Goal: Feedback & Contribution: Submit feedback/report problem

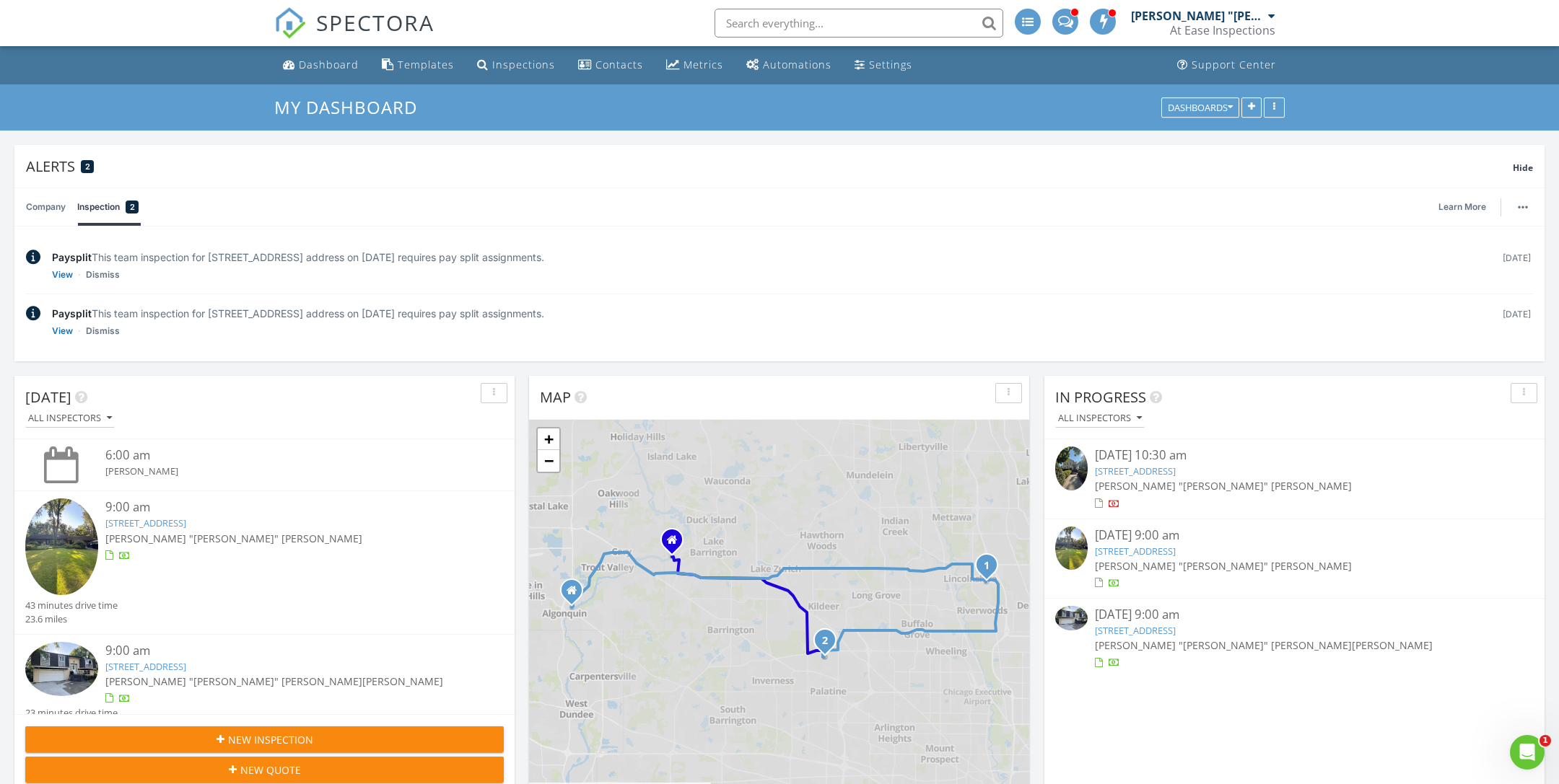
scroll to position [1819, 1560]
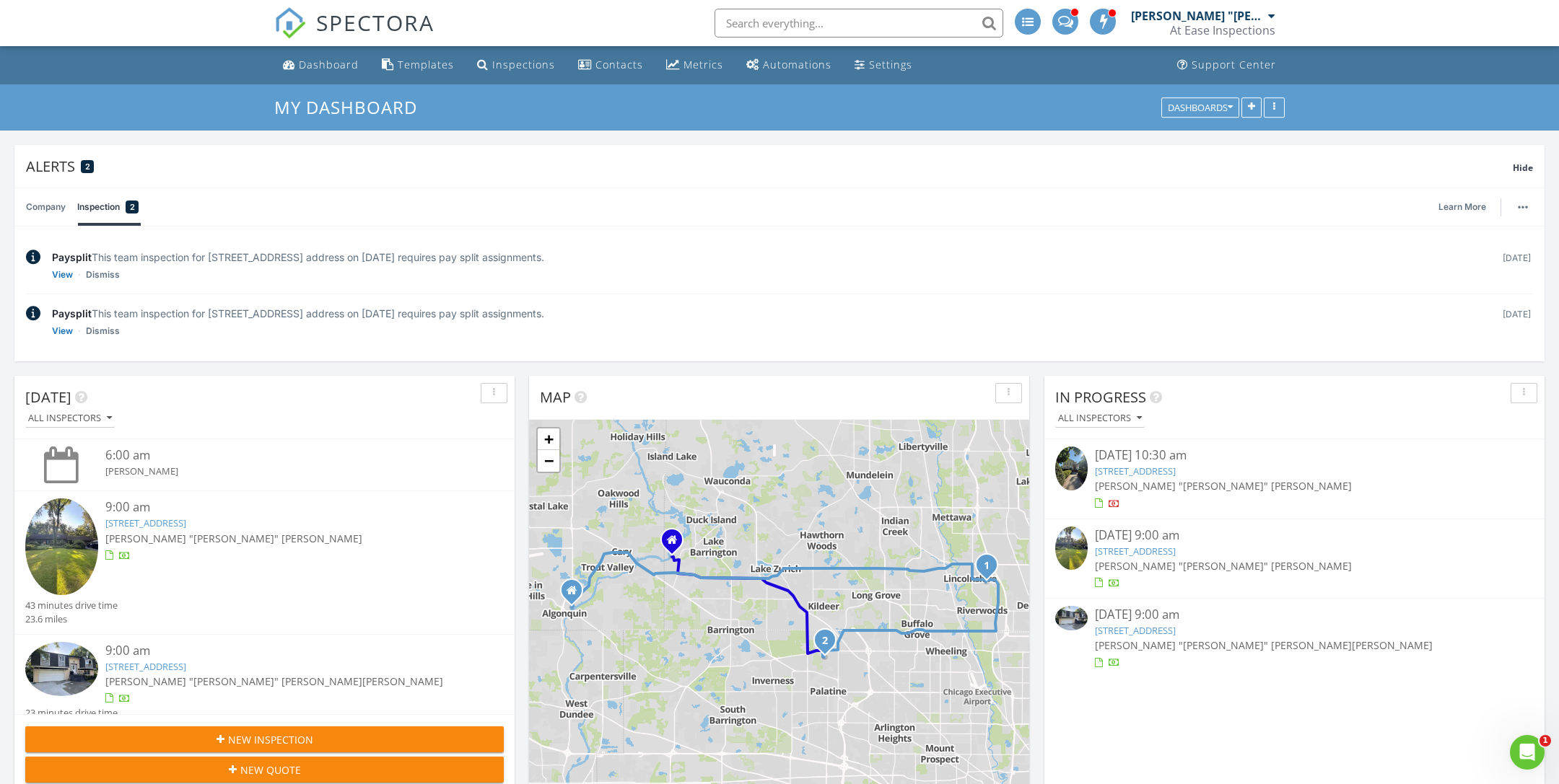
click at [1223, 486] on div "[PERSON_NAME] "[PERSON_NAME]" [PERSON_NAME]" at bounding box center [1294, 486] width 399 height 15
click at [1157, 545] on link "[STREET_ADDRESS]" at bounding box center [1135, 551] width 81 height 13
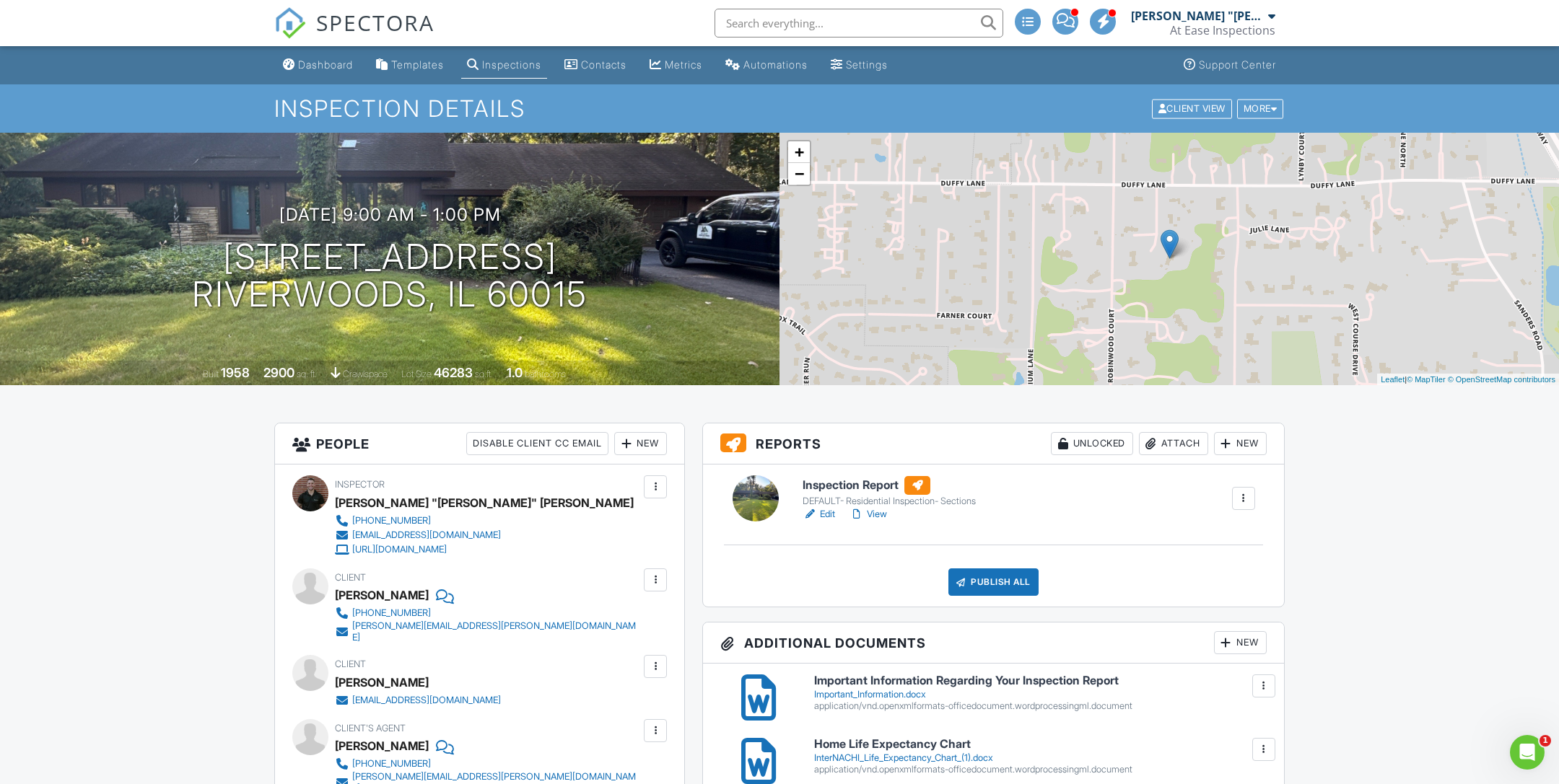
click at [870, 511] on link "View" at bounding box center [868, 514] width 37 height 14
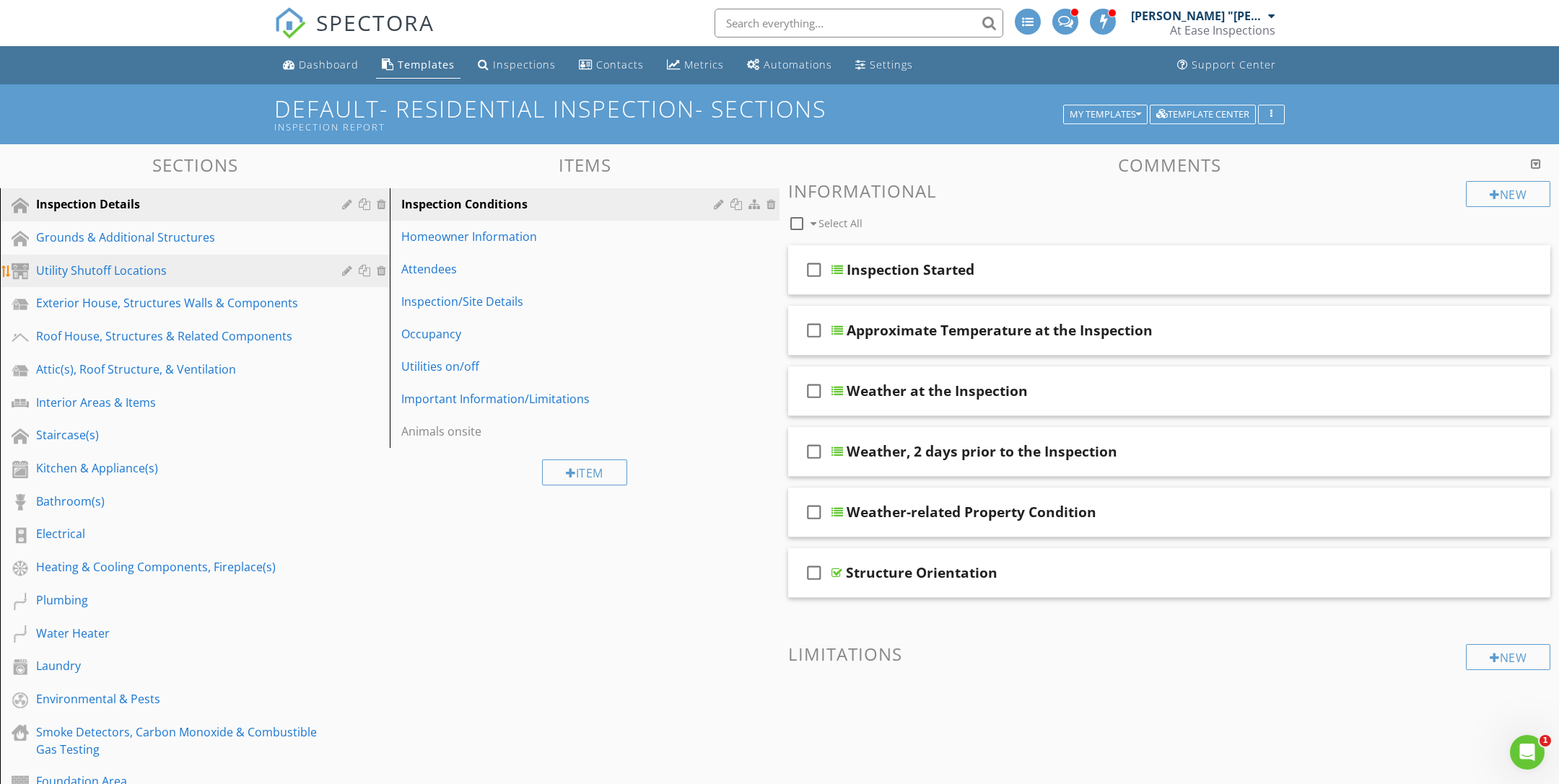
click at [230, 274] on div "Utility Shutoff Locations" at bounding box center [179, 270] width 285 height 18
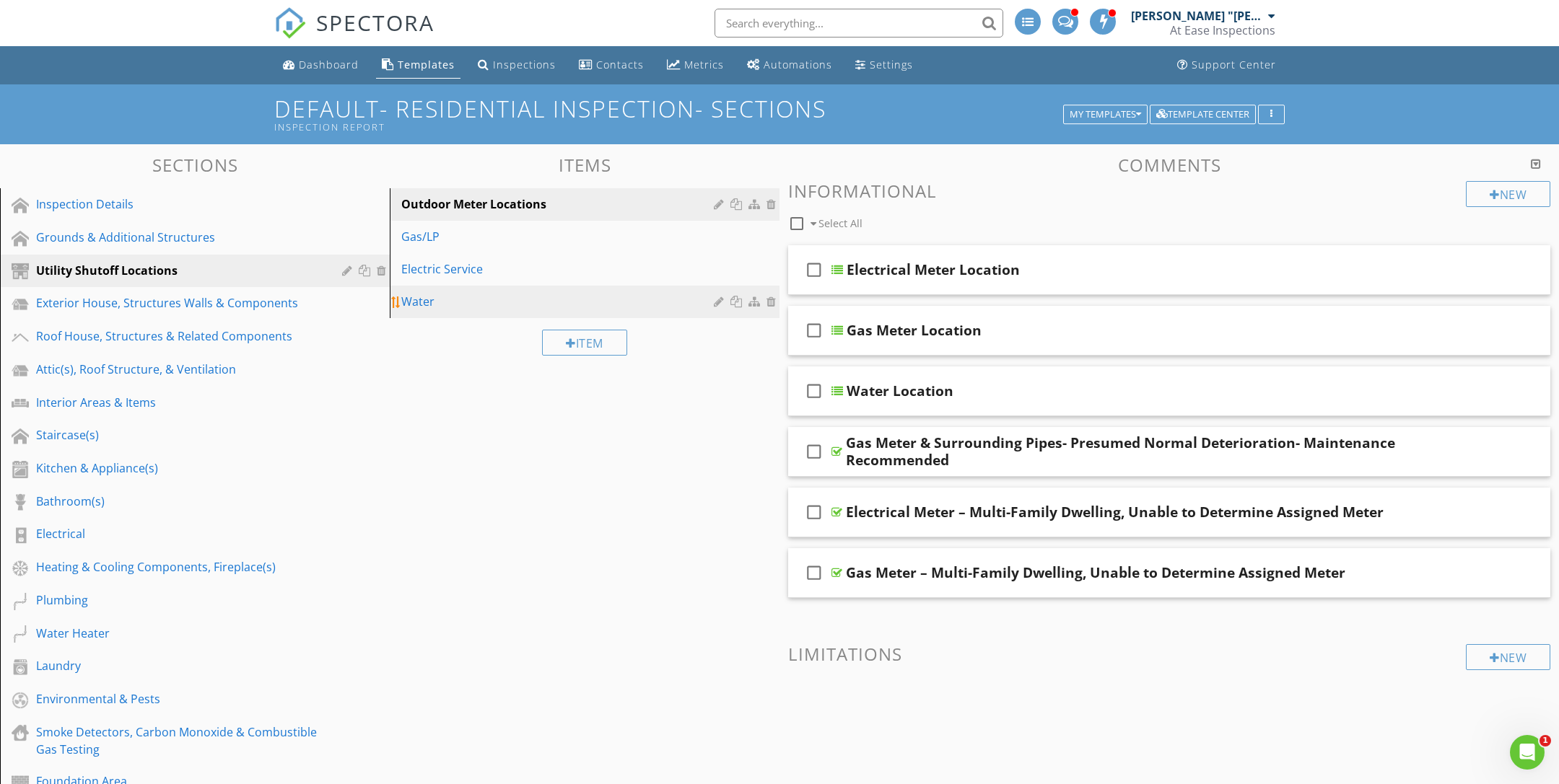
click at [521, 291] on link "Water" at bounding box center [587, 302] width 386 height 32
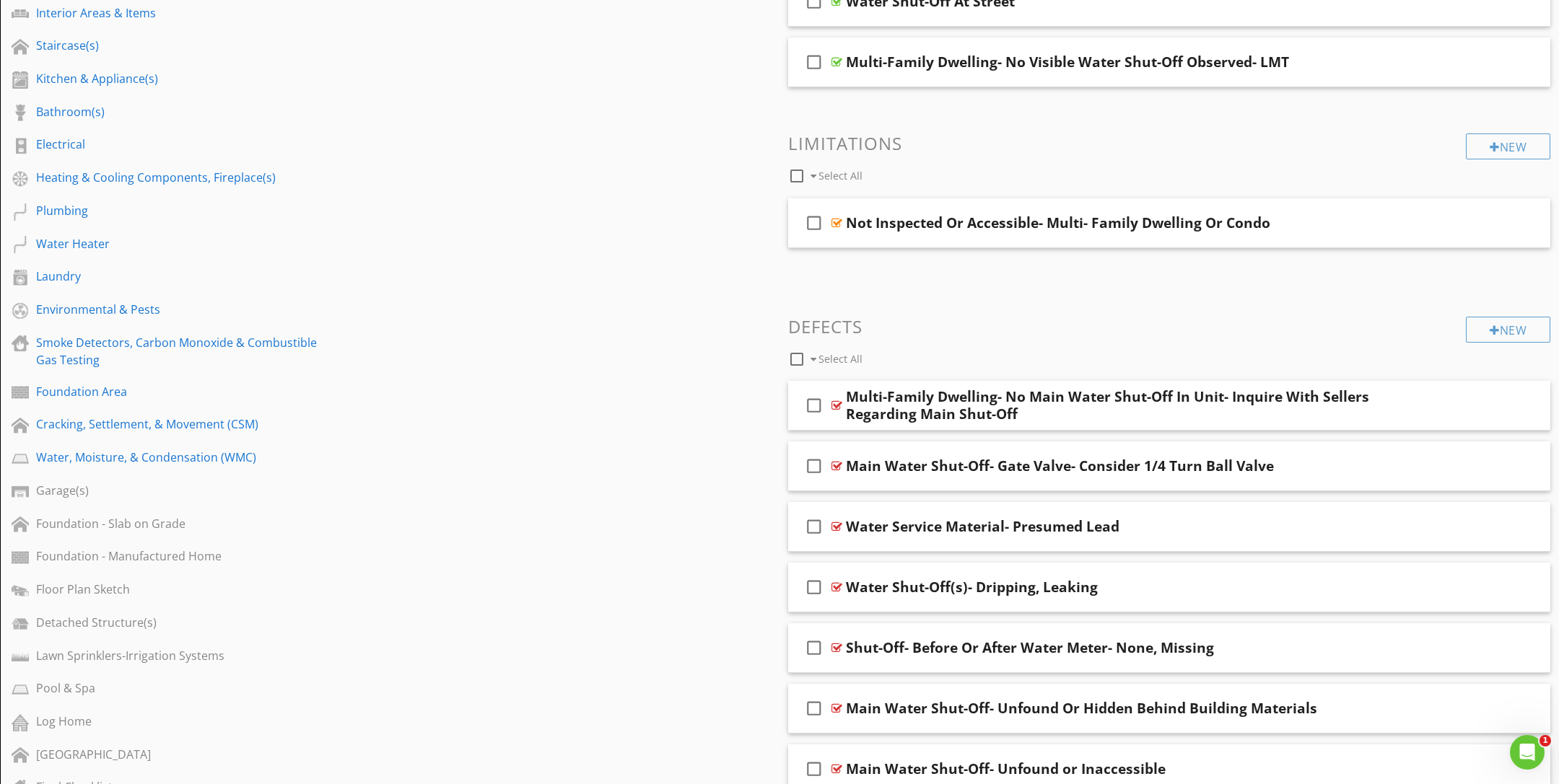
scroll to position [788, 0]
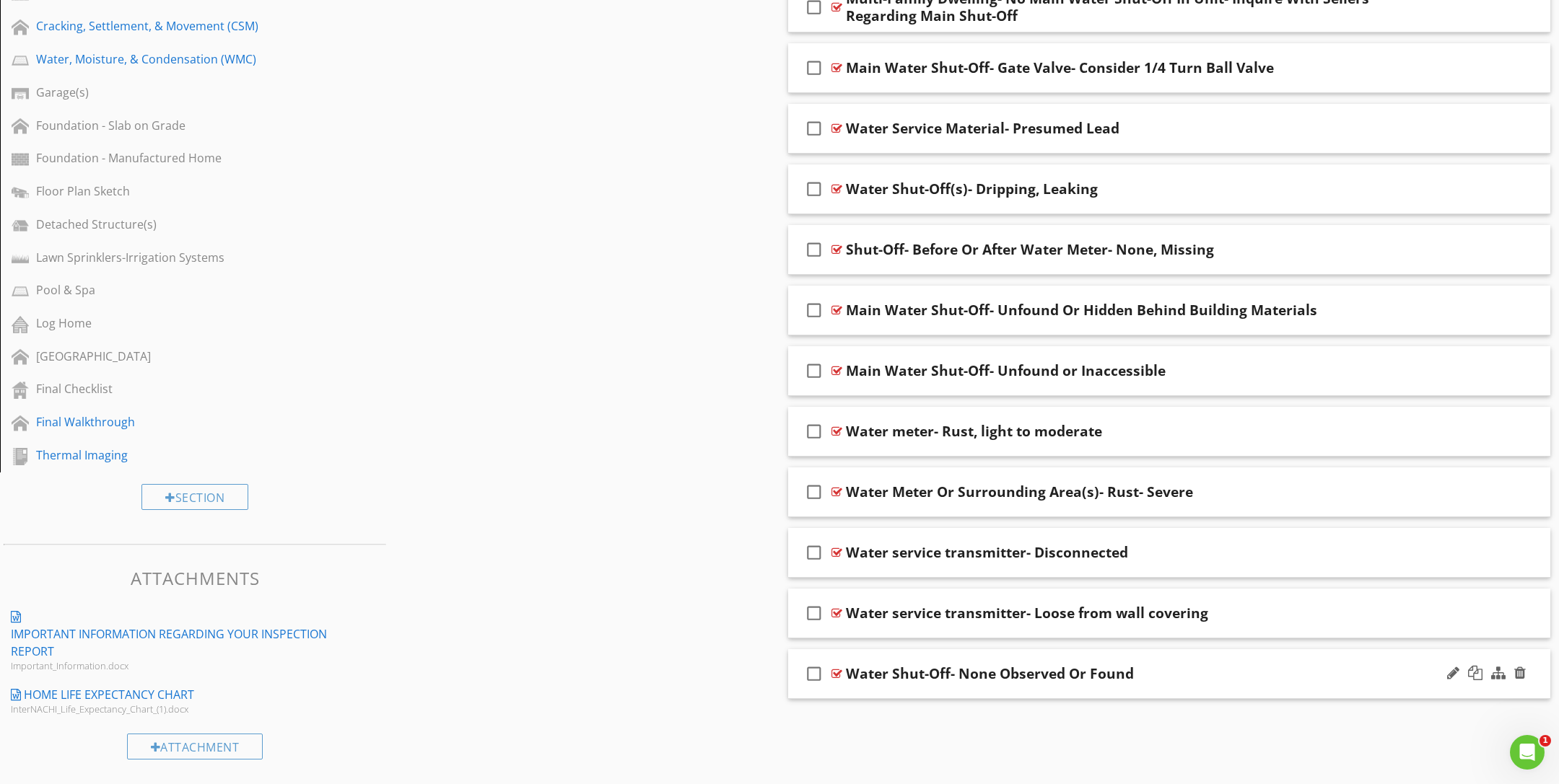
click at [828, 673] on div "check_box_outline_blank" at bounding box center [817, 673] width 29 height 35
click at [832, 673] on div at bounding box center [836, 674] width 11 height 12
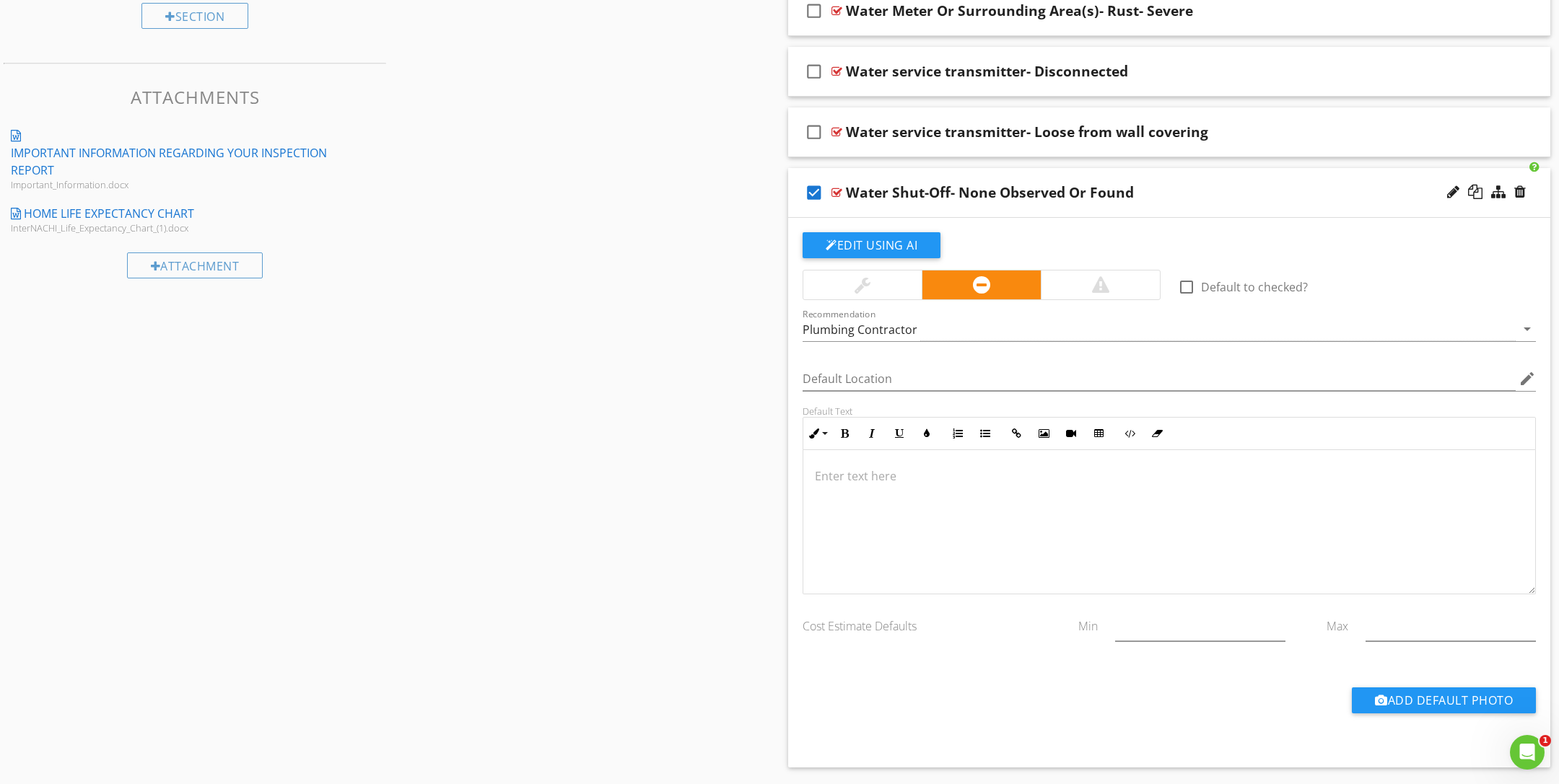
scroll to position [1301, 0]
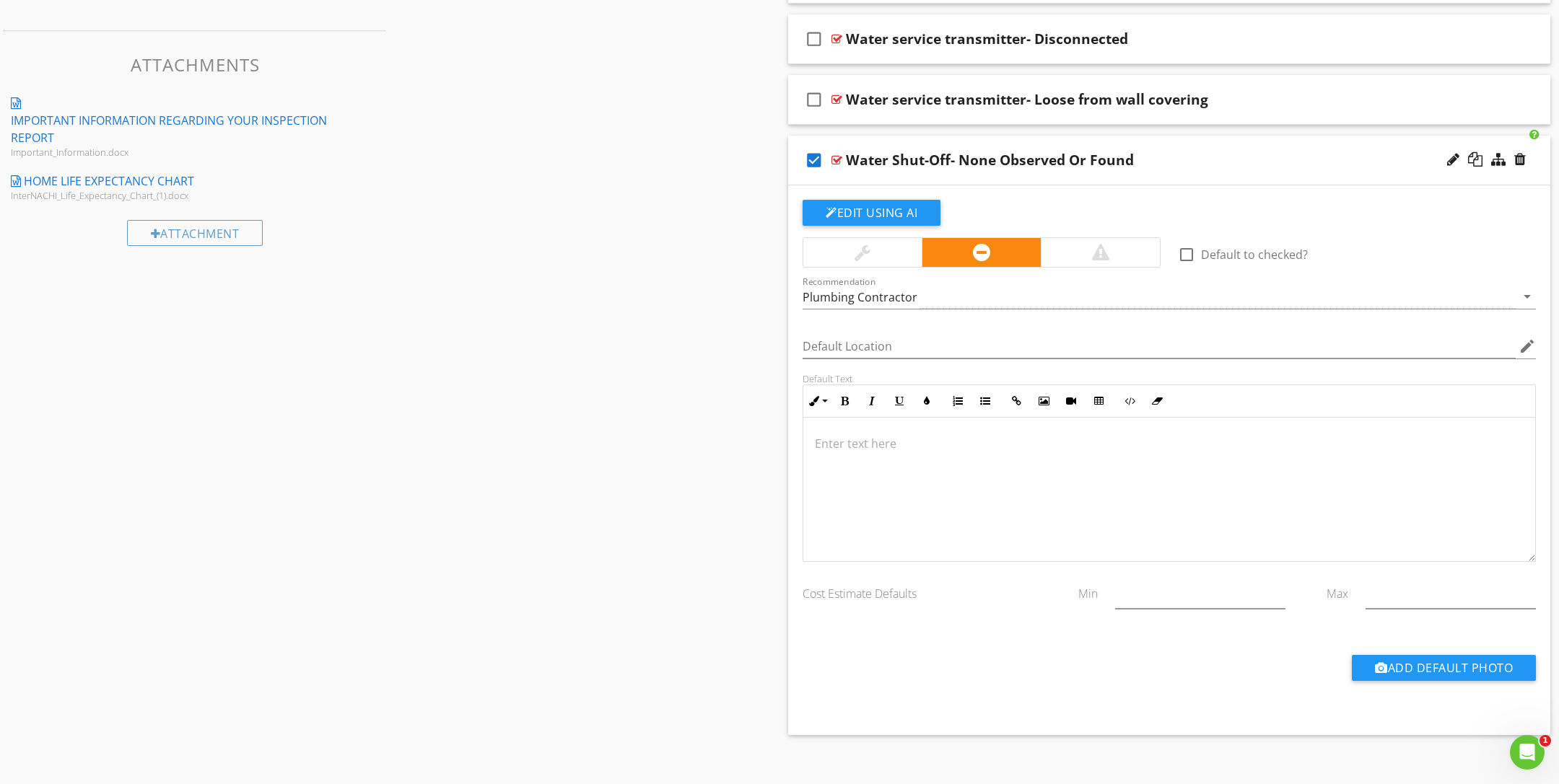
click at [903, 501] on div at bounding box center [1169, 489] width 732 height 144
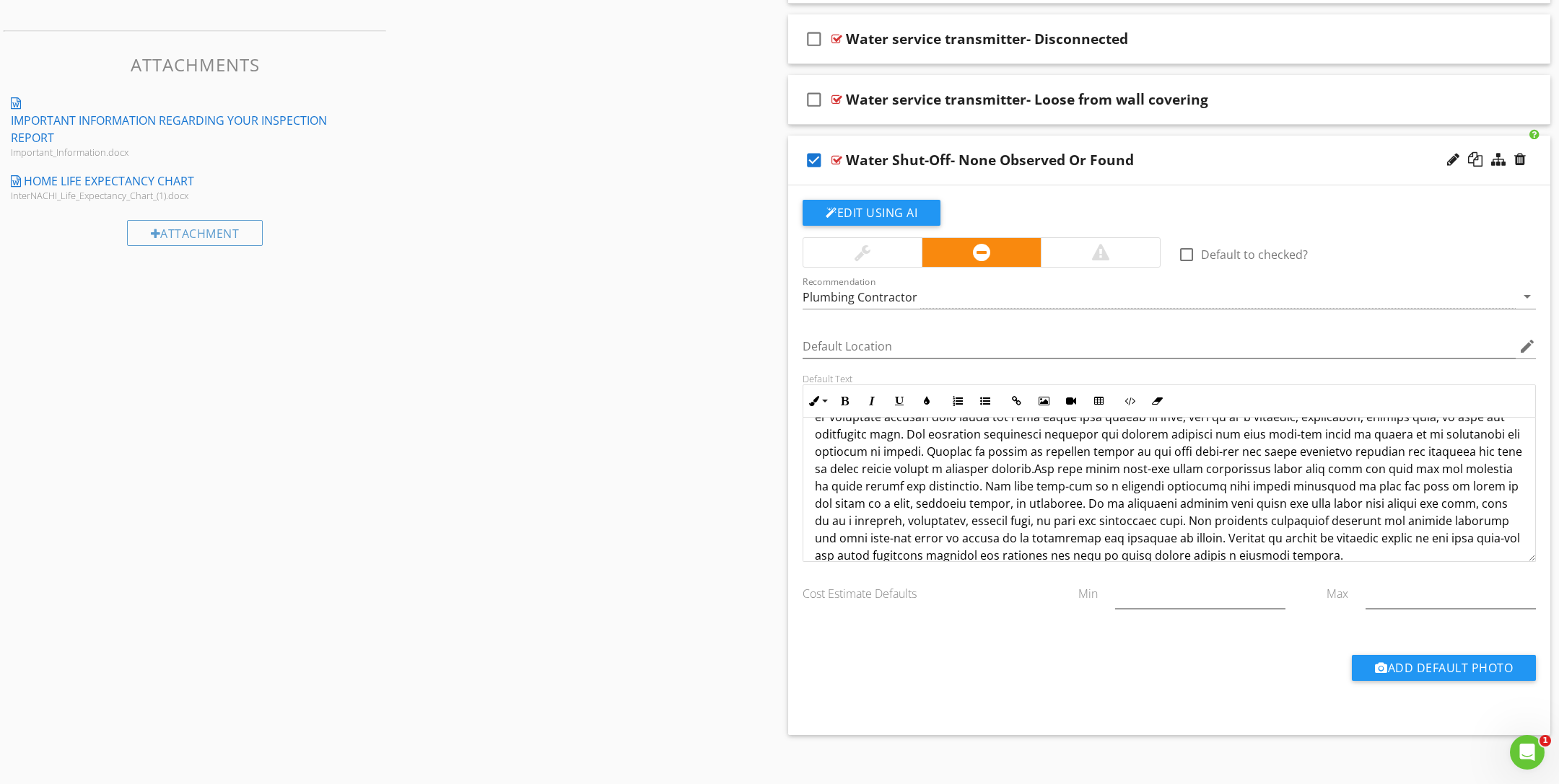
scroll to position [0, 0]
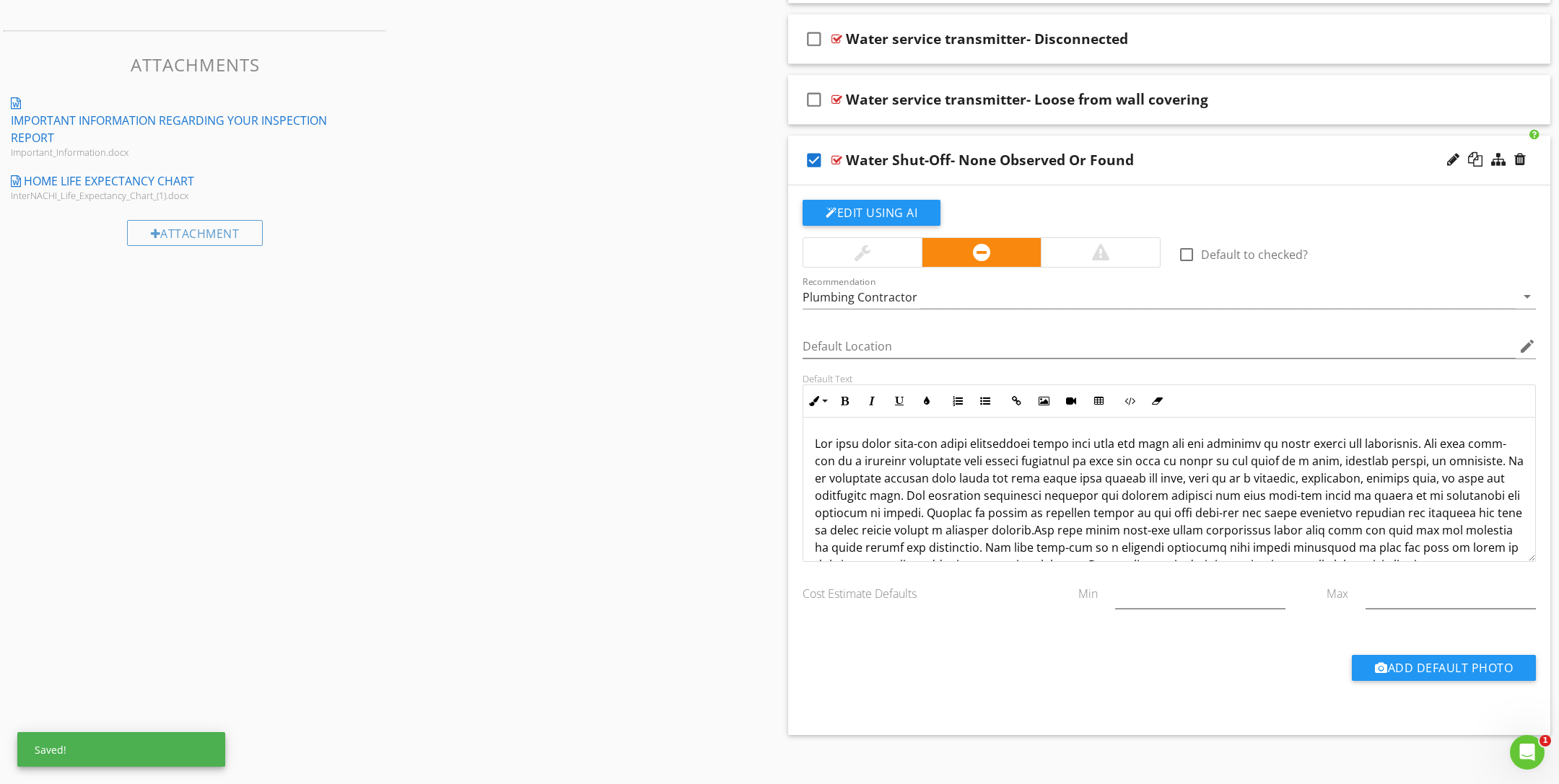
click at [824, 436] on p at bounding box center [1169, 531] width 709 height 191
click at [842, 159] on div "check_box Water Shut-Off- None Observed Or Found" at bounding box center [1169, 160] width 762 height 50
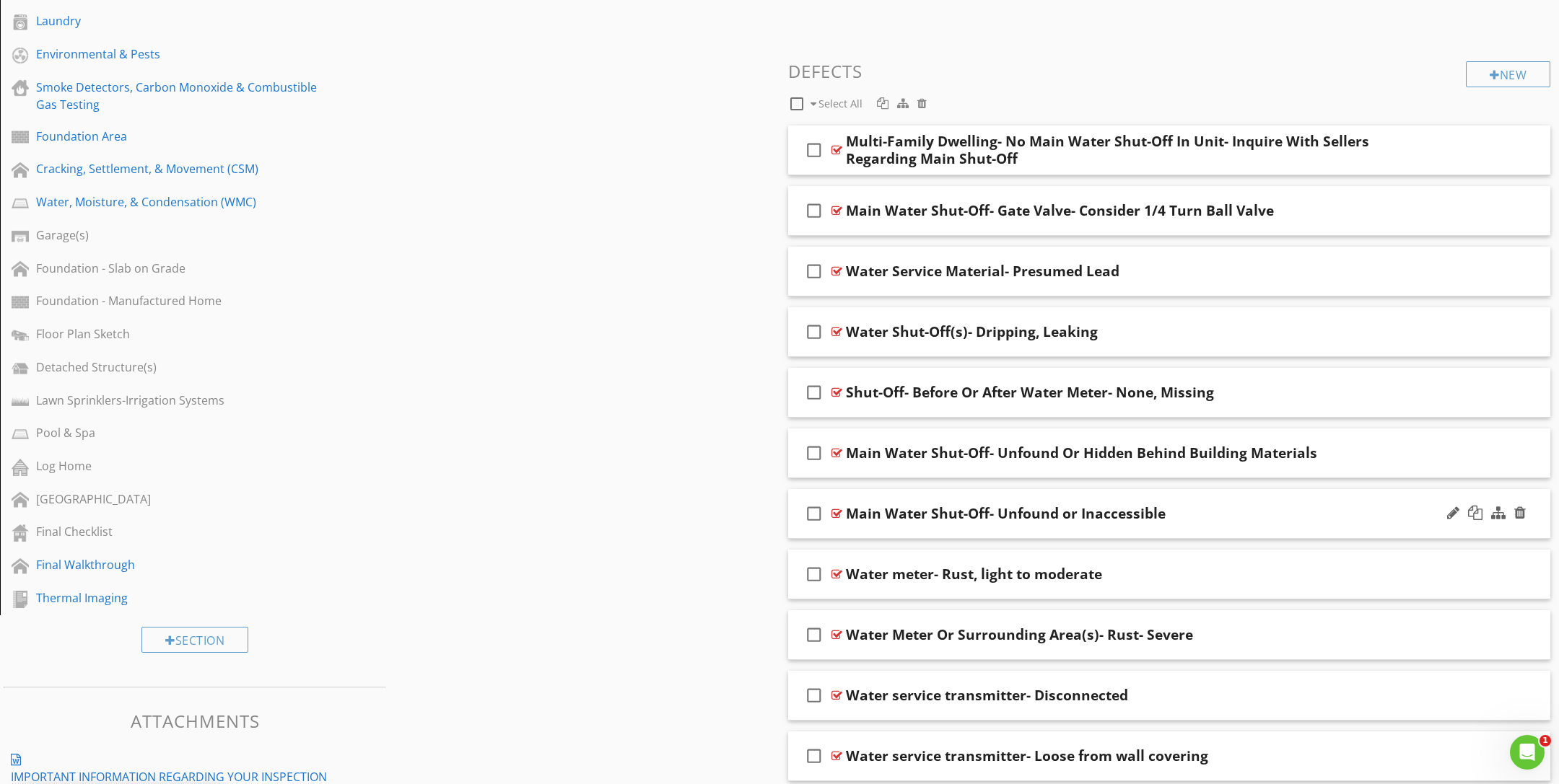
scroll to position [788, 0]
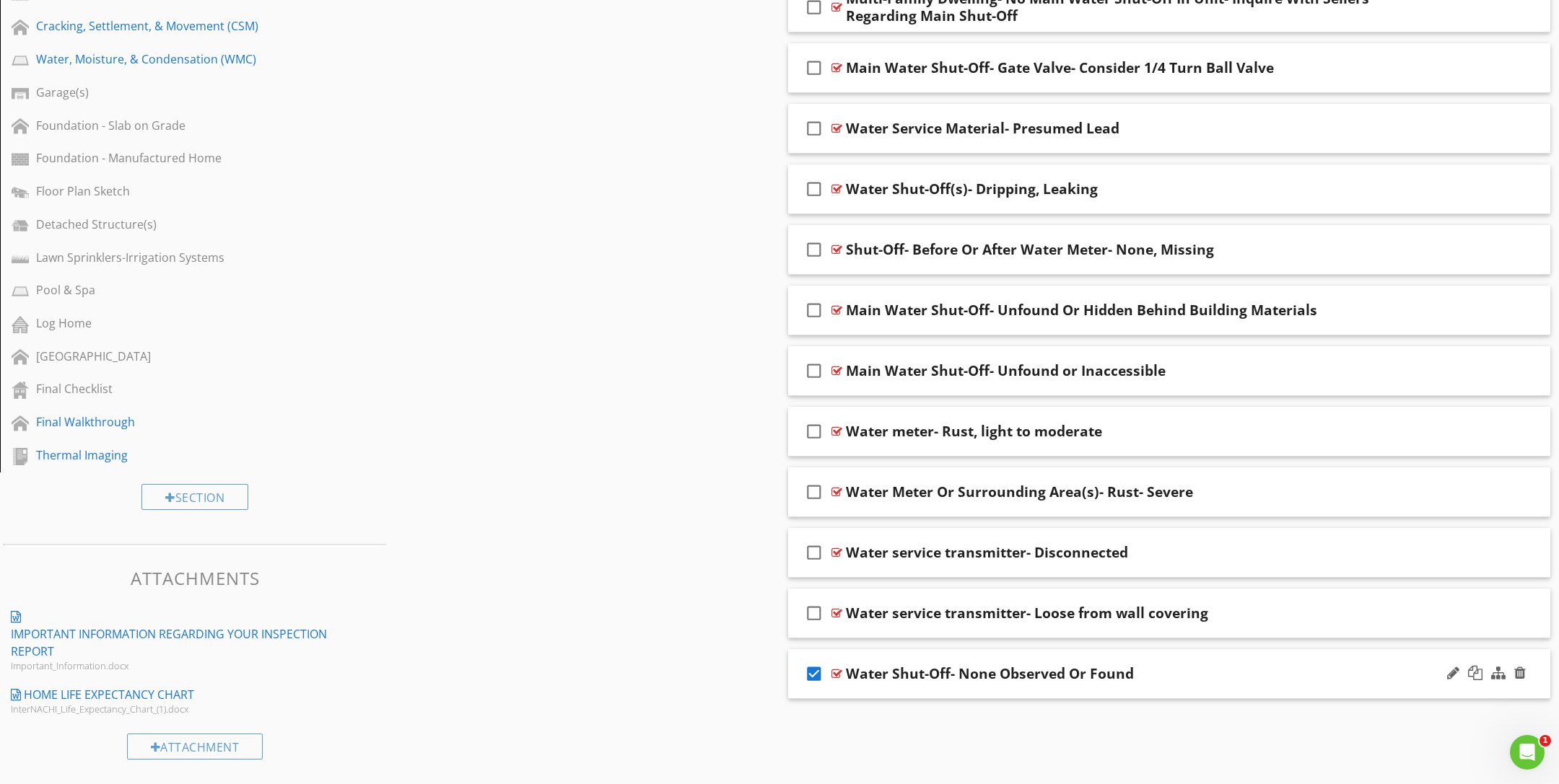
click at [809, 672] on icon "check_box" at bounding box center [814, 673] width 23 height 35
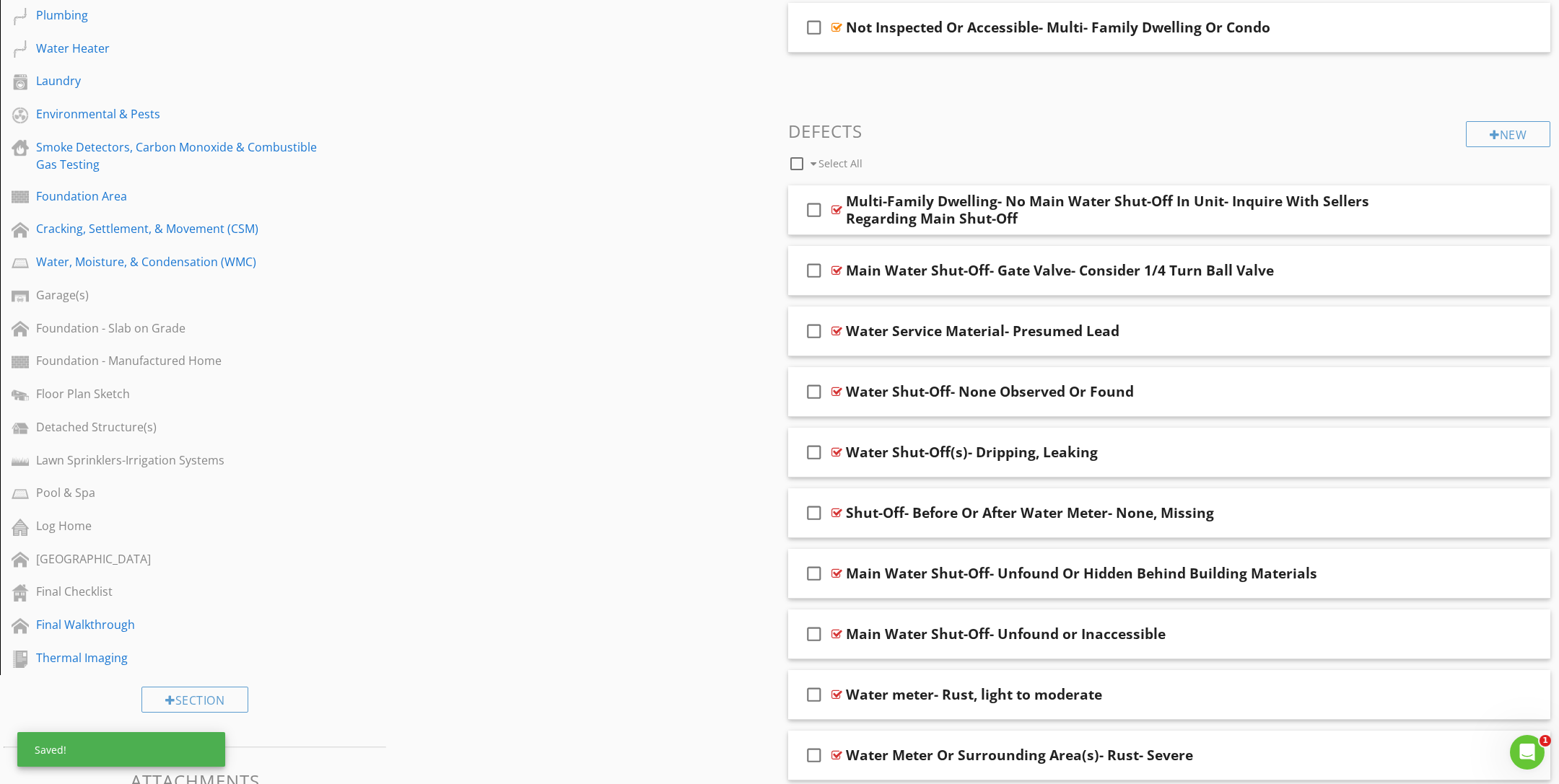
scroll to position [496, 0]
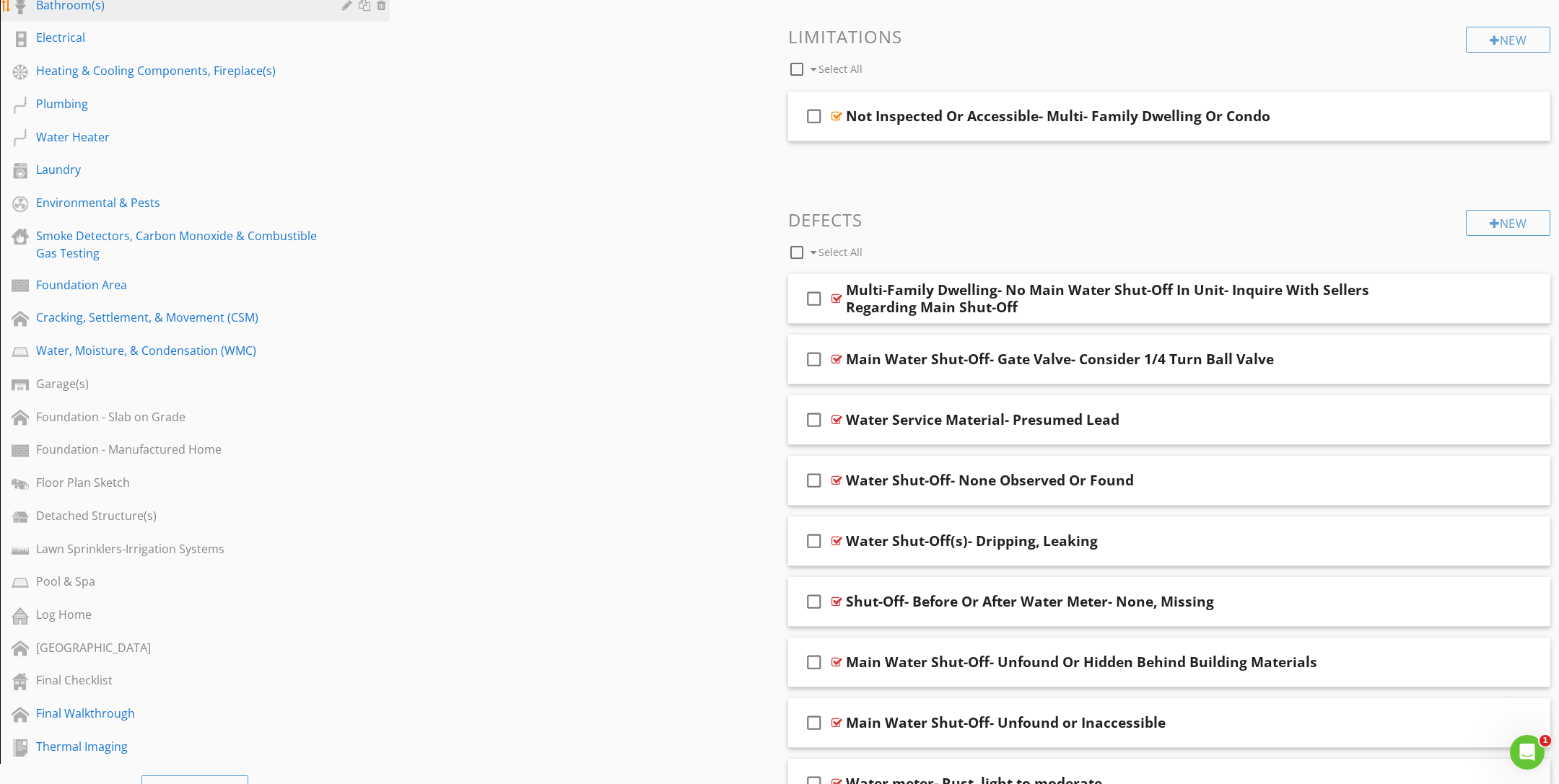
drag, startPoint x: 859, startPoint y: 487, endPoint x: 377, endPoint y: 3, distance: 683.1
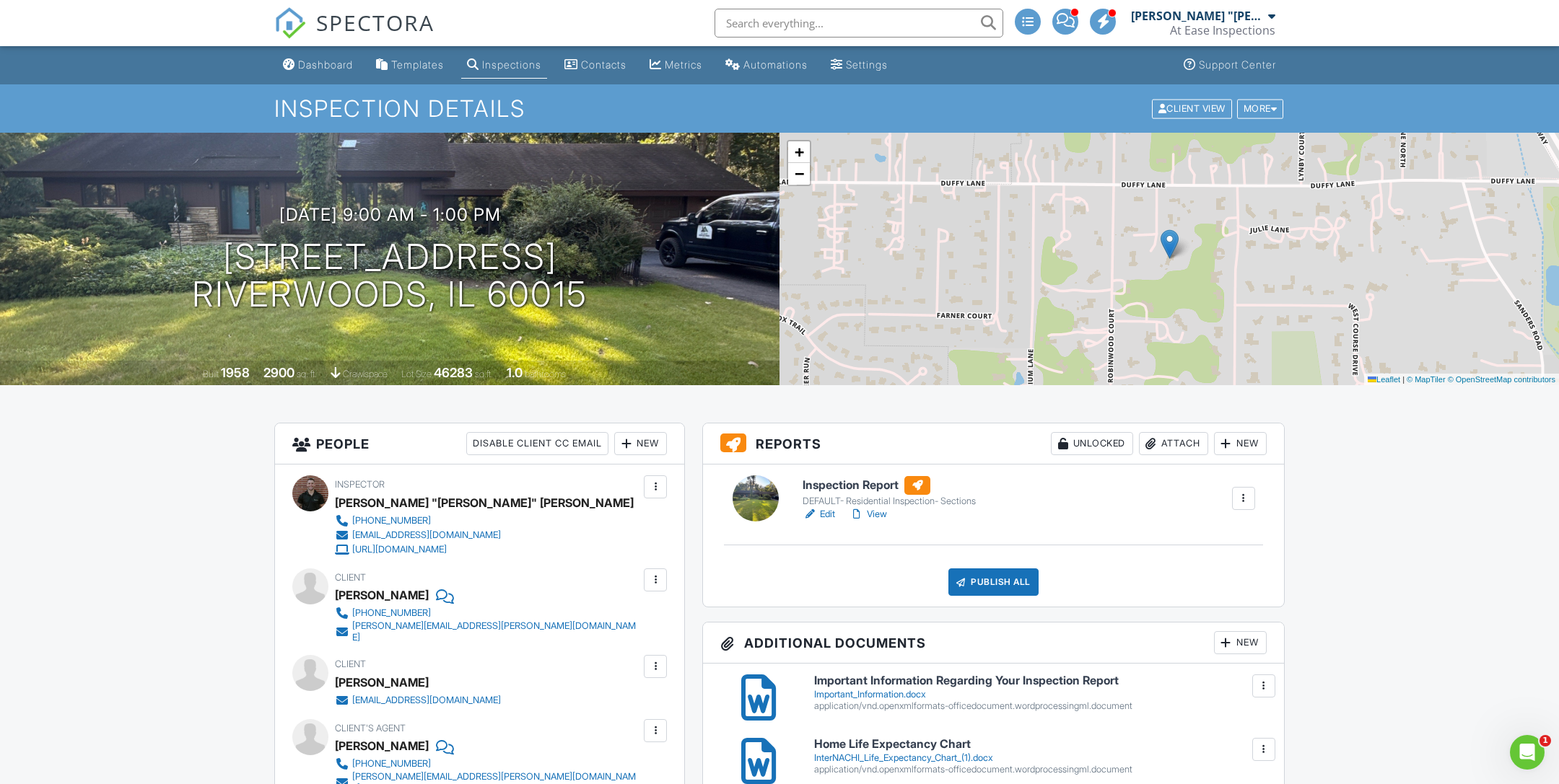
click at [884, 516] on link "View" at bounding box center [868, 514] width 37 height 14
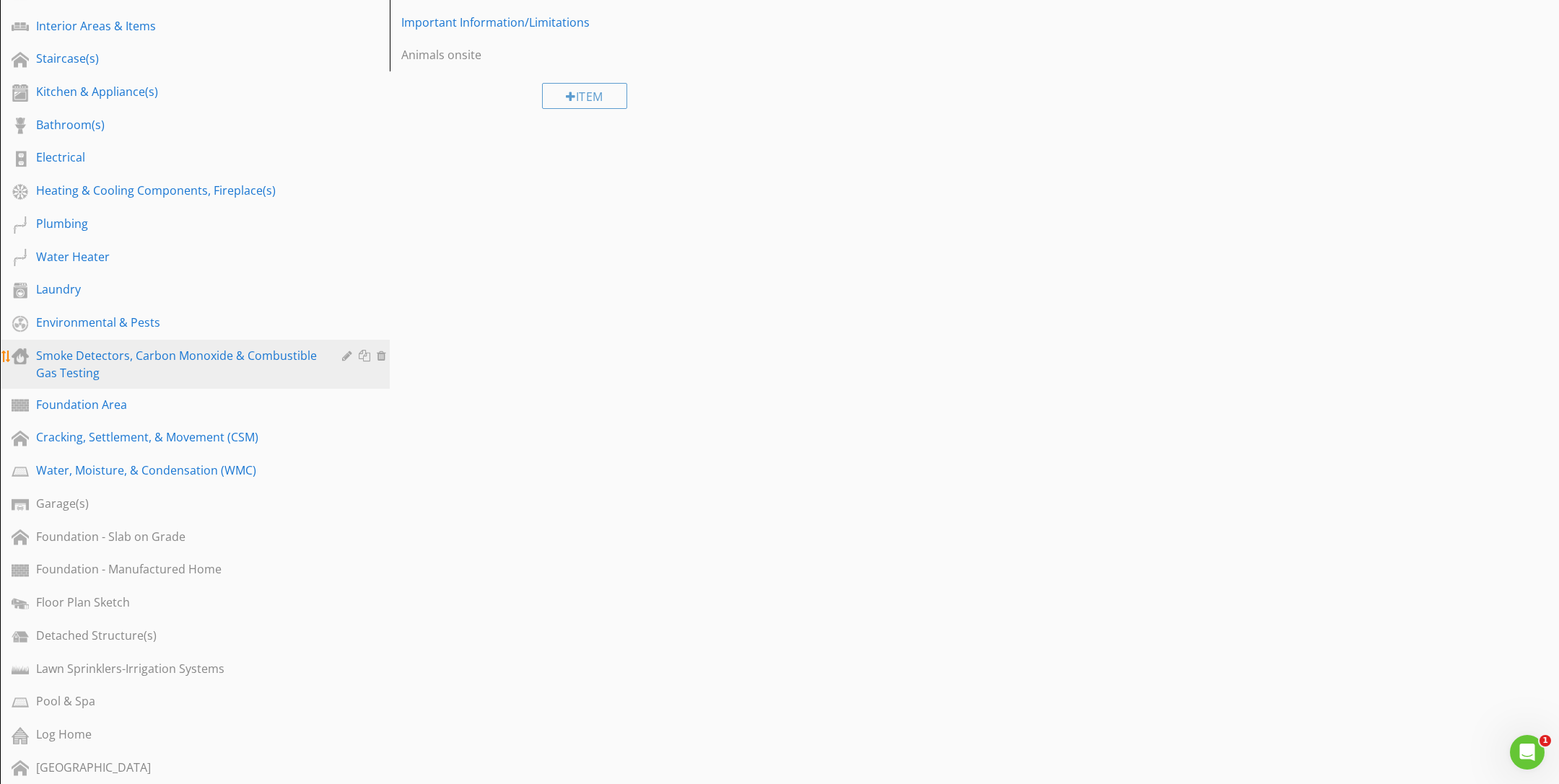
scroll to position [338, 0]
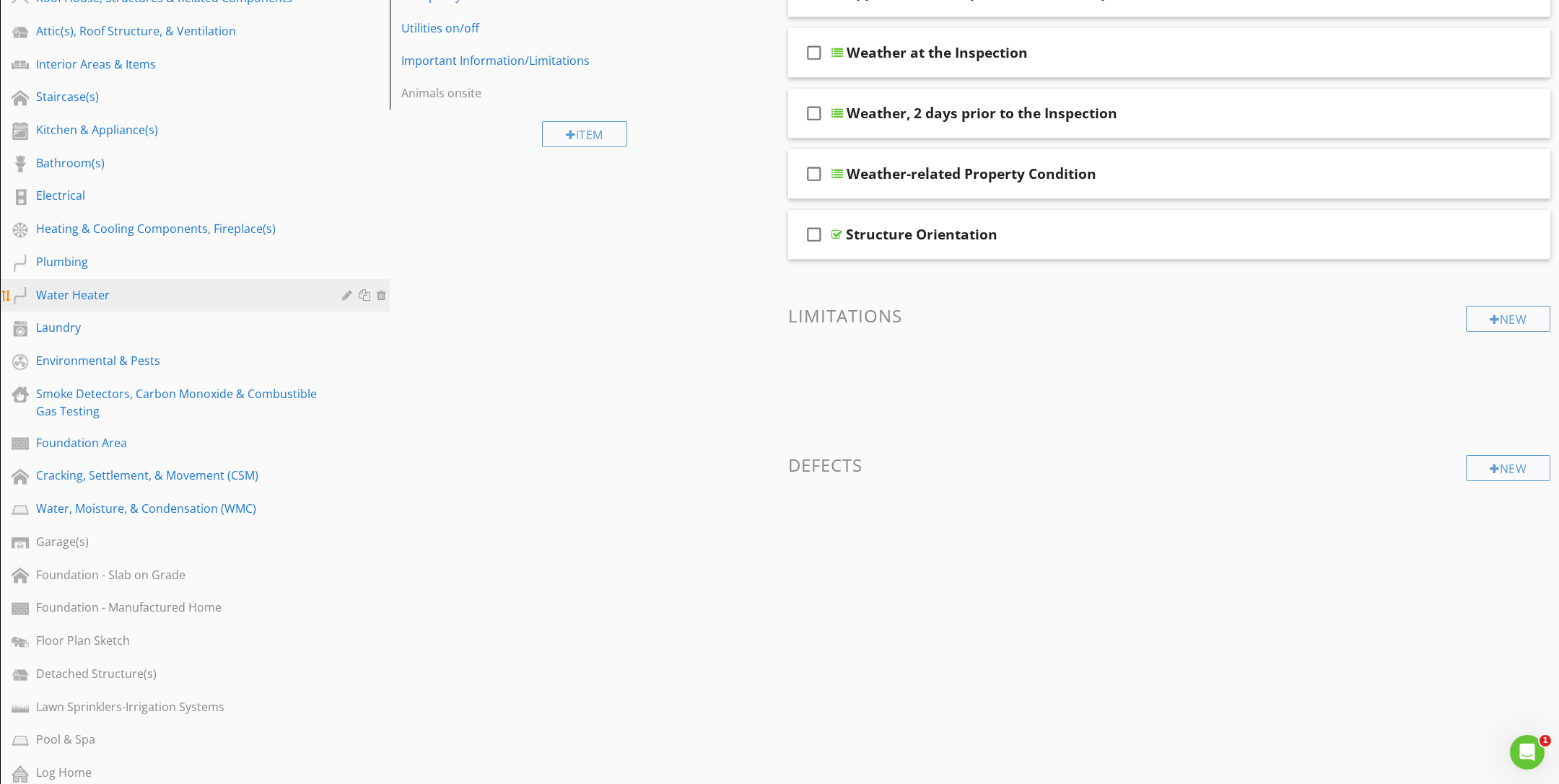
click at [138, 301] on div "Water Heater" at bounding box center [179, 295] width 285 height 18
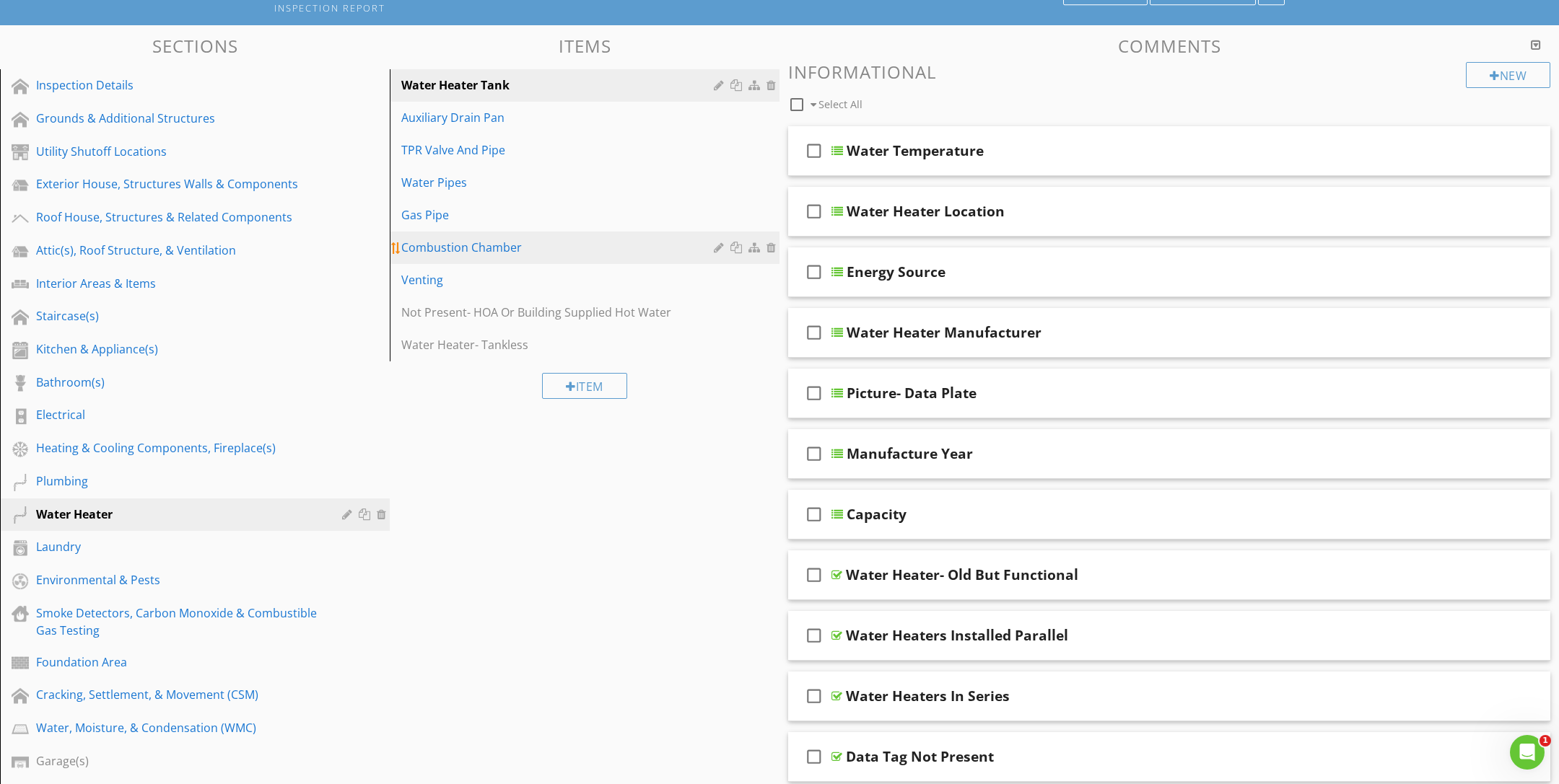
scroll to position [82, 0]
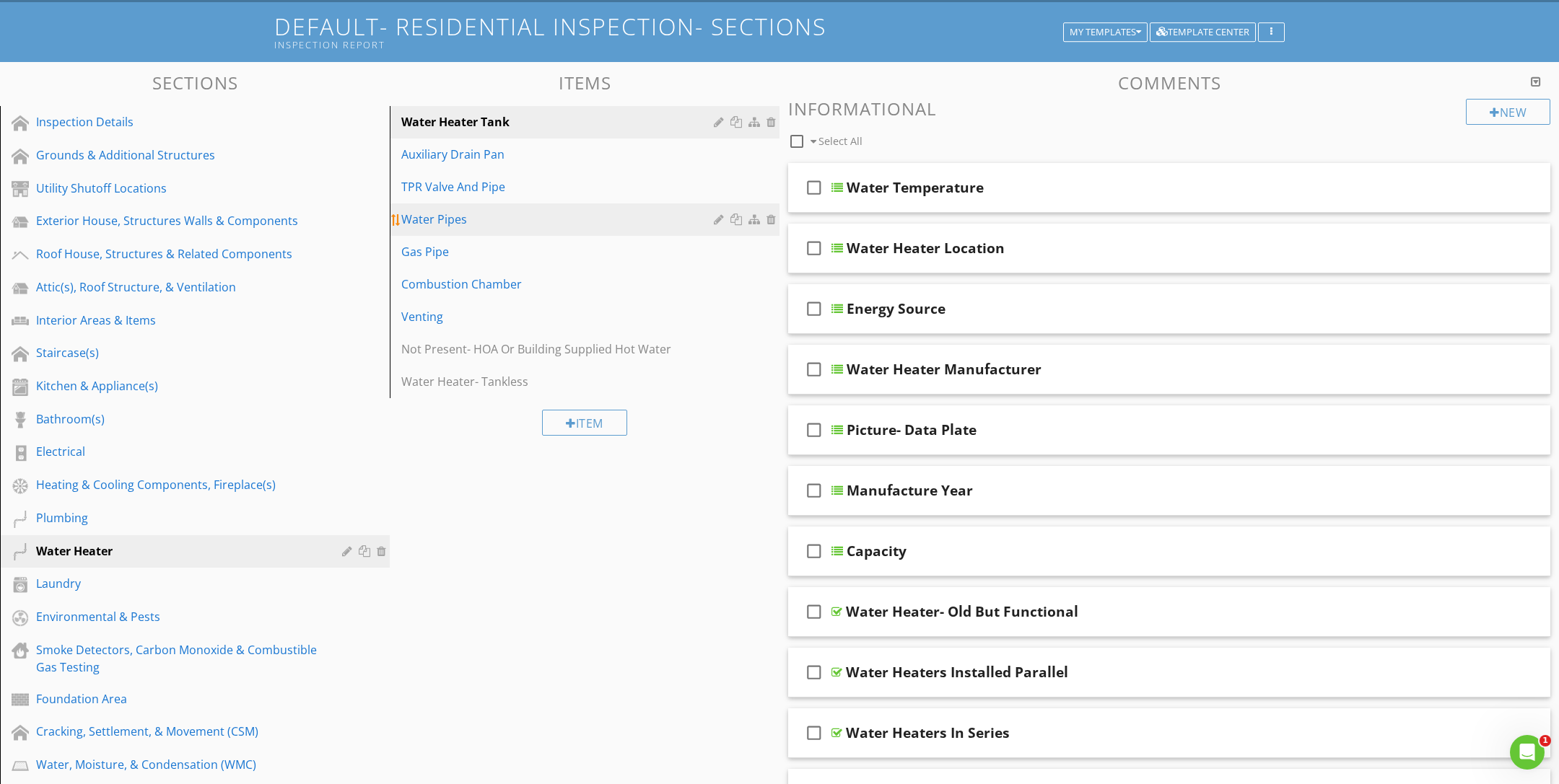
click at [527, 228] on link "Water Pipes" at bounding box center [587, 219] width 386 height 32
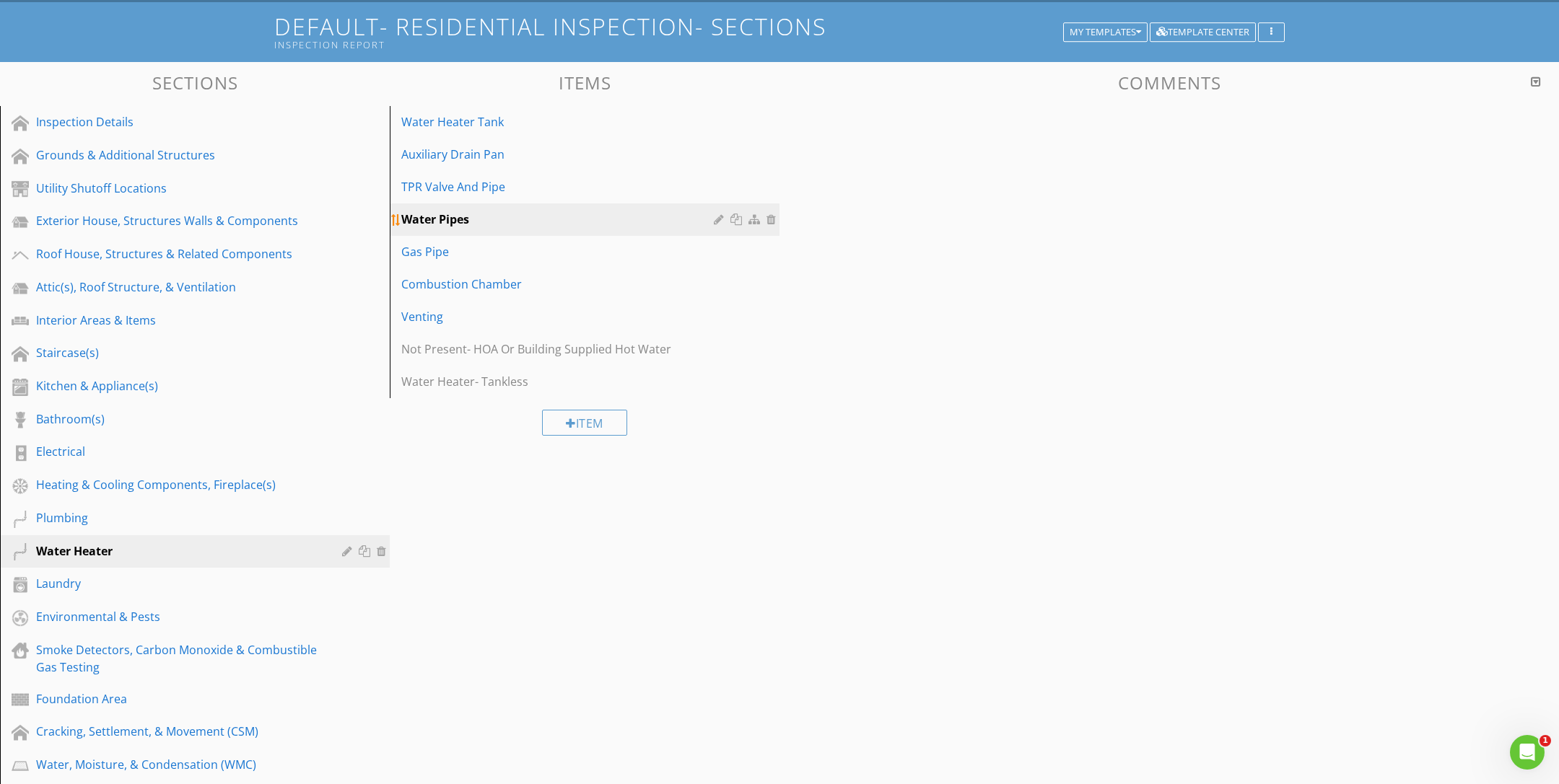
click at [527, 228] on link "Water Pipes" at bounding box center [587, 219] width 386 height 32
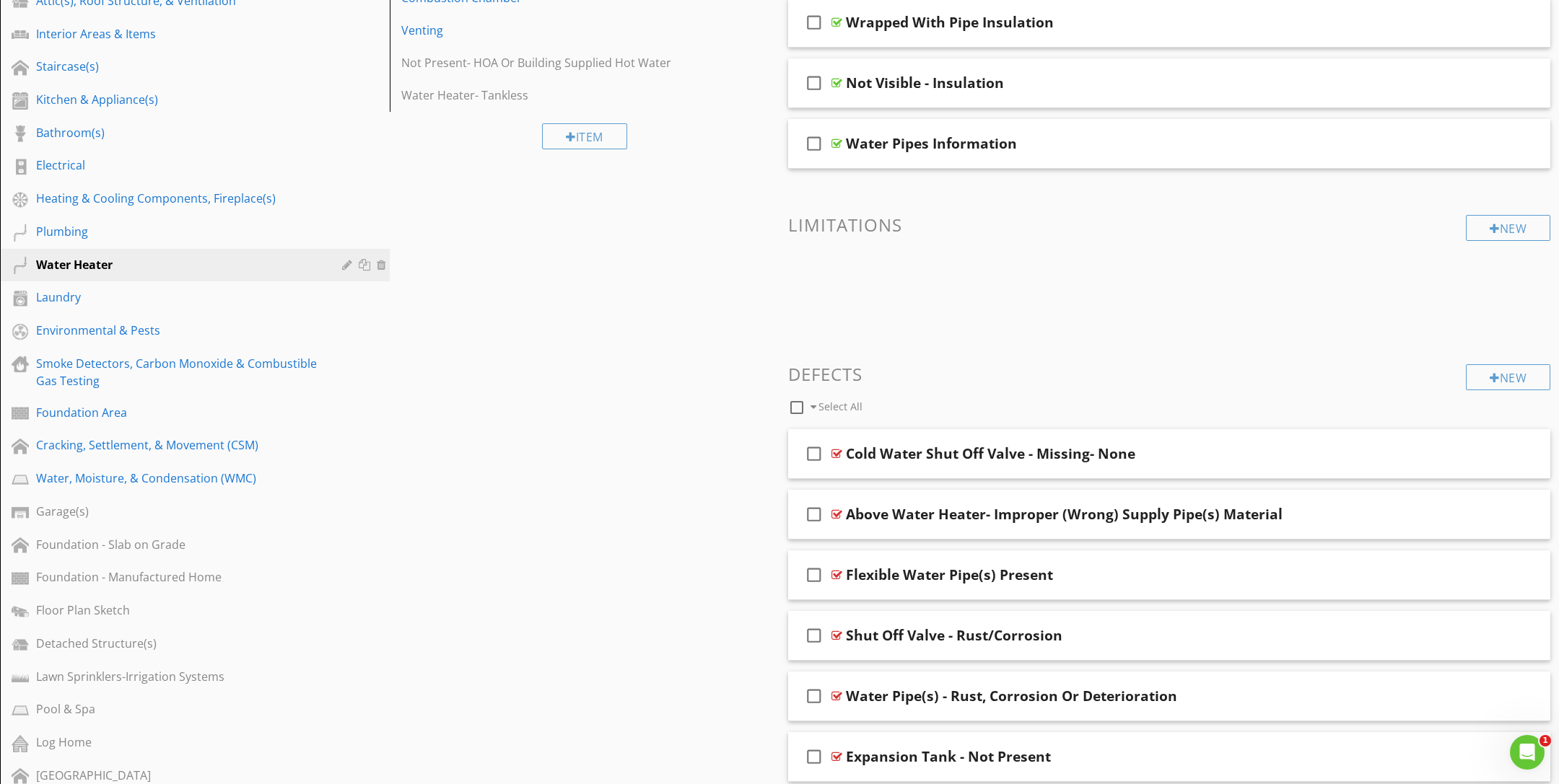
scroll to position [1511, 0]
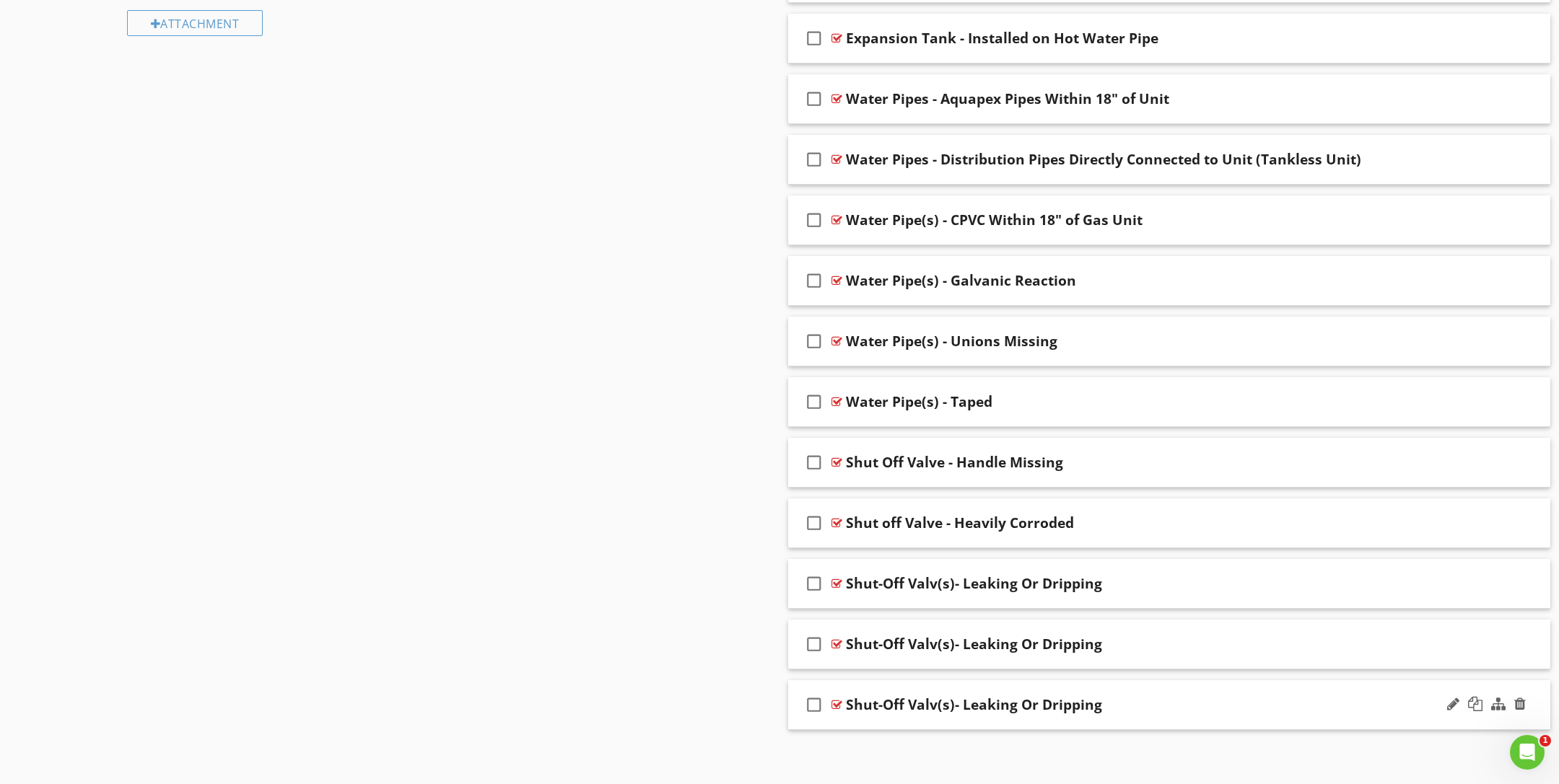
click at [1526, 695] on div at bounding box center [1486, 705] width 84 height 35
click at [1523, 697] on div at bounding box center [1520, 704] width 12 height 14
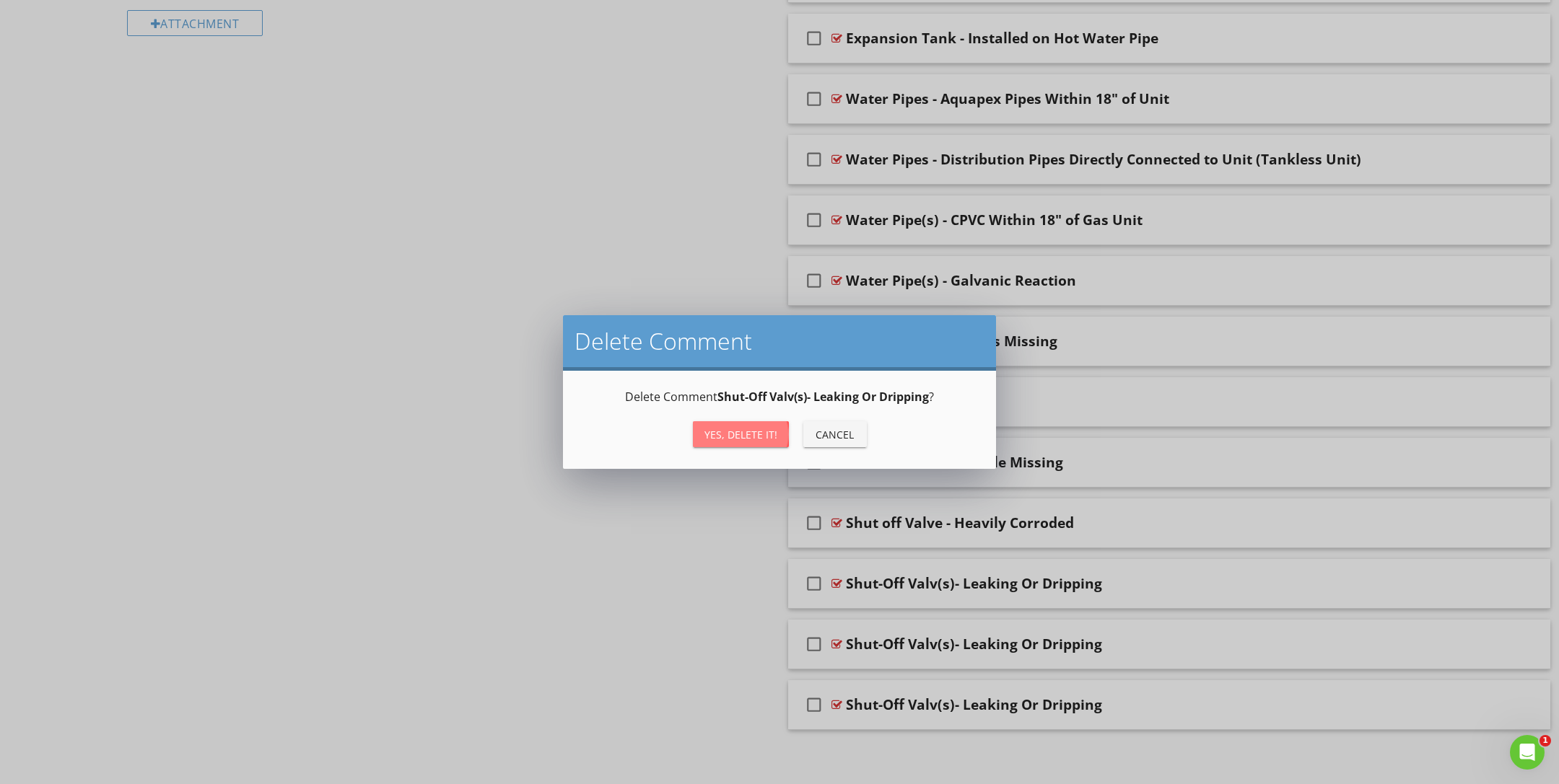
click at [755, 435] on div "Yes, Delete it!" at bounding box center [741, 435] width 73 height 15
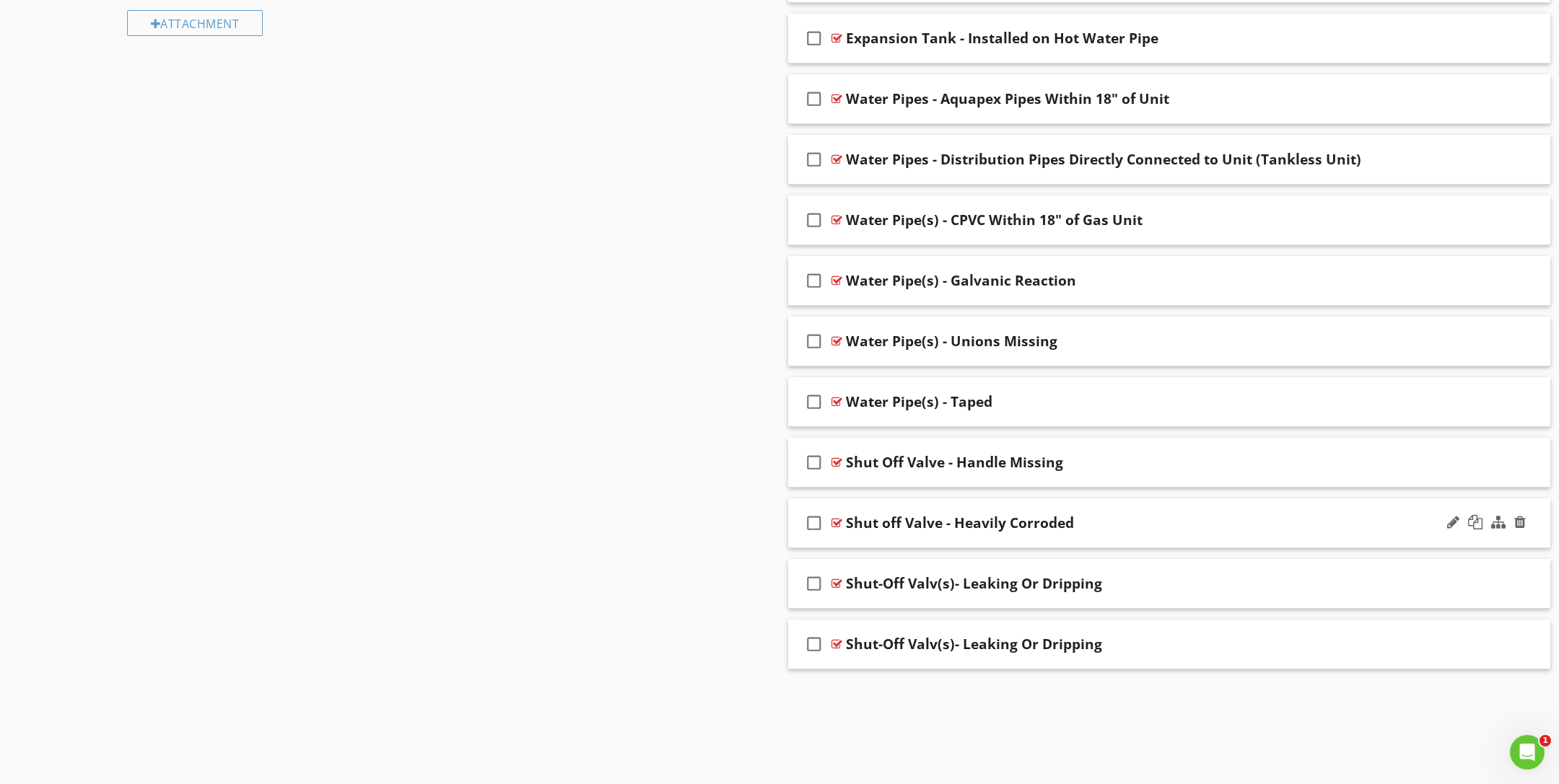
scroll to position [1451, 0]
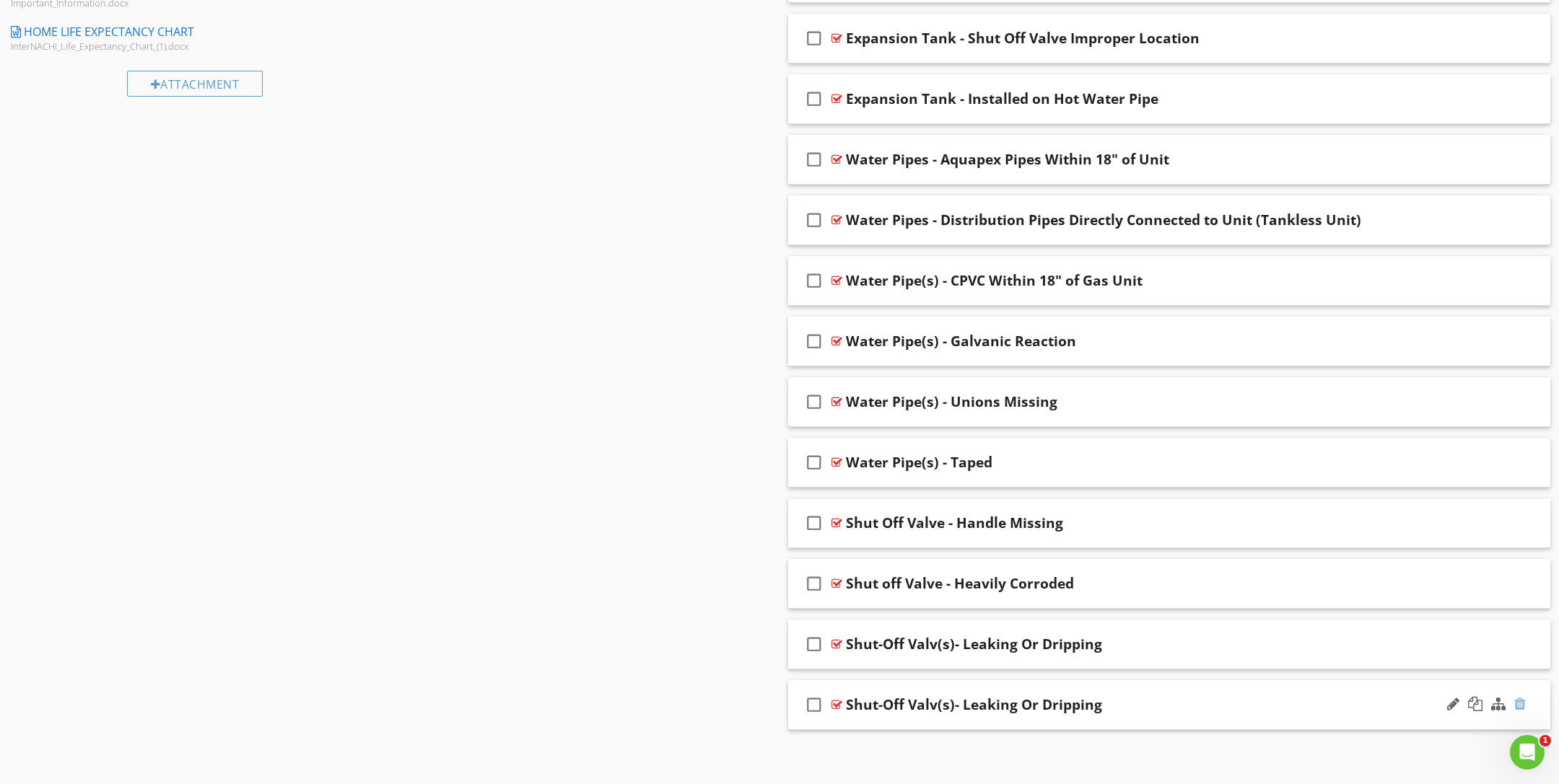
click at [1518, 701] on div at bounding box center [1520, 704] width 12 height 14
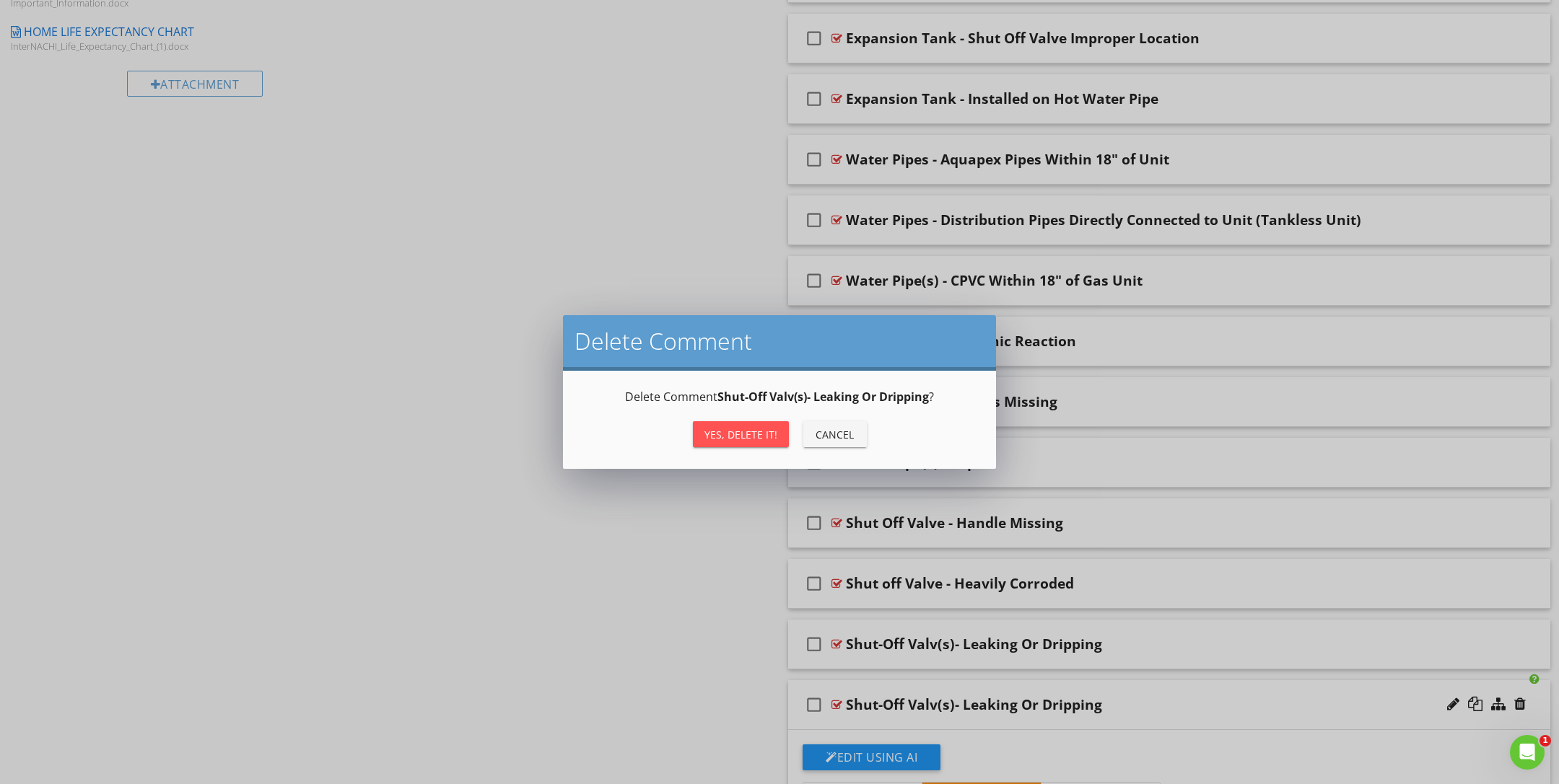
click at [771, 425] on button "Yes, Delete it!" at bounding box center [741, 434] width 96 height 26
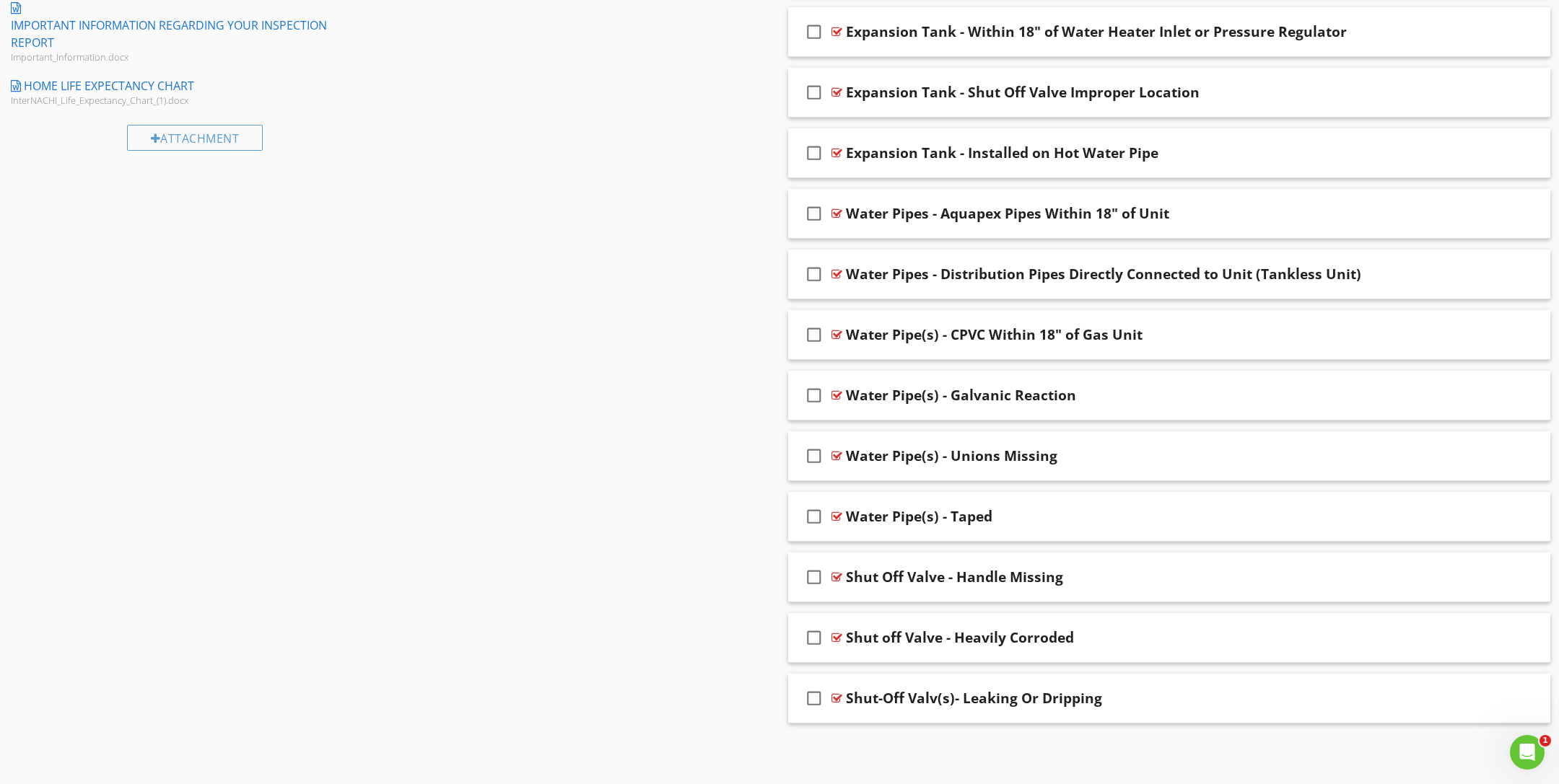
scroll to position [1392, 0]
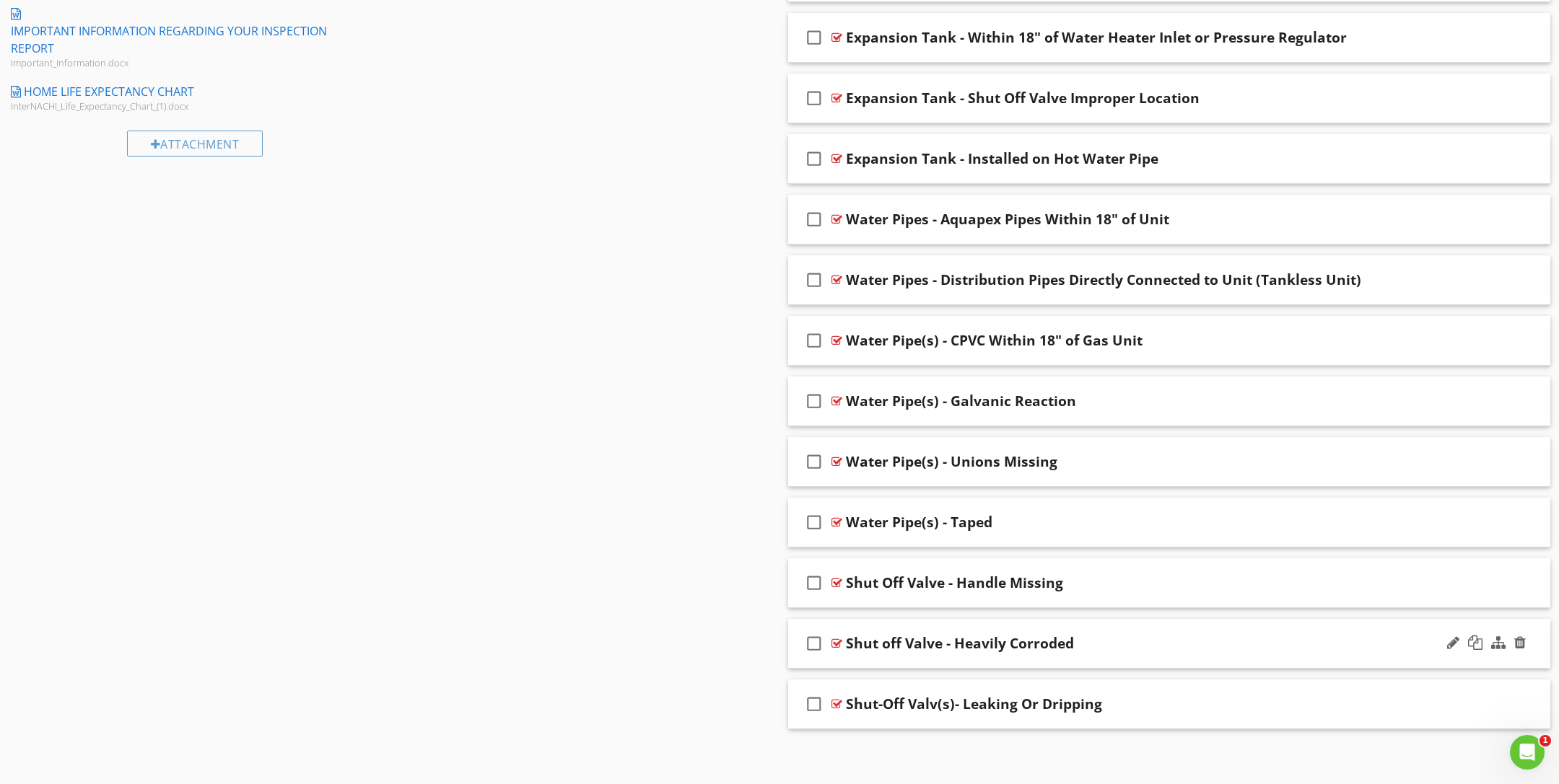
click at [842, 640] on div "check_box_outline_blank Shut off Valve - Heavily Corroded" at bounding box center [1169, 644] width 762 height 50
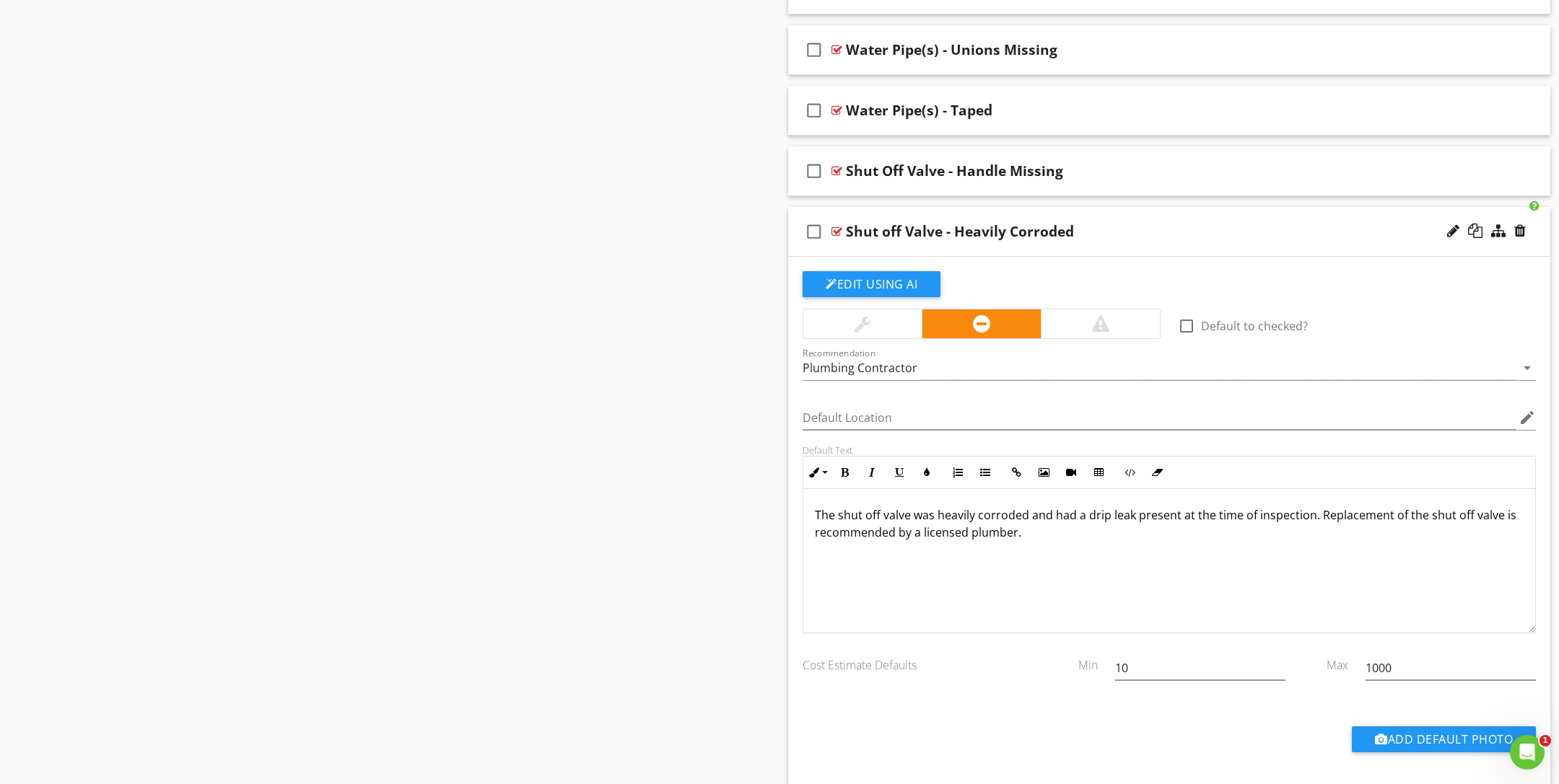
scroll to position [1914, 0]
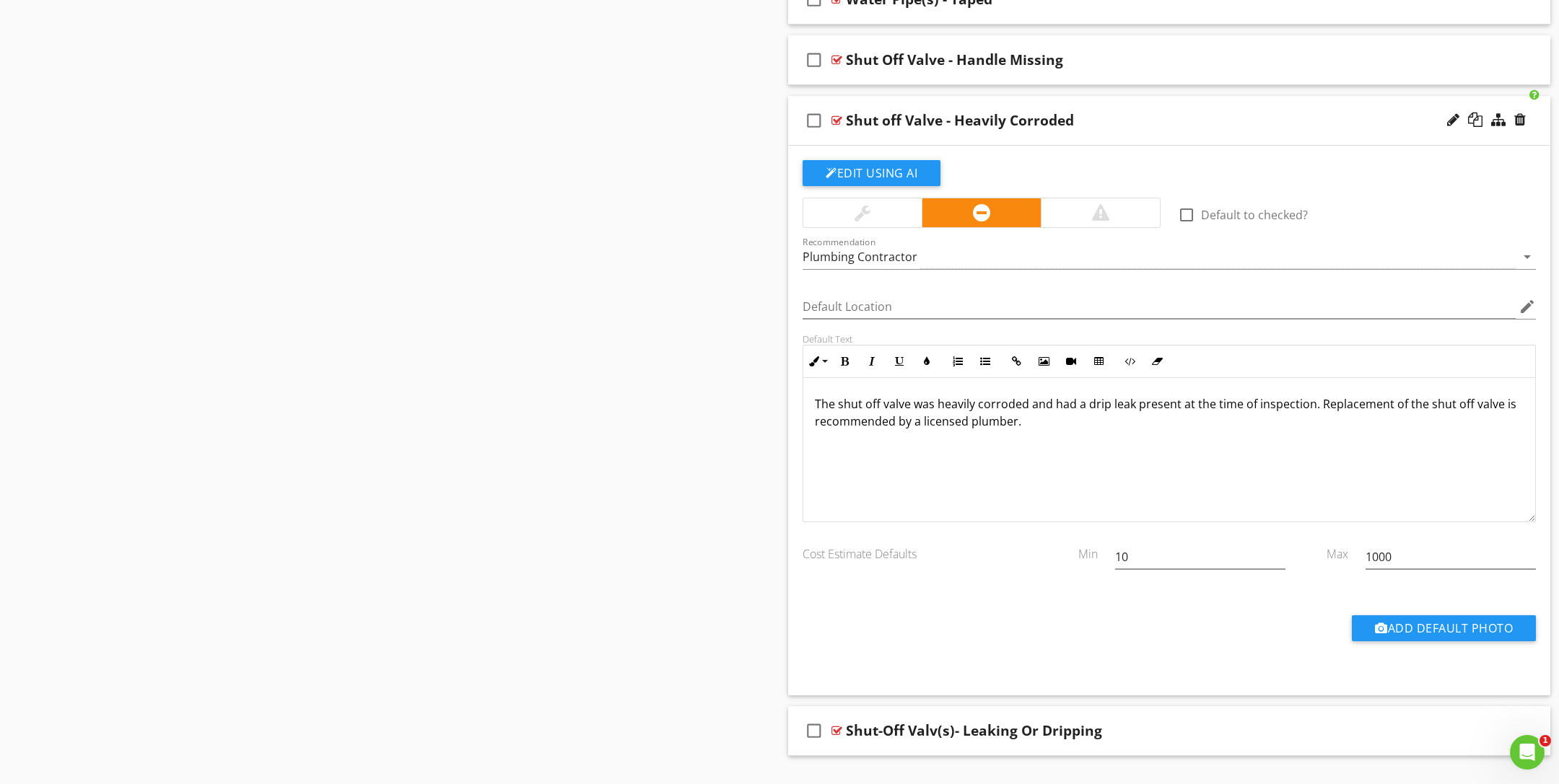
click at [840, 115] on div at bounding box center [836, 121] width 11 height 12
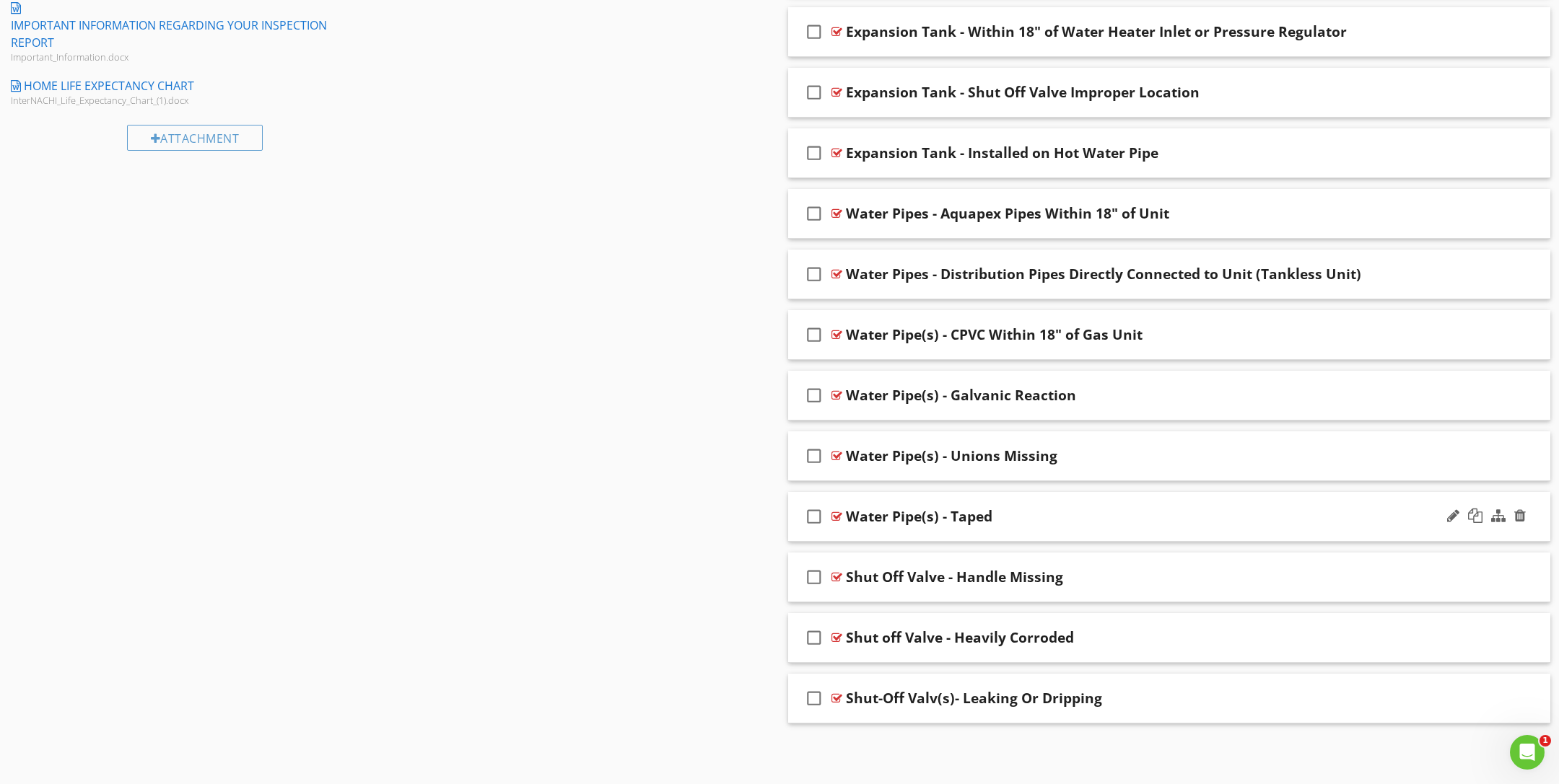
scroll to position [1392, 0]
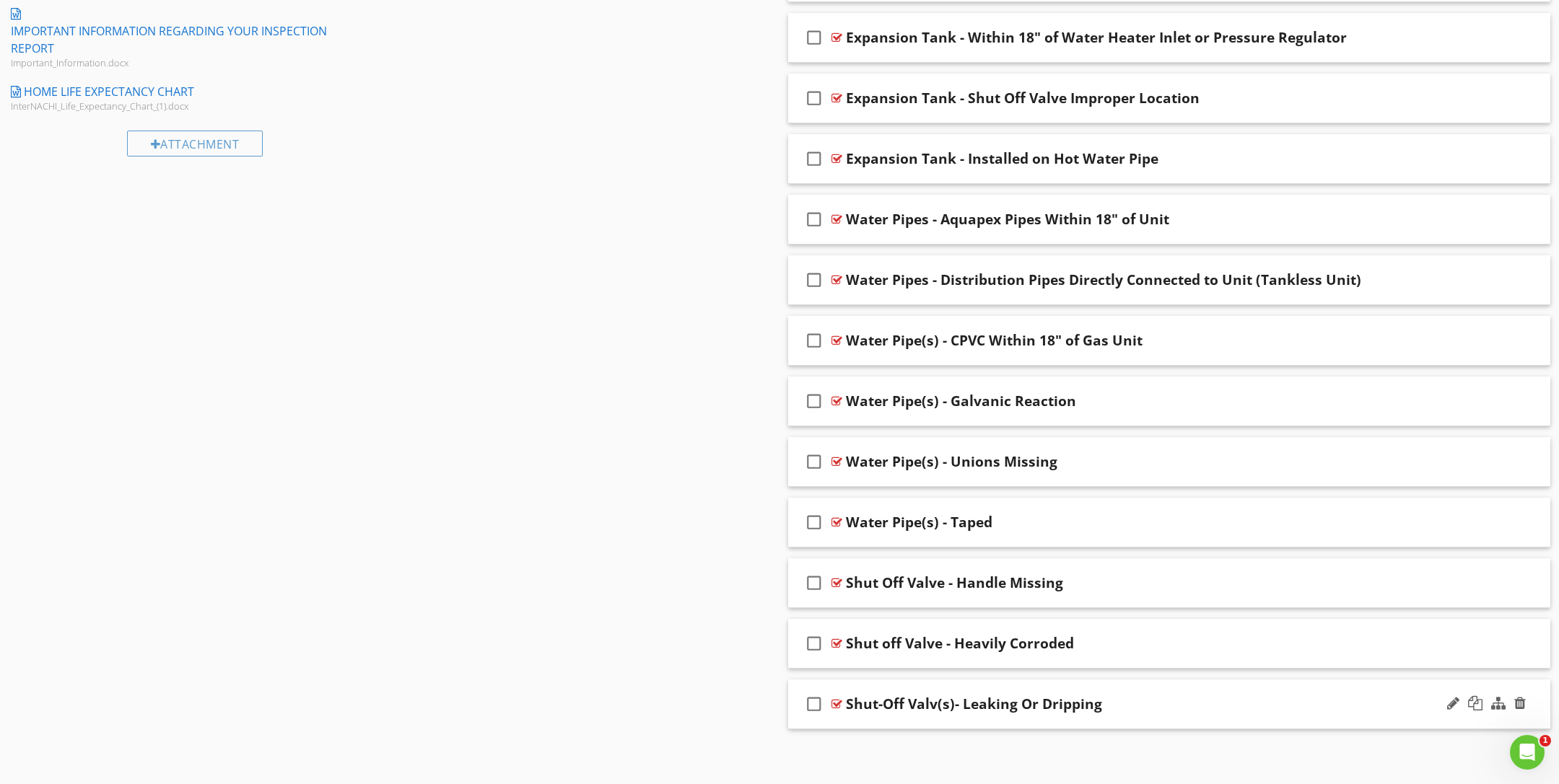
click at [844, 700] on div "check_box_outline_blank Shut-Off Valv(s)- Leaking Or Dripping" at bounding box center [1169, 704] width 762 height 50
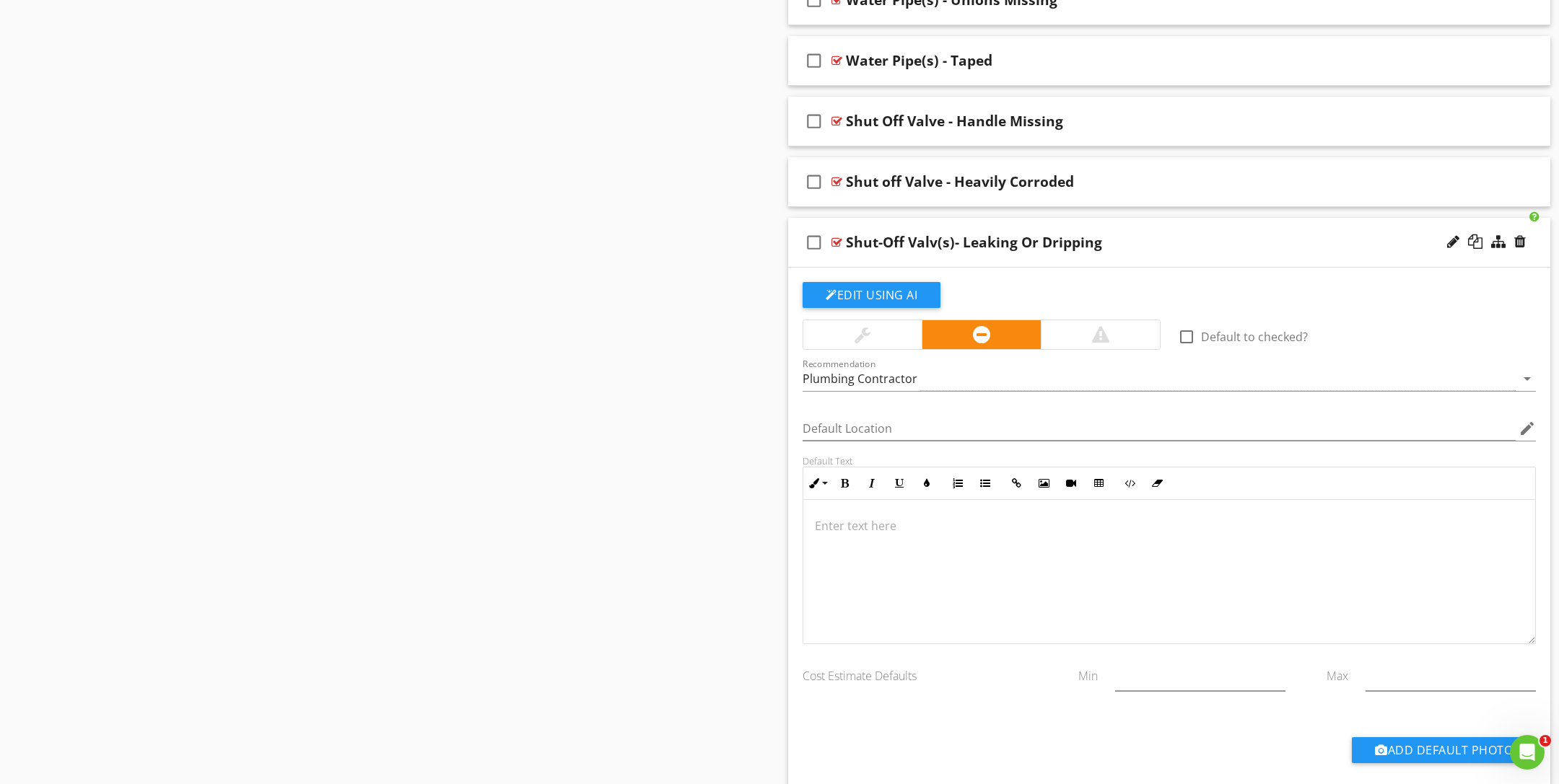
scroll to position [1939, 0]
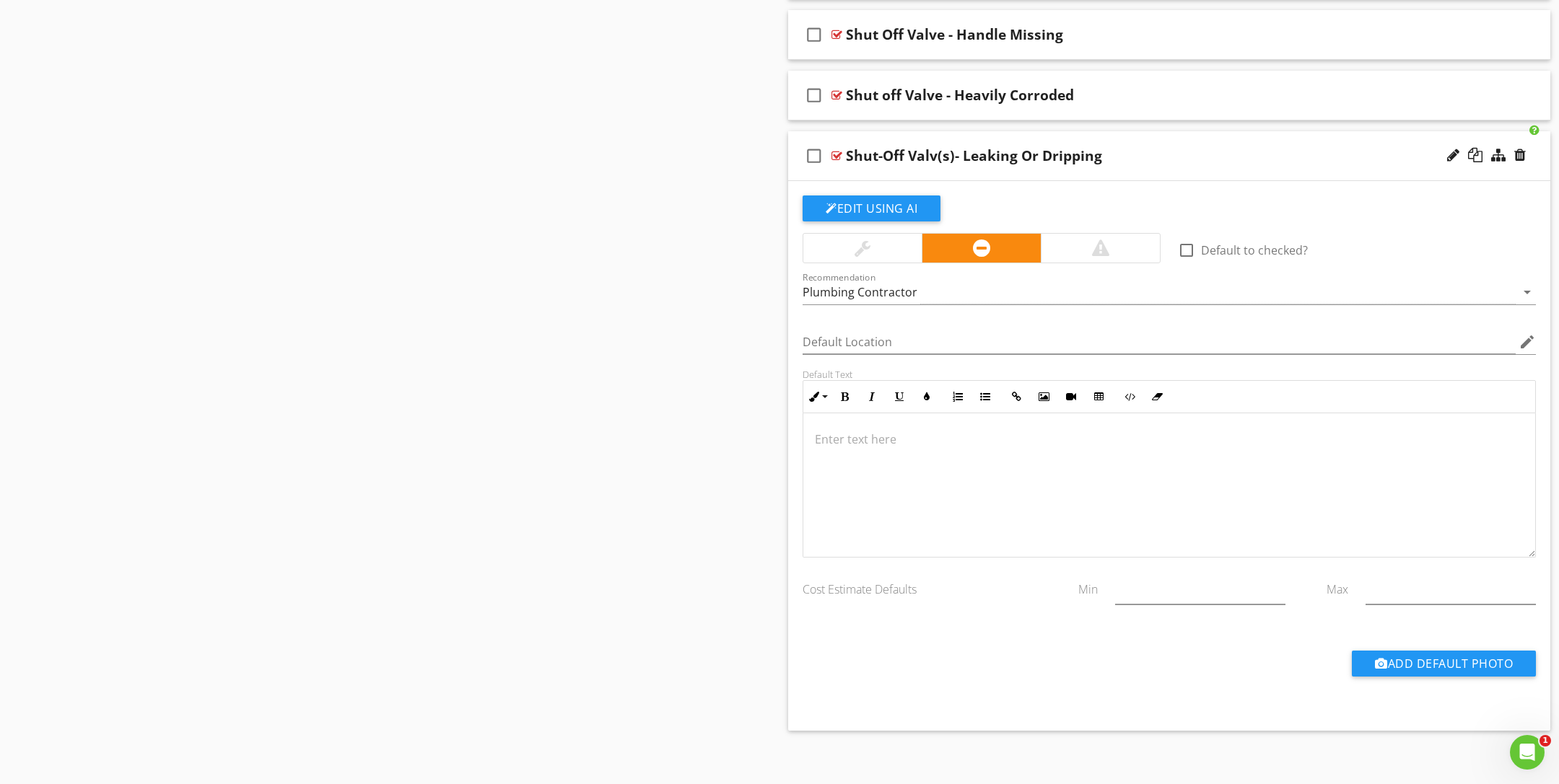
click at [956, 527] on div at bounding box center [1169, 485] width 732 height 144
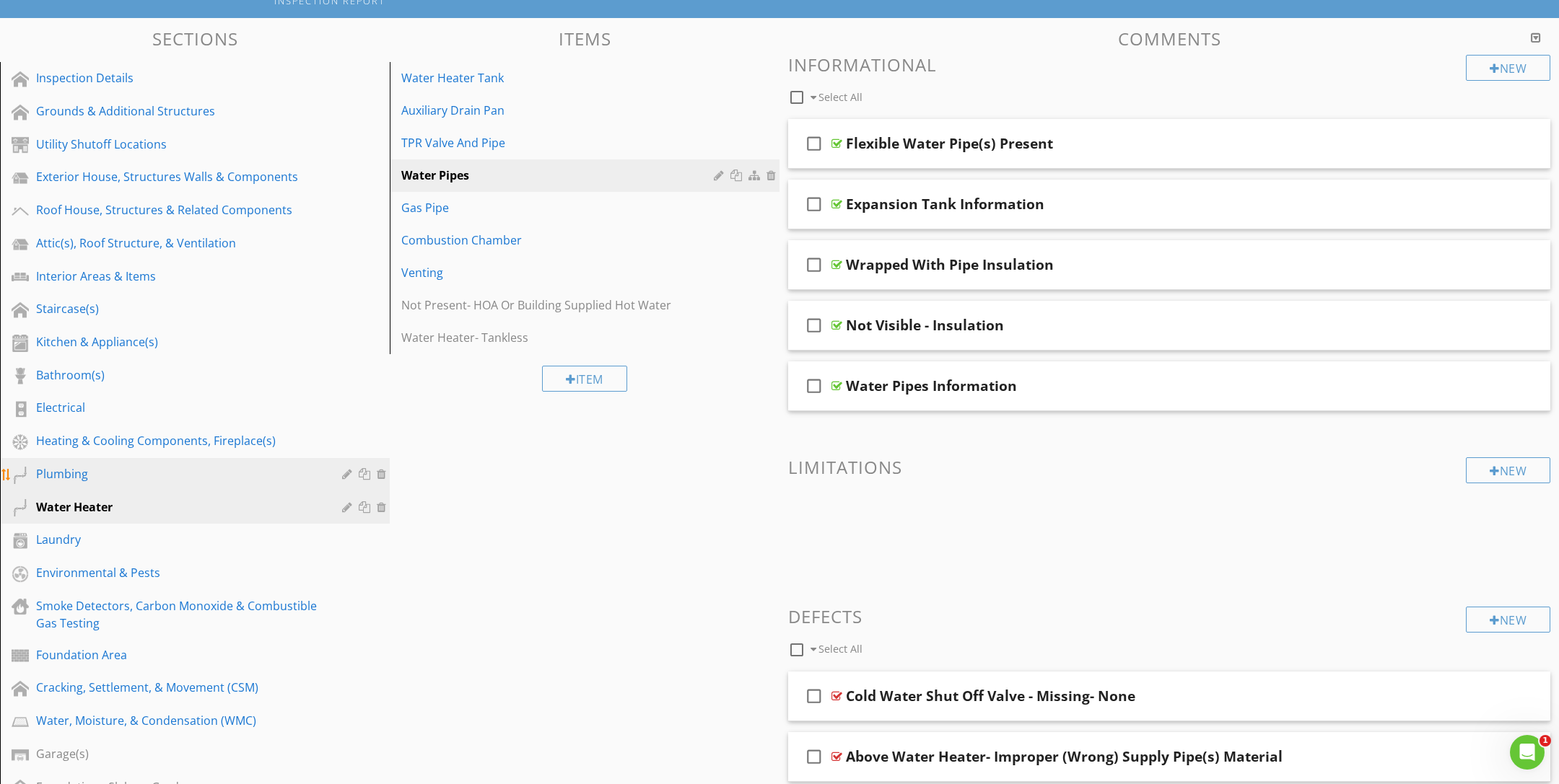
scroll to position [132, 0]
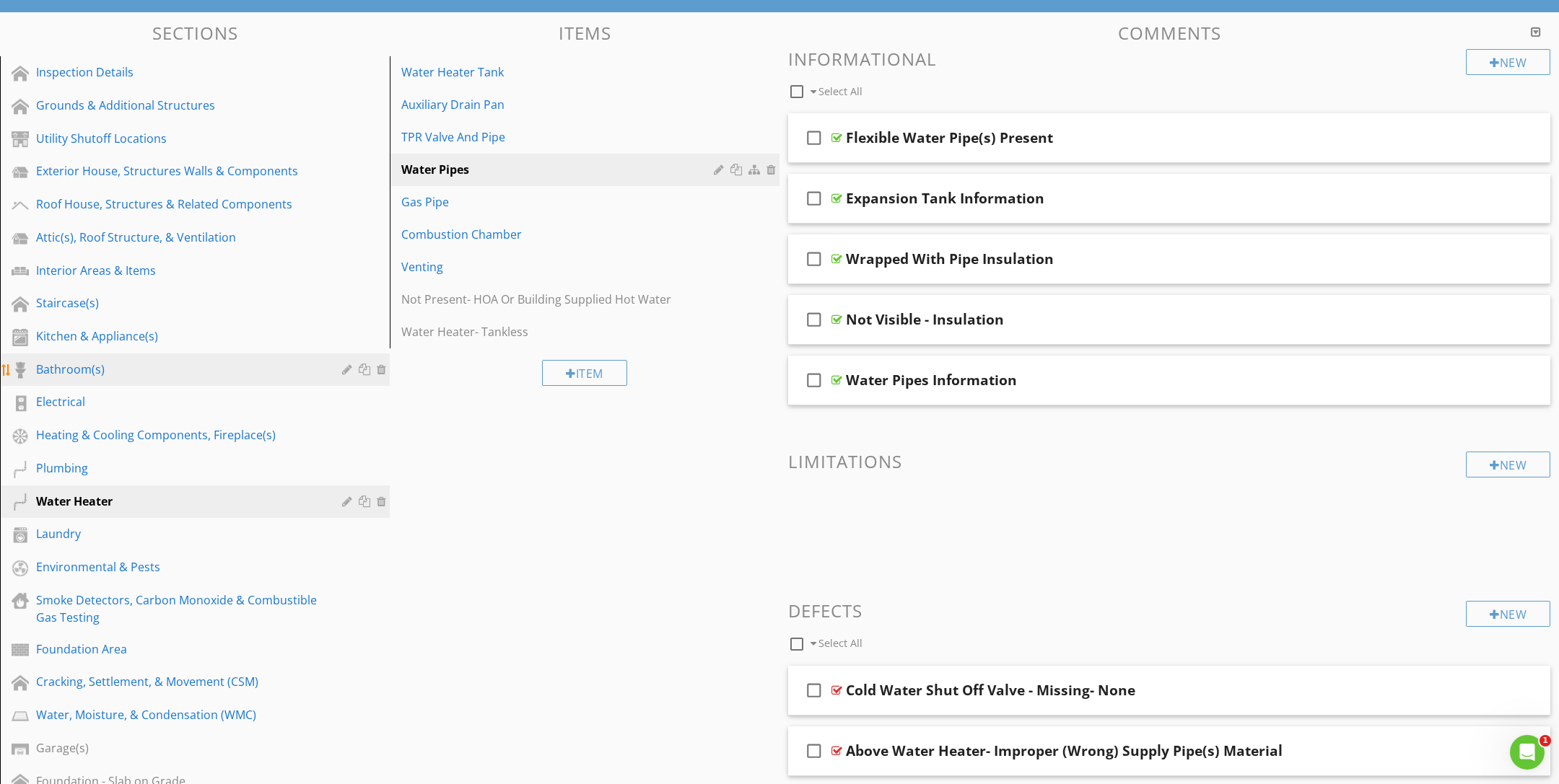
click at [192, 381] on link "Bathroom(s)" at bounding box center [197, 370] width 386 height 33
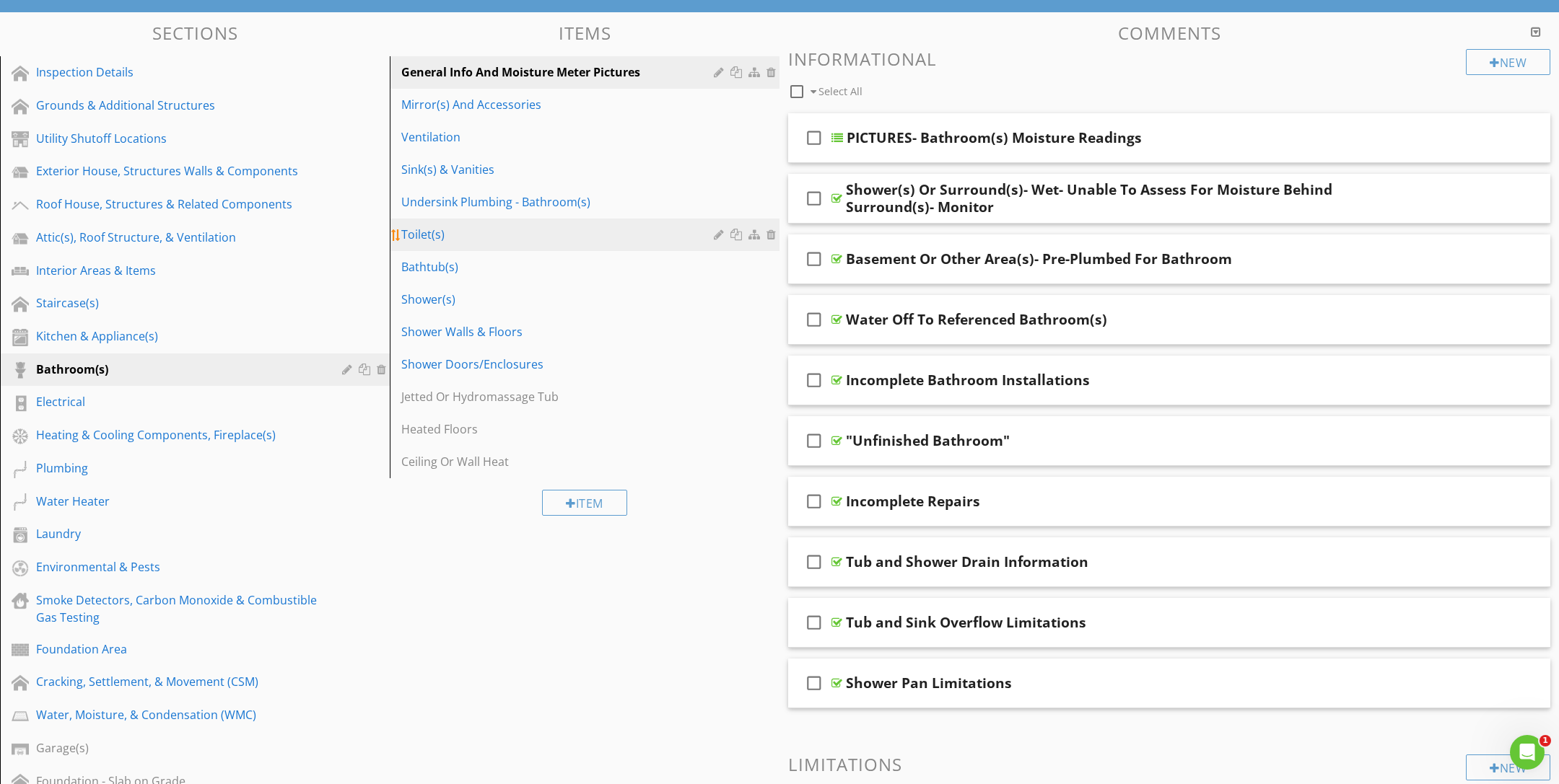
click at [545, 234] on div "Toilet(s)" at bounding box center [559, 235] width 317 height 18
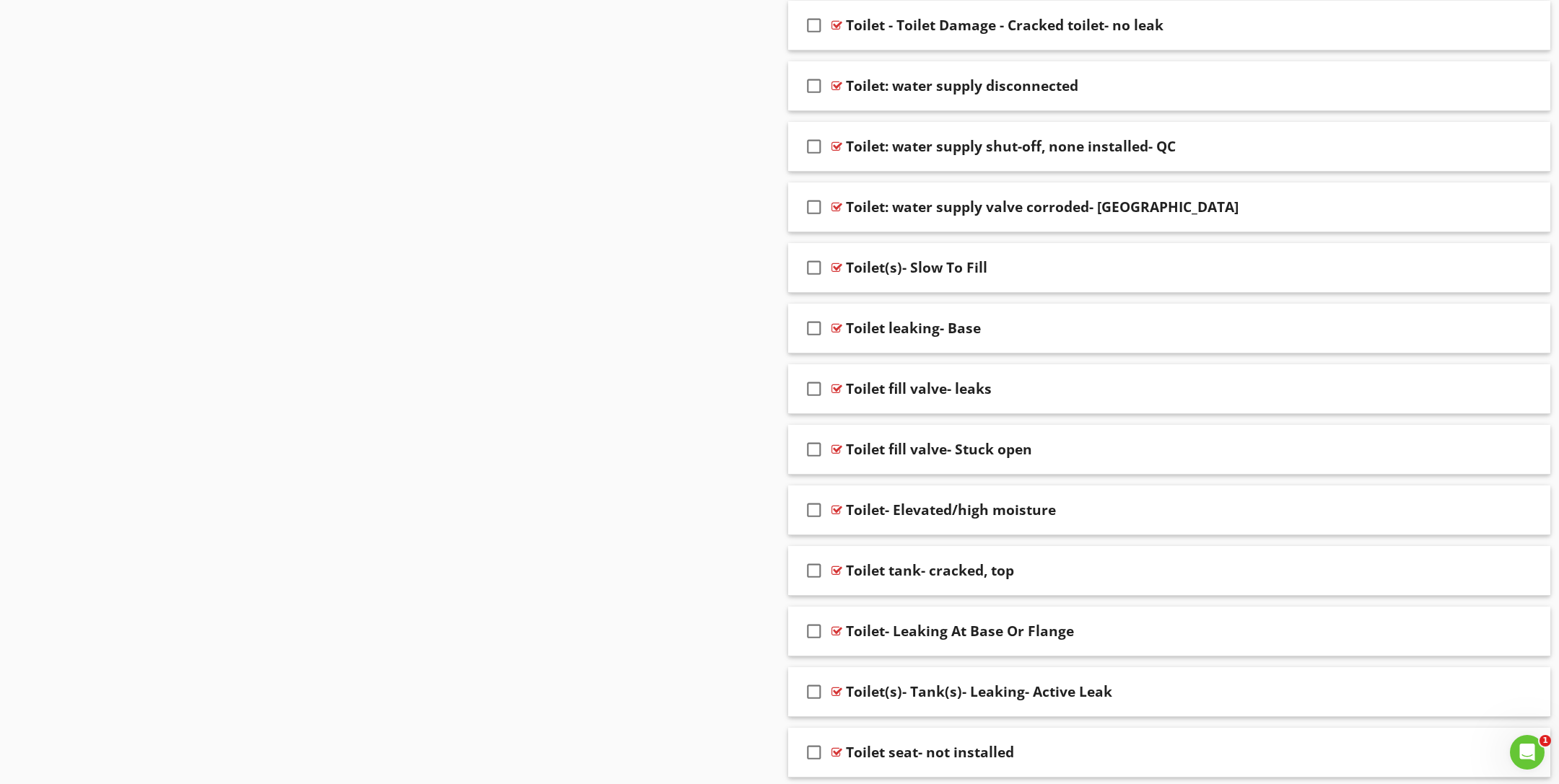
scroll to position [4352, 0]
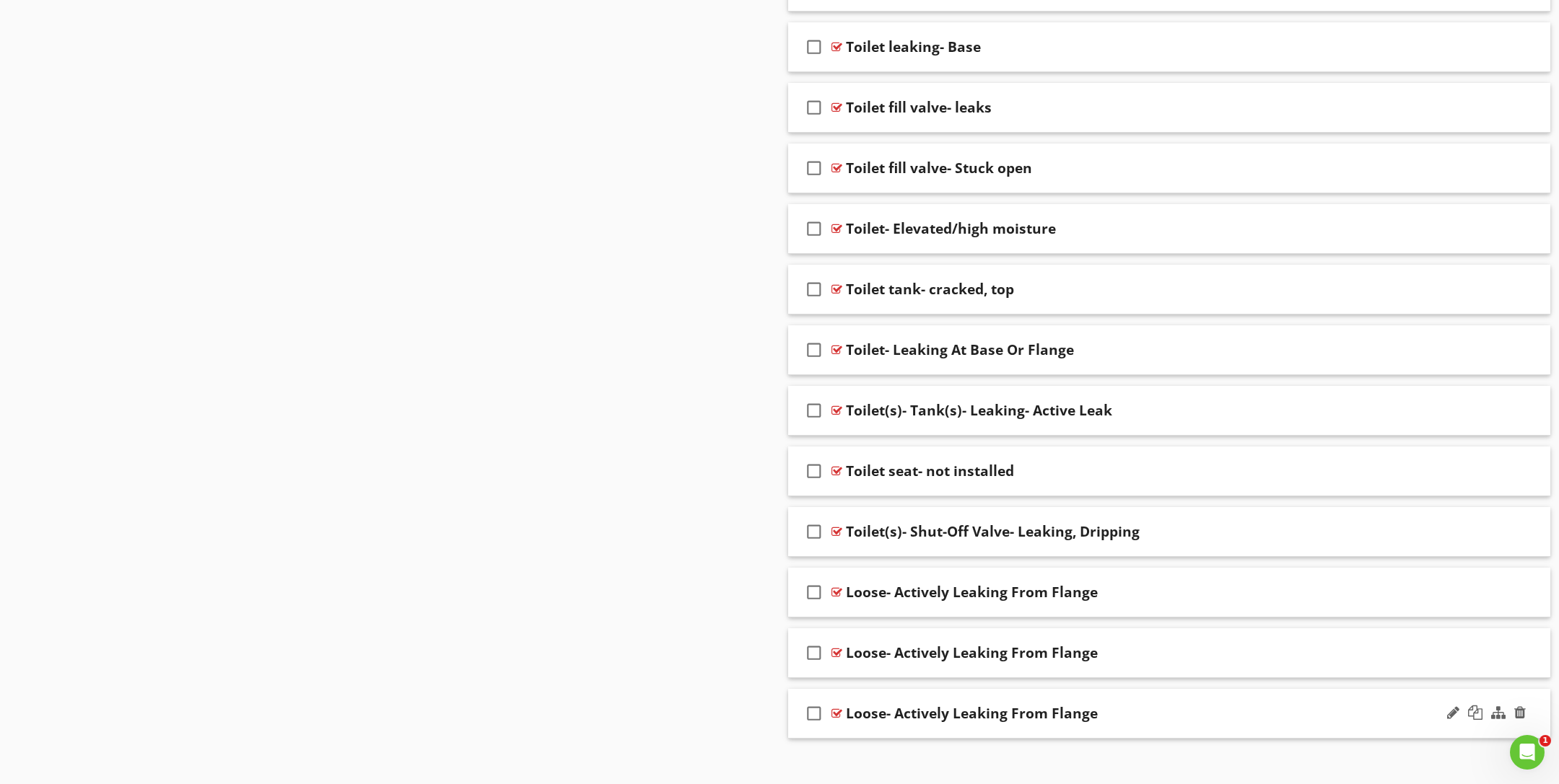
click at [921, 689] on div "check_box_outline_blank Loose- Actively Leaking From Flange" at bounding box center [1169, 714] width 762 height 50
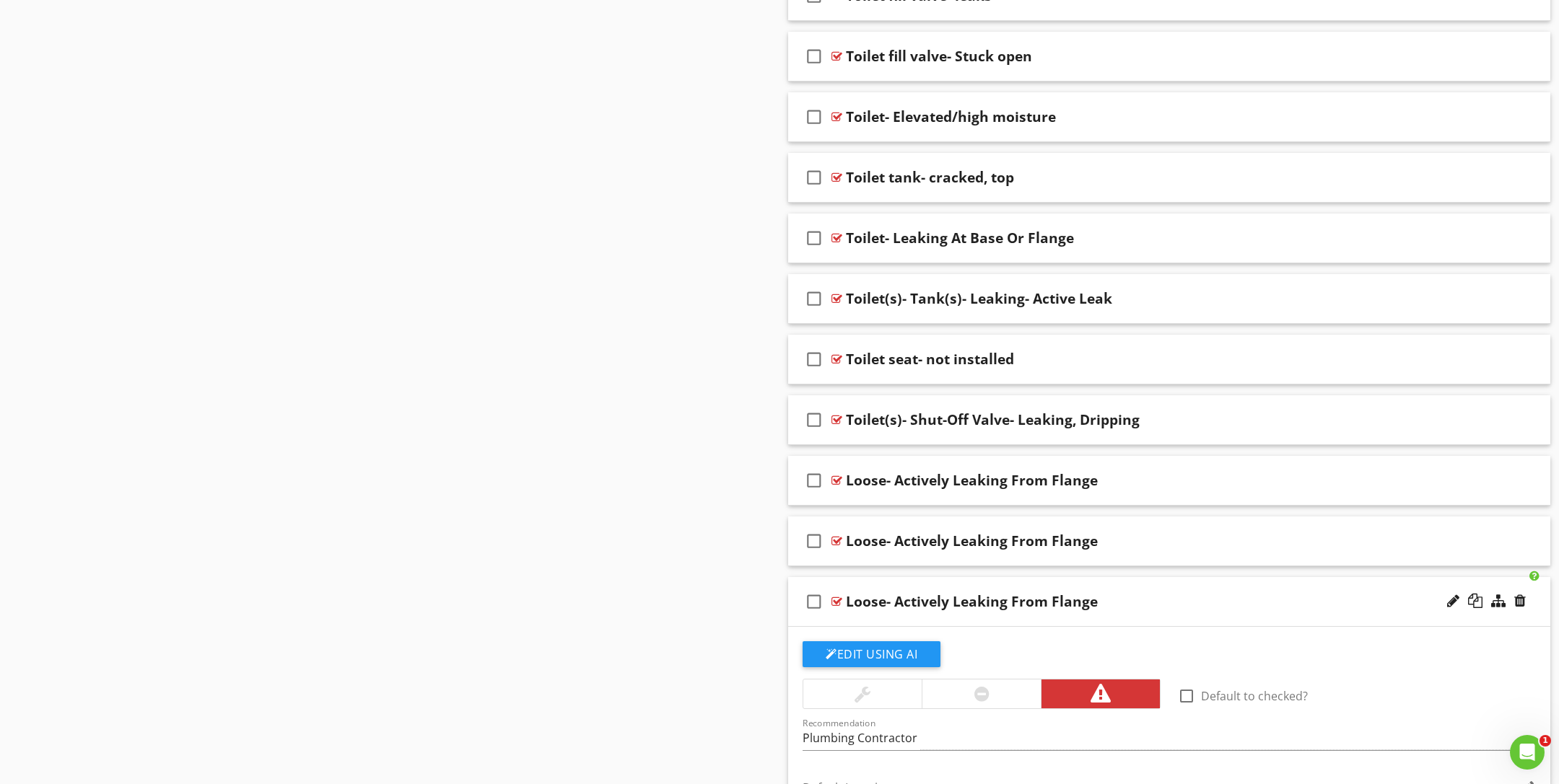
scroll to position [4616, 0]
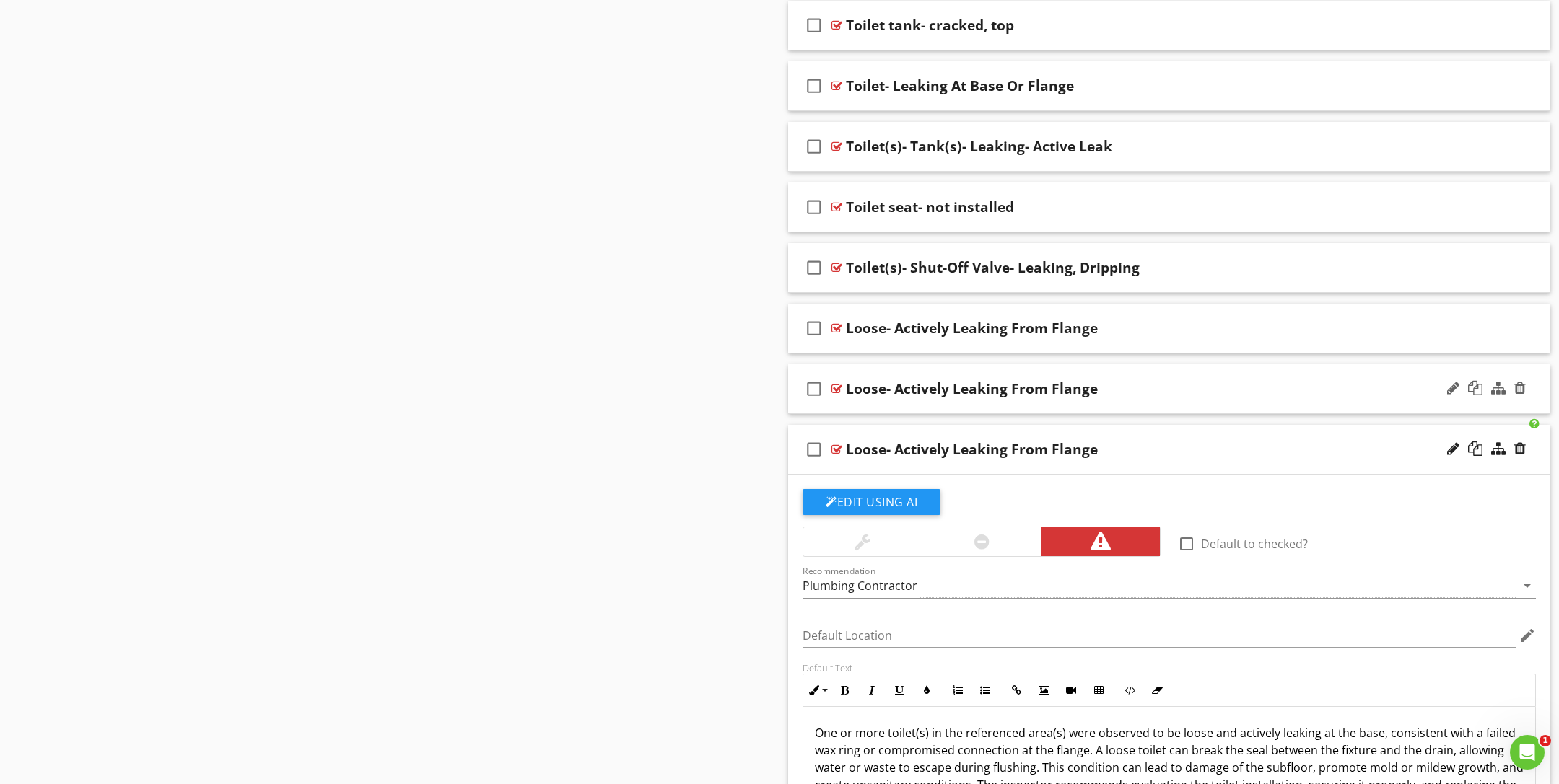
click at [1368, 381] on div "Loose- Actively Leaking From Flange" at bounding box center [1121, 389] width 550 height 18
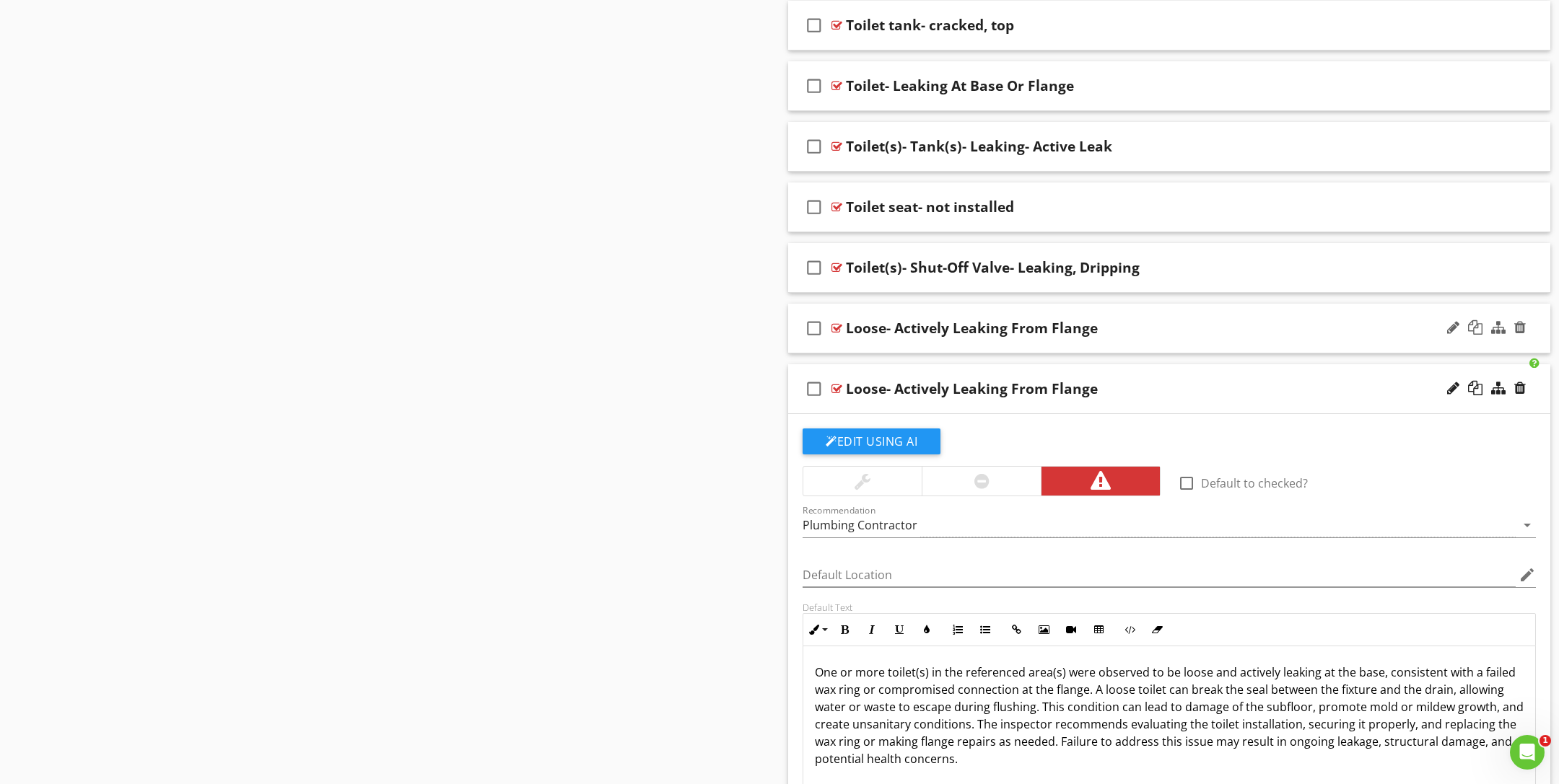
click at [1296, 328] on div "check_box_outline_blank Loose- Actively Leaking From Flange" at bounding box center [1169, 328] width 762 height 50
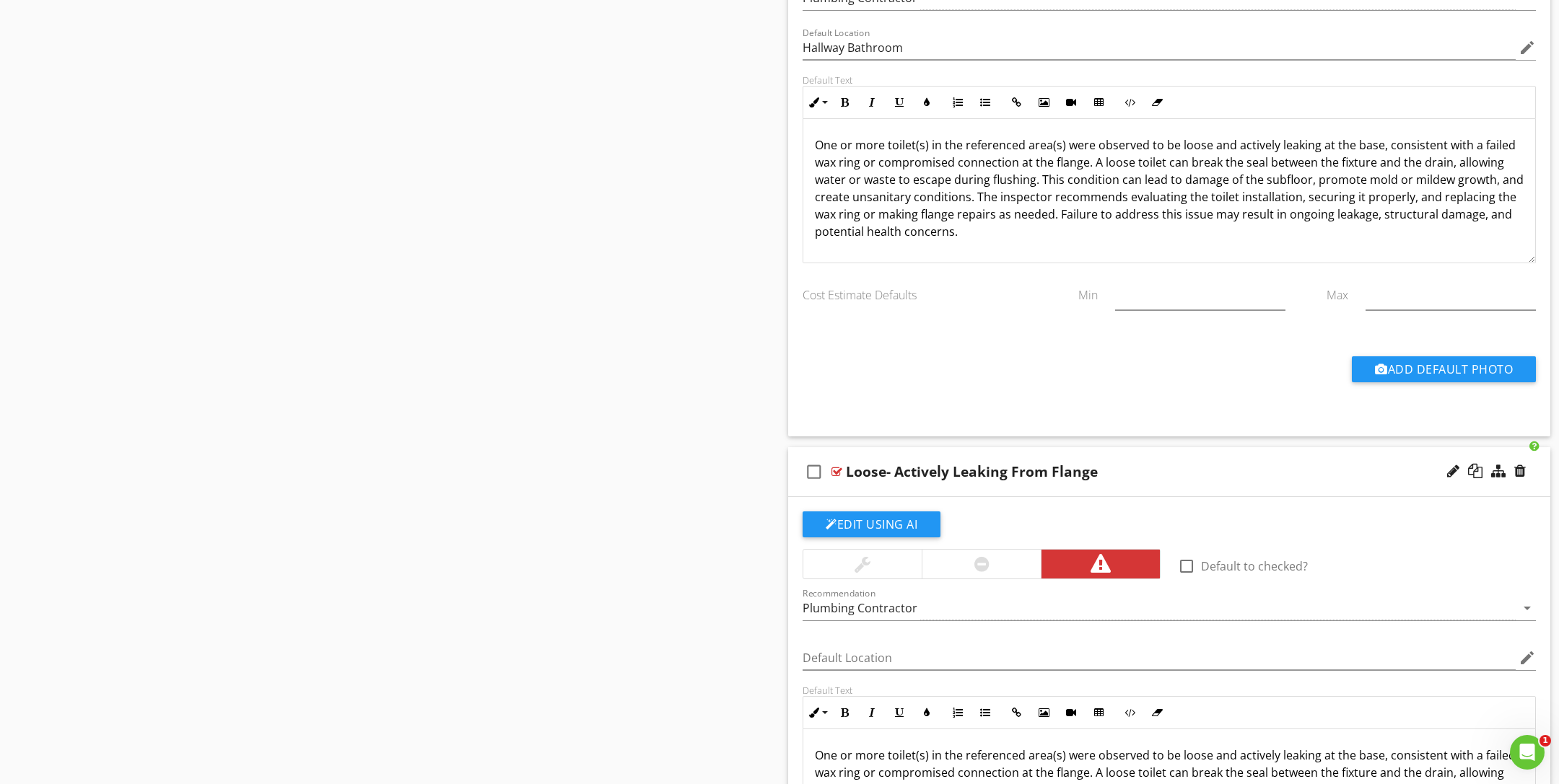
scroll to position [4864, 0]
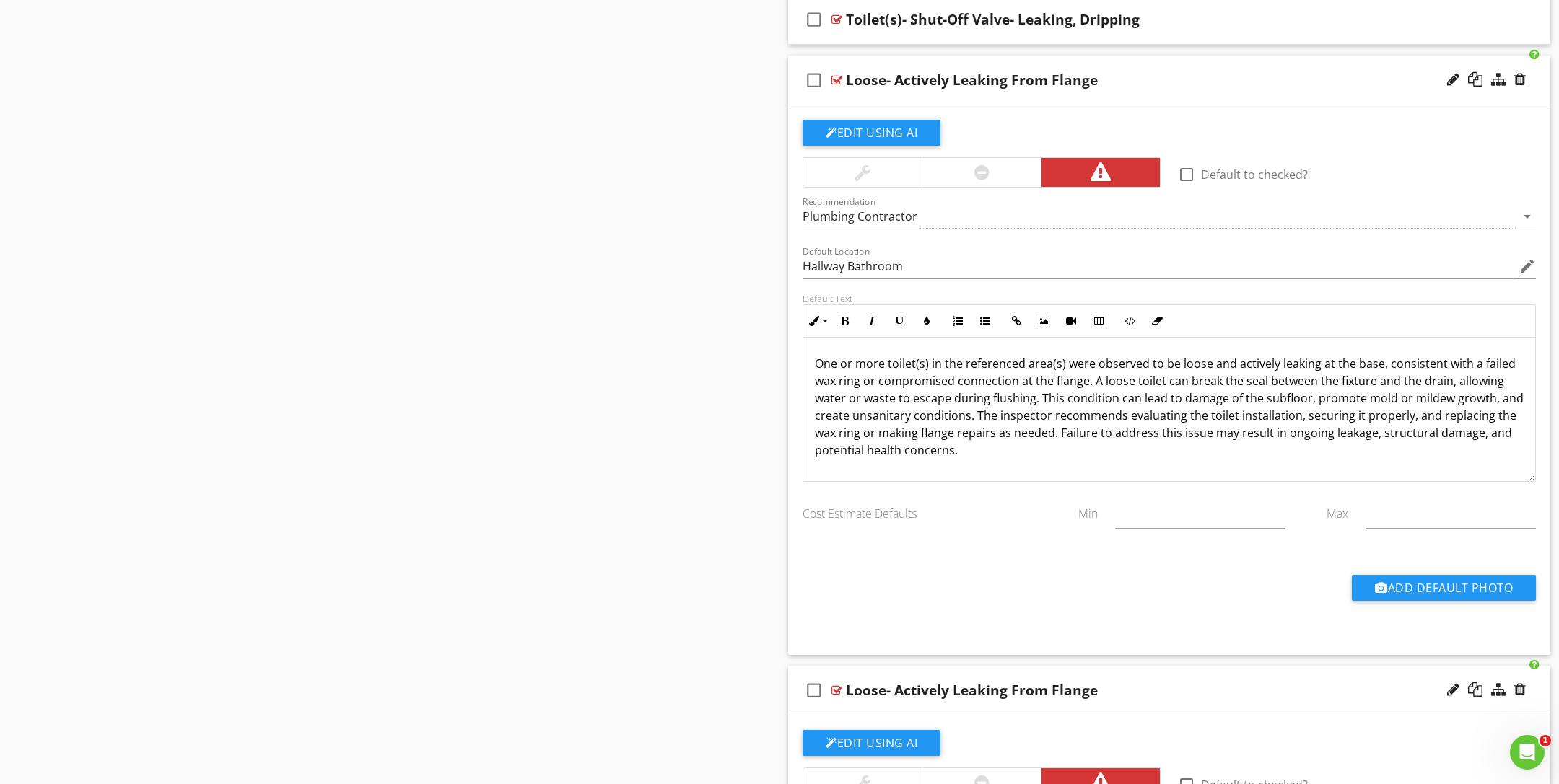
click at [874, 72] on div "Loose- Actively Leaking From Flange" at bounding box center [972, 80] width 252 height 18
click at [846, 69] on input "Loose- Actively Leaking From Flange" at bounding box center [1121, 81] width 550 height 24
click at [837, 74] on div at bounding box center [836, 80] width 11 height 12
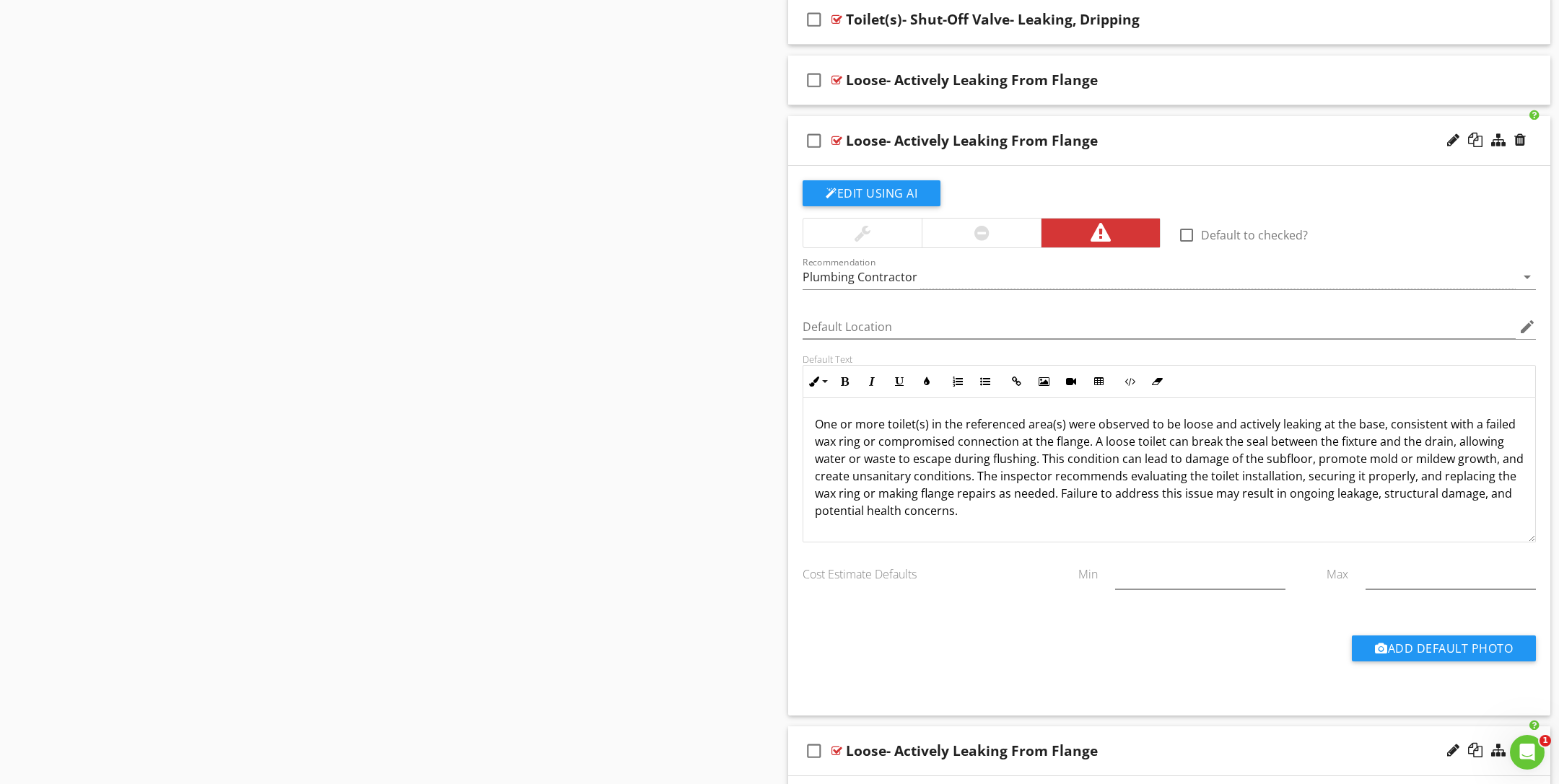
click at [839, 116] on div "check_box_outline_blank Loose- Actively Leaking From Flange" at bounding box center [1169, 141] width 762 height 50
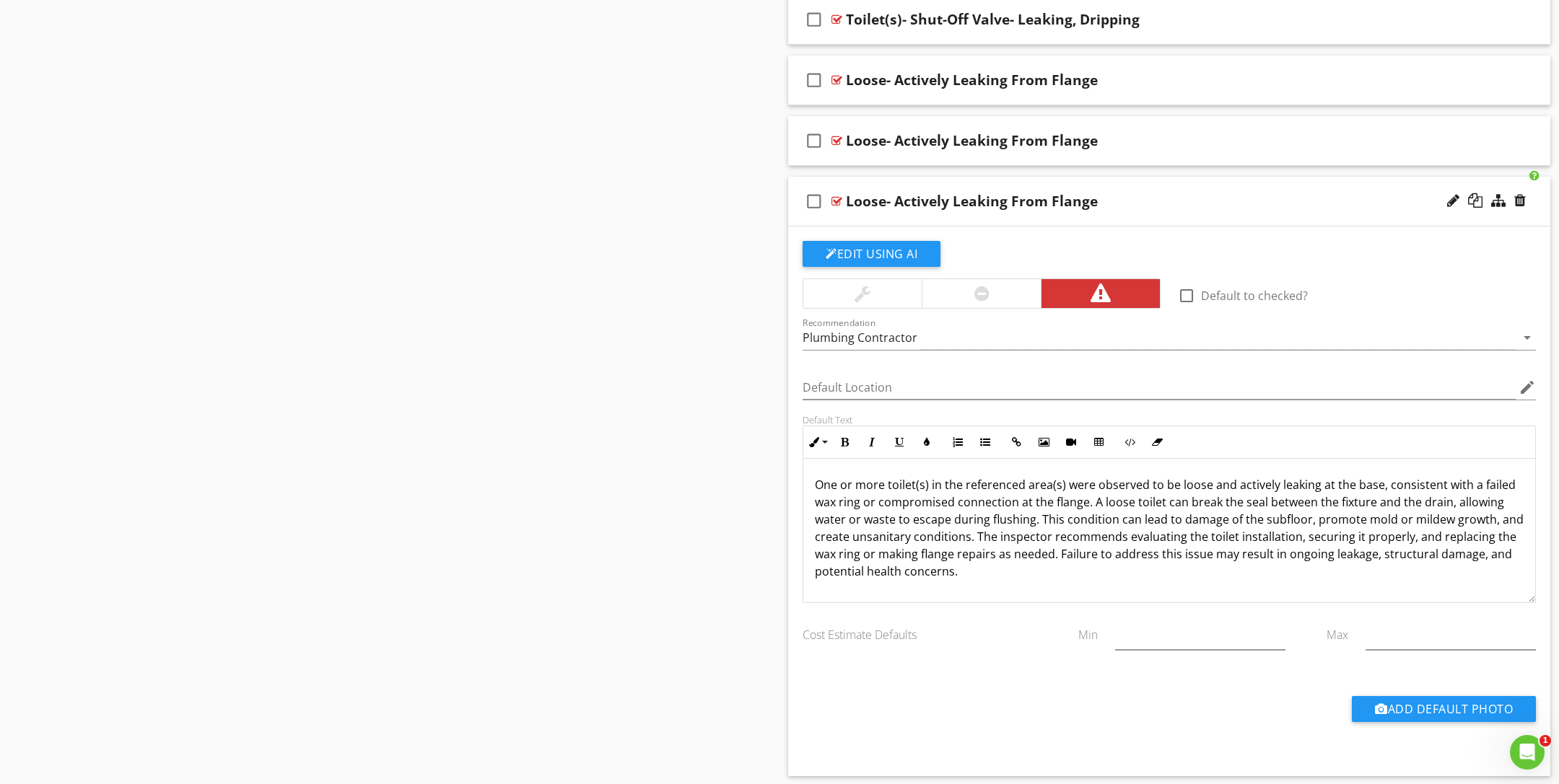
click at [840, 196] on div at bounding box center [836, 202] width 11 height 12
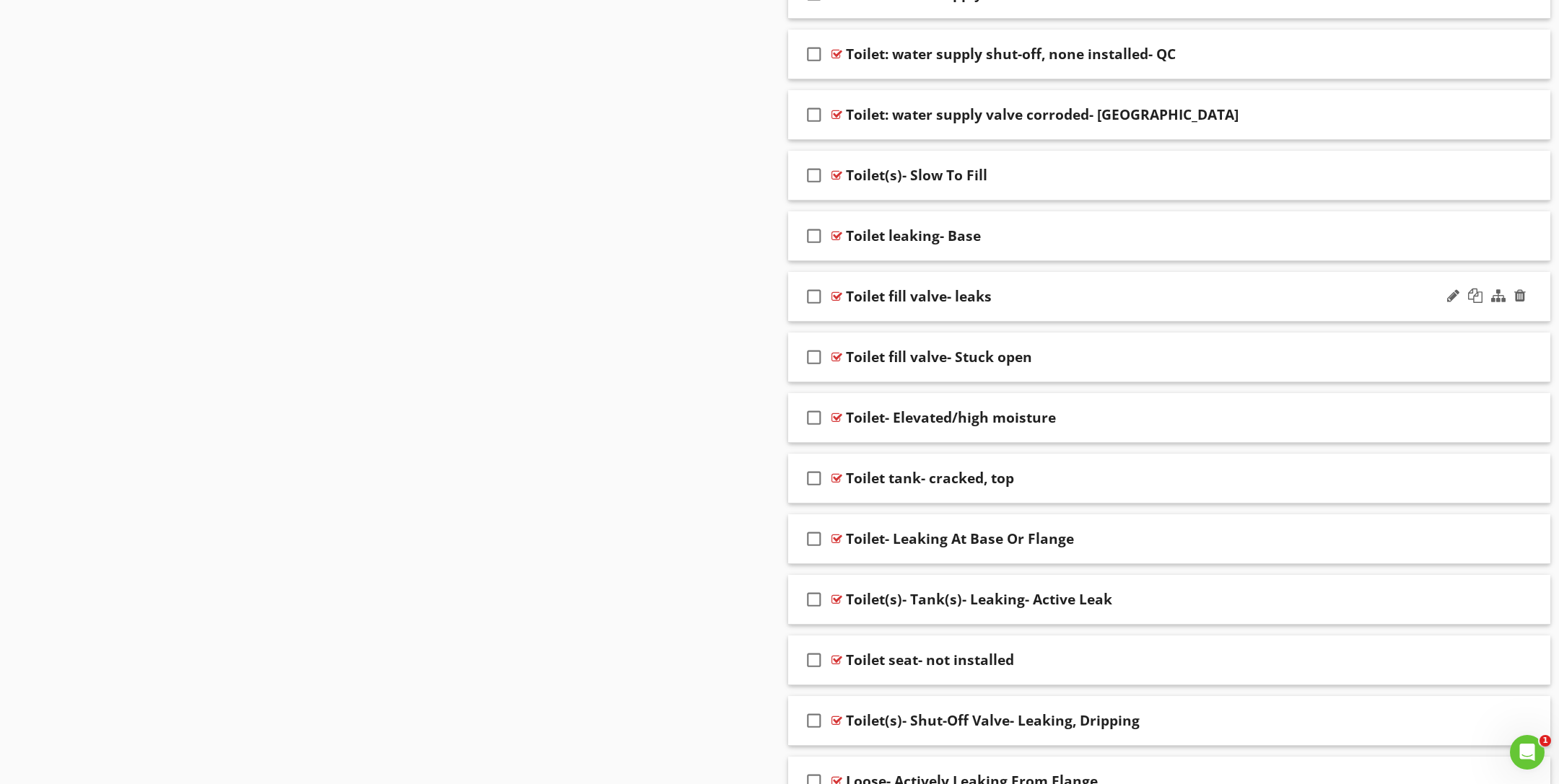
scroll to position [4352, 0]
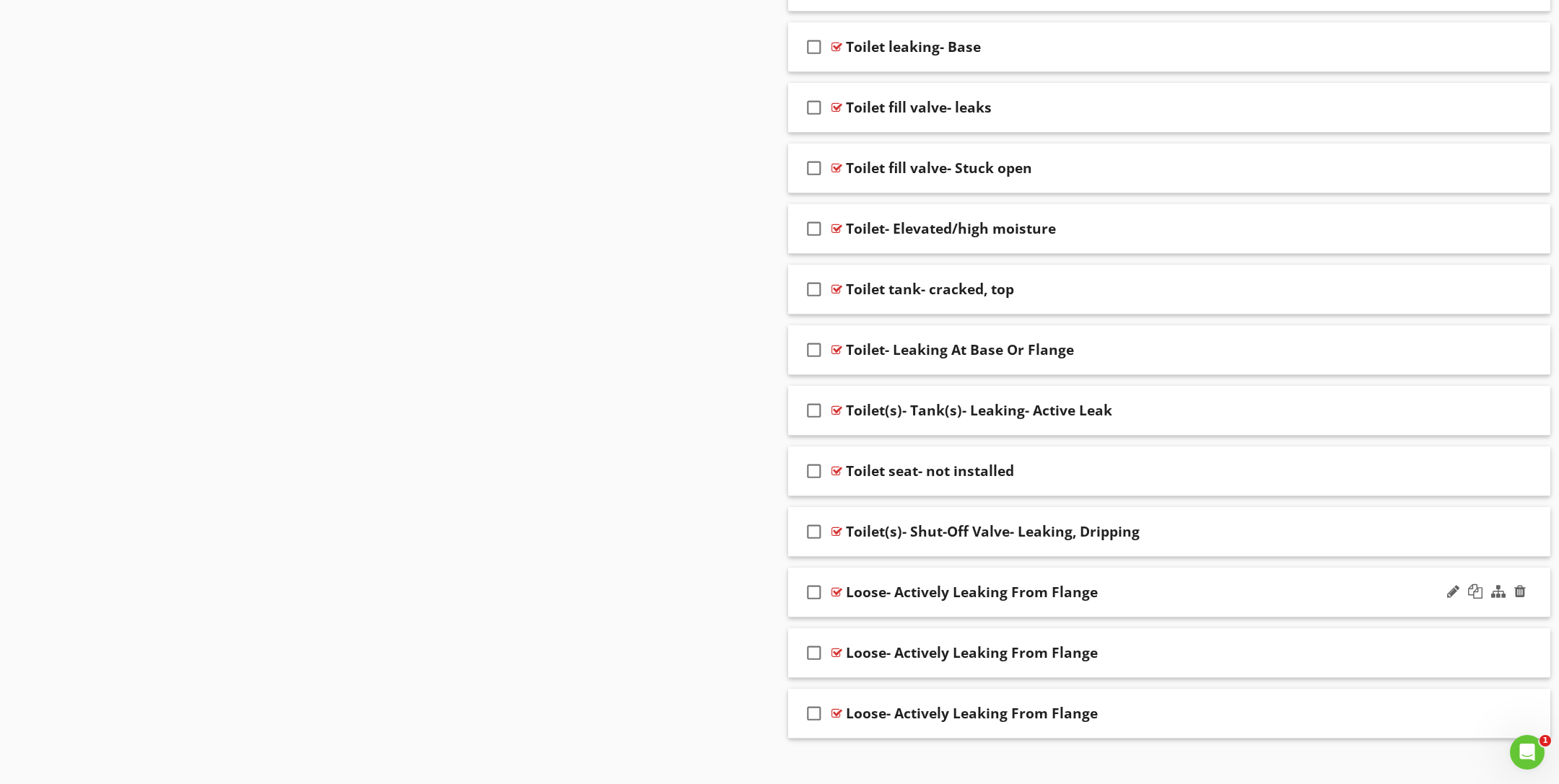
click at [814, 576] on icon "check_box_outline_blank" at bounding box center [814, 592] width 23 height 35
click at [815, 635] on icon "check_box_outline_blank" at bounding box center [814, 652] width 23 height 35
click at [1521, 585] on div at bounding box center [1520, 592] width 12 height 14
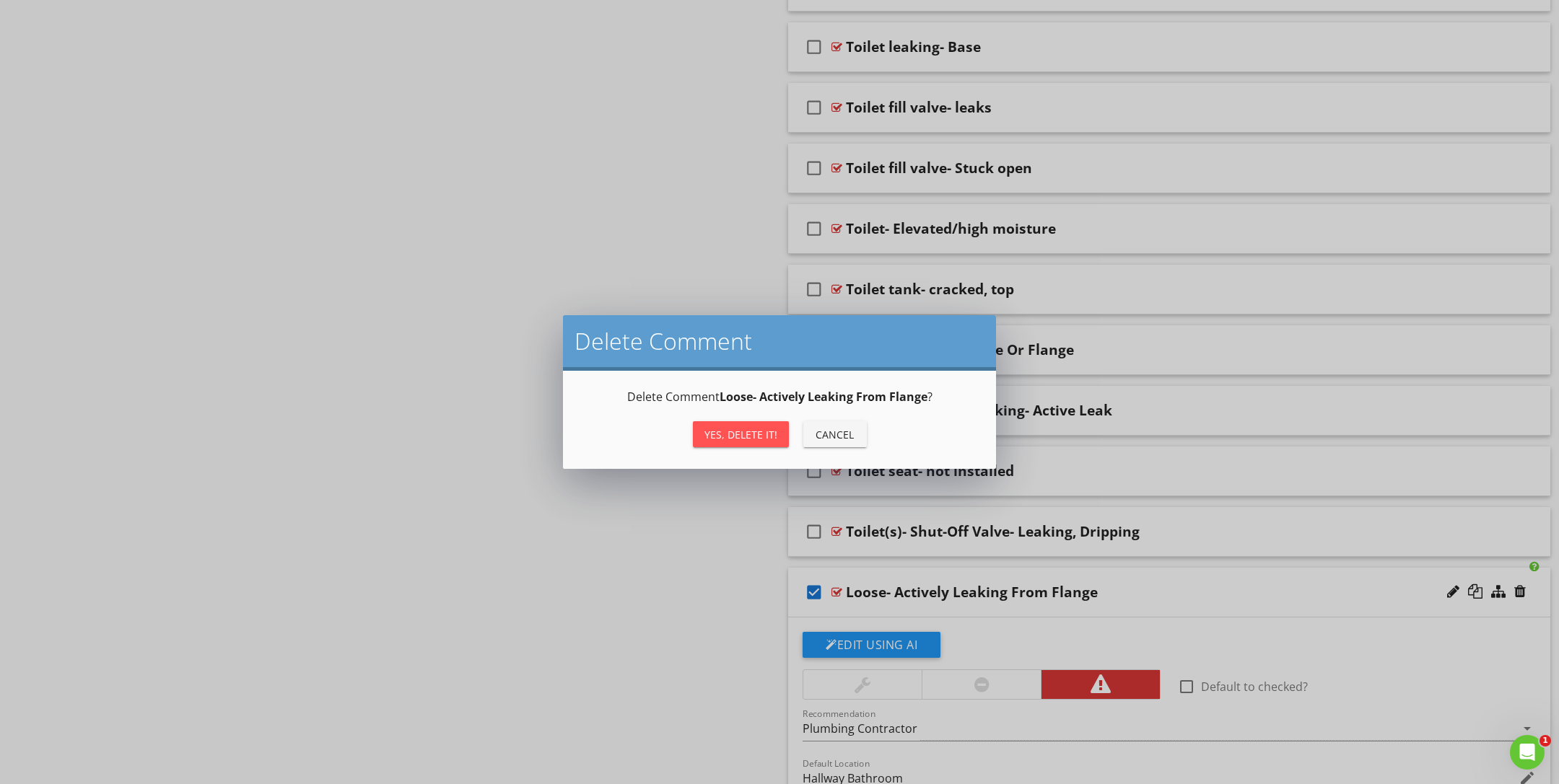
click at [746, 430] on div "Yes, Delete it!" at bounding box center [741, 435] width 73 height 15
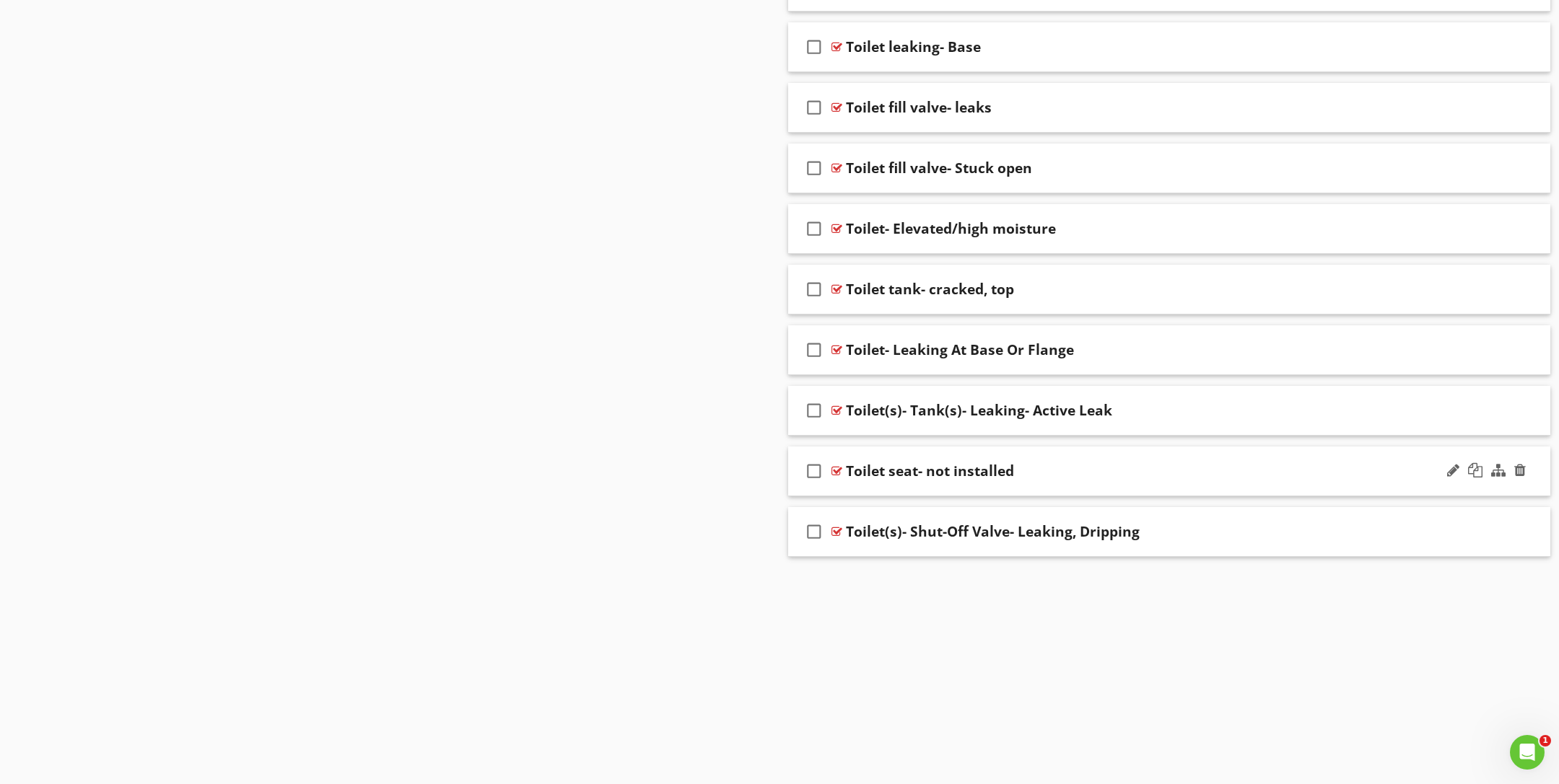
scroll to position [4291, 0]
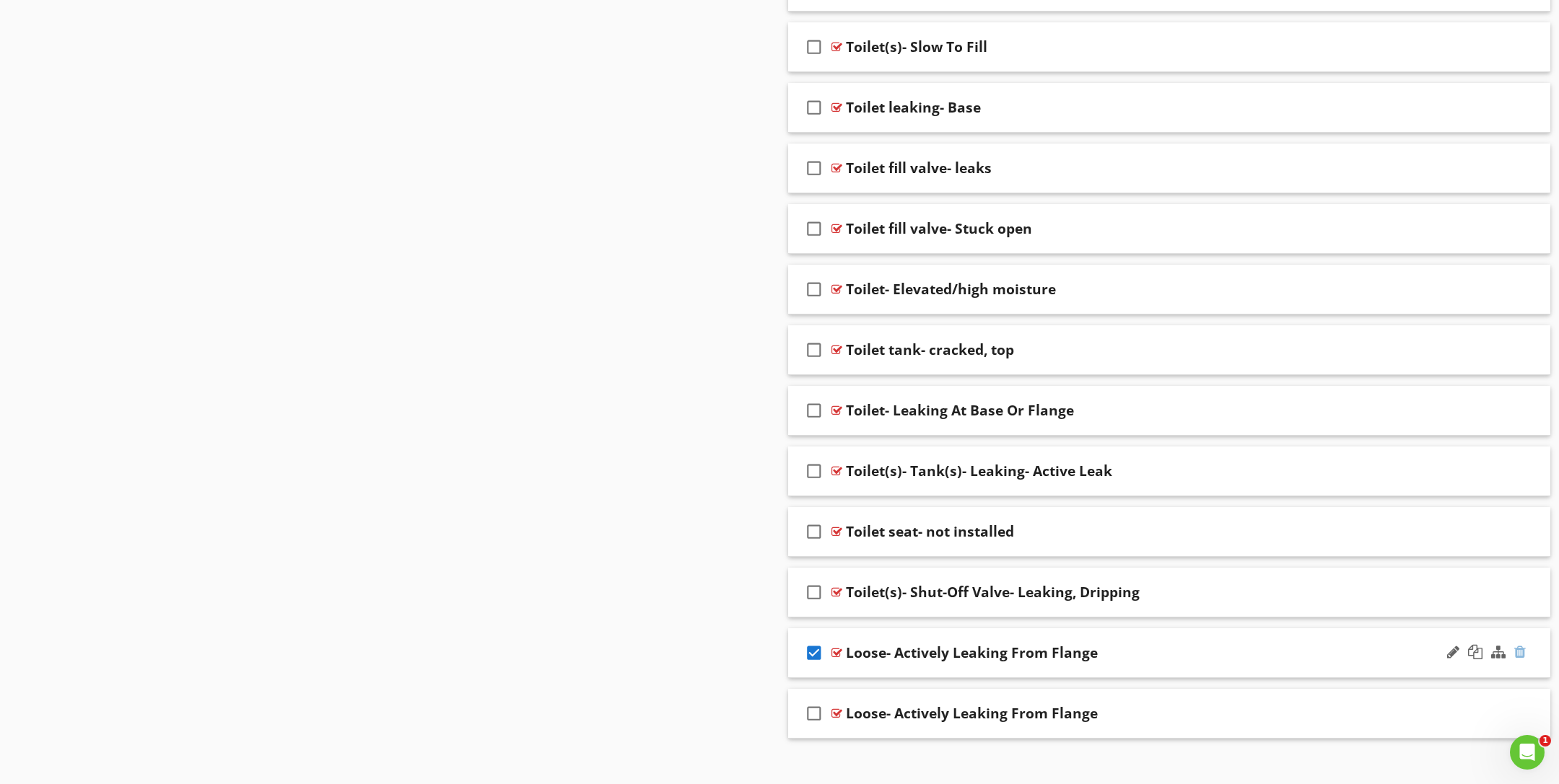
click at [1521, 645] on div at bounding box center [1520, 652] width 12 height 14
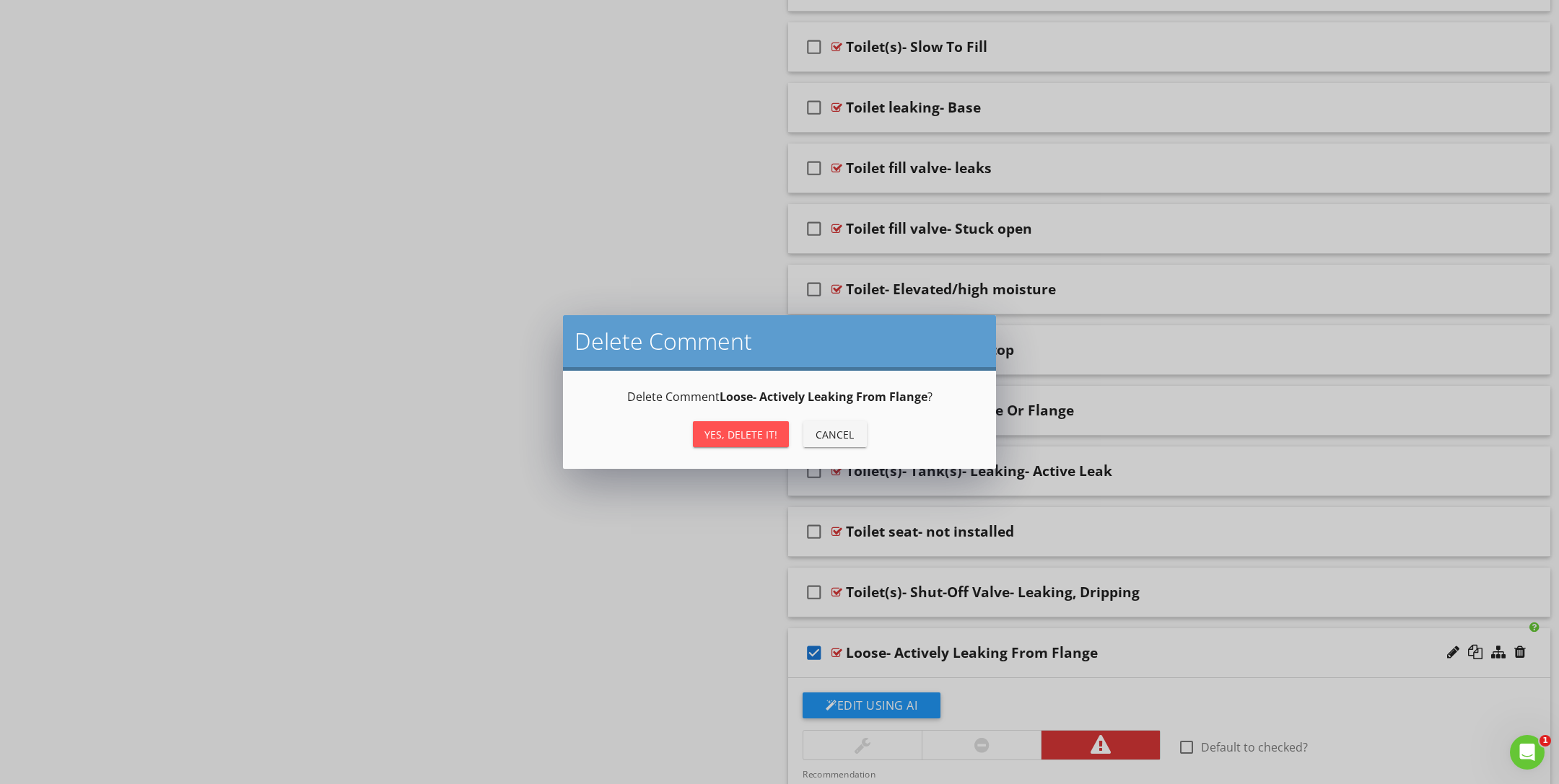
click at [788, 430] on div "Yes, Delete it! Cancel" at bounding box center [779, 434] width 398 height 35
click at [761, 427] on div "Yes, Delete it!" at bounding box center [741, 435] width 73 height 15
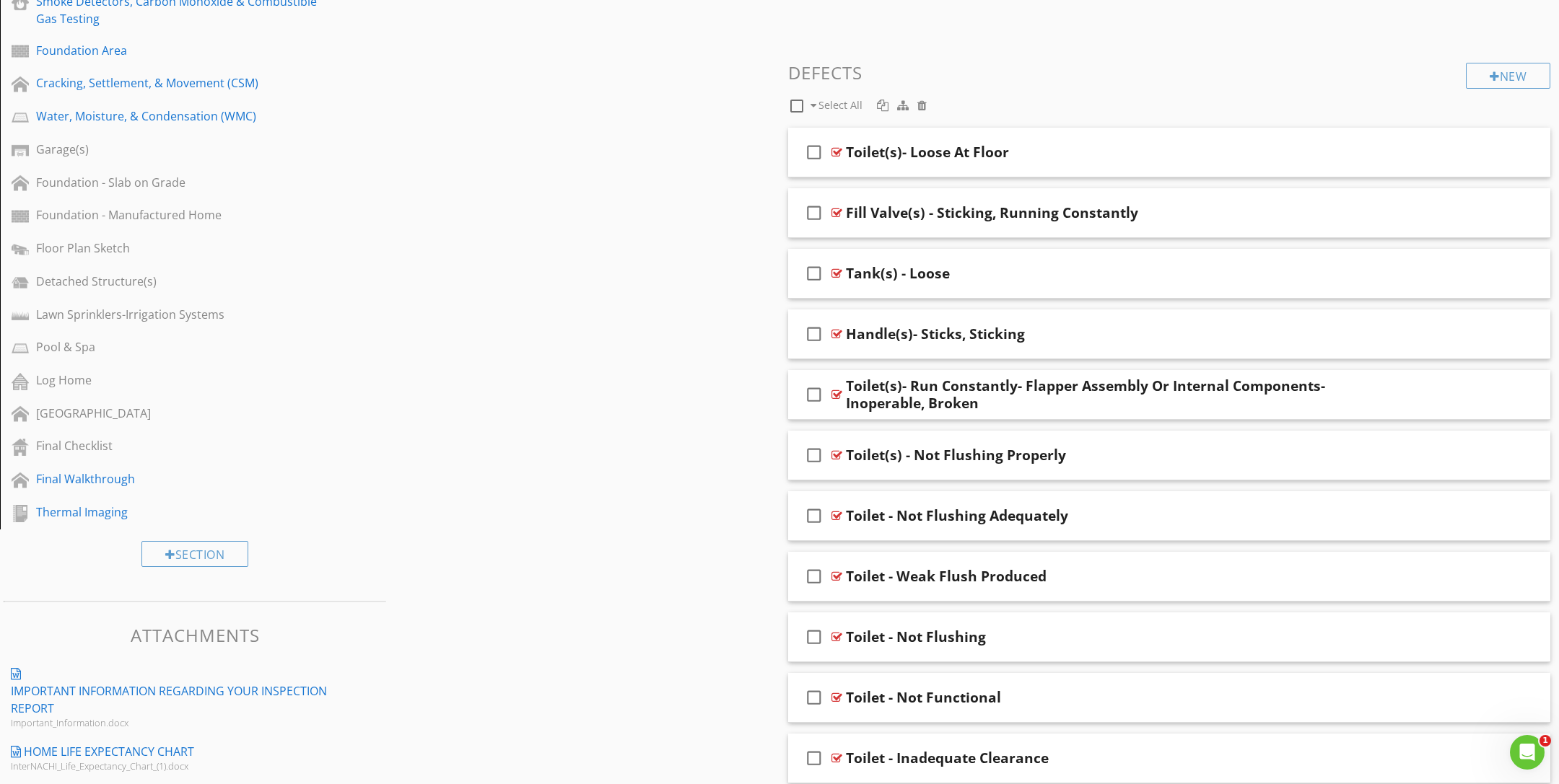
scroll to position [0, 0]
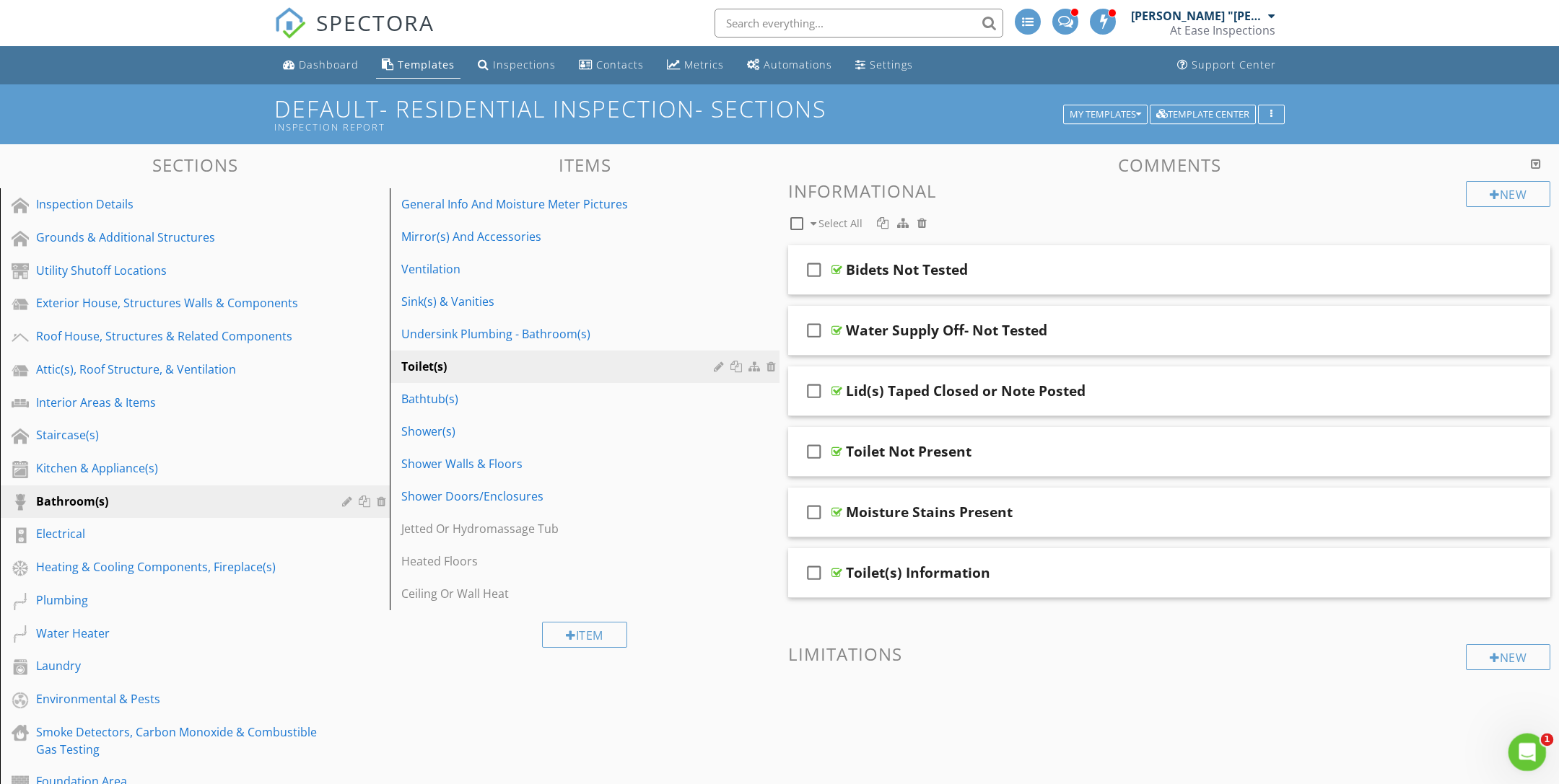
click at [1536, 754] on div "Open Intercom Messenger" at bounding box center [1524, 750] width 47 height 47
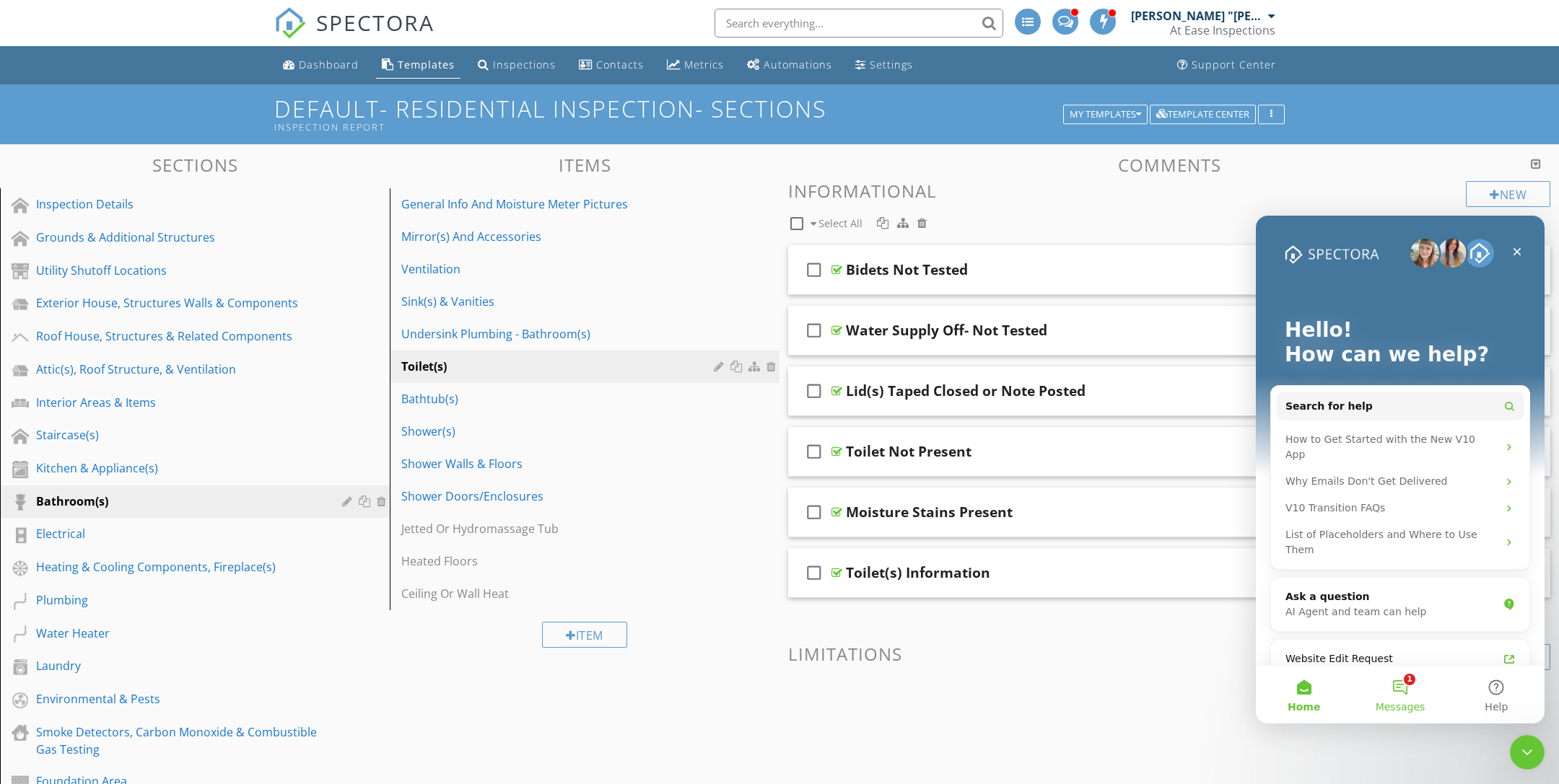
click at [1399, 707] on span "Messages" at bounding box center [1400, 707] width 50 height 10
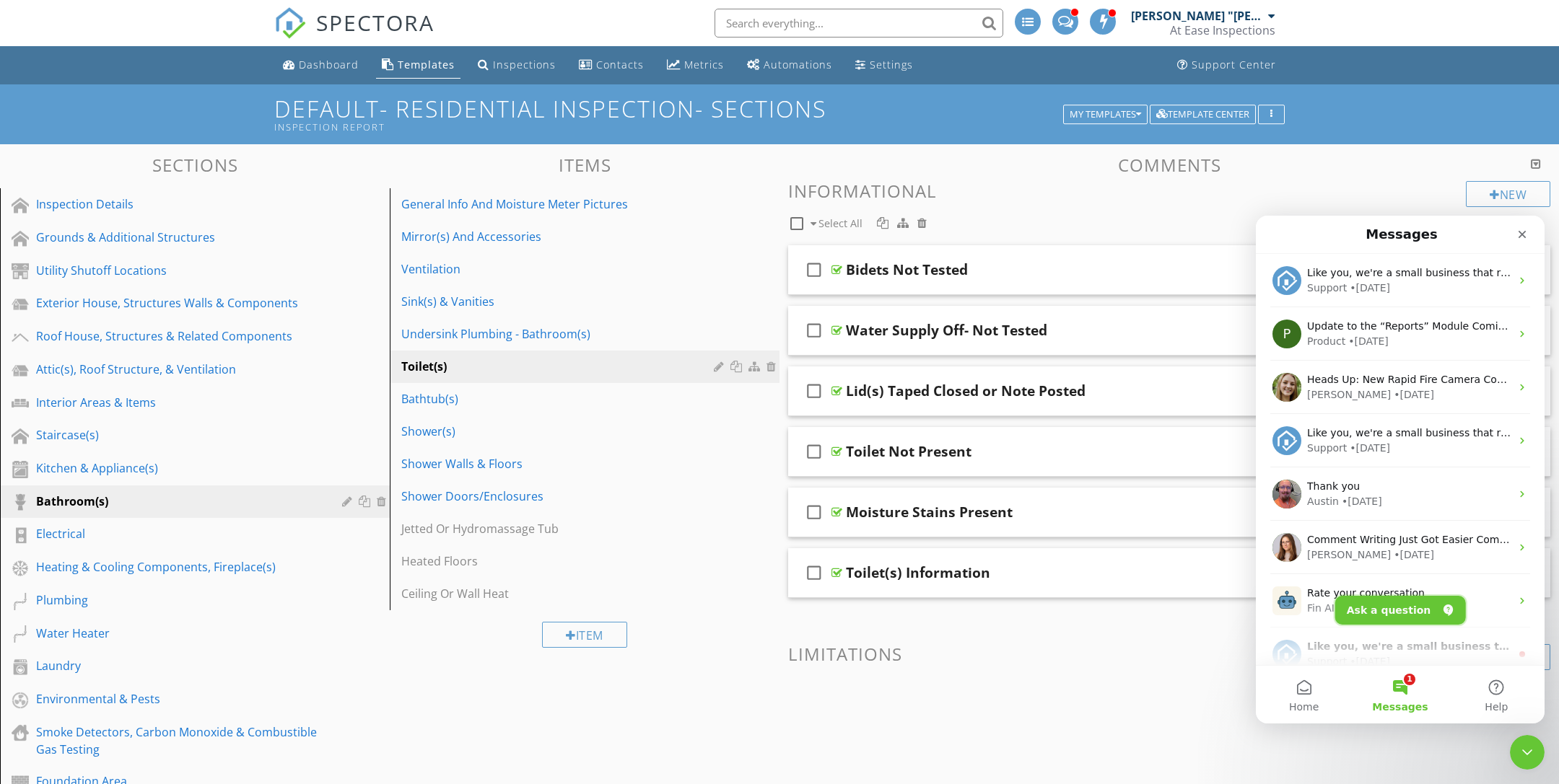
click at [1406, 615] on button "Ask a question" at bounding box center [1400, 610] width 131 height 29
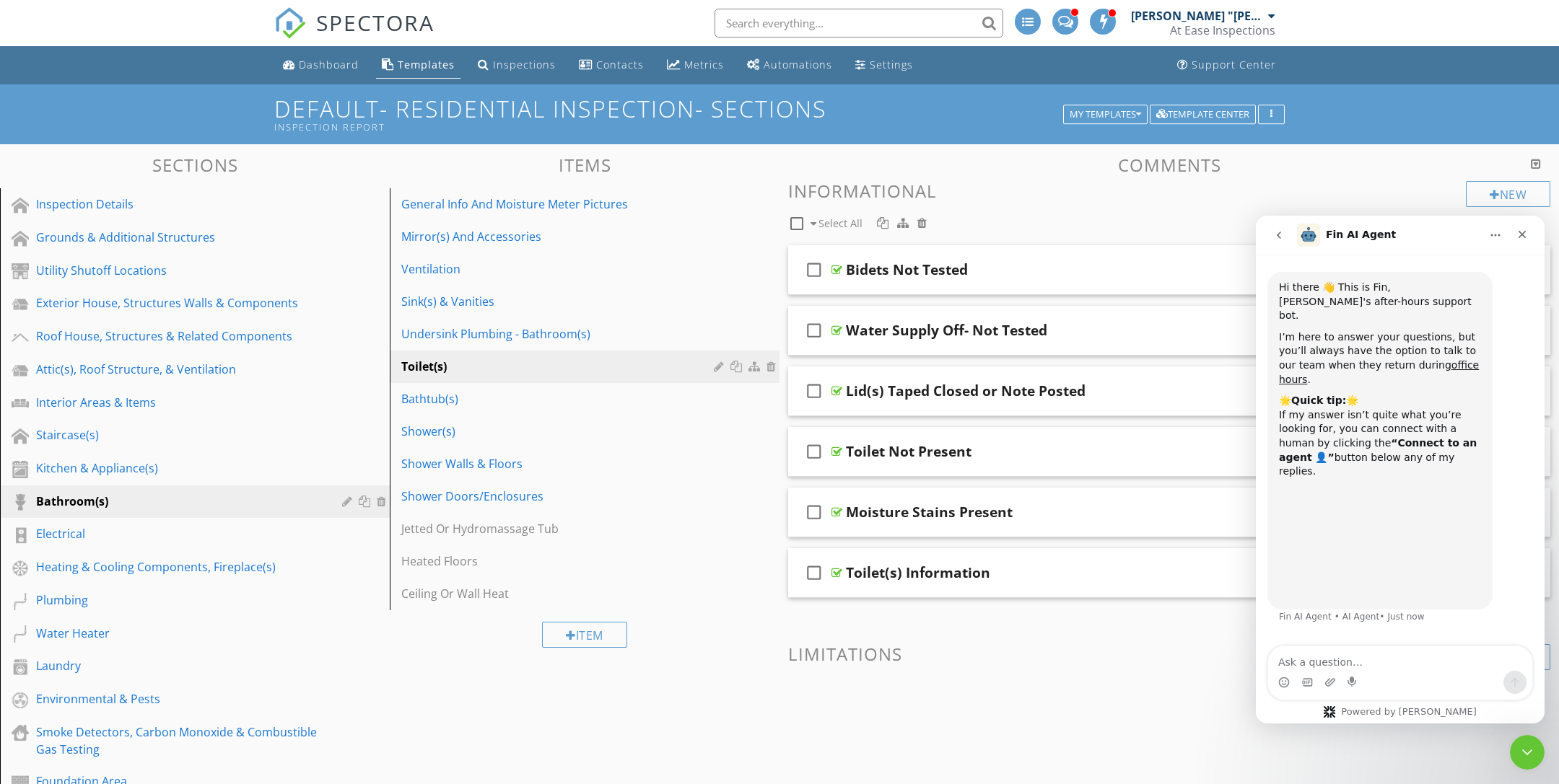
click at [1331, 662] on textarea "Ask a question…" at bounding box center [1399, 658] width 264 height 24
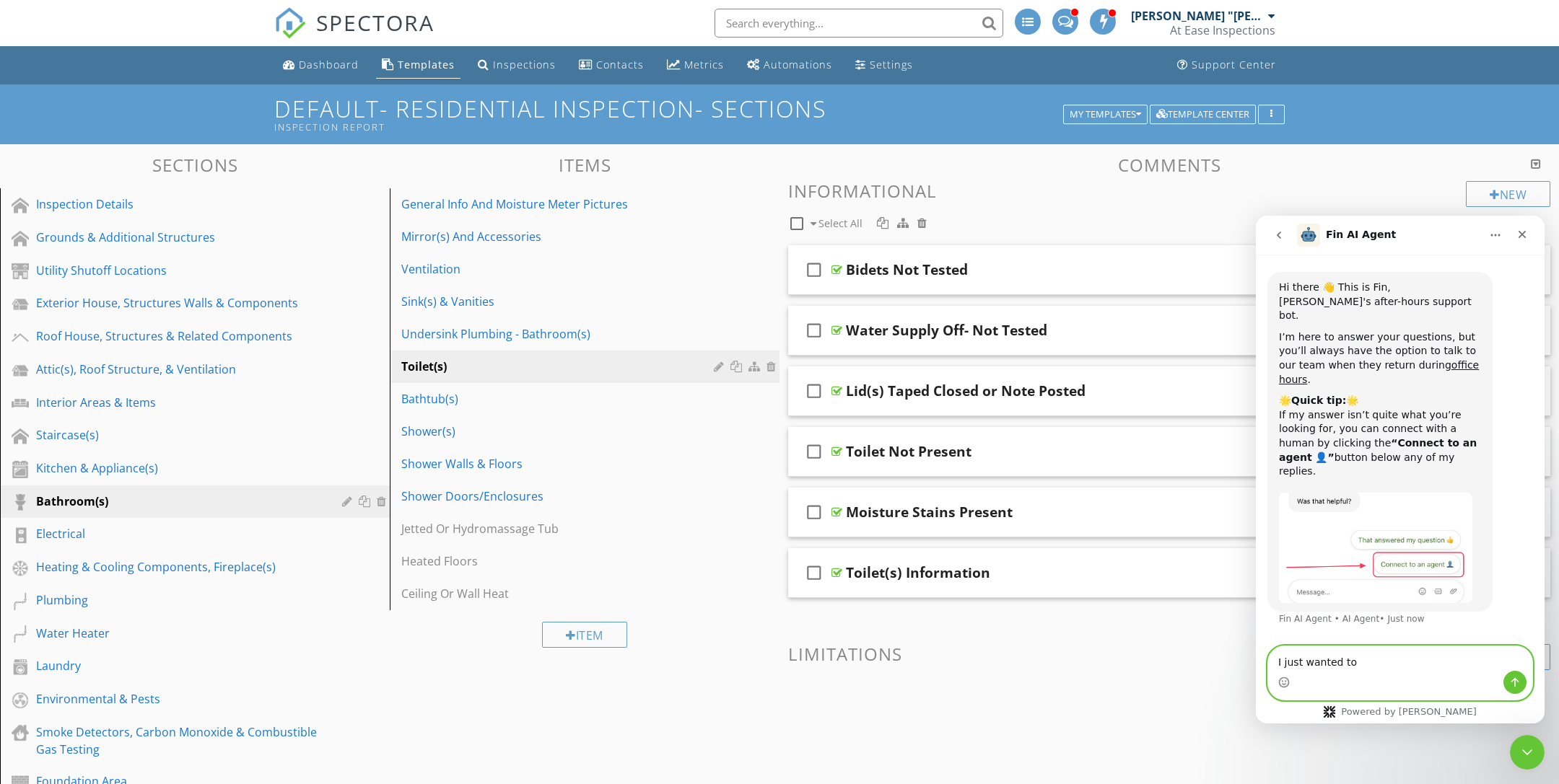
paste textarea "Give some feedback on the beta version of Spectora. Right now, I'm having a lot…"
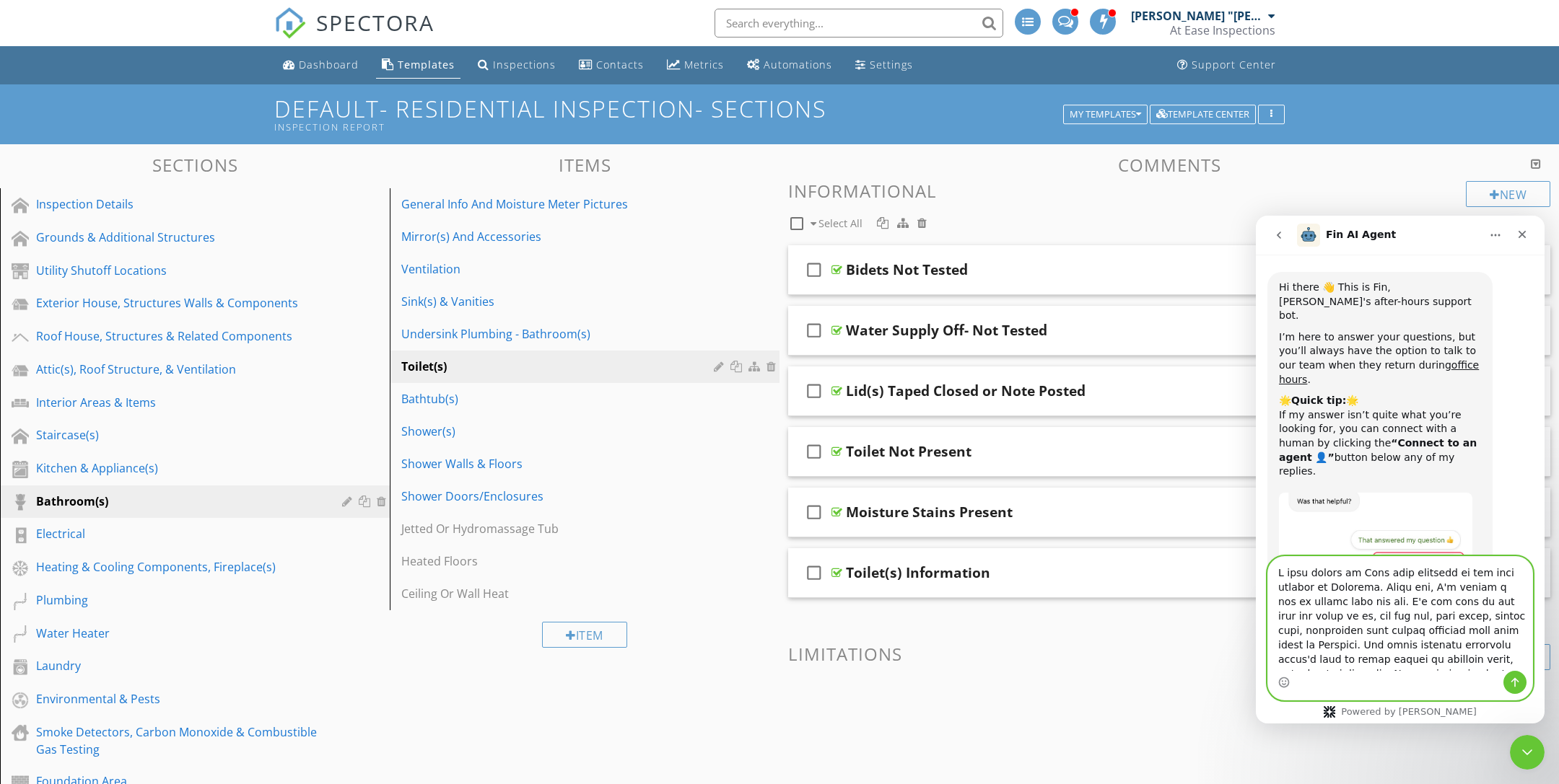
click at [1354, 574] on textarea "Ask a question…" at bounding box center [1399, 614] width 264 height 114
click at [1367, 576] on textarea "Ask a question…" at bounding box center [1399, 614] width 264 height 114
click at [1518, 602] on textarea "Ask a question…" at bounding box center [1399, 614] width 264 height 114
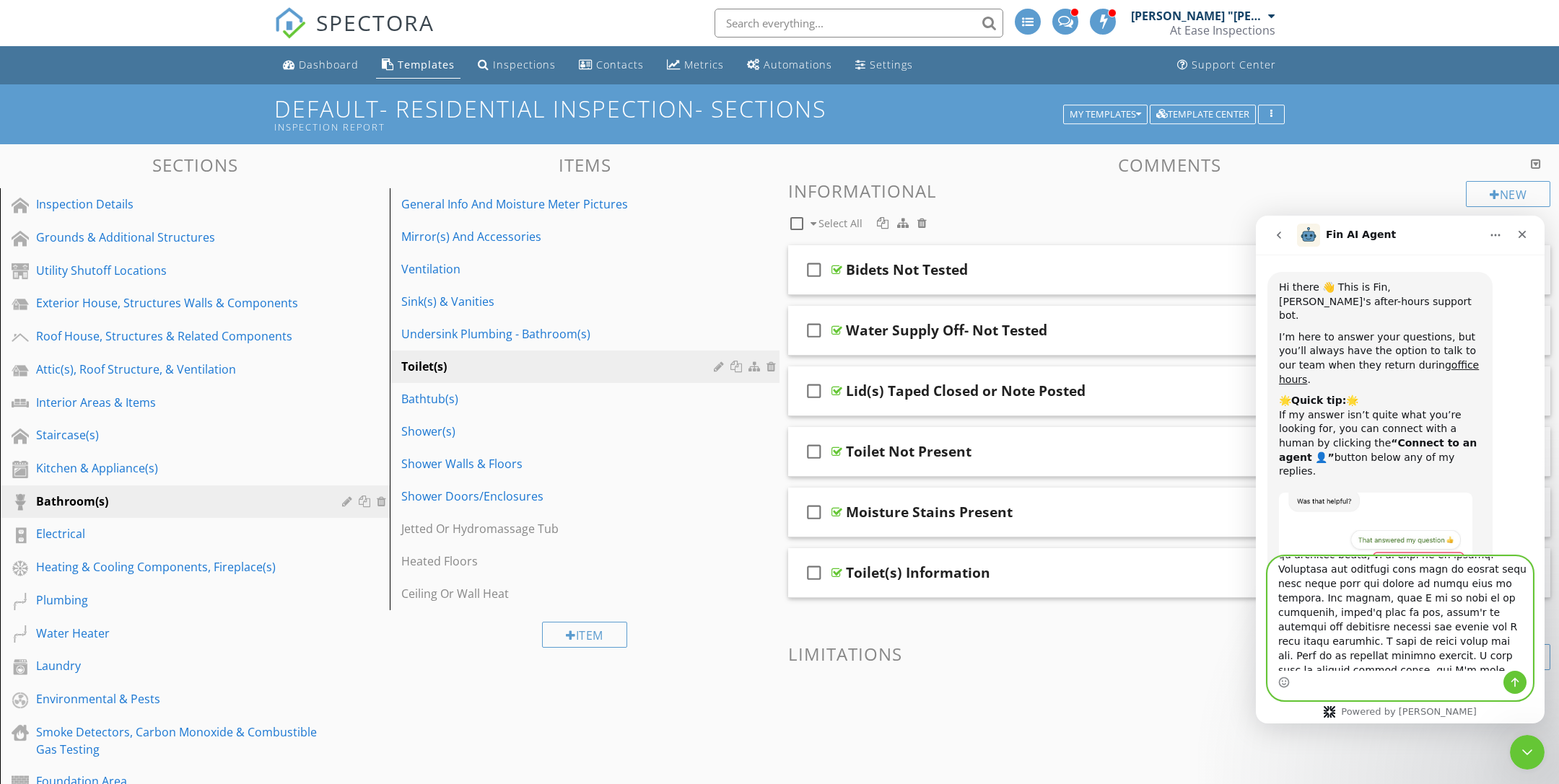
click at [1337, 615] on textarea "Ask a question…" at bounding box center [1399, 614] width 264 height 114
click at [1319, 590] on textarea "Ask a question…" at bounding box center [1399, 614] width 264 height 114
click at [1464, 584] on textarea "Ask a question…" at bounding box center [1399, 614] width 264 height 114
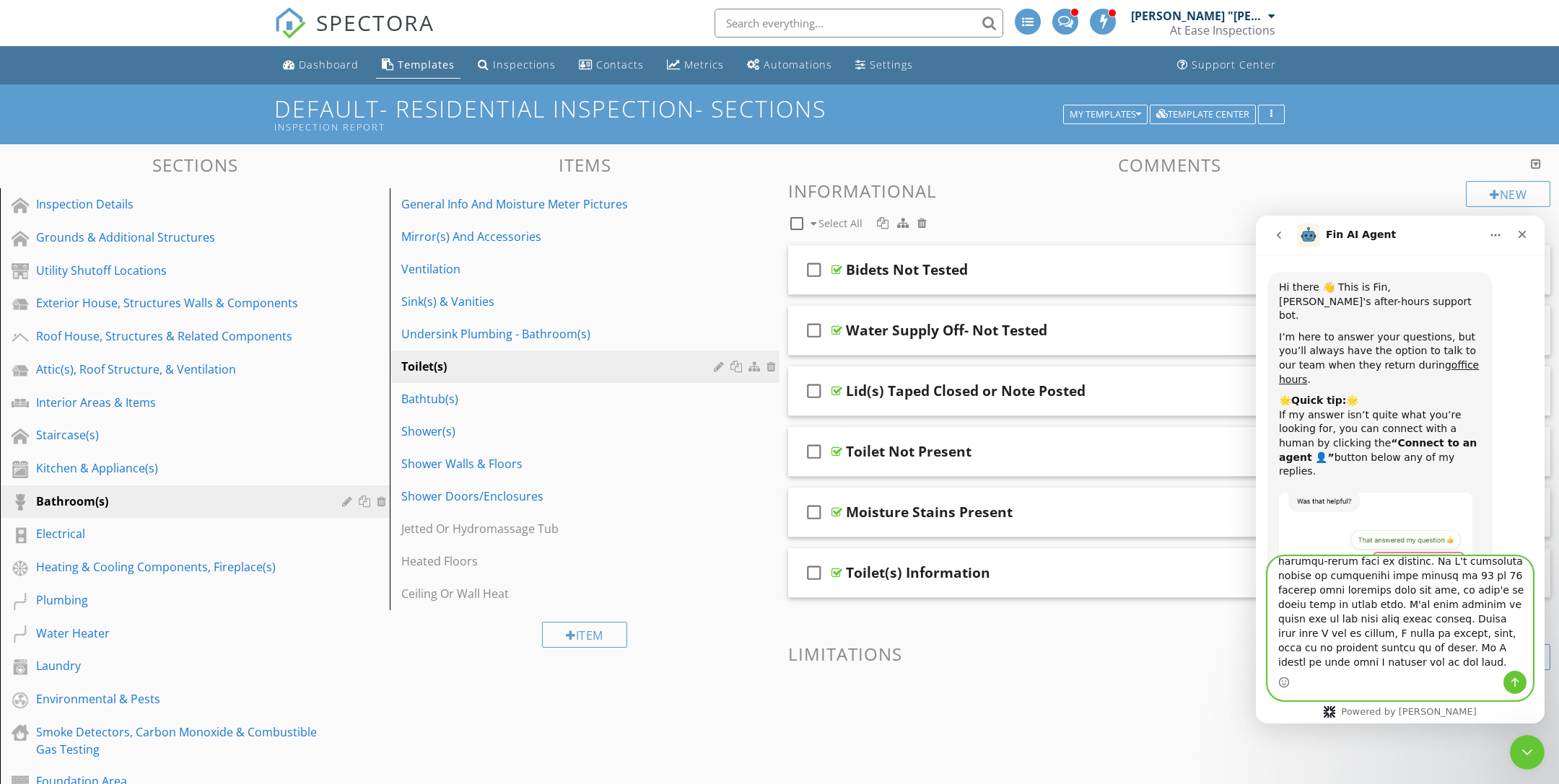
type textarea "I just wanted to give some feedback on the beta version of Spectora(current 10.…"
click at [1521, 683] on button "Send a message…" at bounding box center [1514, 682] width 23 height 23
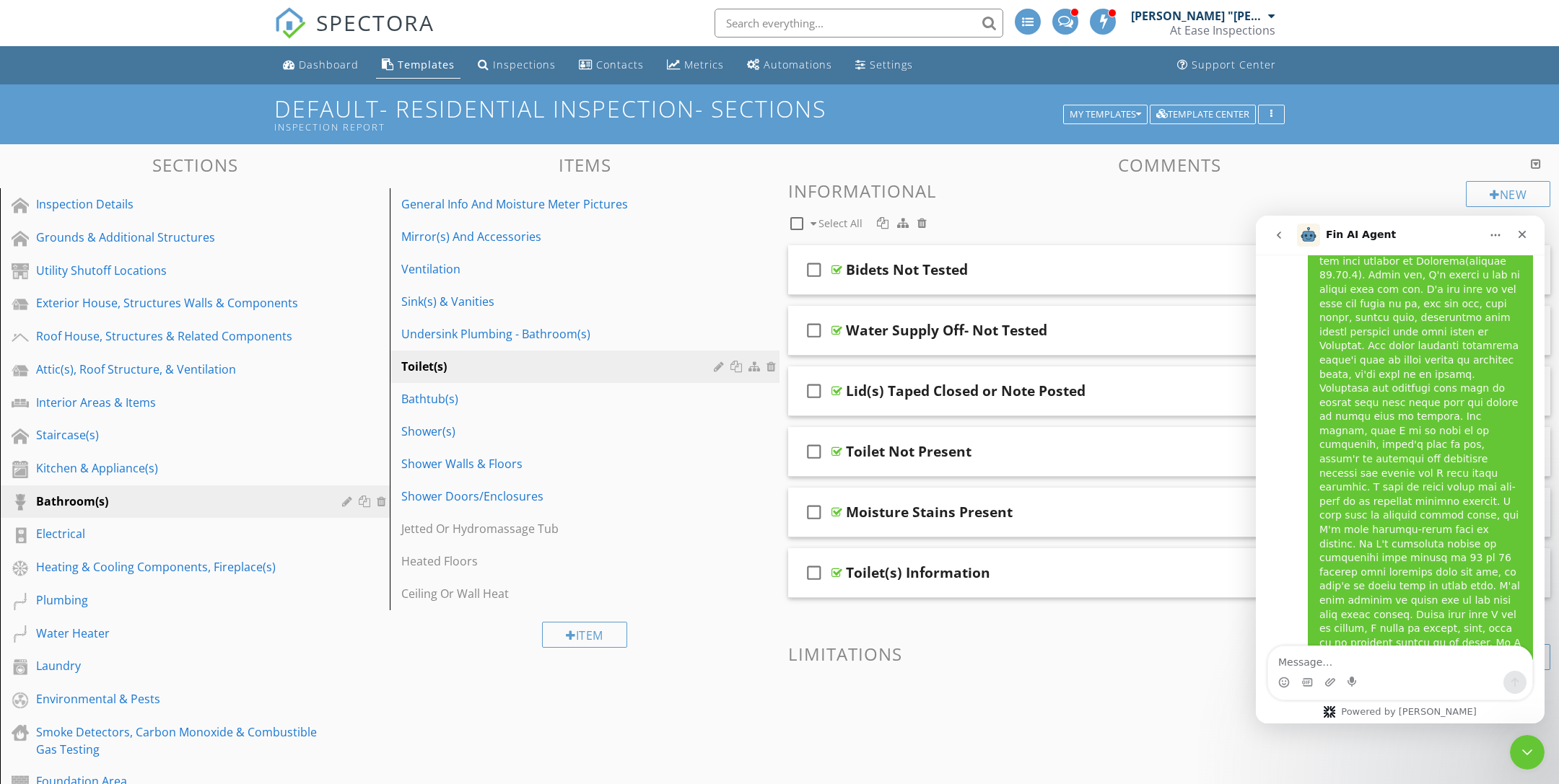
scroll to position [452, 0]
click at [1518, 240] on icon "Close" at bounding box center [1522, 235] width 12 height 12
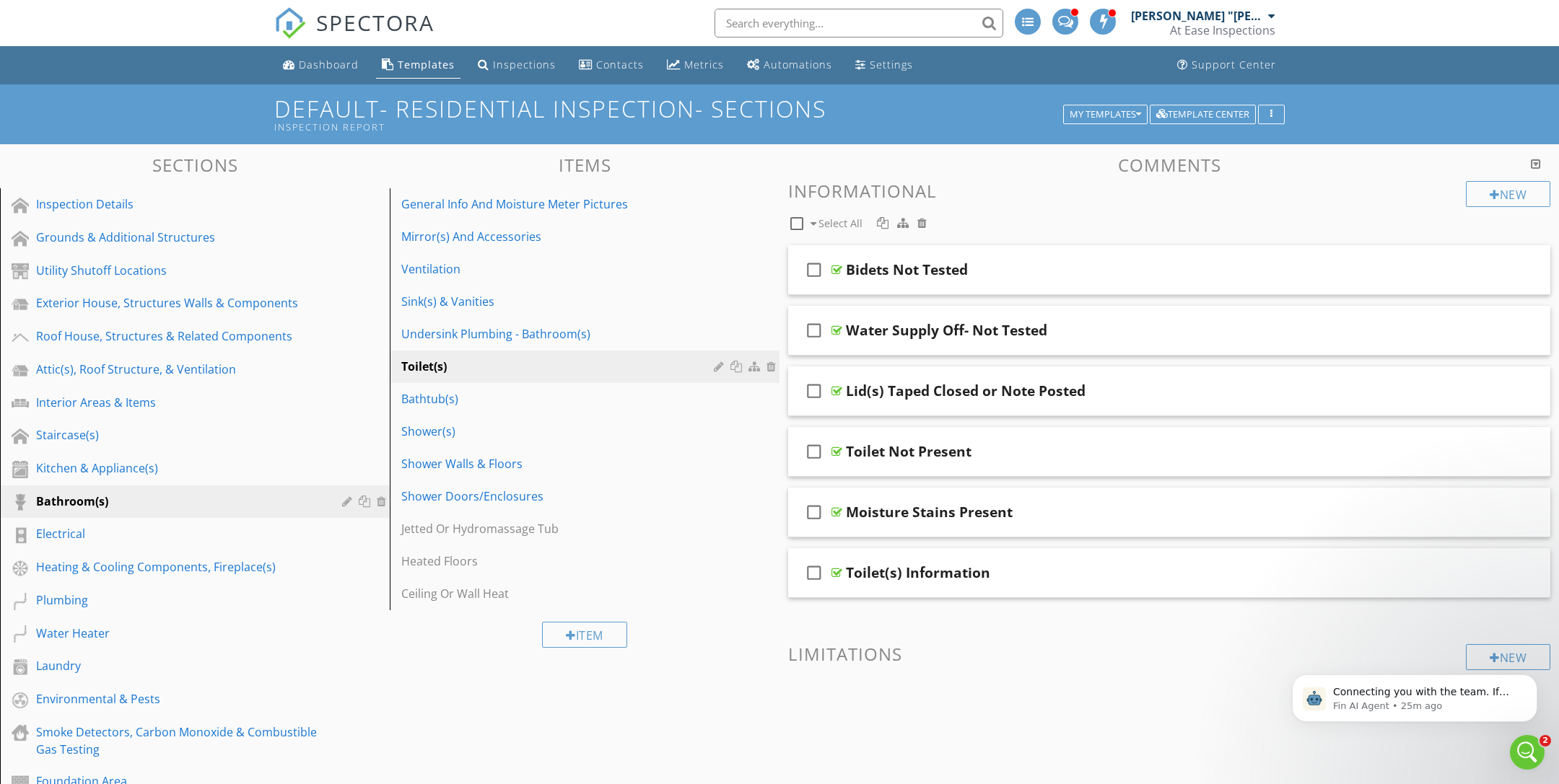
scroll to position [621, 0]
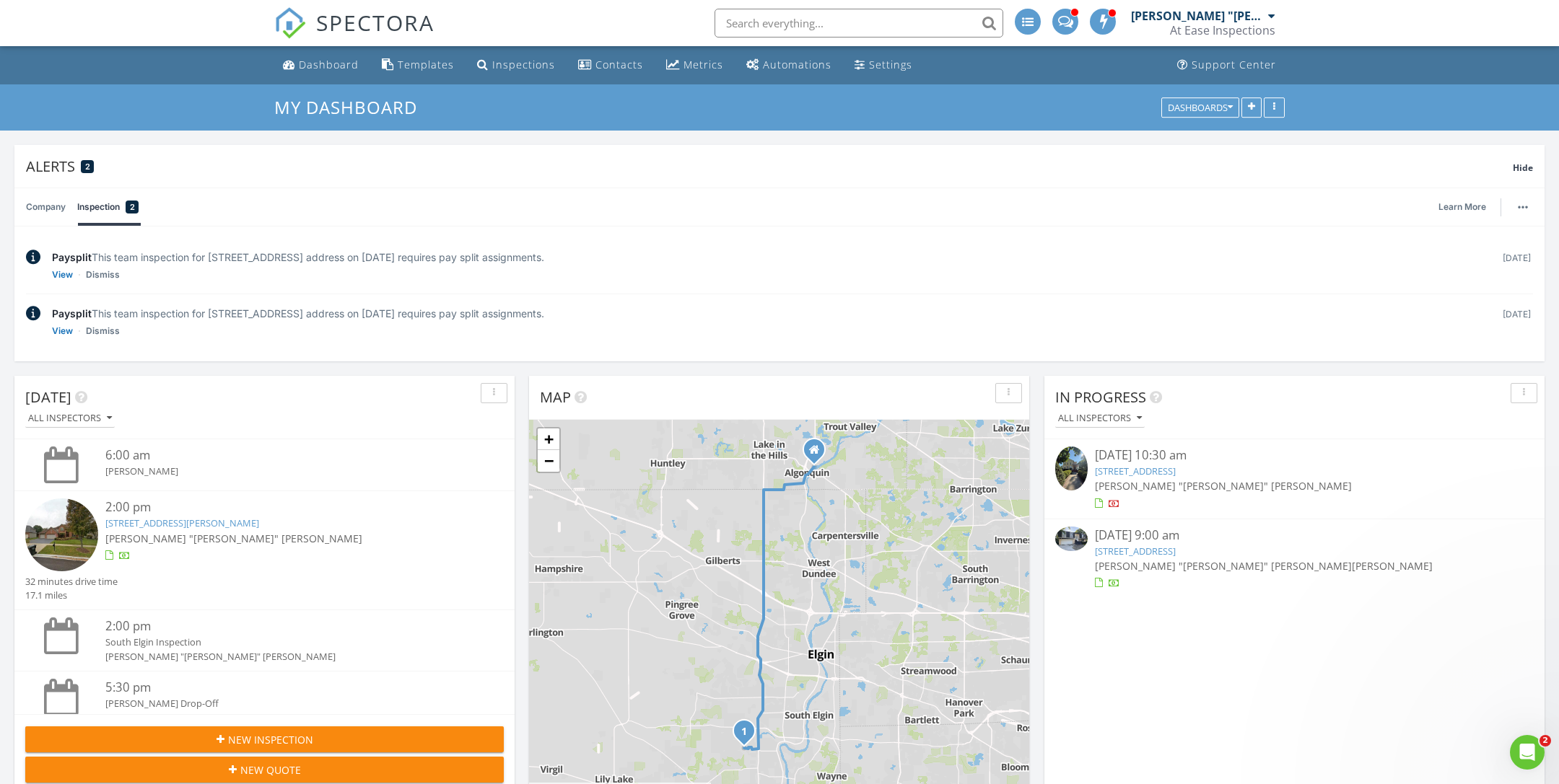
click at [1176, 553] on link "157 W Garden Ct, Palatine, IL 60067" at bounding box center [1135, 551] width 81 height 13
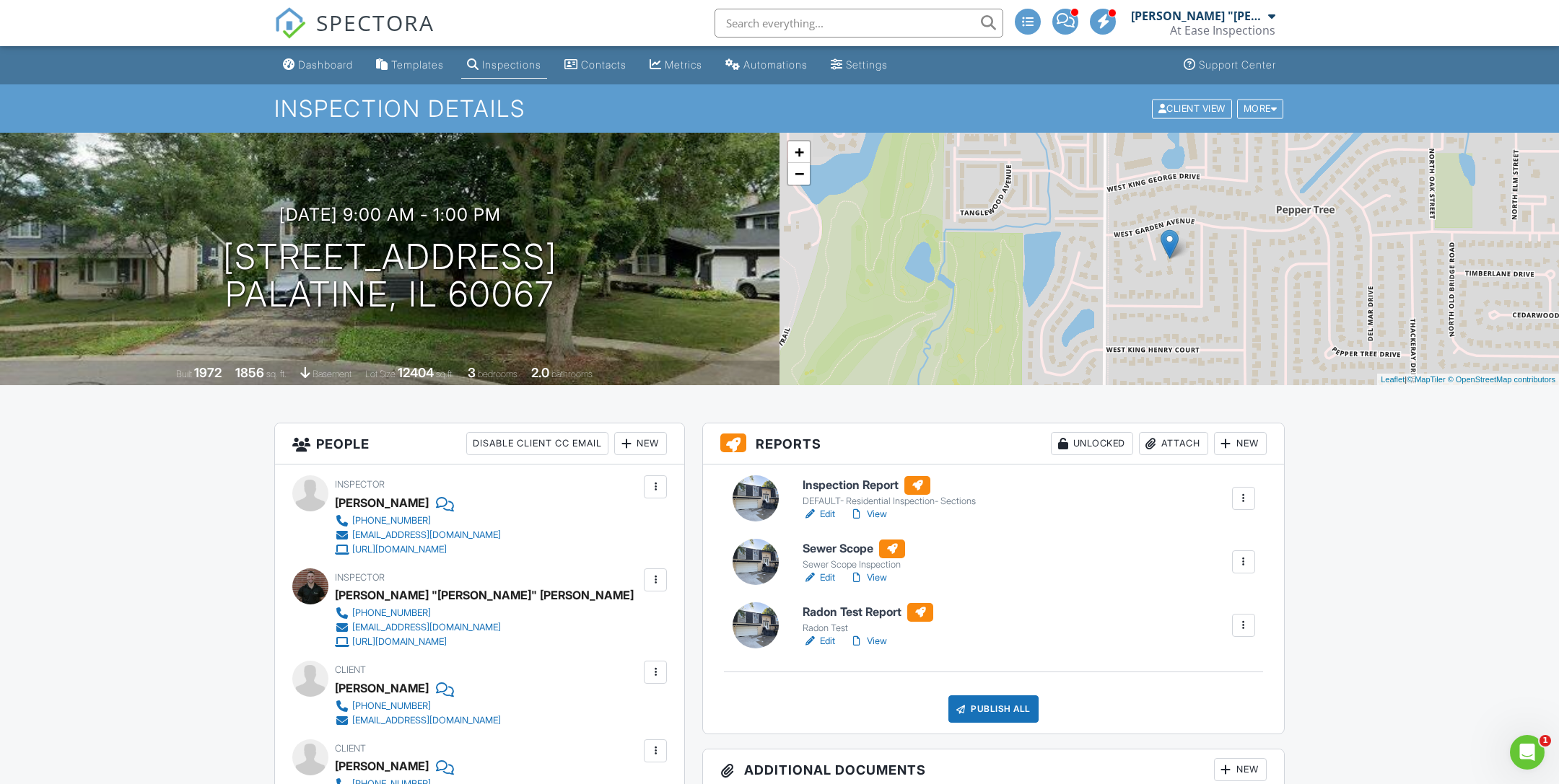
click at [1238, 630] on div at bounding box center [1243, 625] width 14 height 14
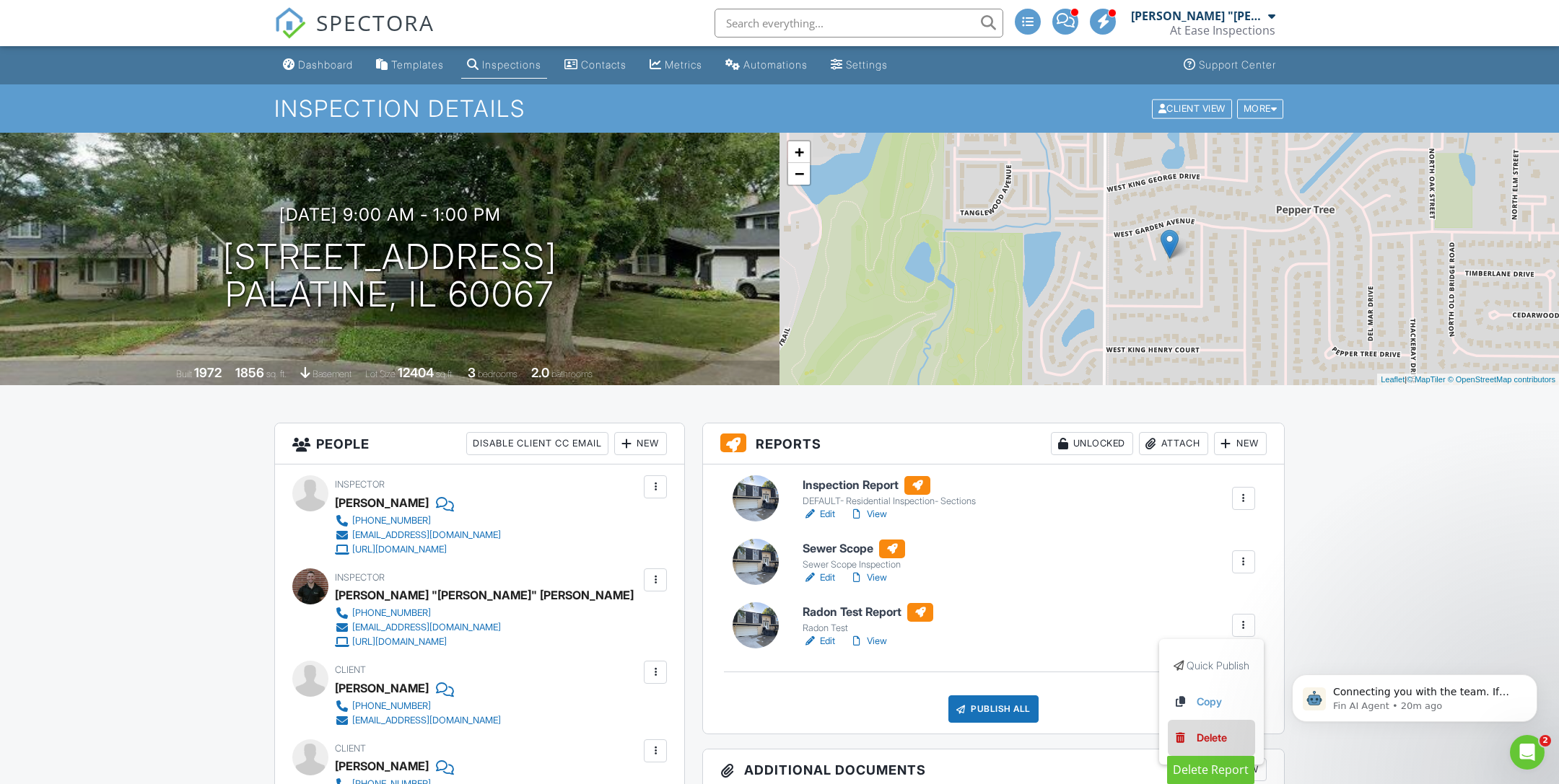
click at [1228, 743] on link "Delete" at bounding box center [1211, 738] width 76 height 16
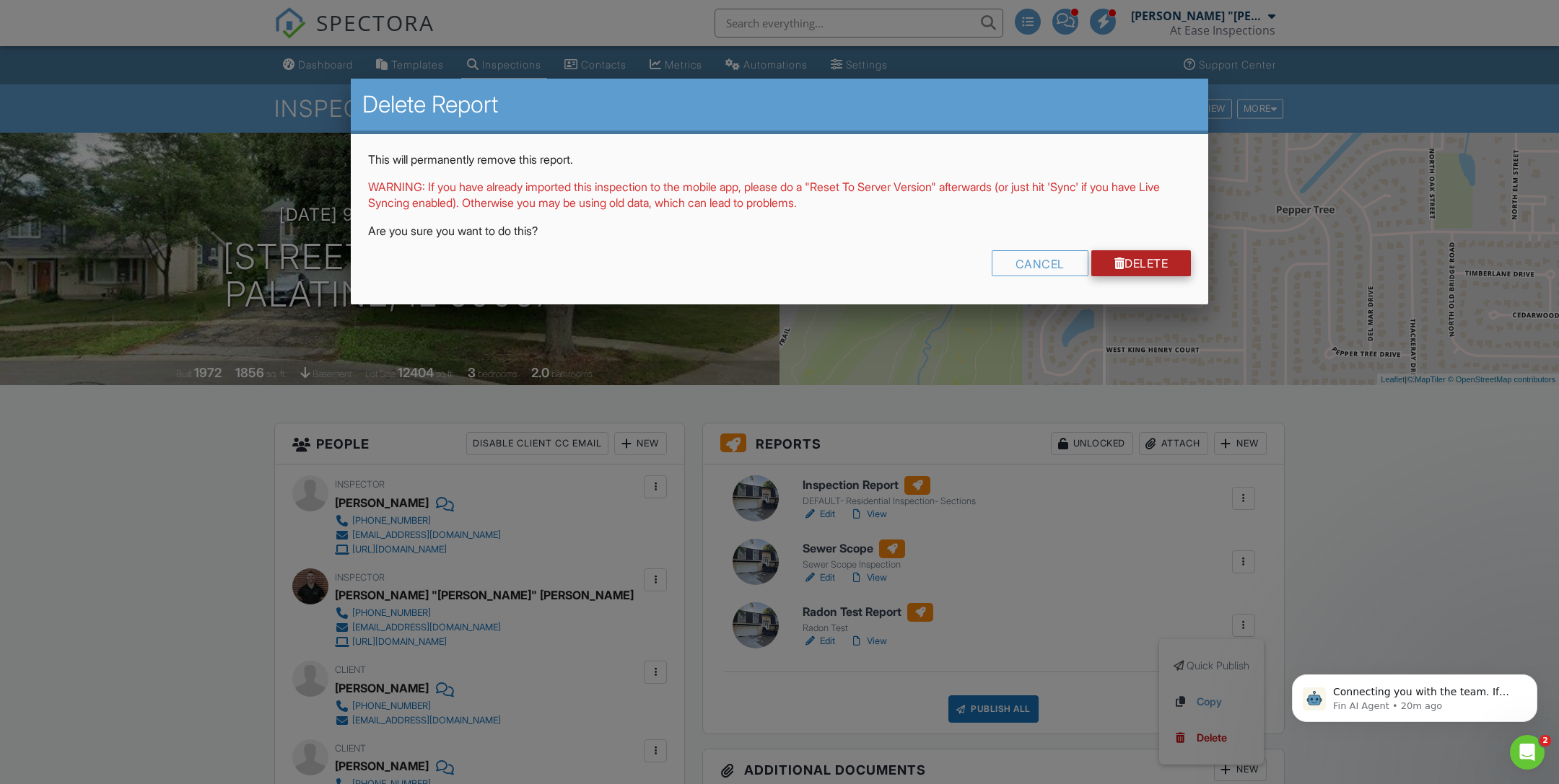
click at [1114, 258] on div at bounding box center [1119, 263] width 11 height 12
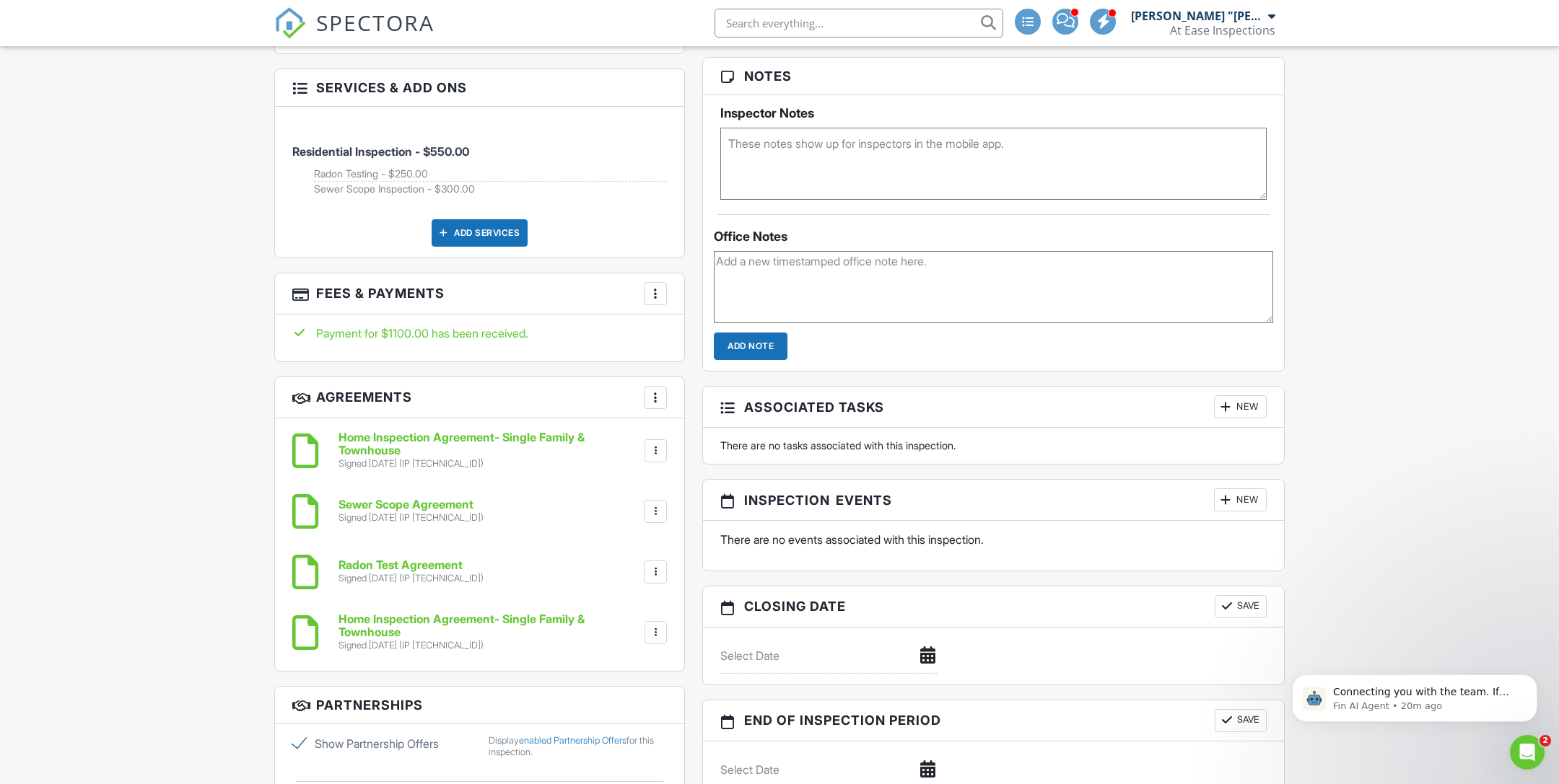
scroll to position [1130, 0]
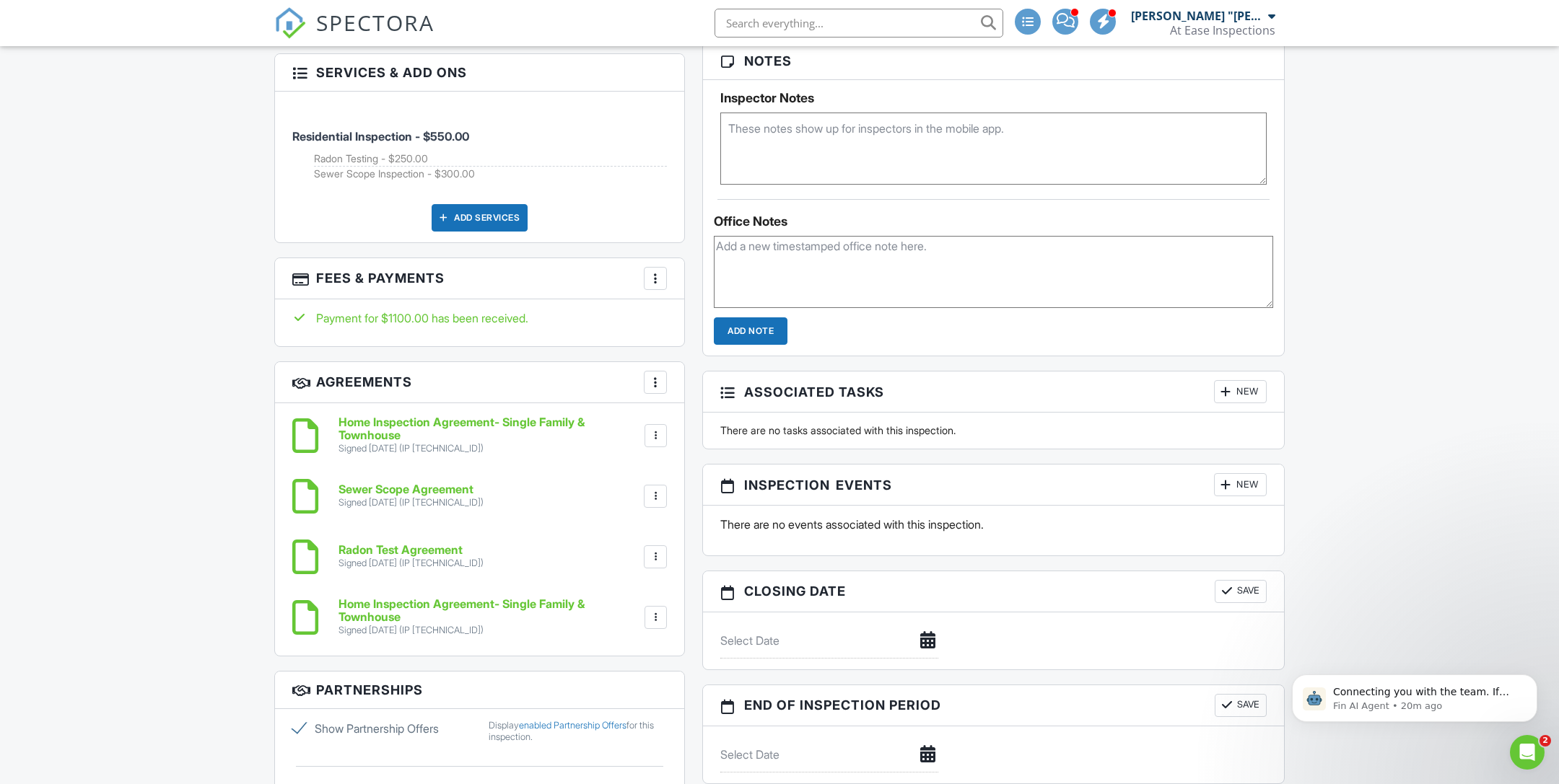
click at [654, 271] on div at bounding box center [655, 278] width 14 height 14
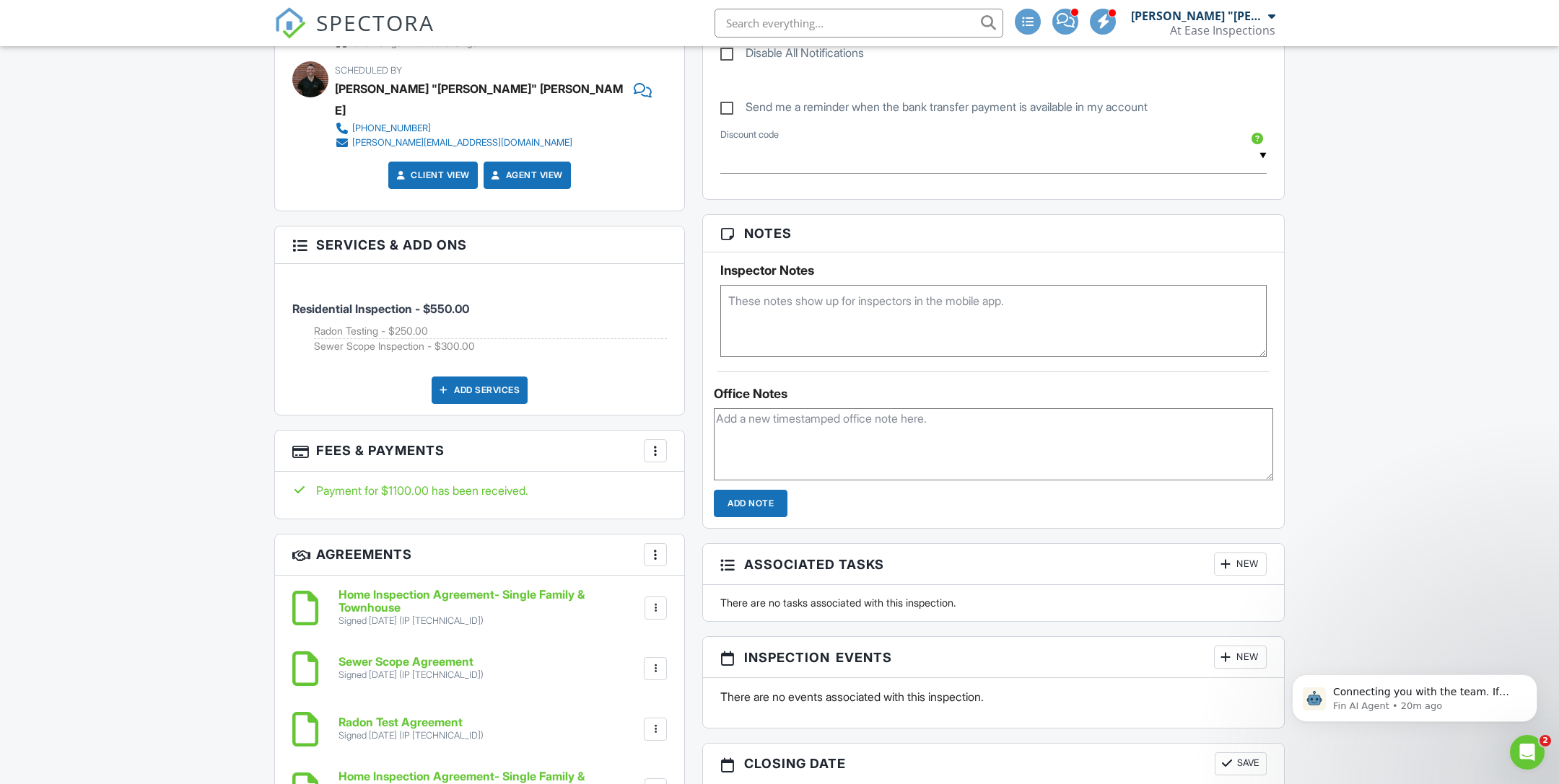
scroll to position [844, 0]
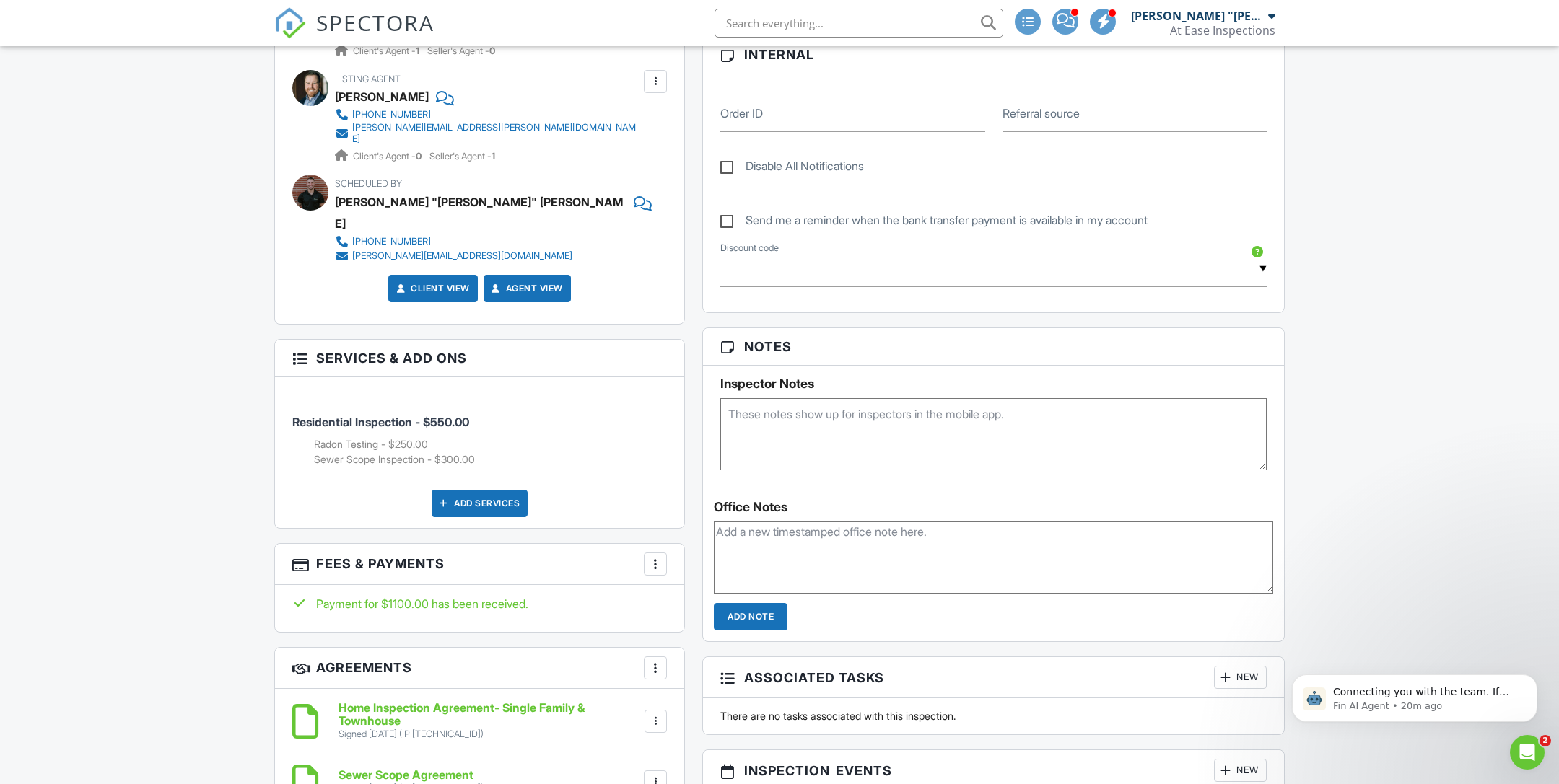
click at [971, 429] on textarea at bounding box center [993, 435] width 546 height 73
click at [982, 549] on textarea at bounding box center [993, 558] width 560 height 73
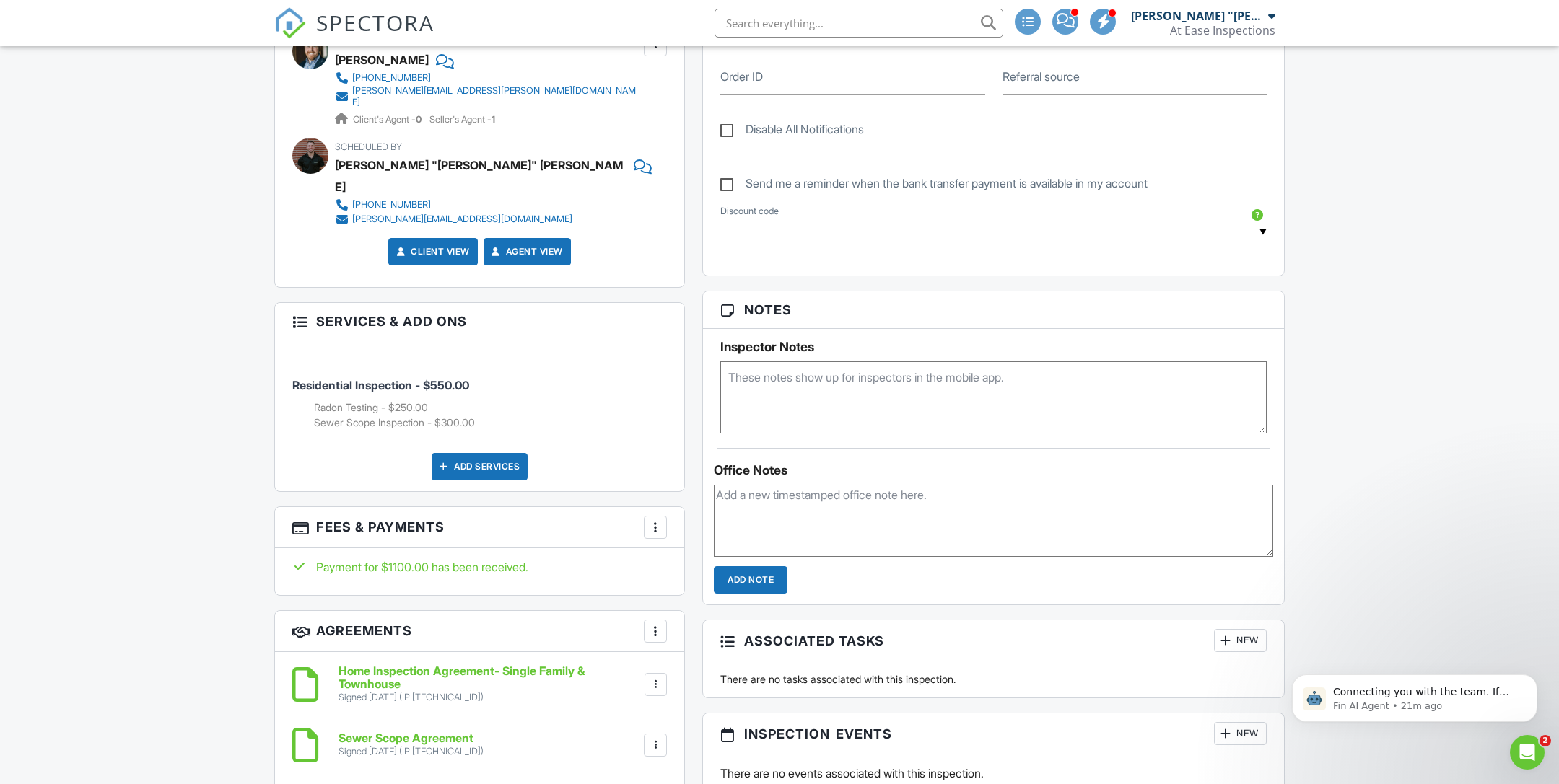
scroll to position [923, 0]
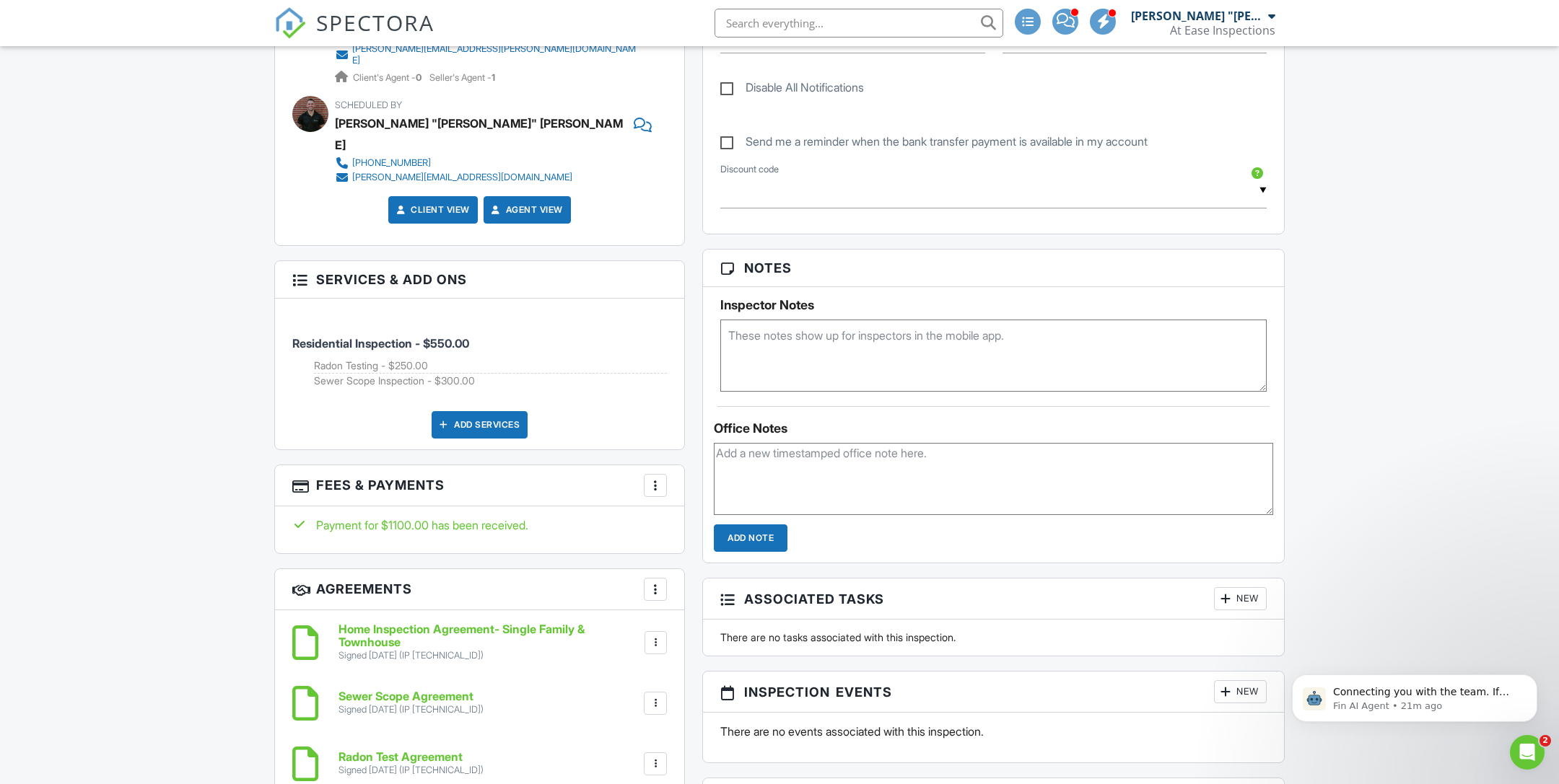
click at [925, 481] on textarea at bounding box center [993, 479] width 560 height 73
type textarea "-Radon Test- Refused At Inspection"
click at [773, 525] on input "Add Note" at bounding box center [750, 538] width 73 height 27
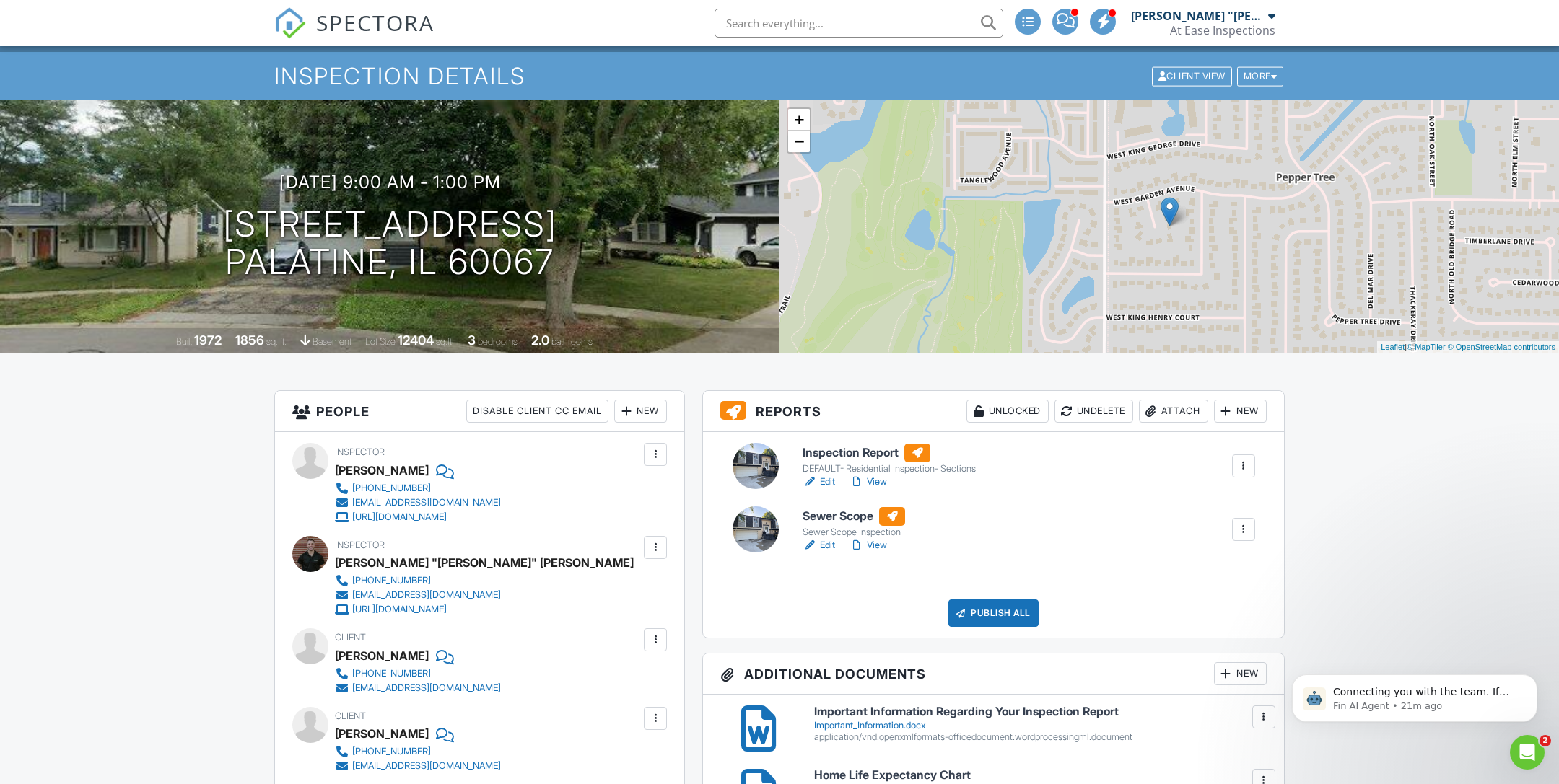
scroll to position [0, 0]
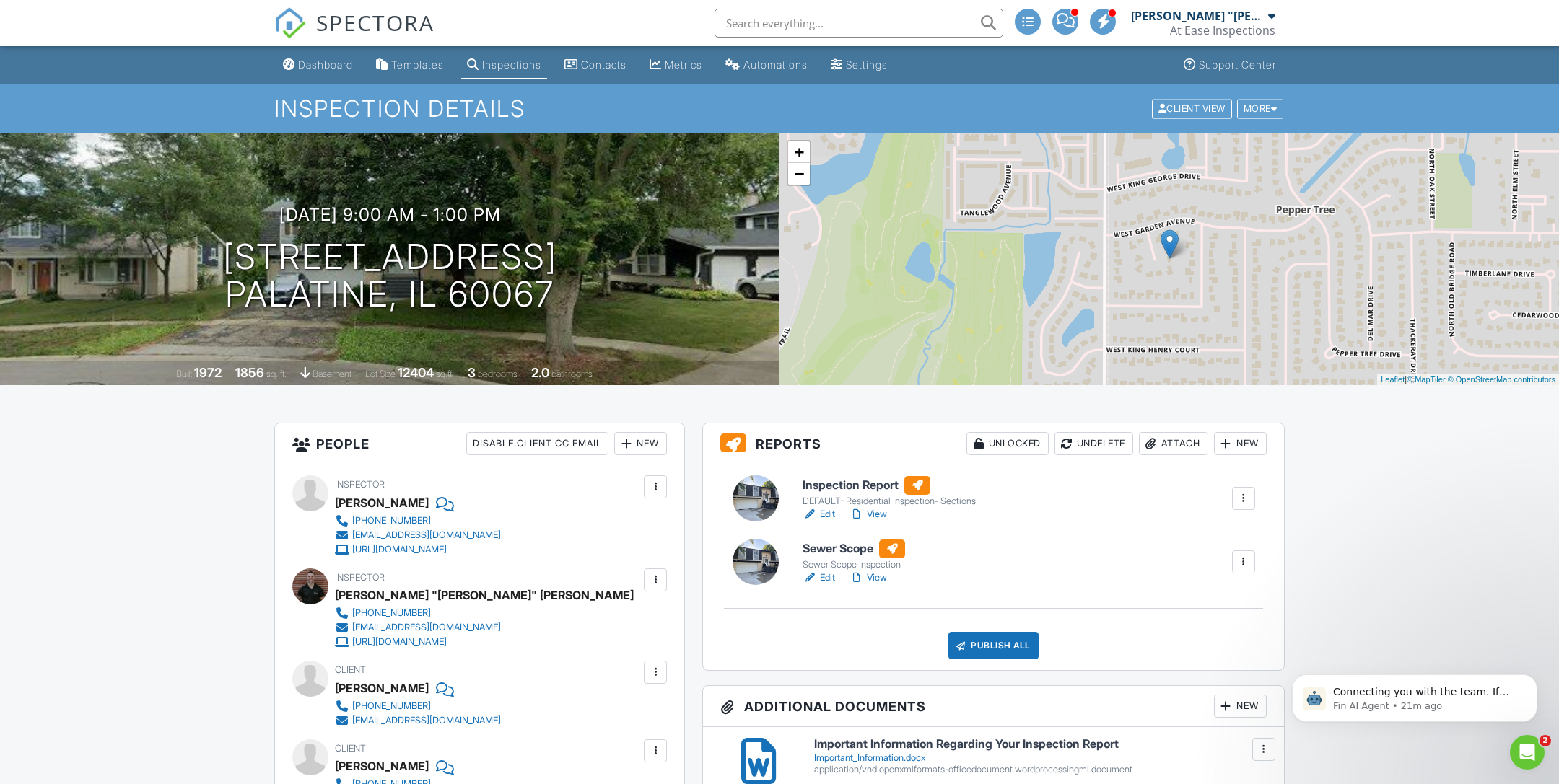
click at [887, 580] on link "View" at bounding box center [868, 577] width 37 height 14
click at [886, 511] on link "View" at bounding box center [868, 514] width 37 height 14
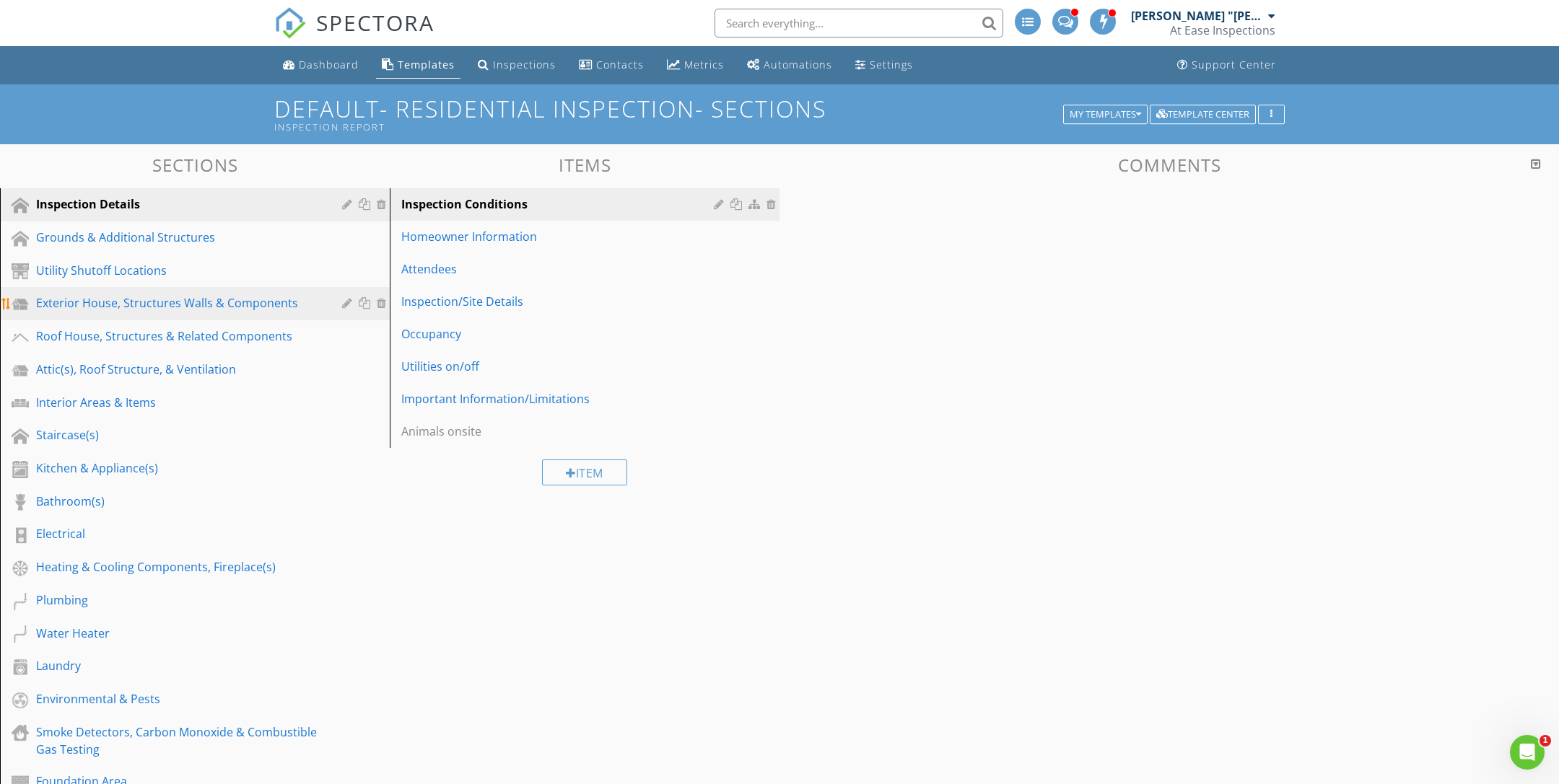
click at [147, 298] on div "Exterior House, Structures Walls & Components" at bounding box center [179, 303] width 285 height 18
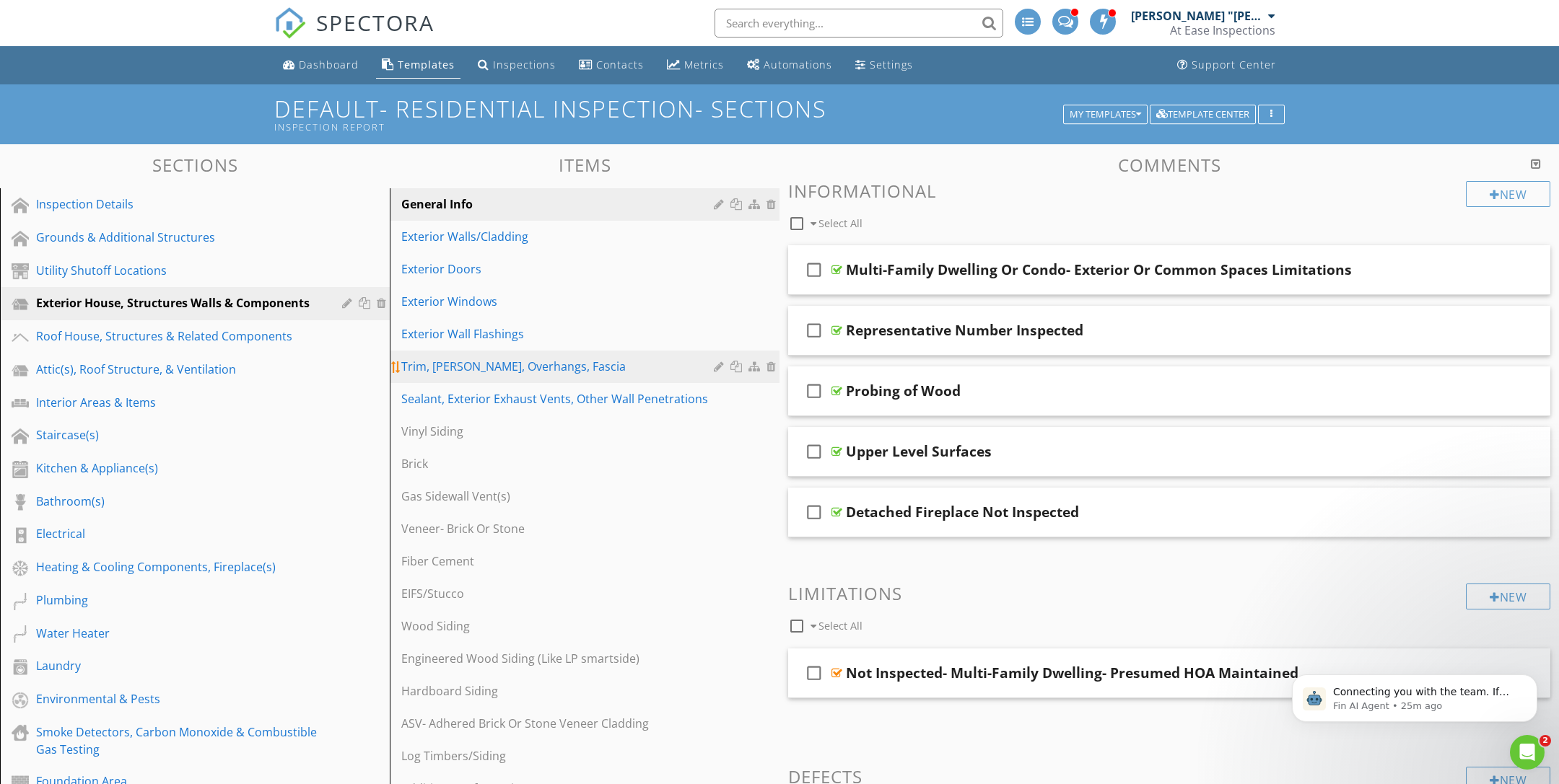
click at [565, 376] on link "Trim, [PERSON_NAME], Overhangs, Fascia" at bounding box center [587, 367] width 386 height 32
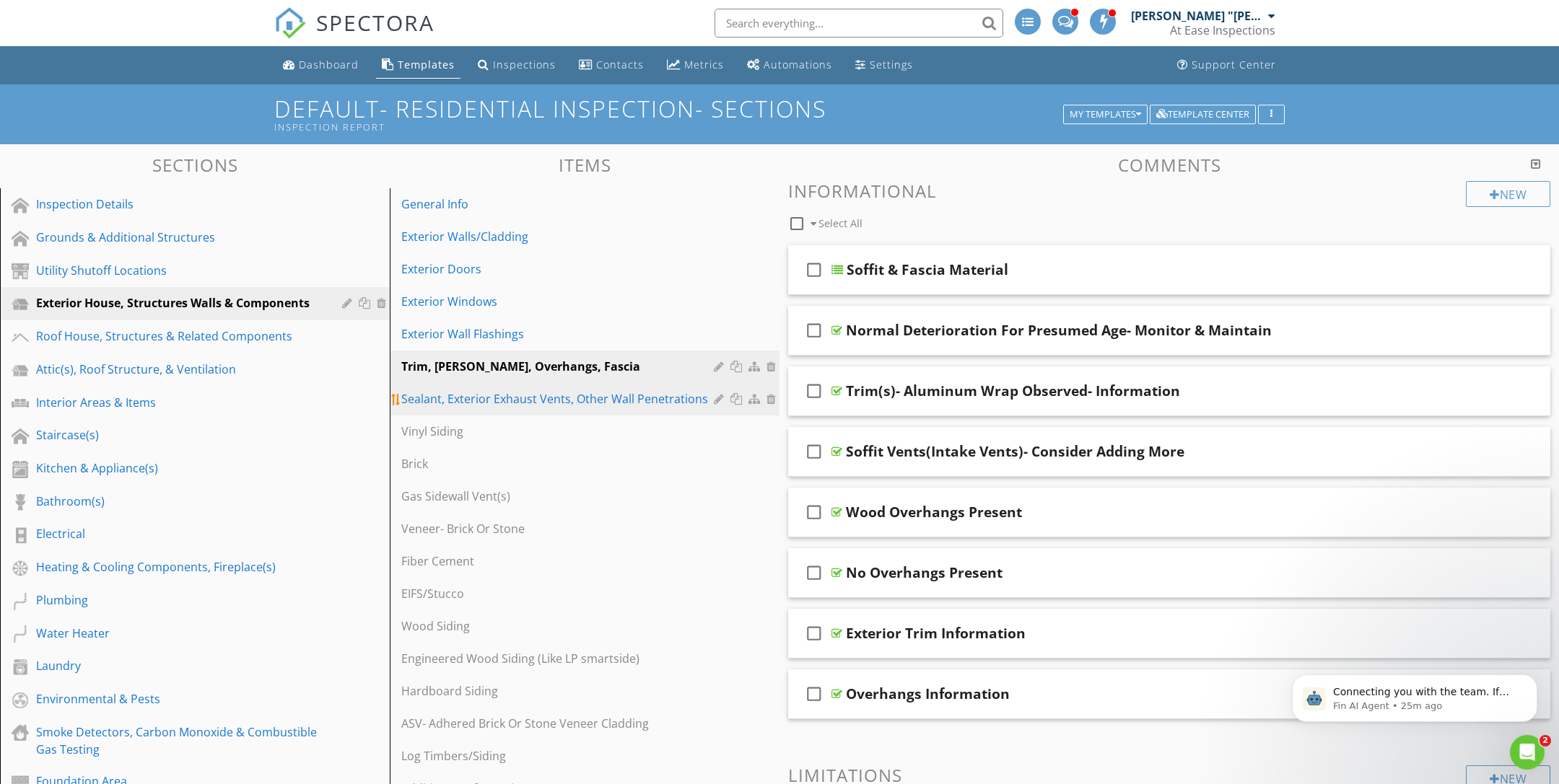
click at [565, 406] on div "Sealant, Exterior Exhaust Vents, Other Wall Penetrations" at bounding box center [559, 399] width 317 height 18
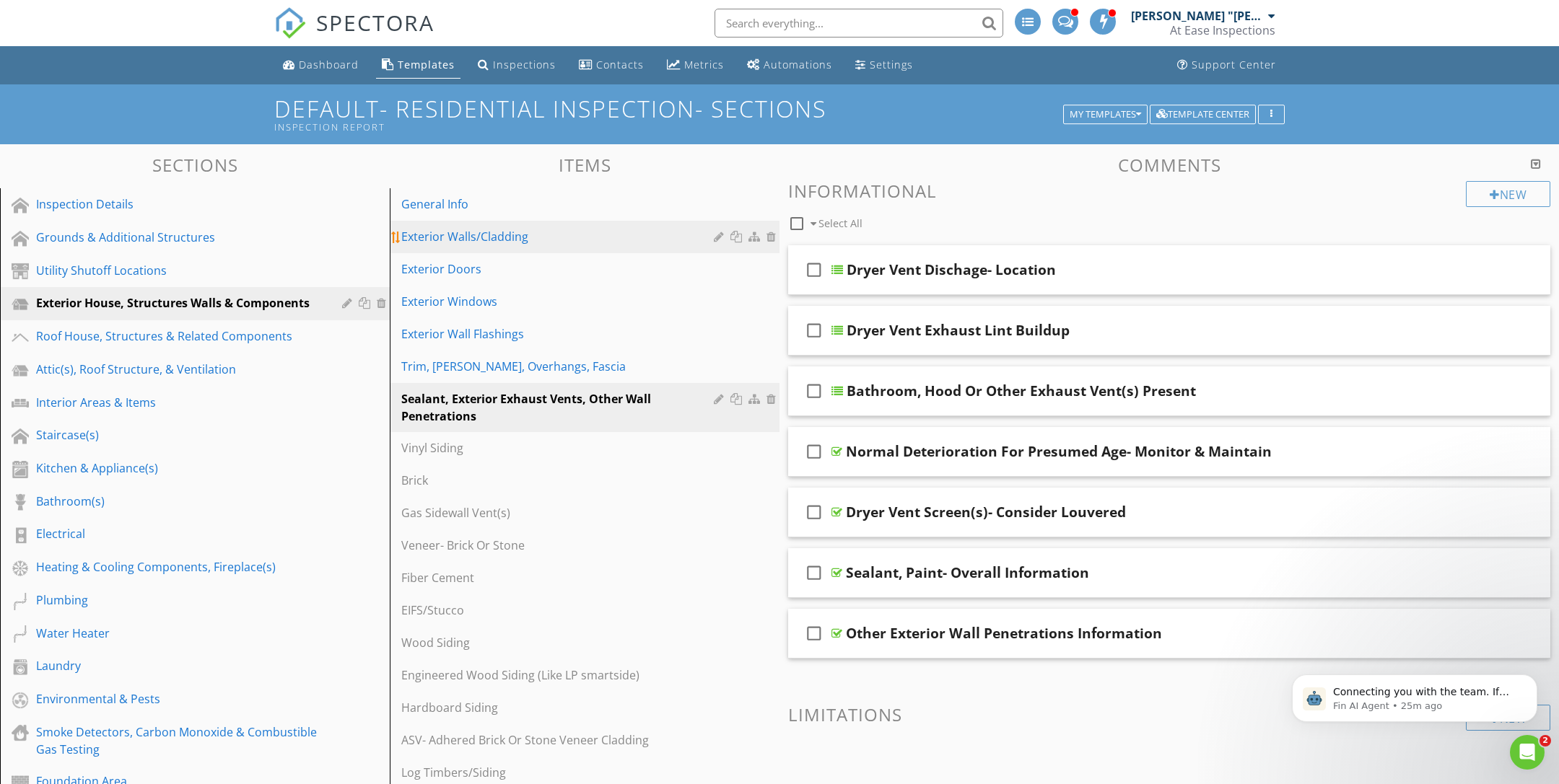
click at [489, 241] on div "Exterior Walls/Cladding" at bounding box center [559, 236] width 317 height 18
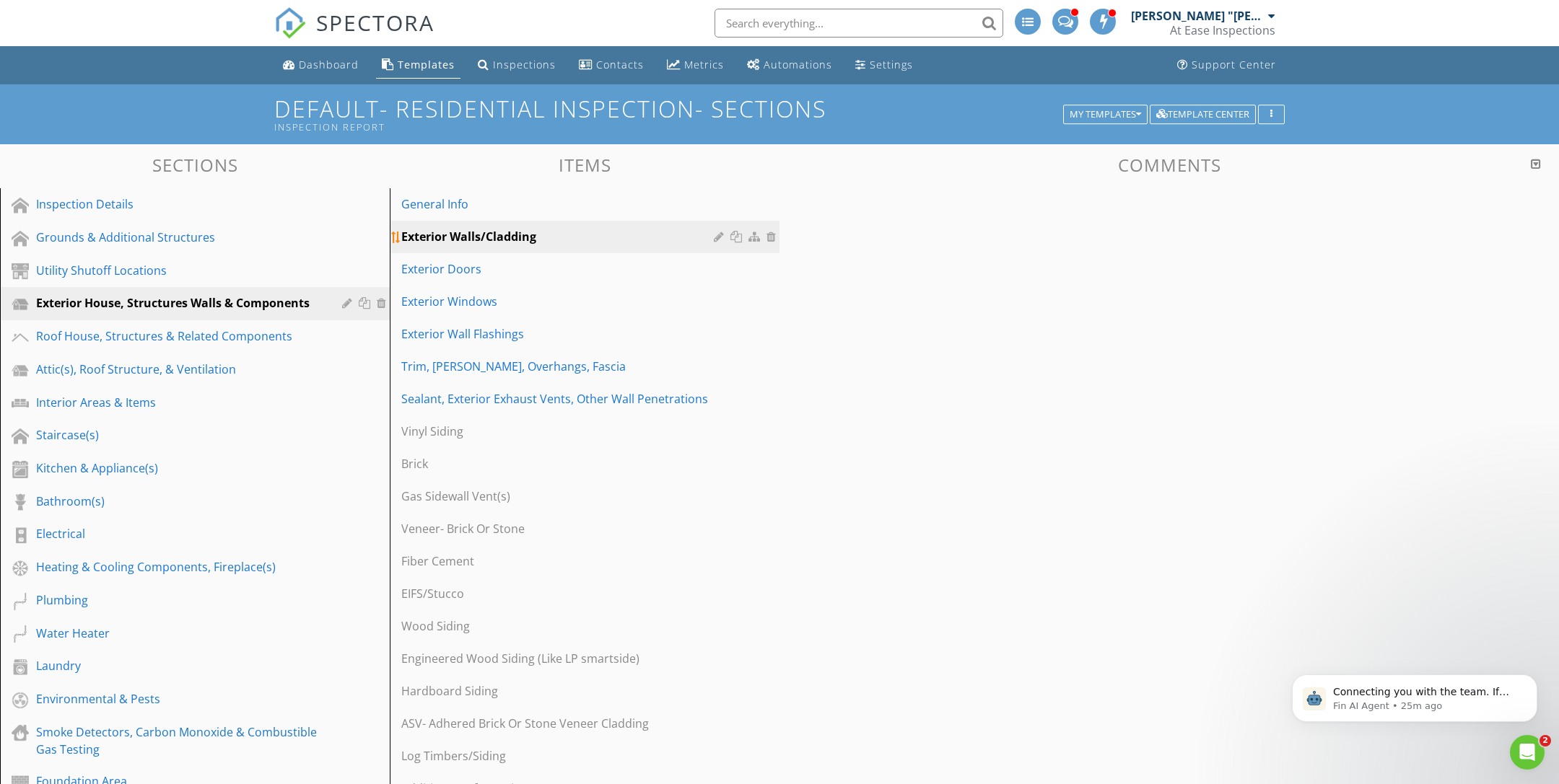
click at [489, 241] on div "Exterior Walls/Cladding" at bounding box center [559, 236] width 317 height 18
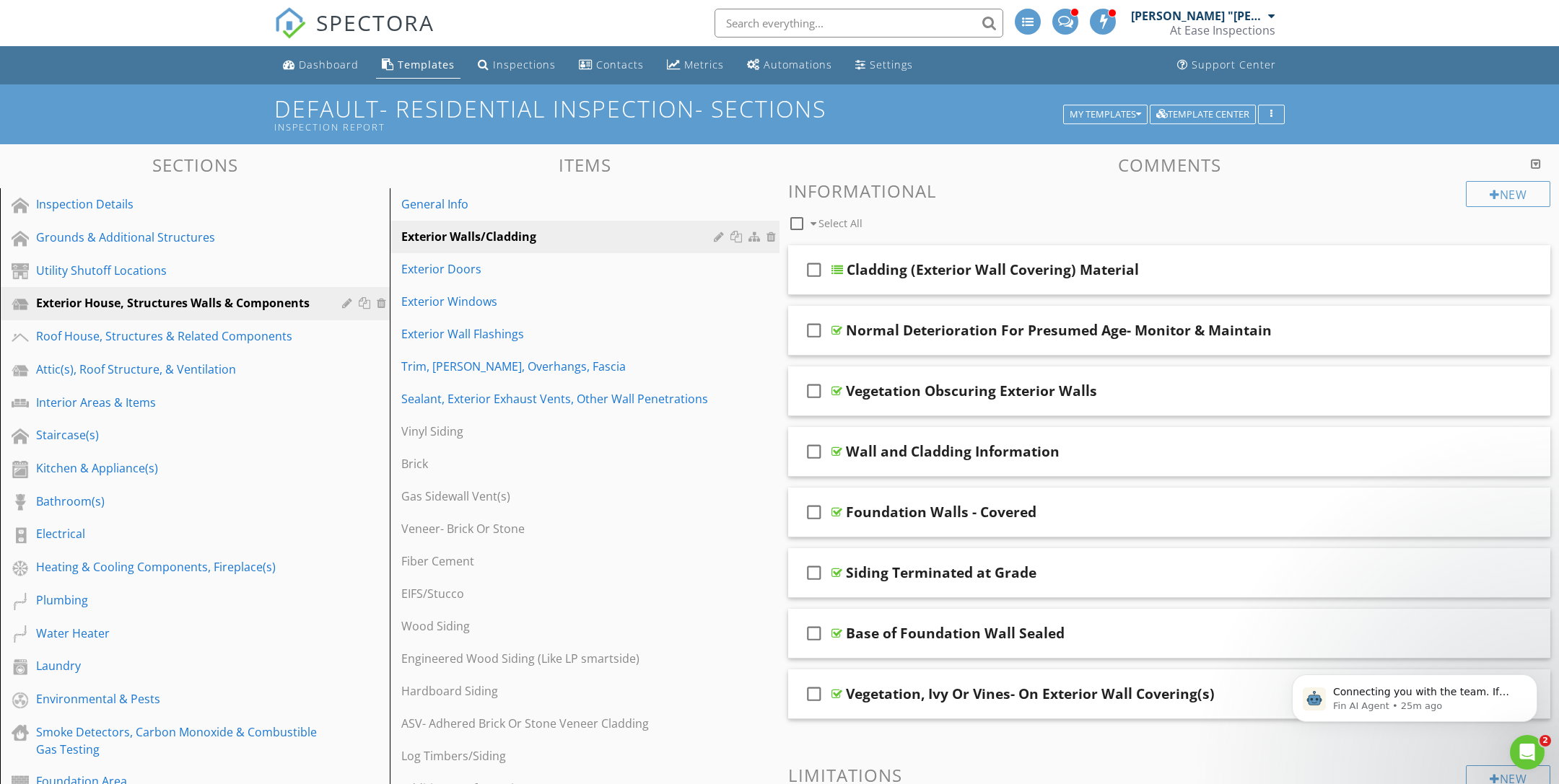
scroll to position [1368, 0]
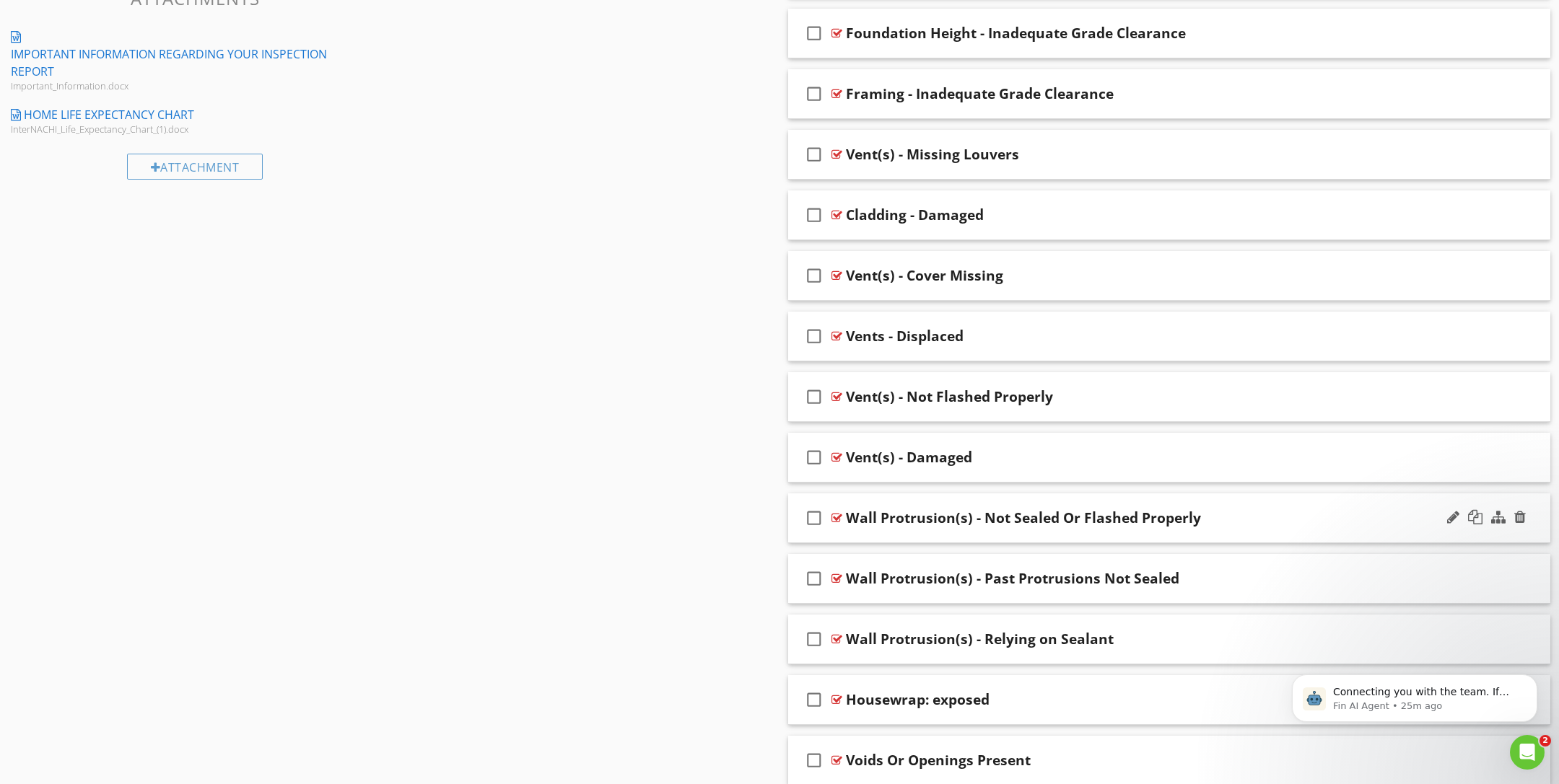
click at [831, 515] on div at bounding box center [836, 518] width 11 height 12
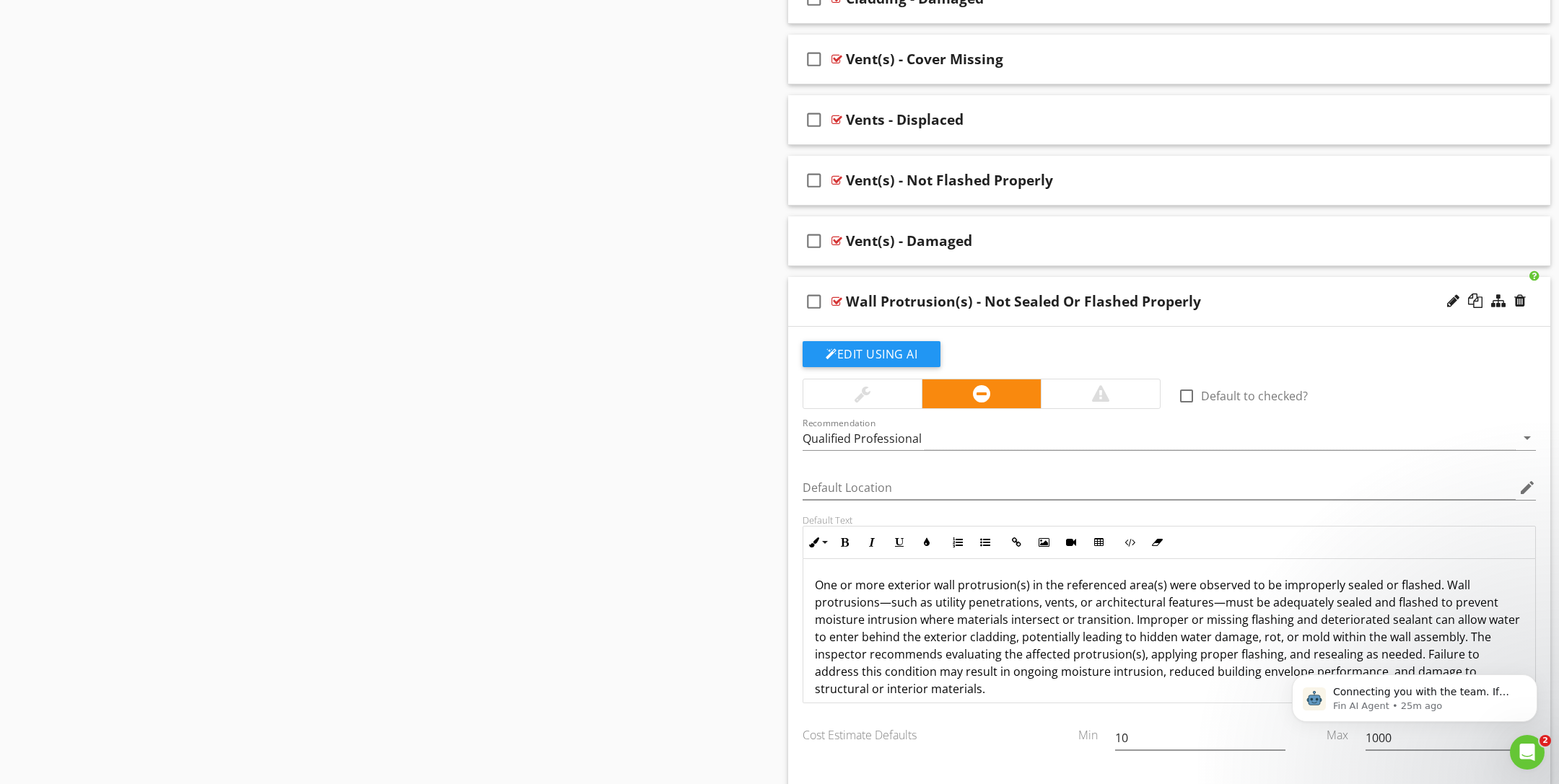
scroll to position [1609, 0]
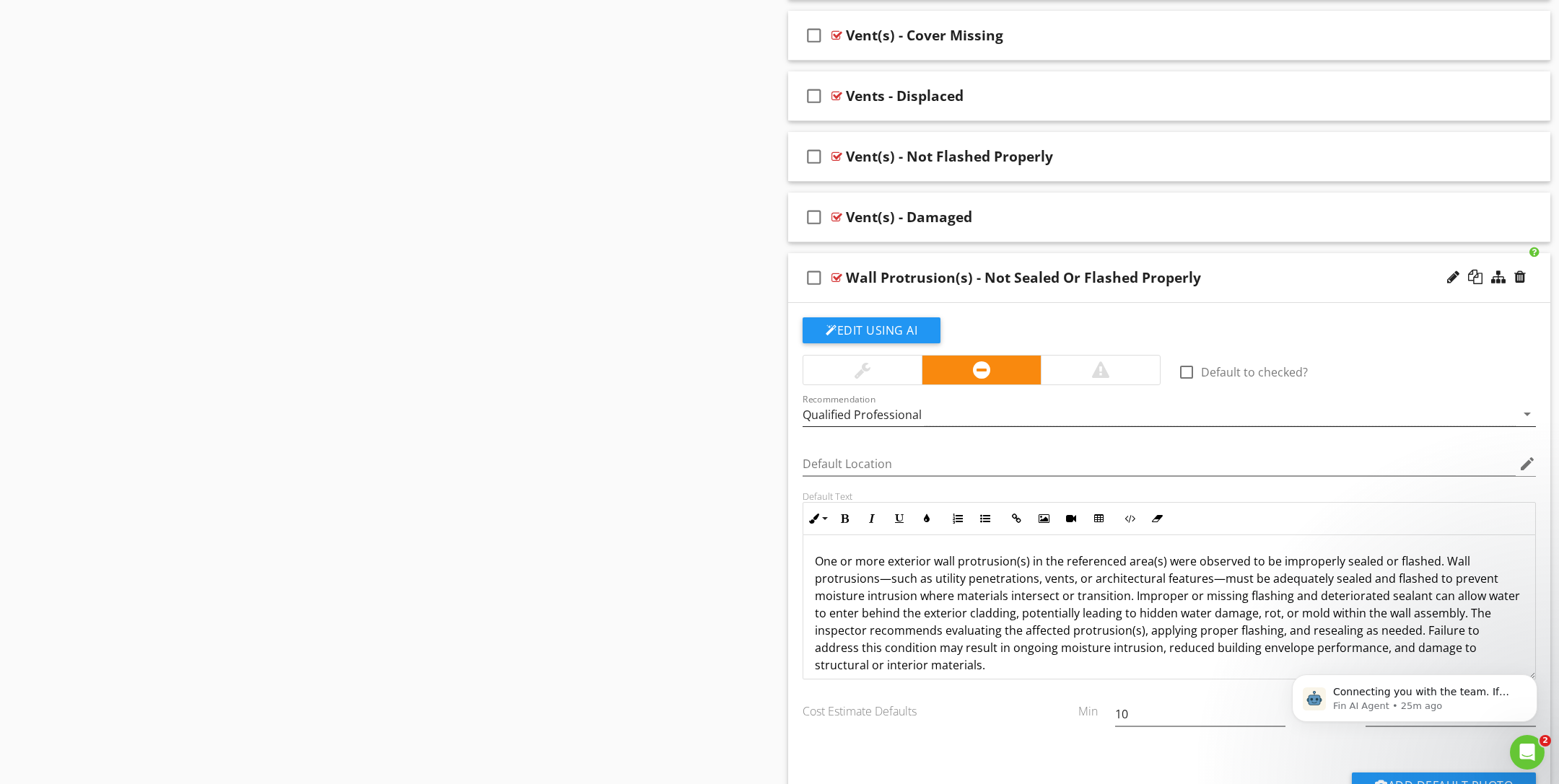
click at [892, 413] on div "Qualified Professional" at bounding box center [862, 414] width 119 height 13
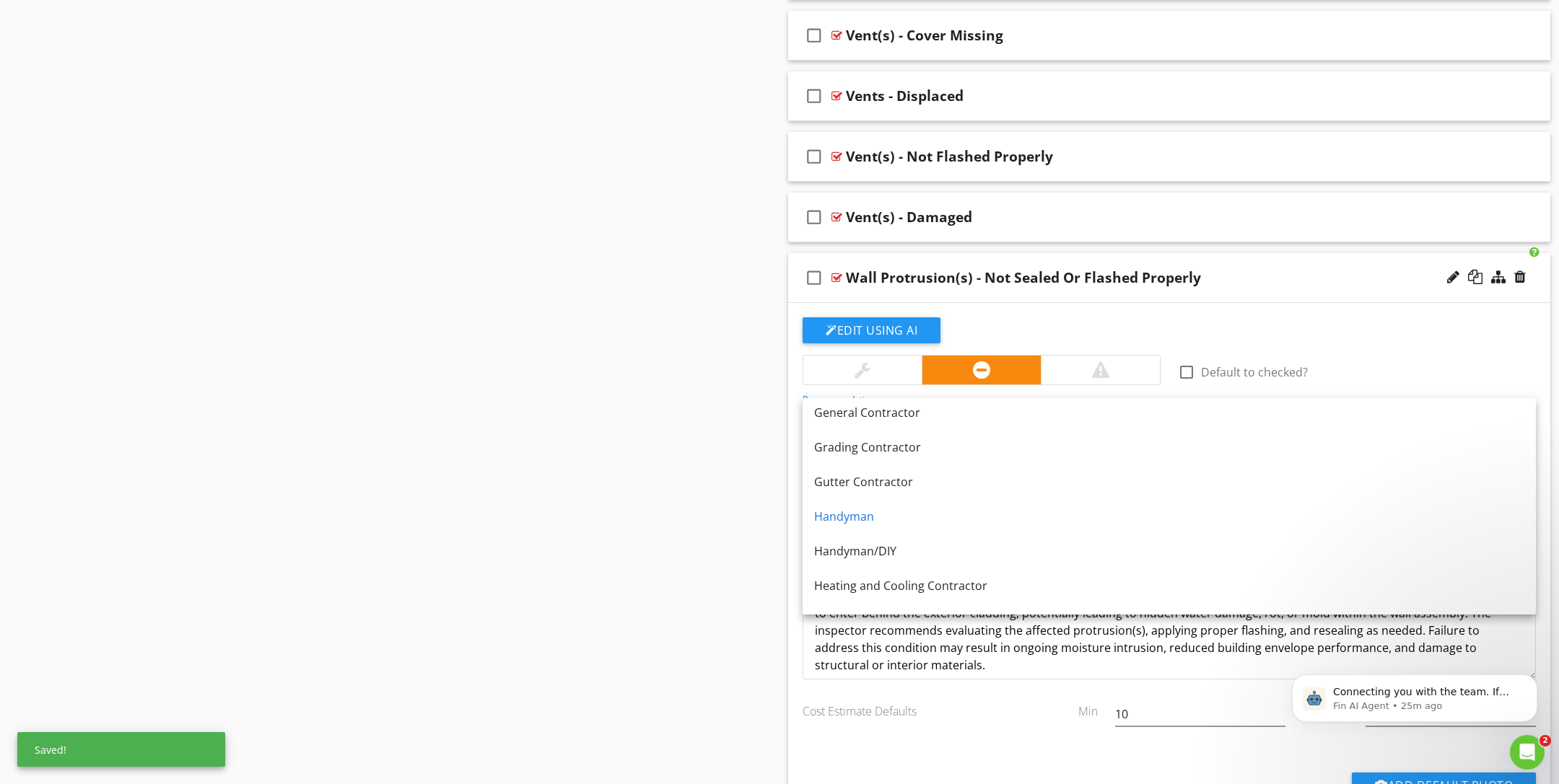
scroll to position [927, 0]
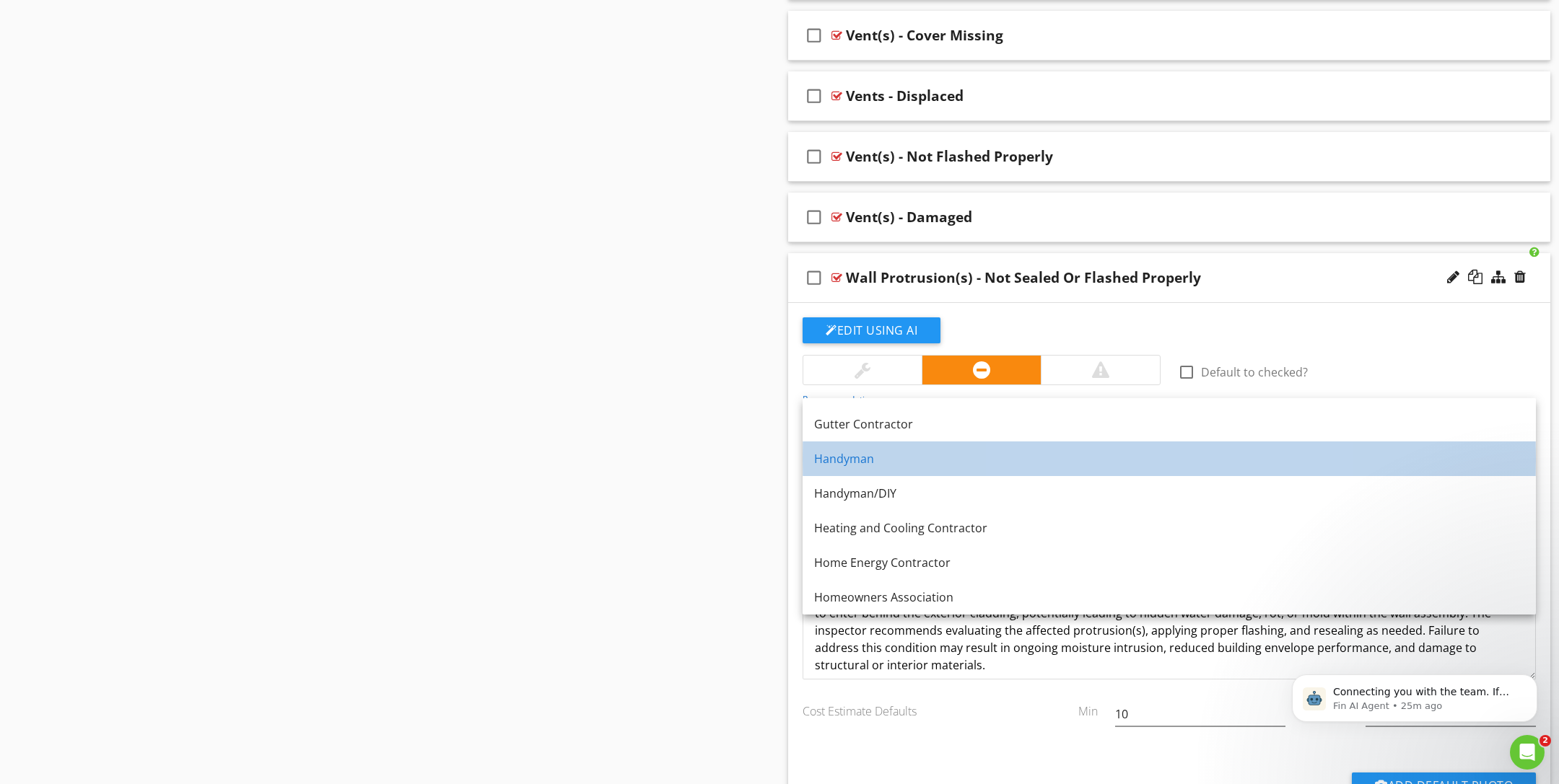
click at [1000, 461] on div "Handyman" at bounding box center [1168, 459] width 710 height 18
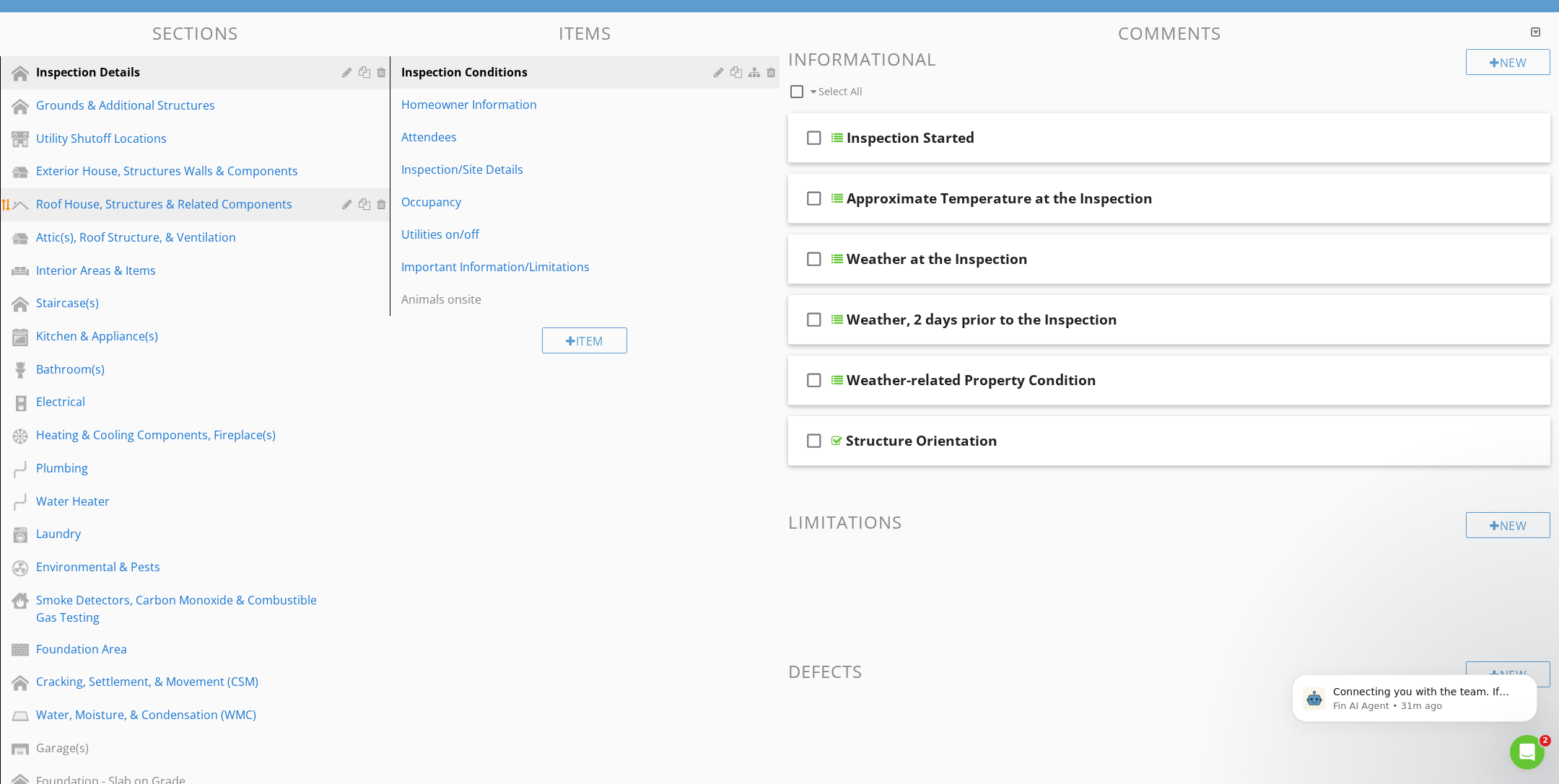
click at [230, 197] on div "Roof House, Structures & Related Components" at bounding box center [179, 204] width 285 height 18
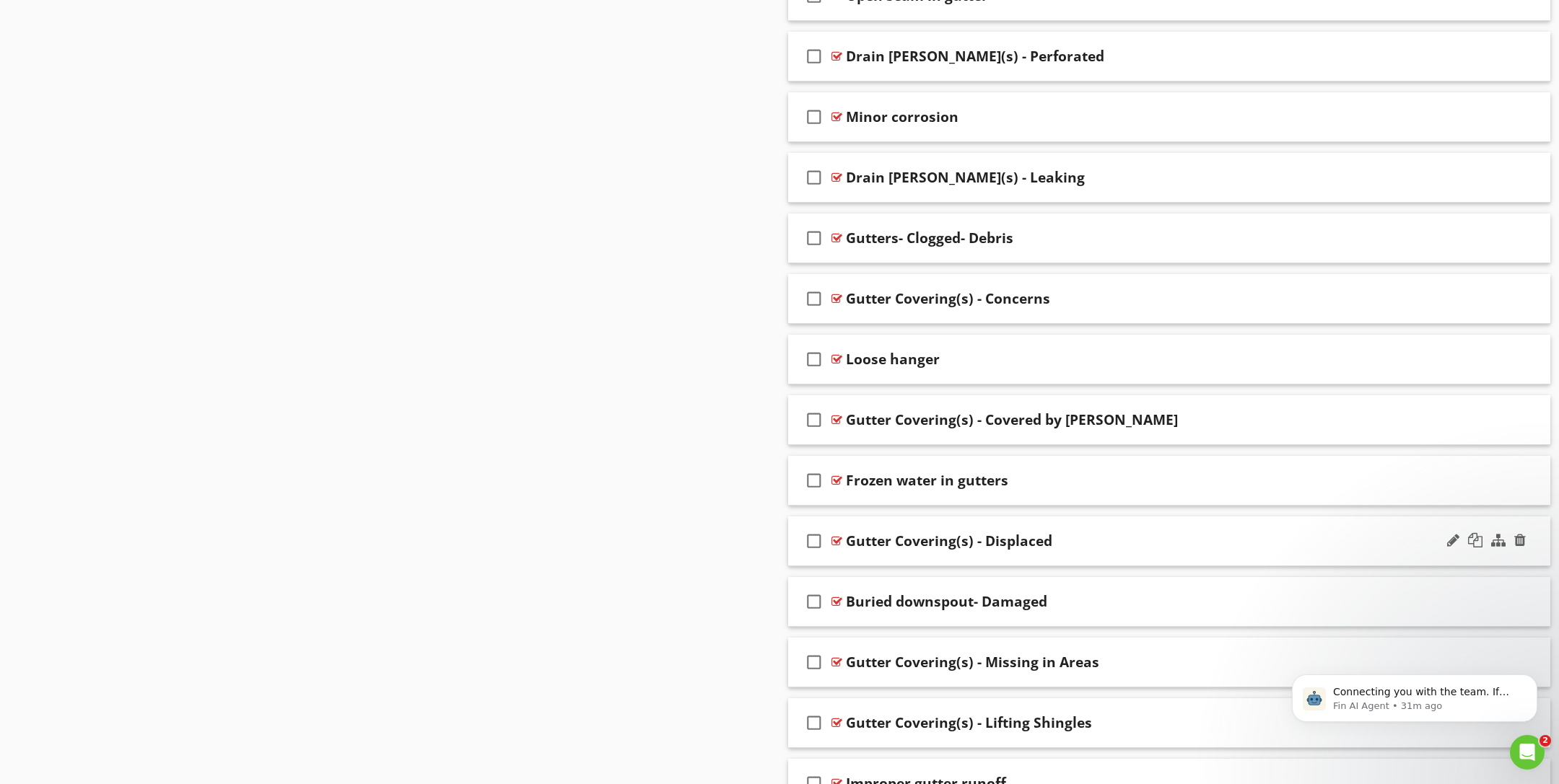
scroll to position [5308, 0]
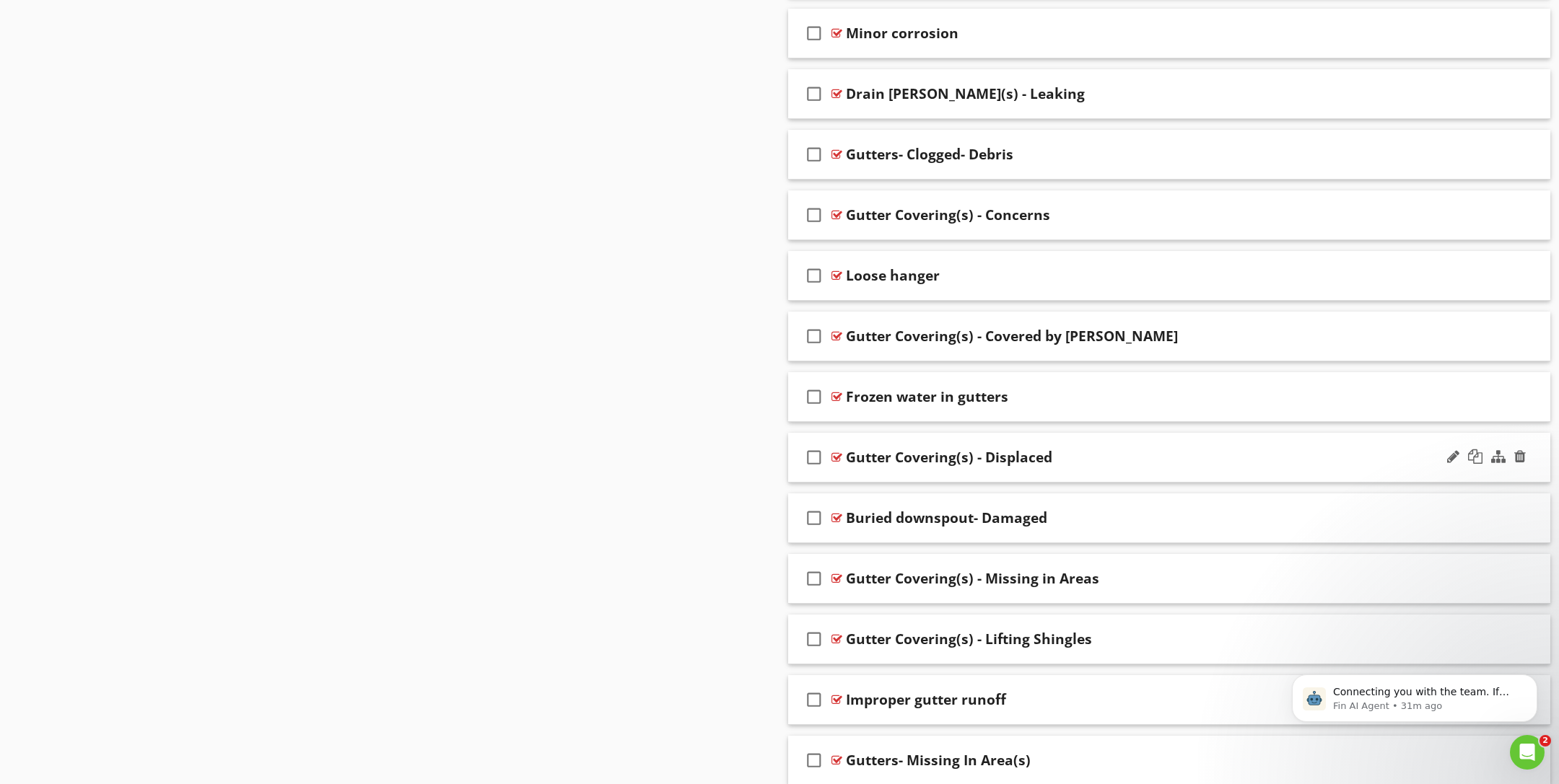
click at [1324, 449] on div "Gutter Covering(s) - Displaced" at bounding box center [1121, 457] width 550 height 18
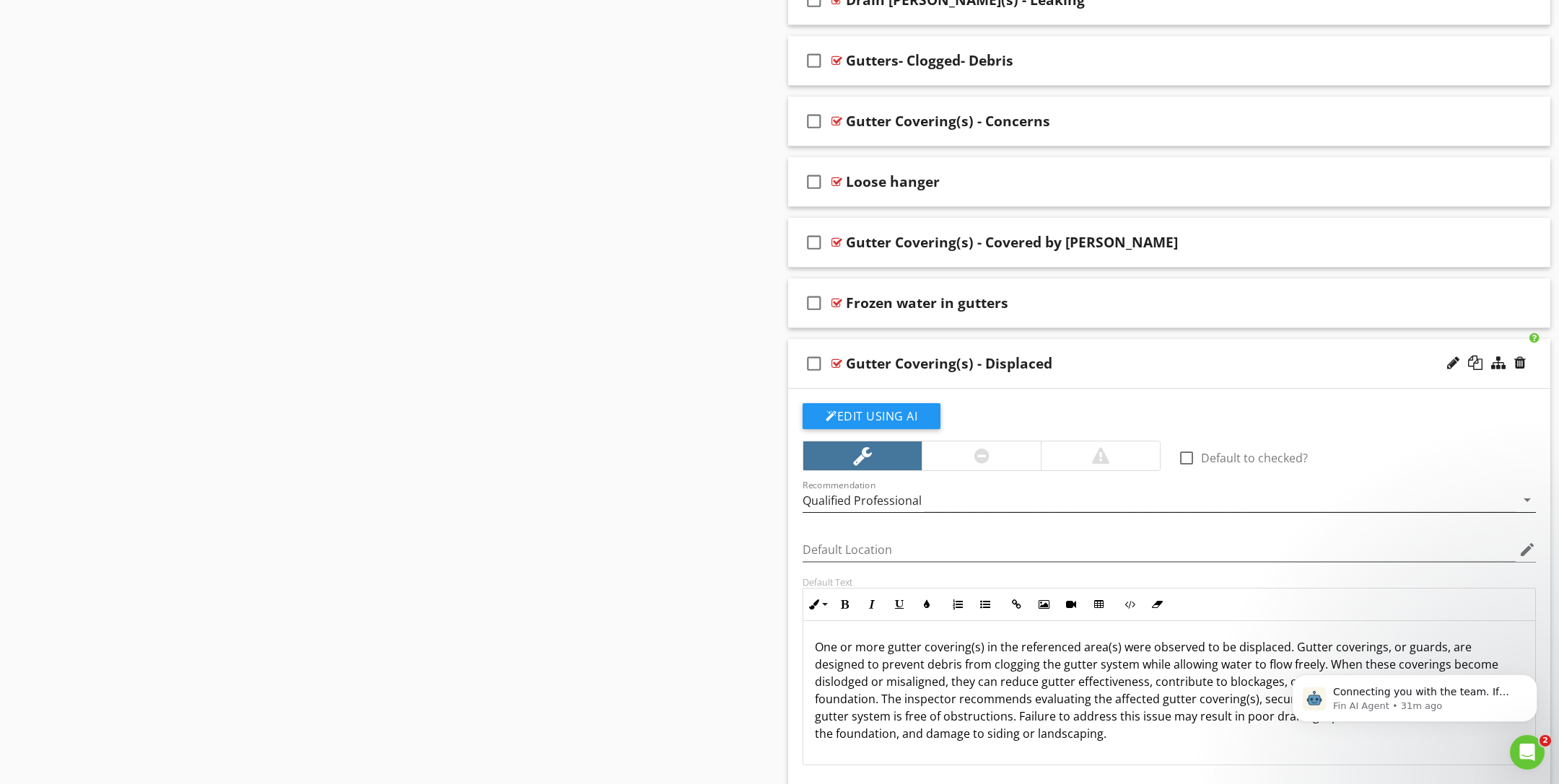
scroll to position [5425, 0]
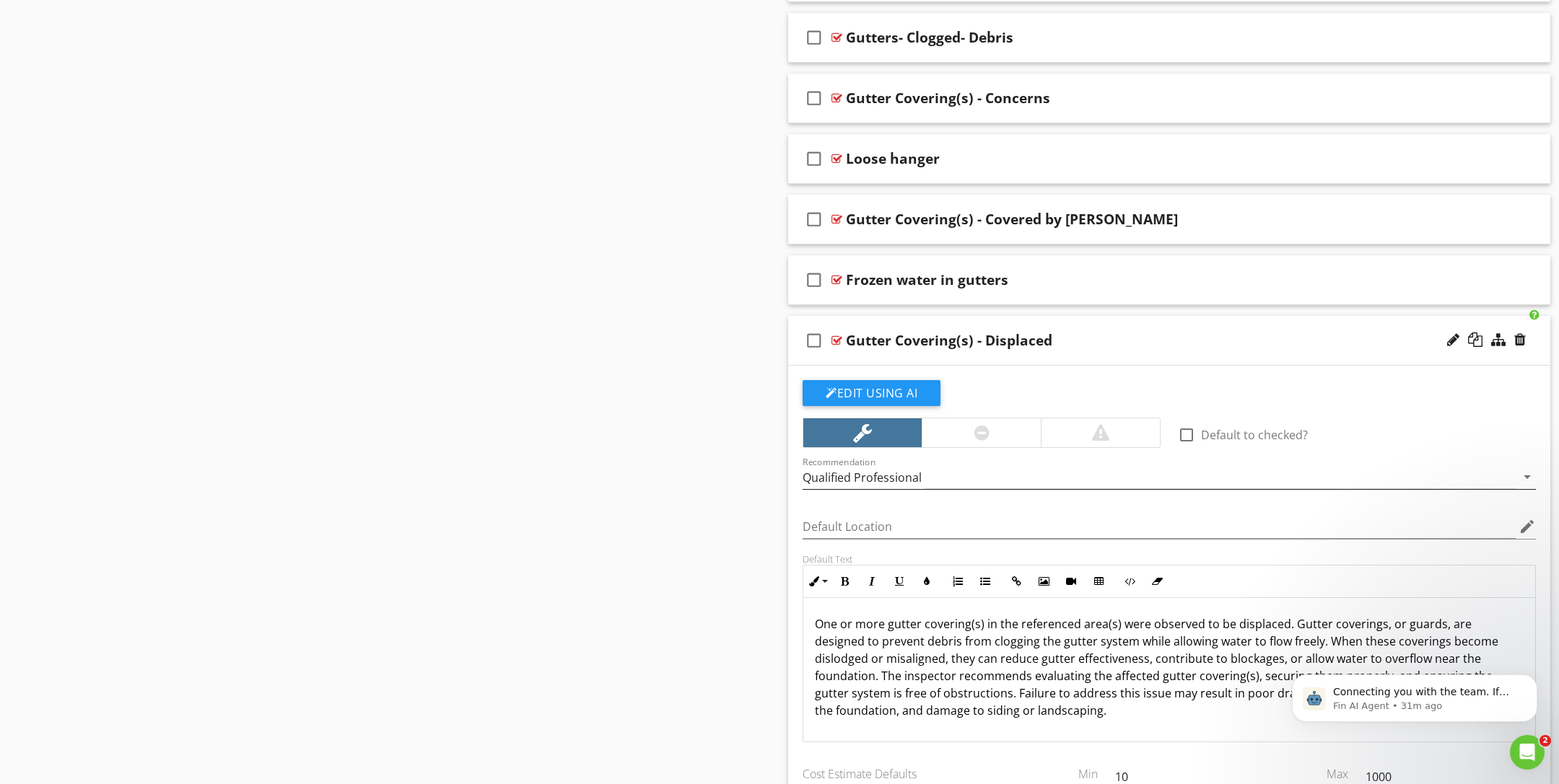
click at [1002, 470] on div "Qualified Professional" at bounding box center [1159, 477] width 713 height 24
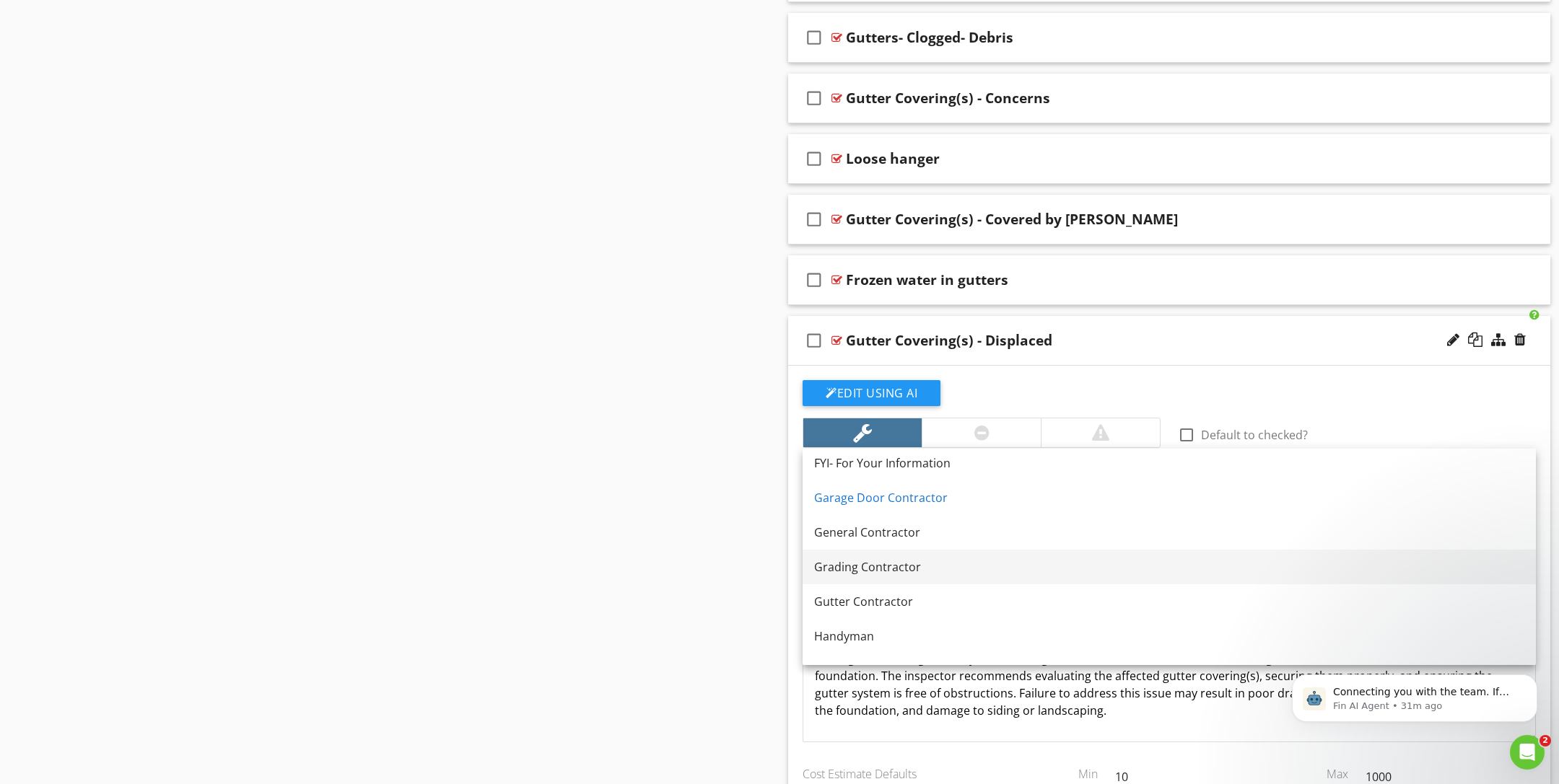
scroll to position [802, 0]
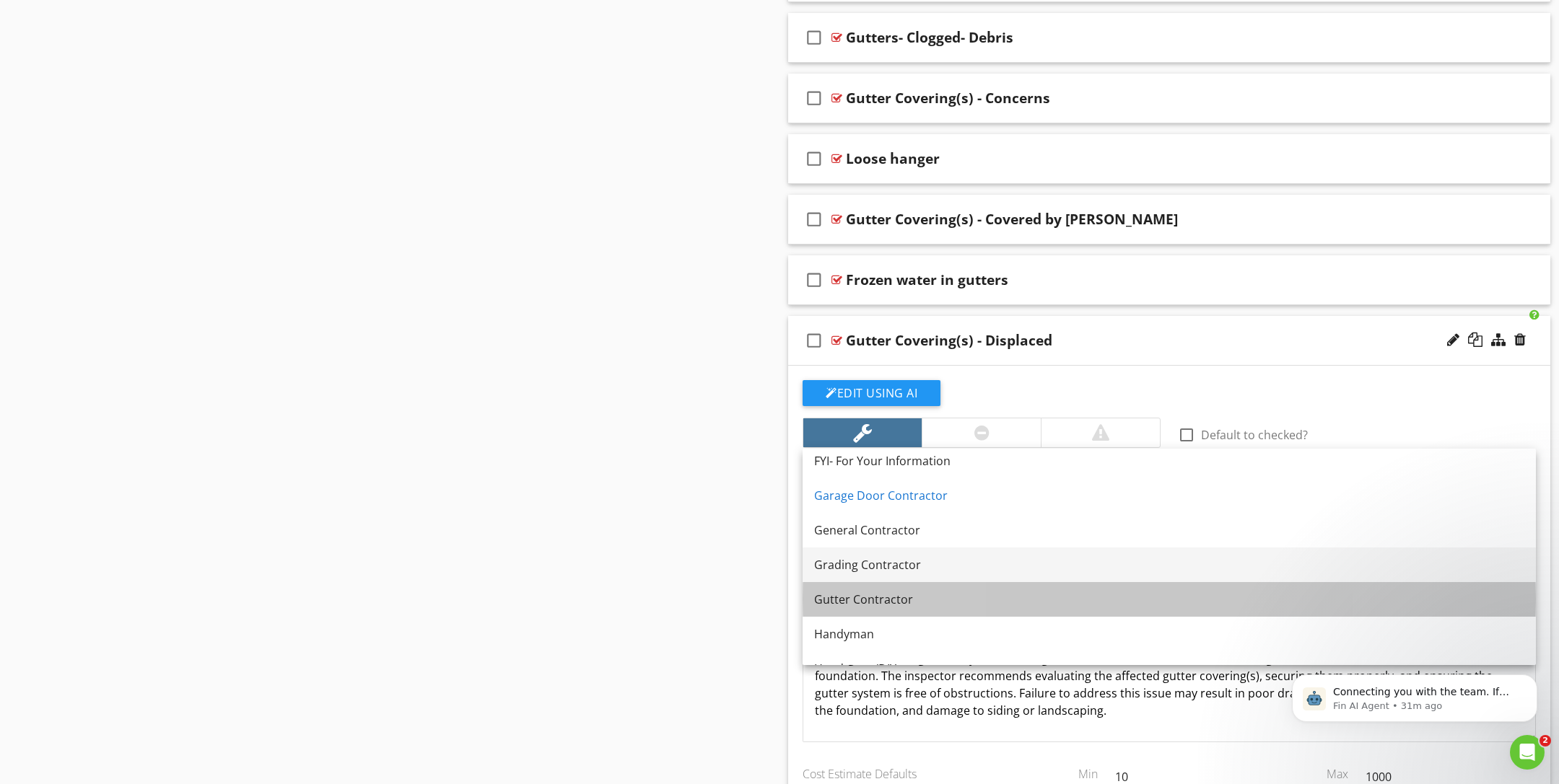
click at [1004, 603] on div "Gutter Contractor" at bounding box center [1168, 599] width 710 height 18
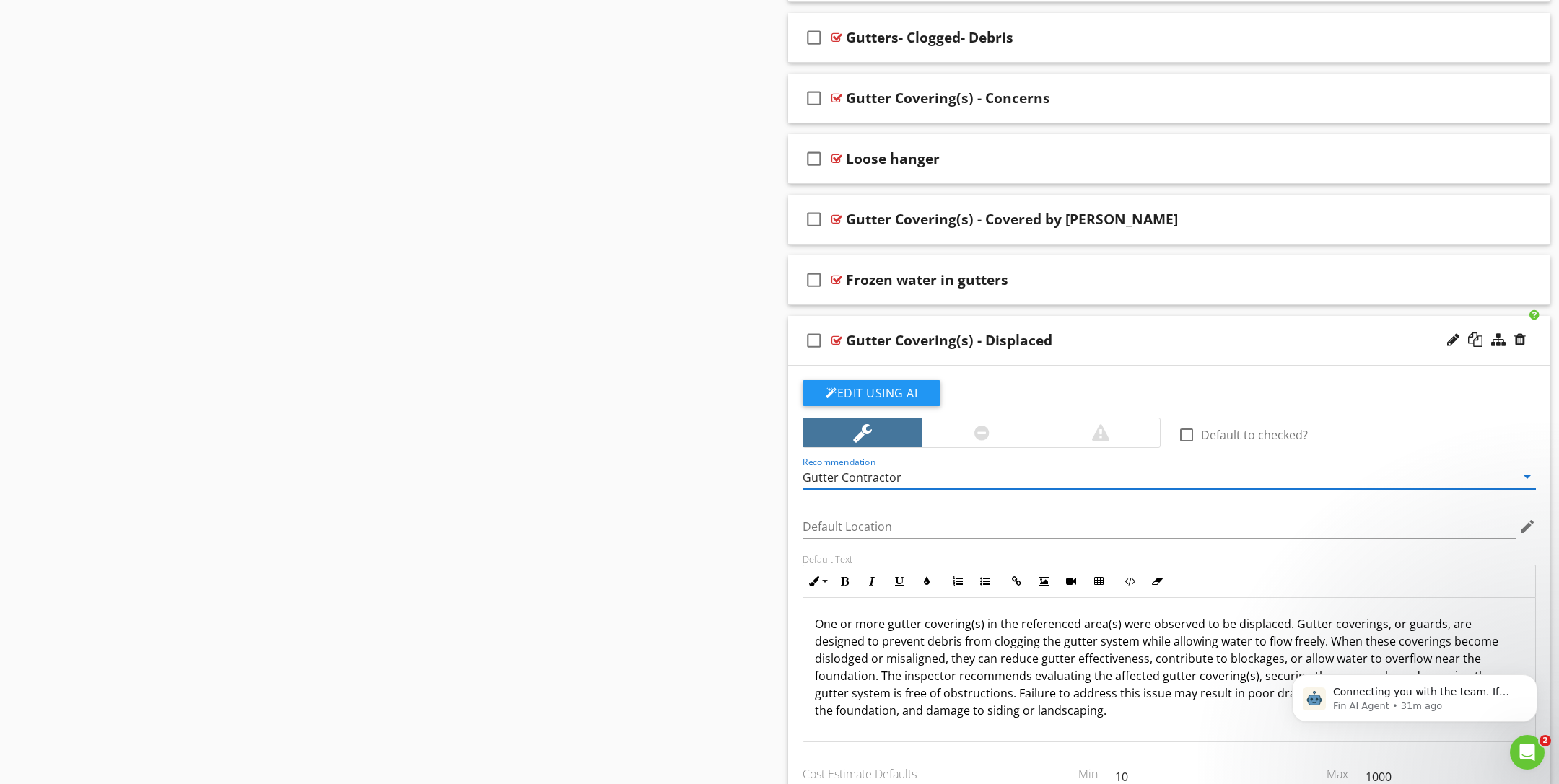
click at [836, 335] on div at bounding box center [836, 341] width 11 height 12
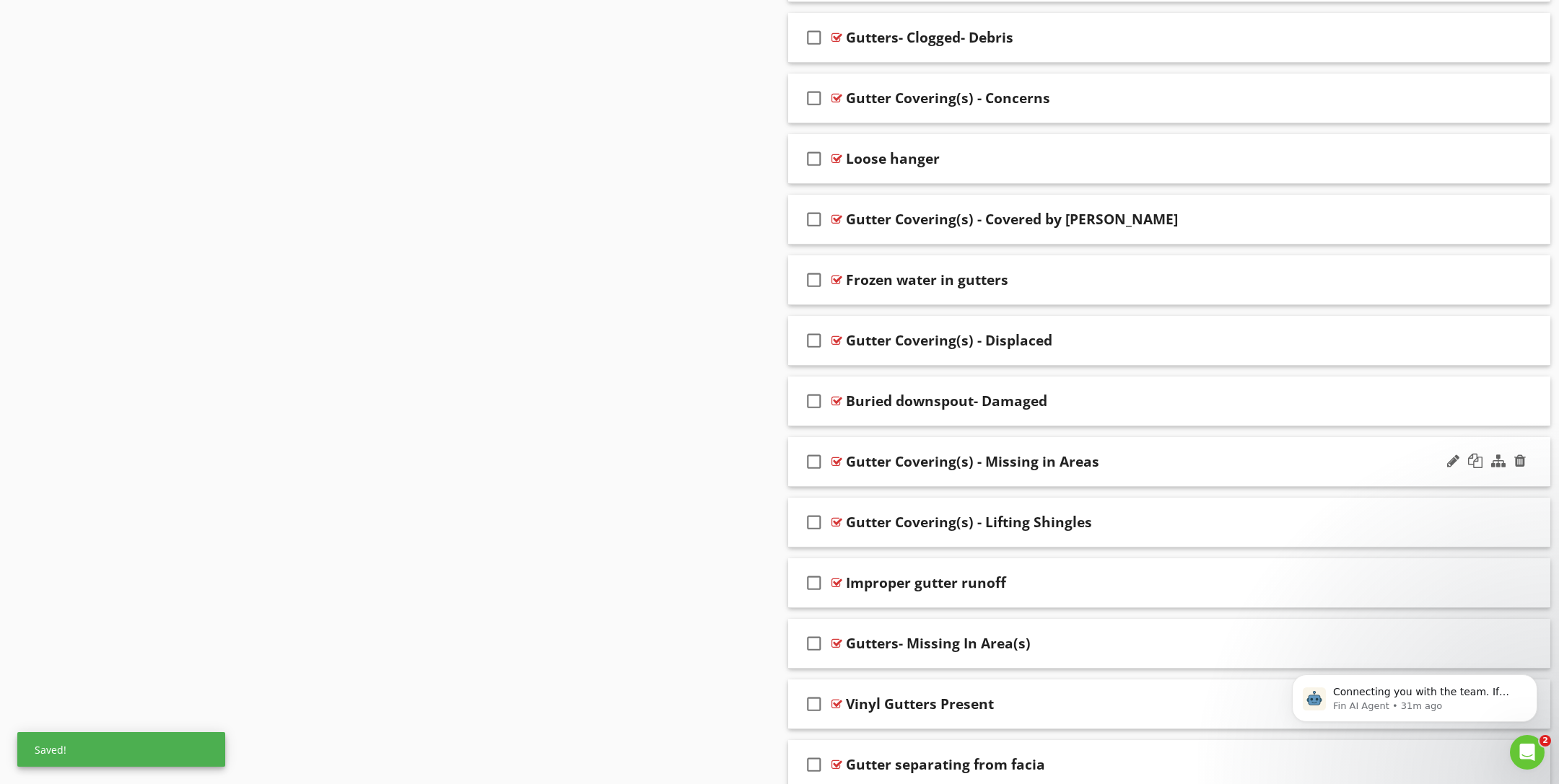
click at [840, 456] on div at bounding box center [836, 462] width 11 height 12
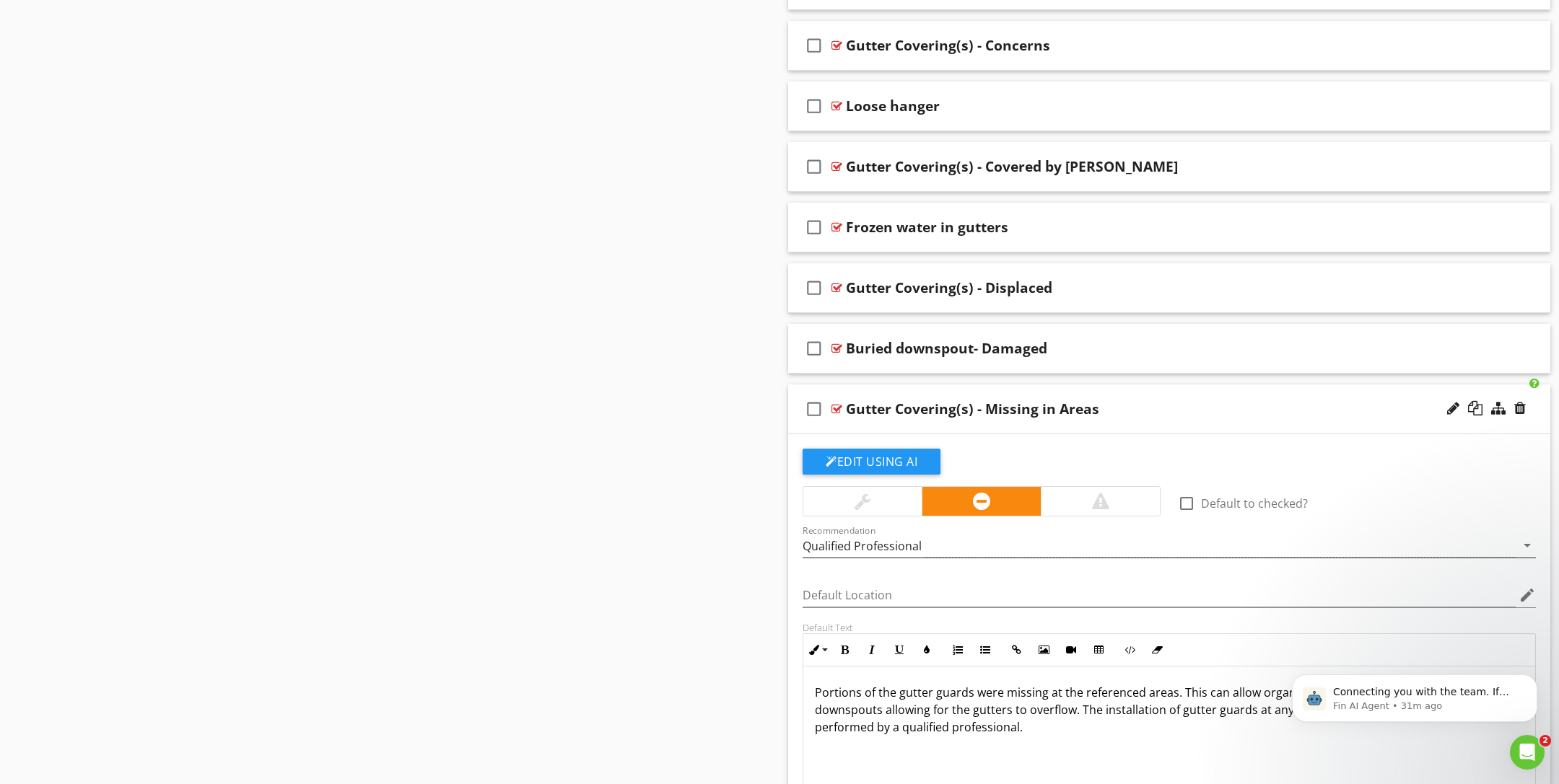
scroll to position [5557, 0]
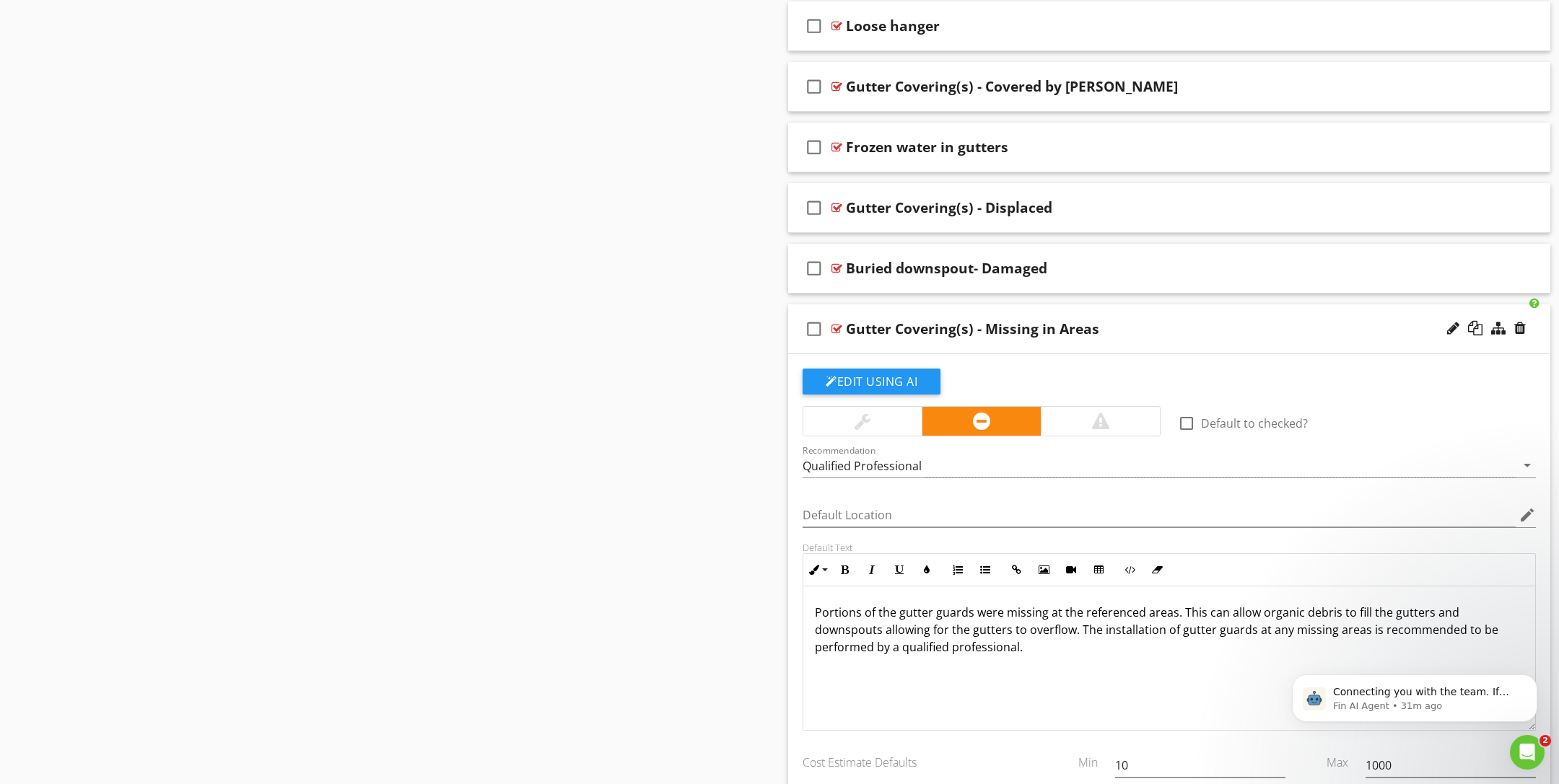
click at [896, 412] on div at bounding box center [863, 421] width 118 height 29
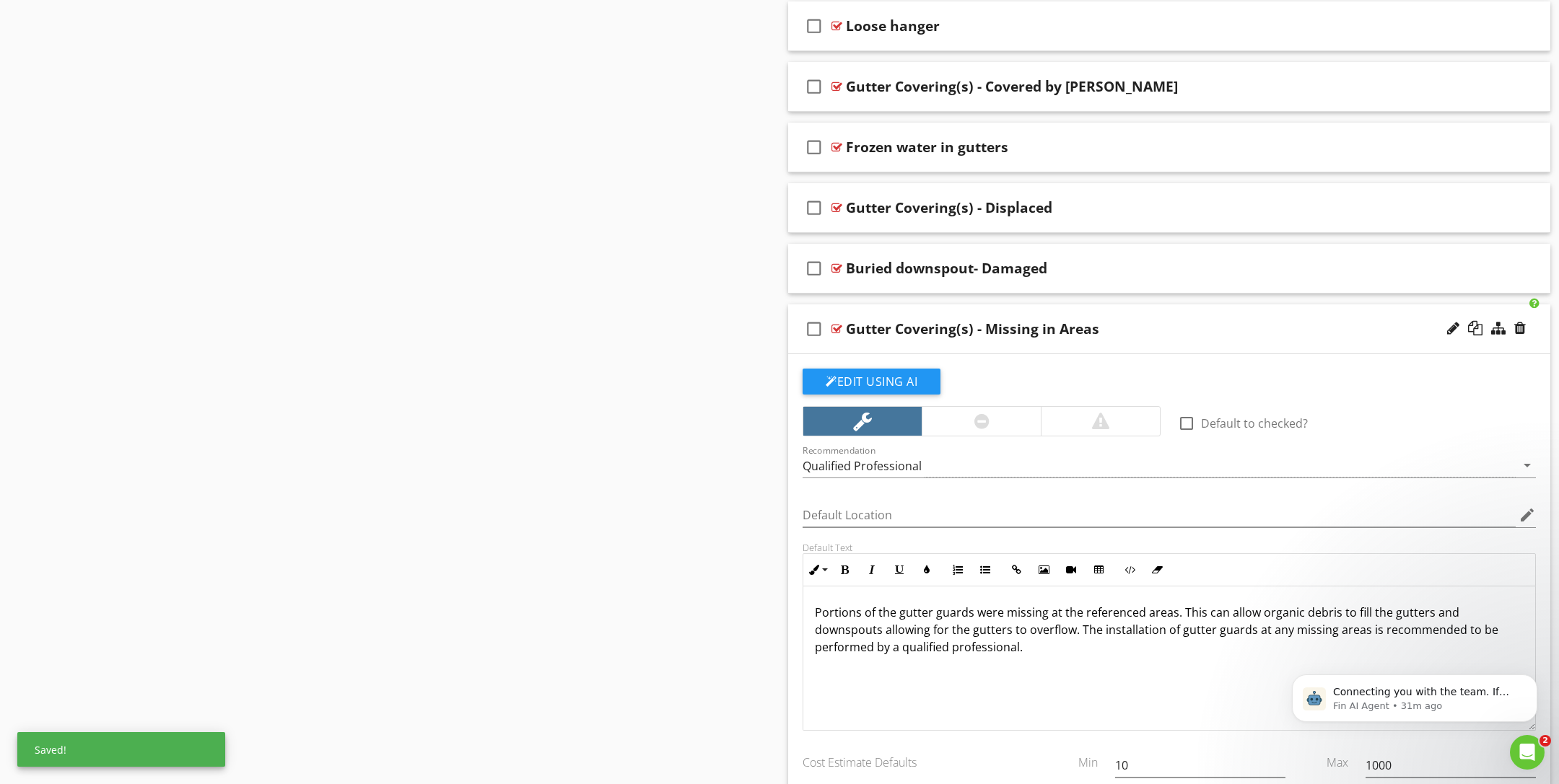
click at [896, 446] on div "Recommendation Qualified Professional arrow_drop_down" at bounding box center [1169, 469] width 733 height 47
click at [897, 460] on div "Qualified Professional" at bounding box center [862, 466] width 119 height 13
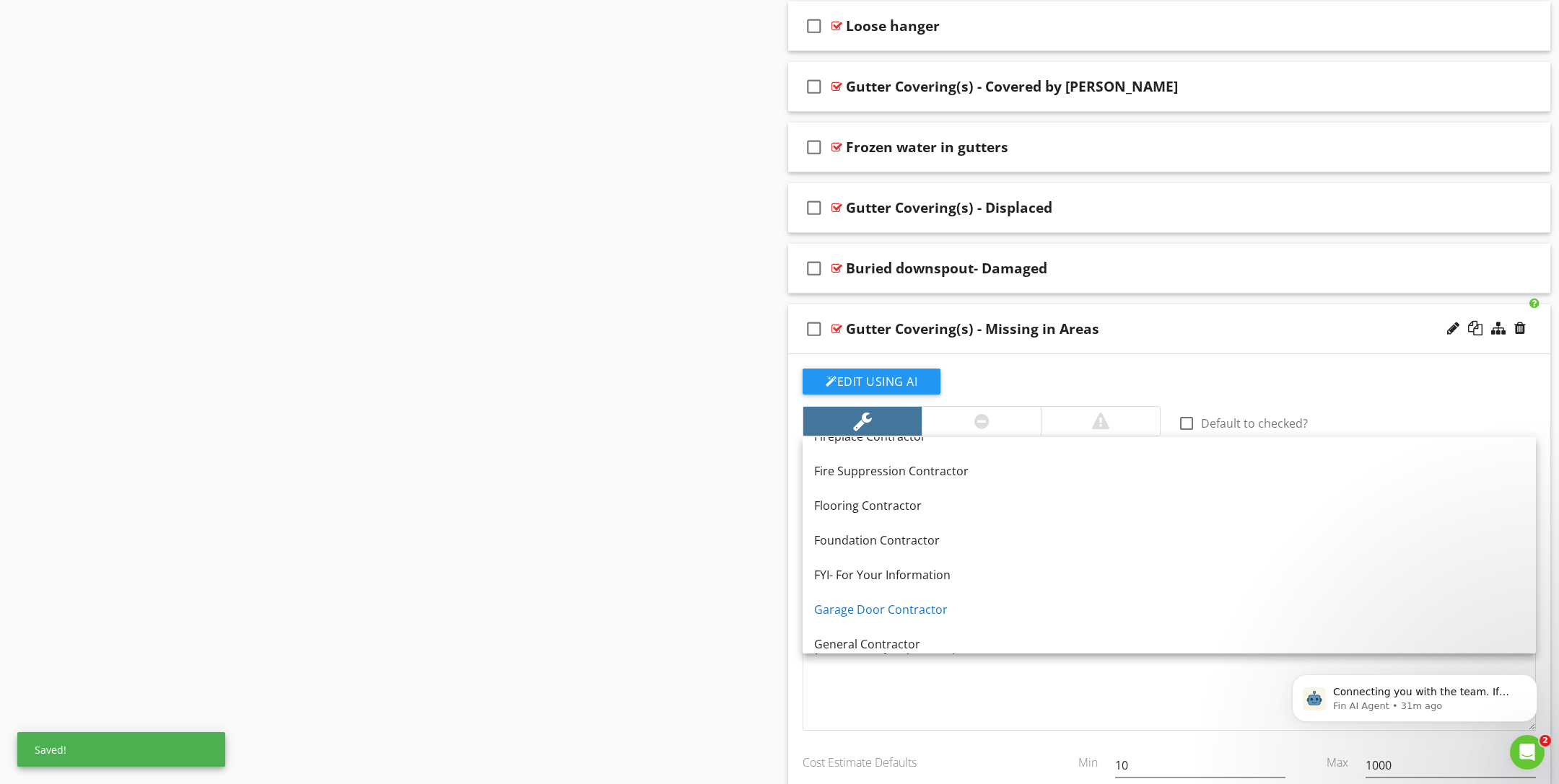
scroll to position [813, 0]
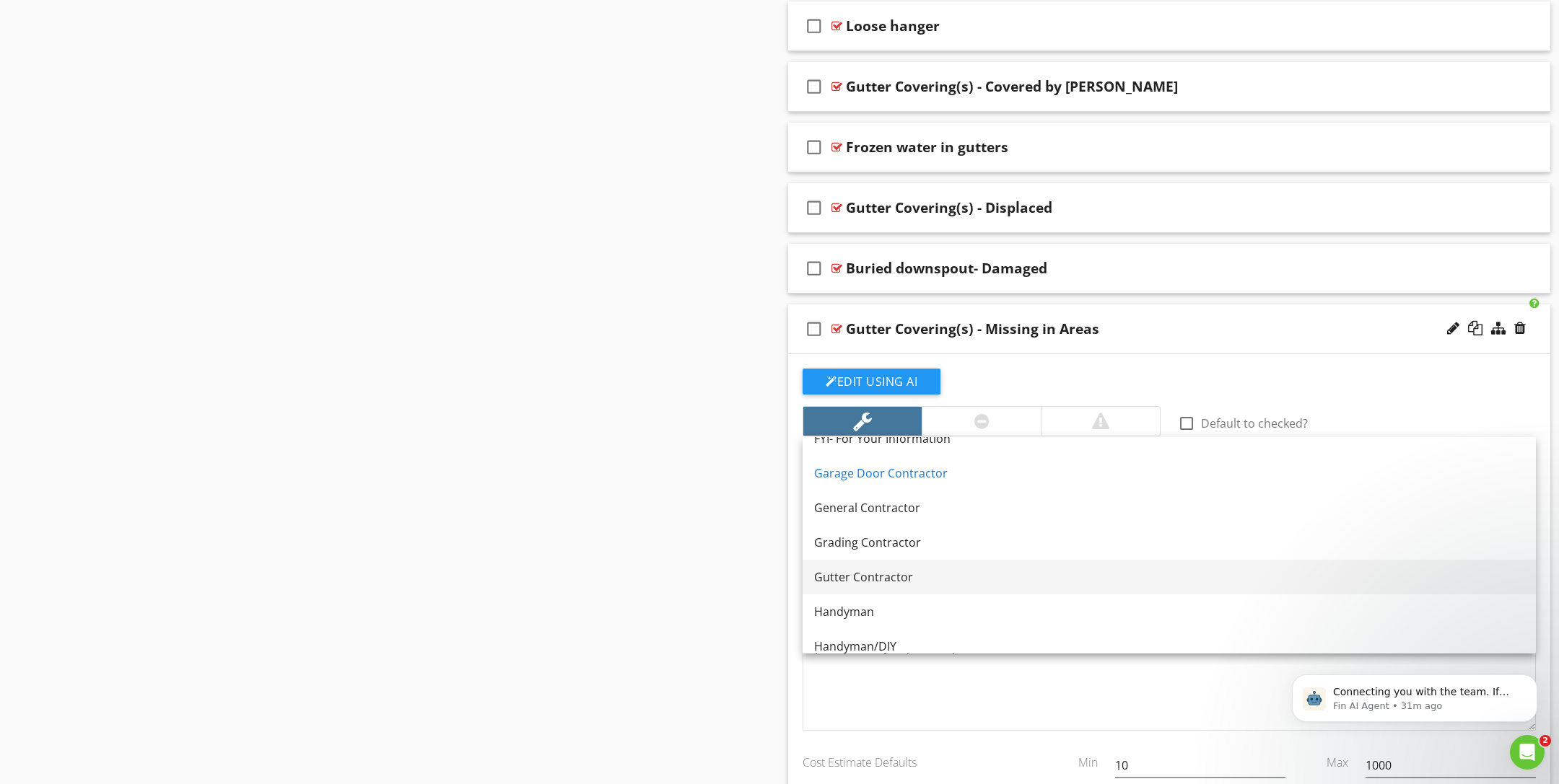
click at [904, 569] on div "Gutter Contractor" at bounding box center [1168, 577] width 710 height 18
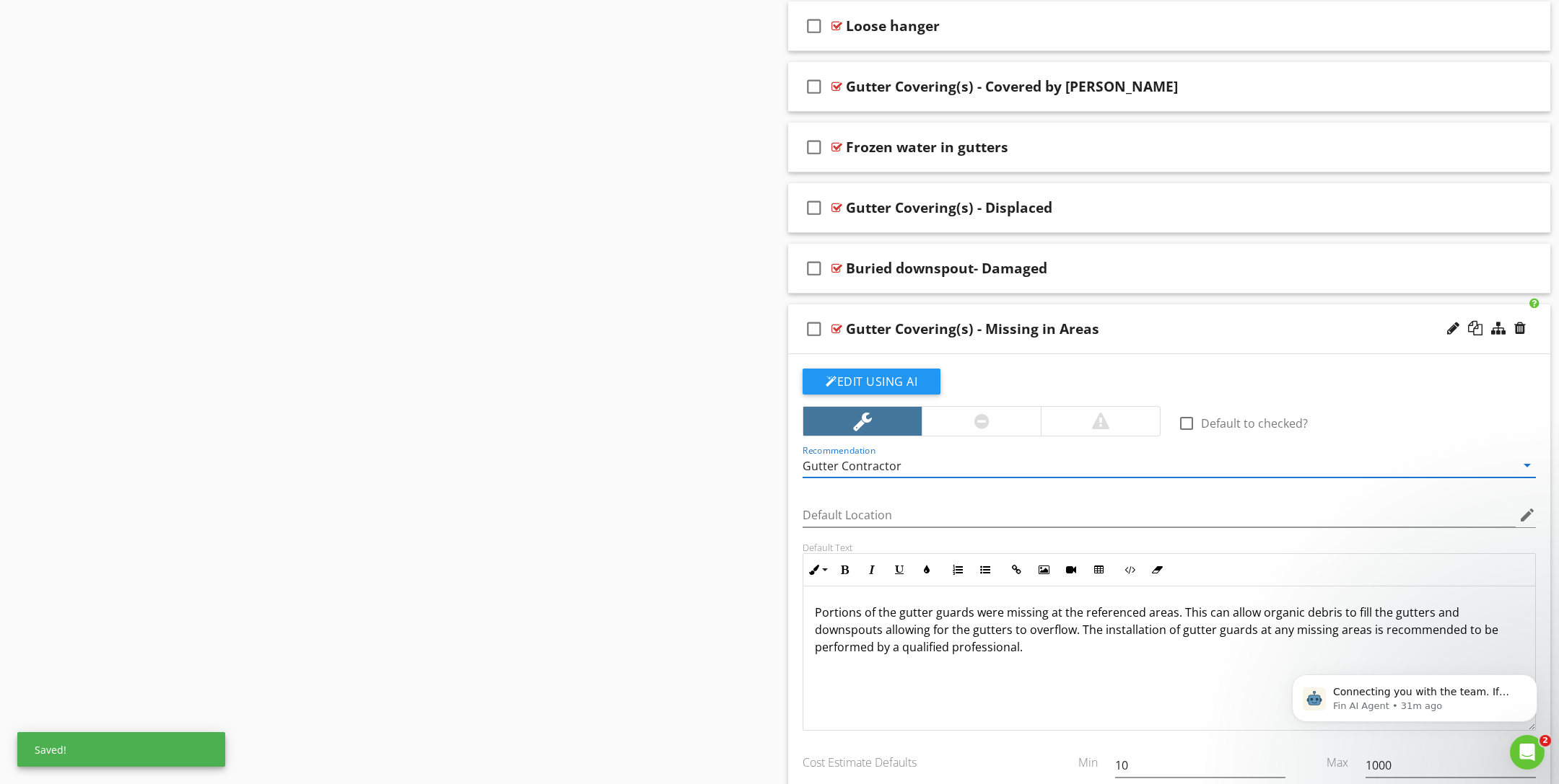
click at [839, 323] on div at bounding box center [836, 329] width 11 height 12
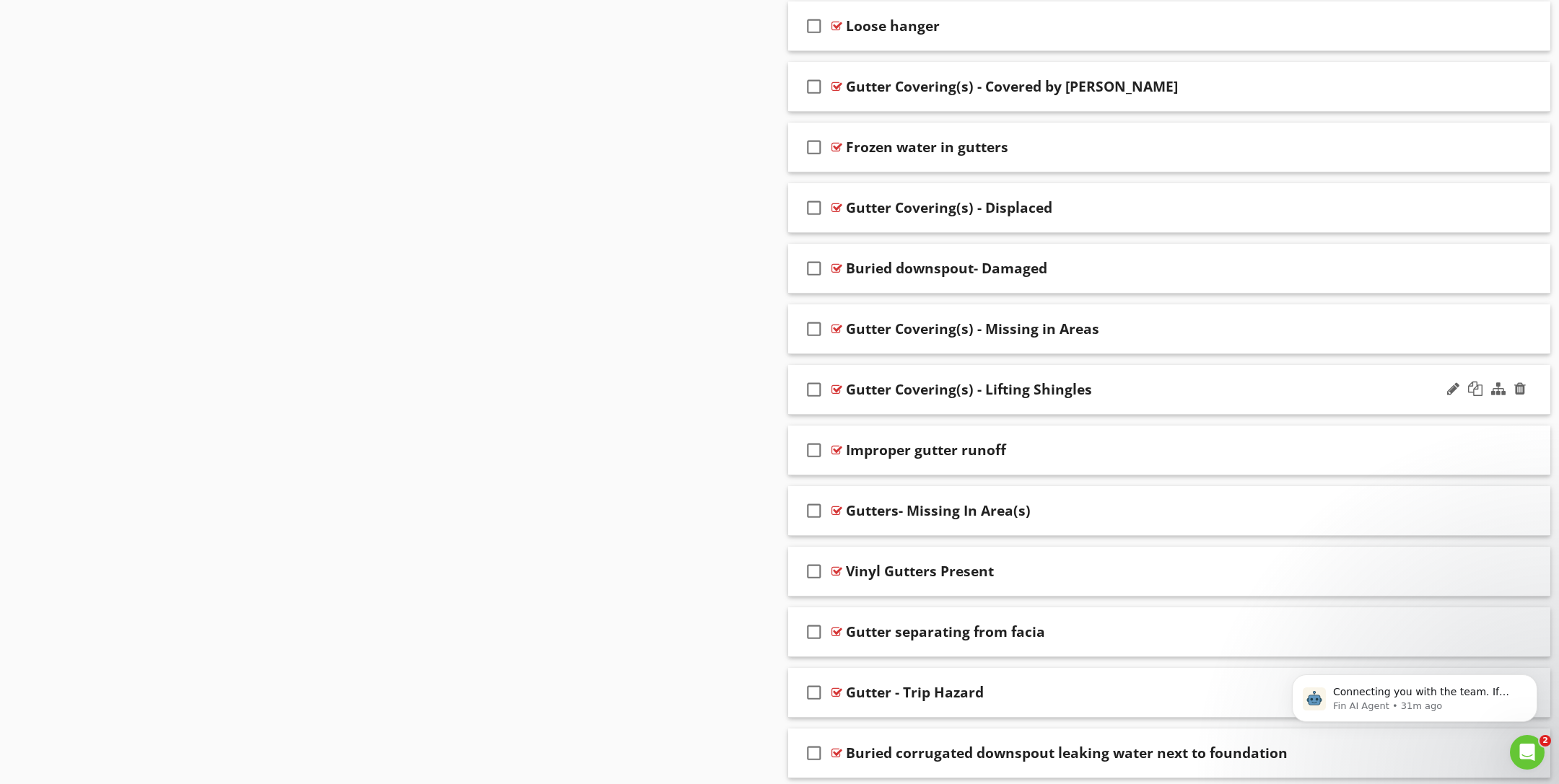
click at [834, 384] on div at bounding box center [836, 390] width 11 height 12
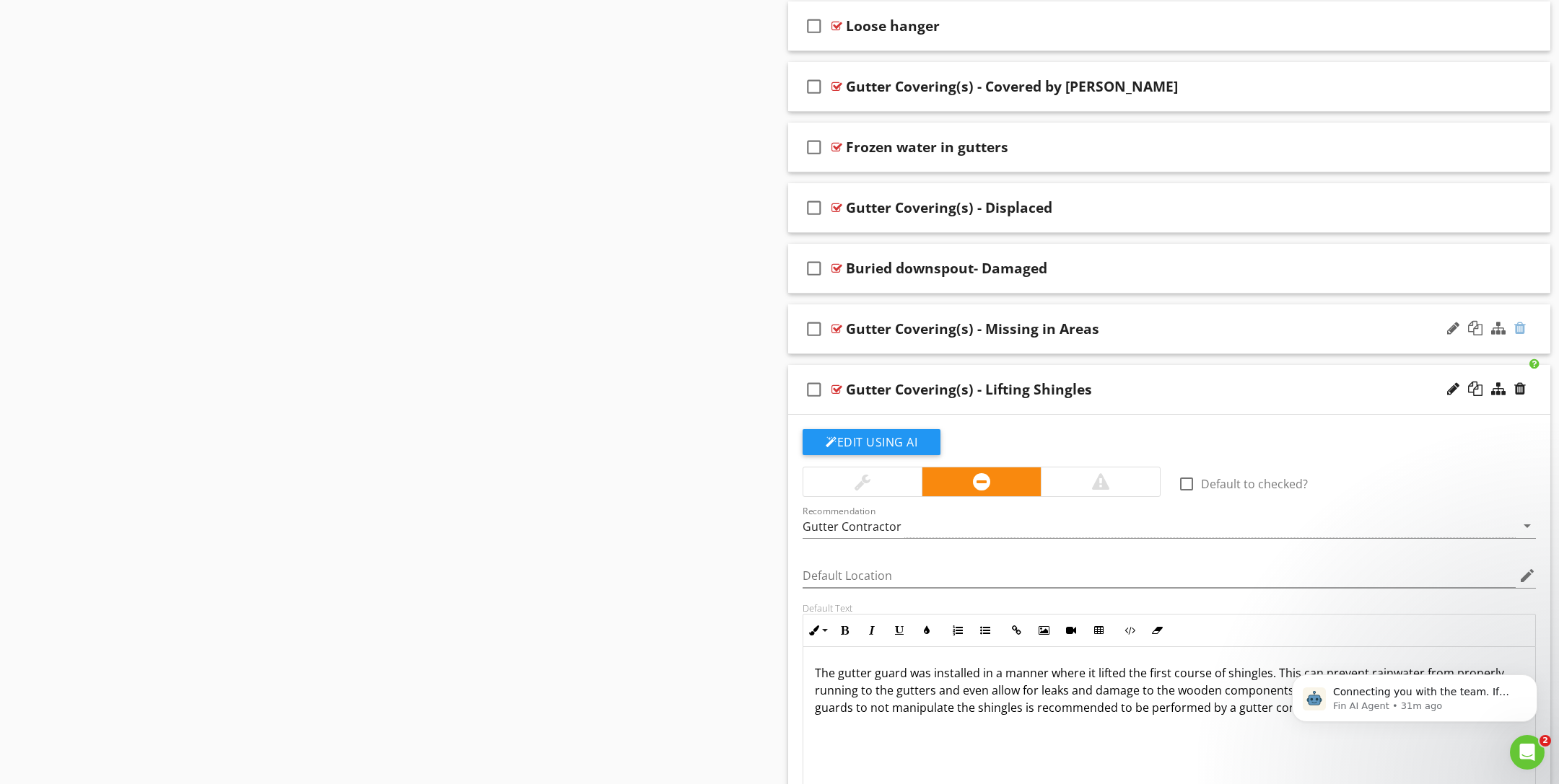
click at [1519, 321] on div at bounding box center [1520, 327] width 12 height 14
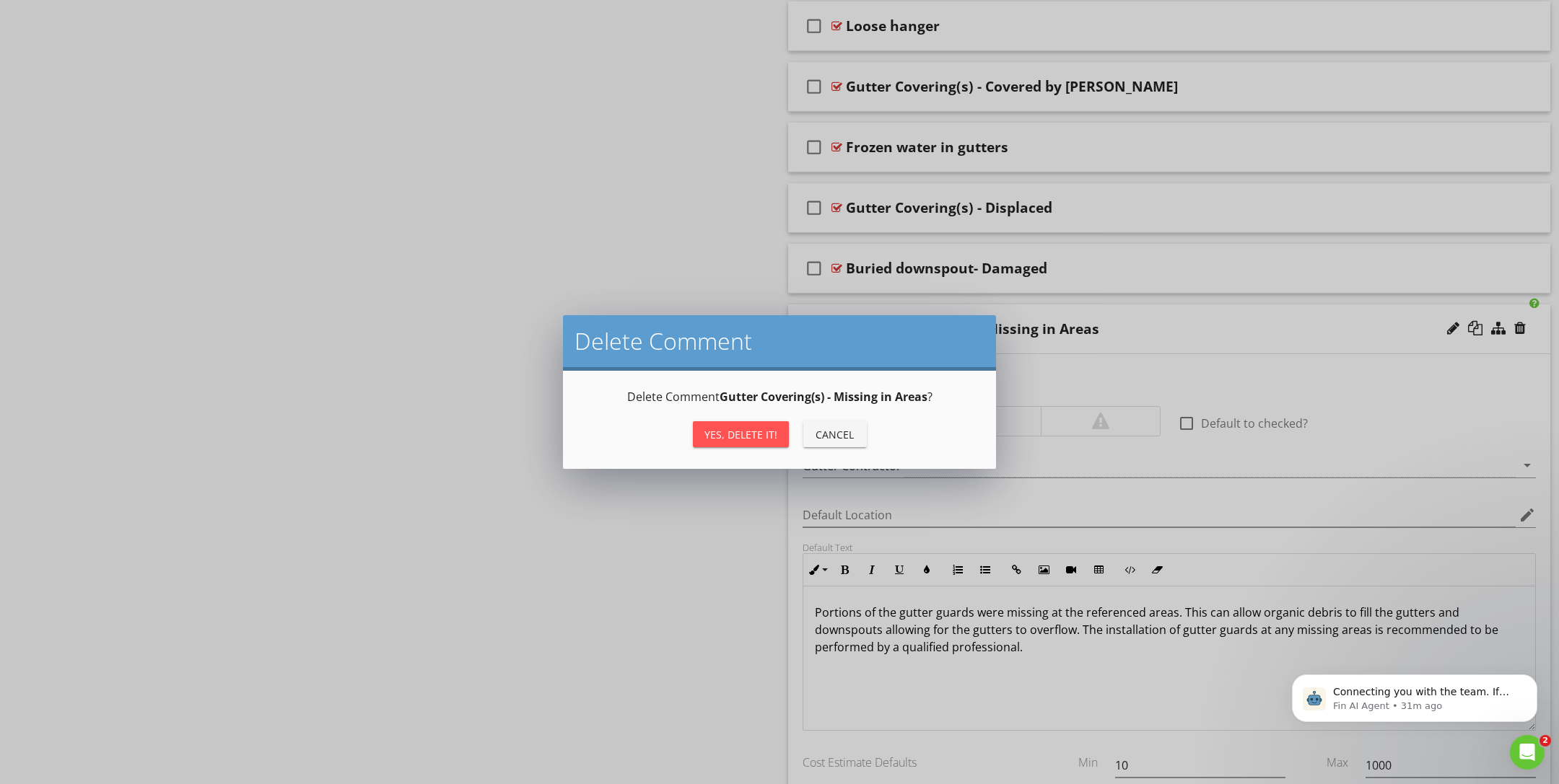
click at [755, 435] on div "Yes, Delete it!" at bounding box center [741, 435] width 73 height 15
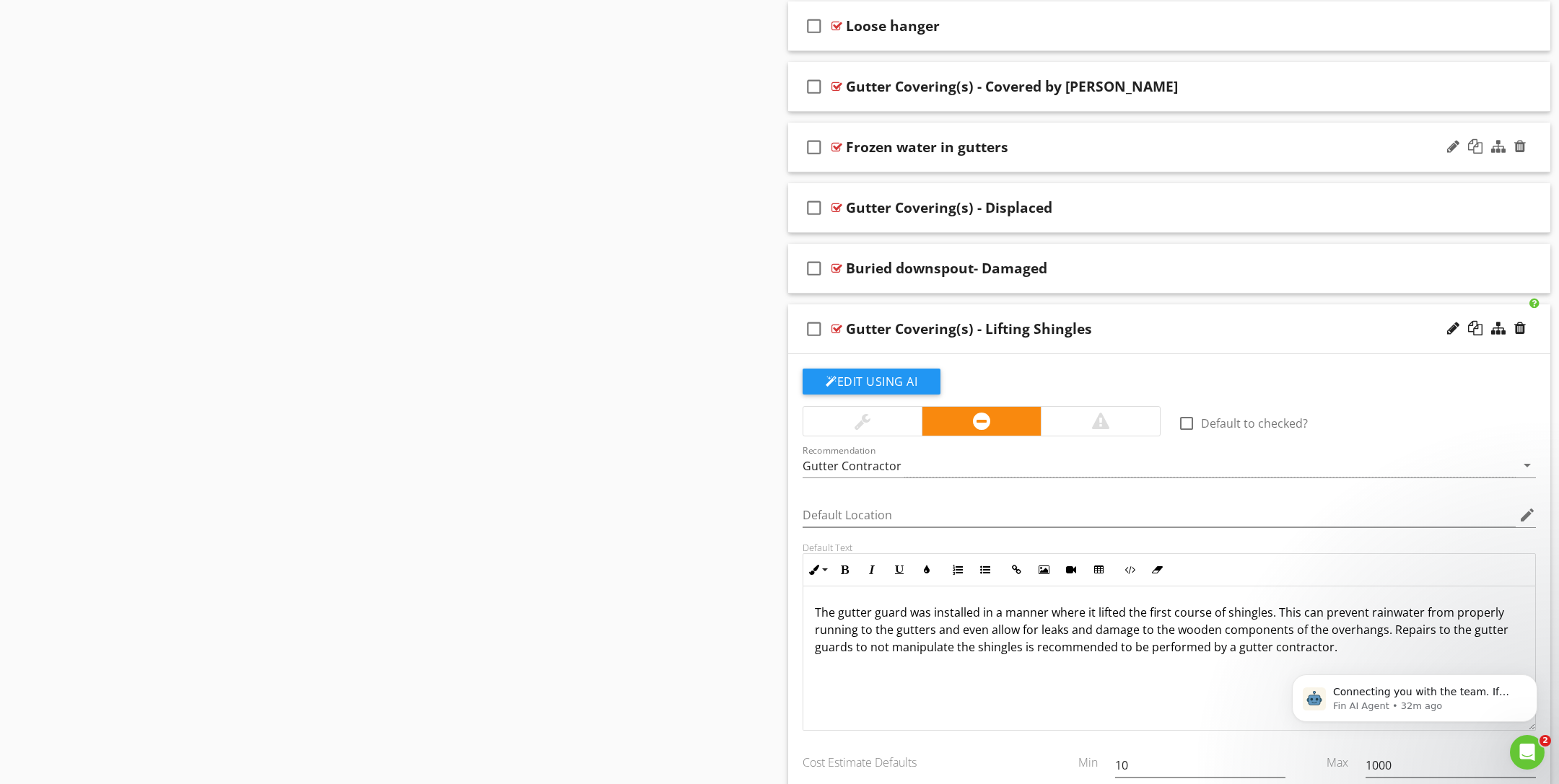
click at [1123, 138] on div "Frozen water in gutters" at bounding box center [1121, 147] width 550 height 18
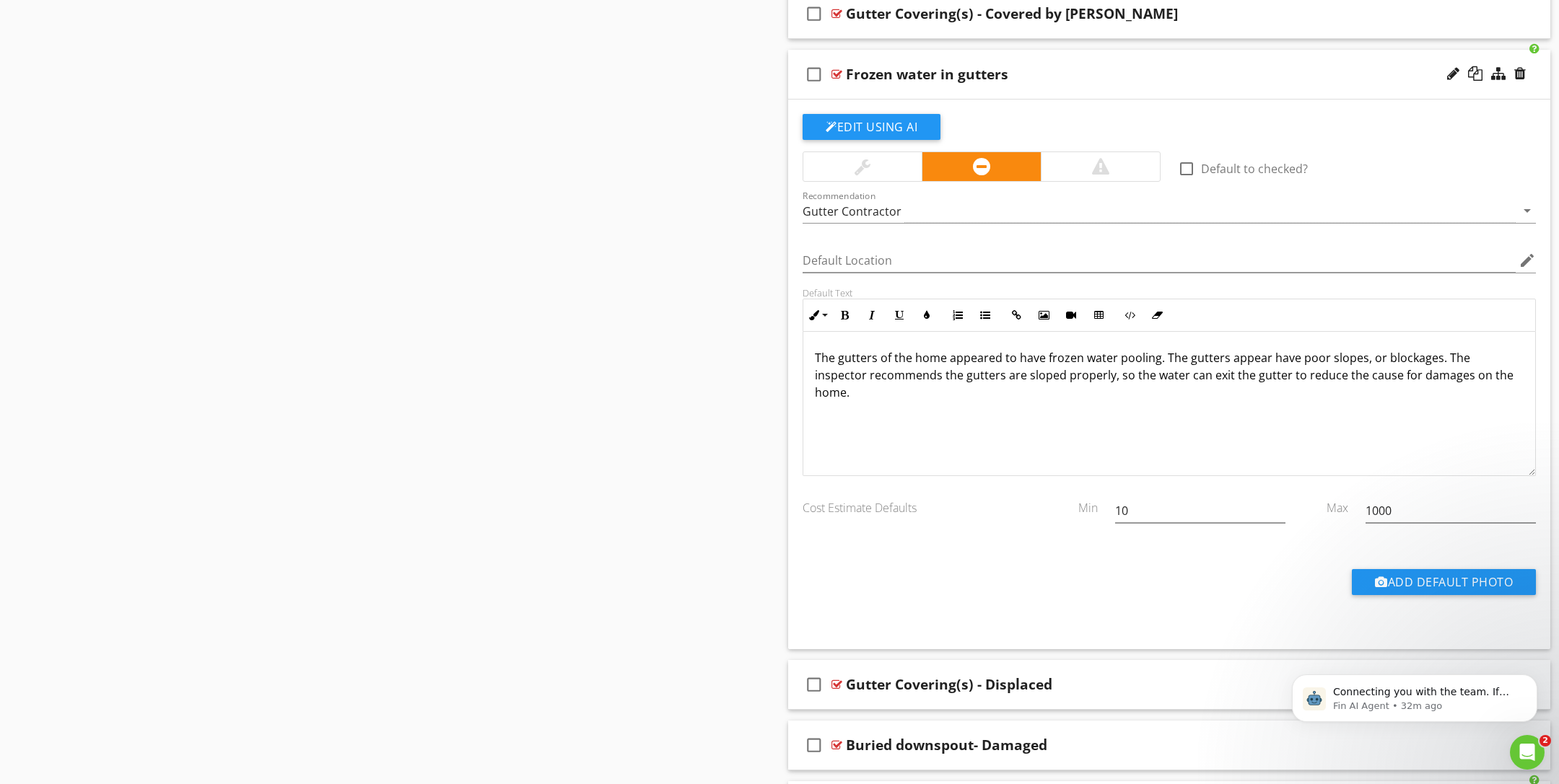
scroll to position [5542, 0]
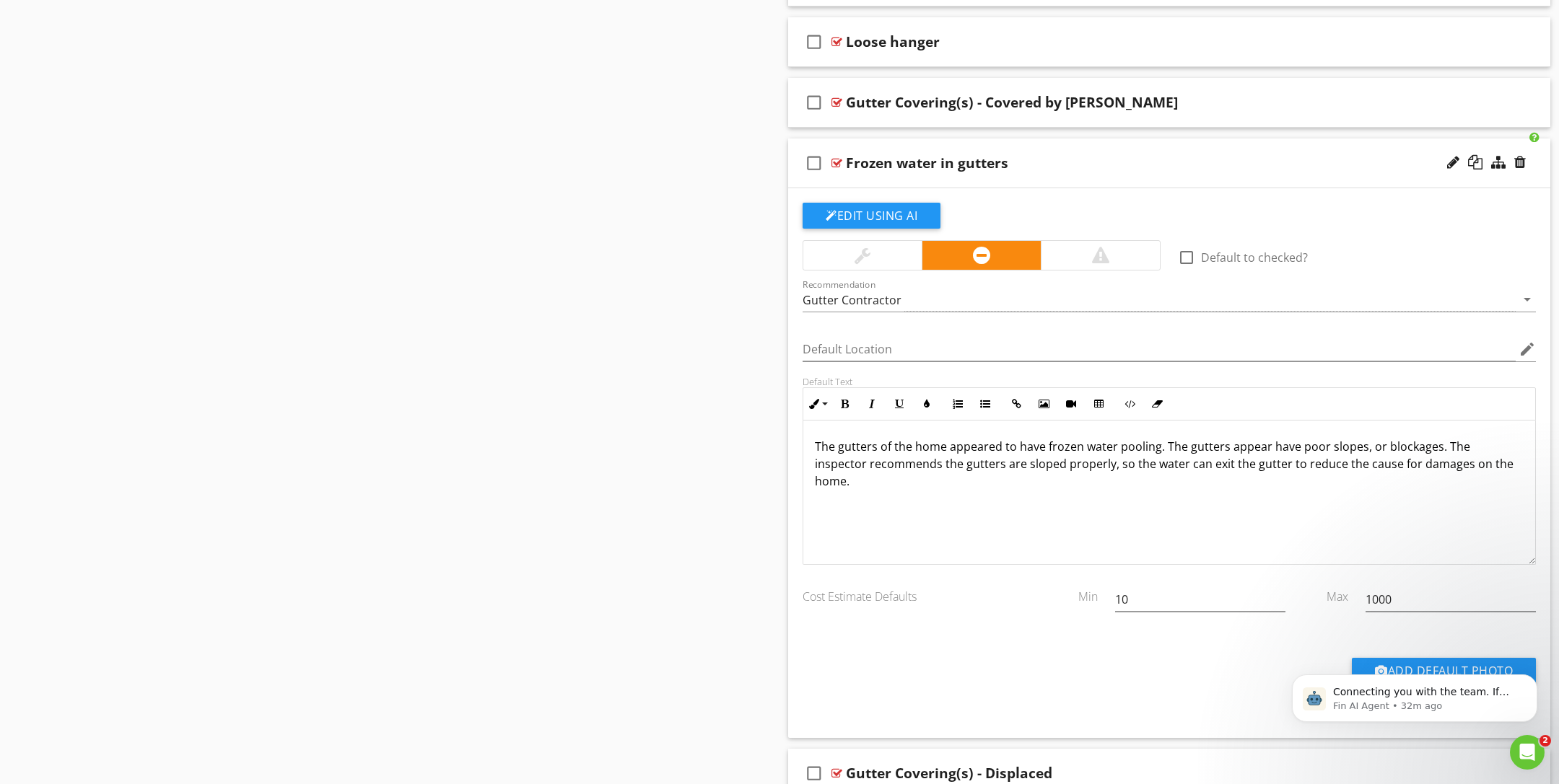
click at [843, 148] on div "check_box_outline_blank Frozen water in gutters" at bounding box center [1169, 163] width 762 height 50
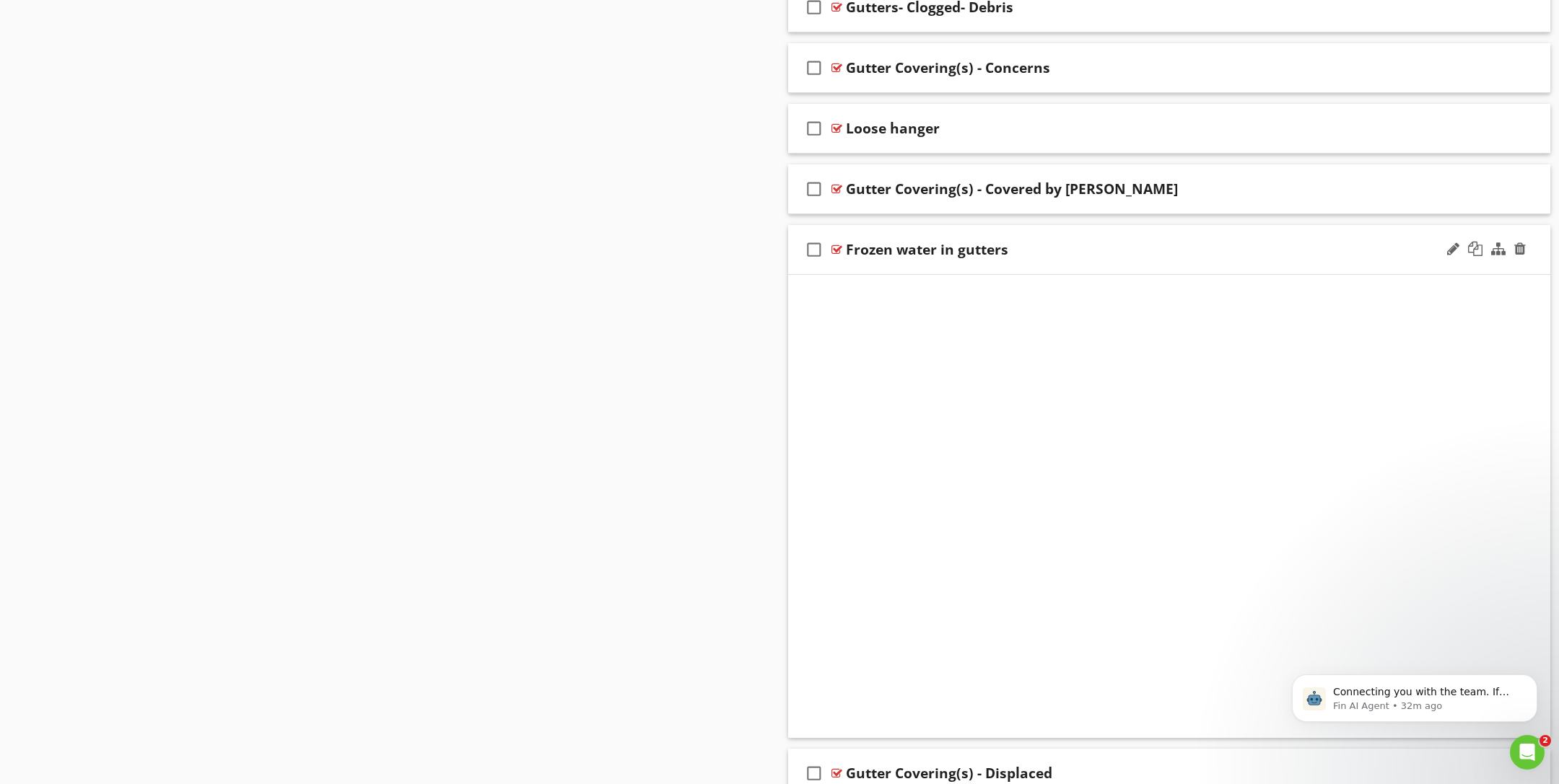
scroll to position [4993, 0]
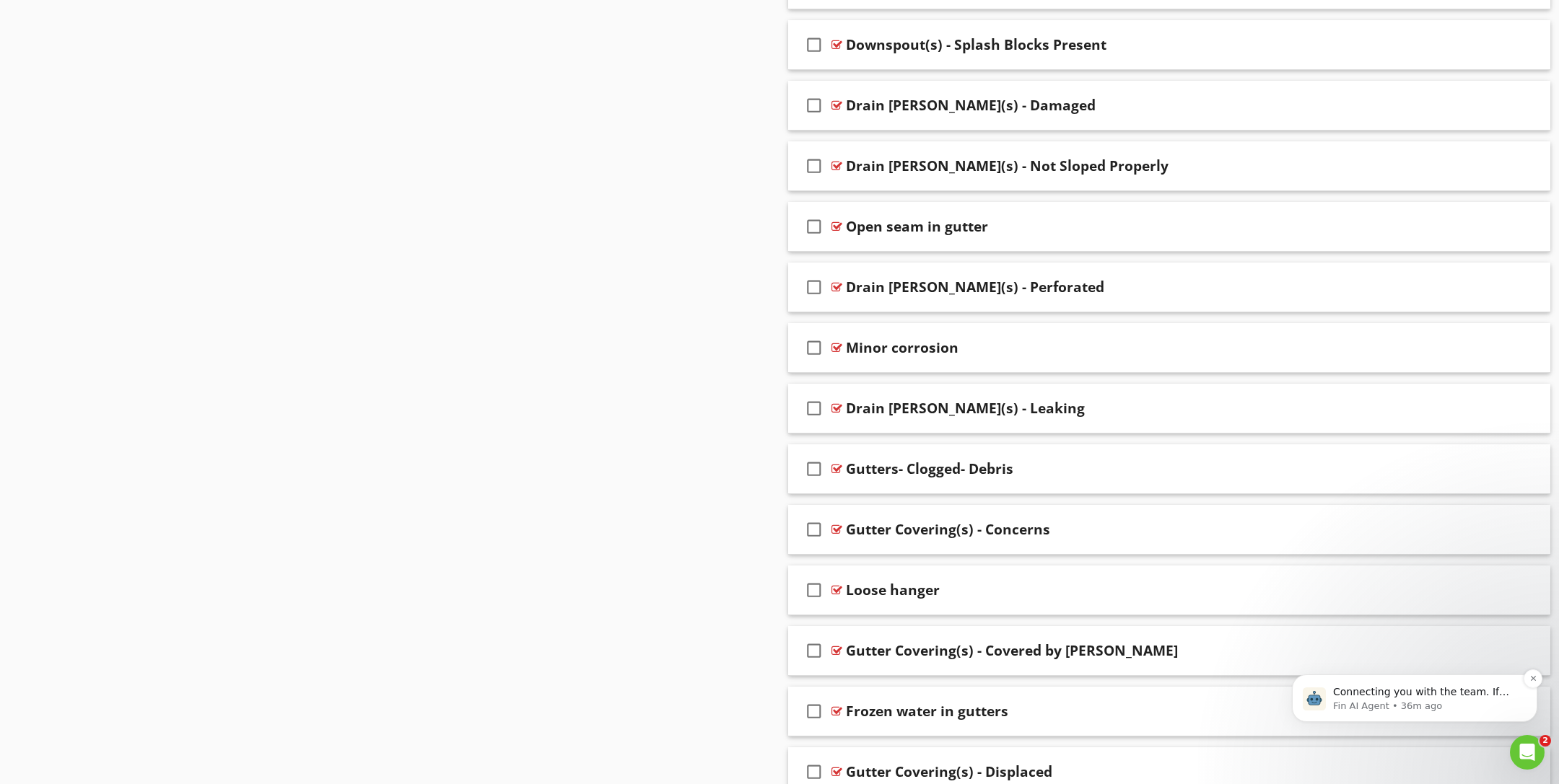
click at [1412, 686] on p "Connecting you with the team. If you haven’t shared what you need help with yet…" at bounding box center [1426, 692] width 187 height 14
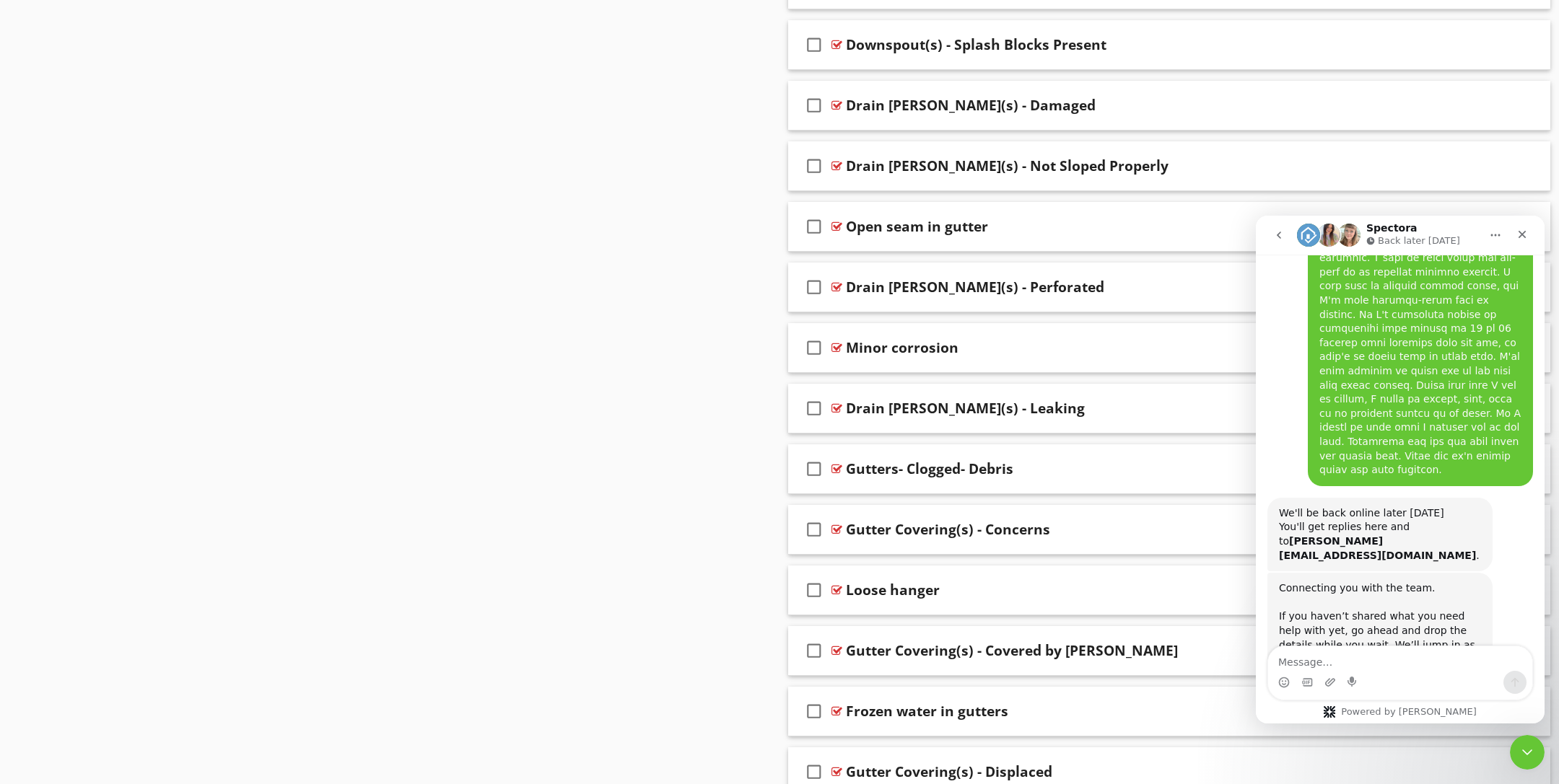
scroll to position [621, 0]
click at [1520, 231] on icon "Close" at bounding box center [1522, 235] width 12 height 12
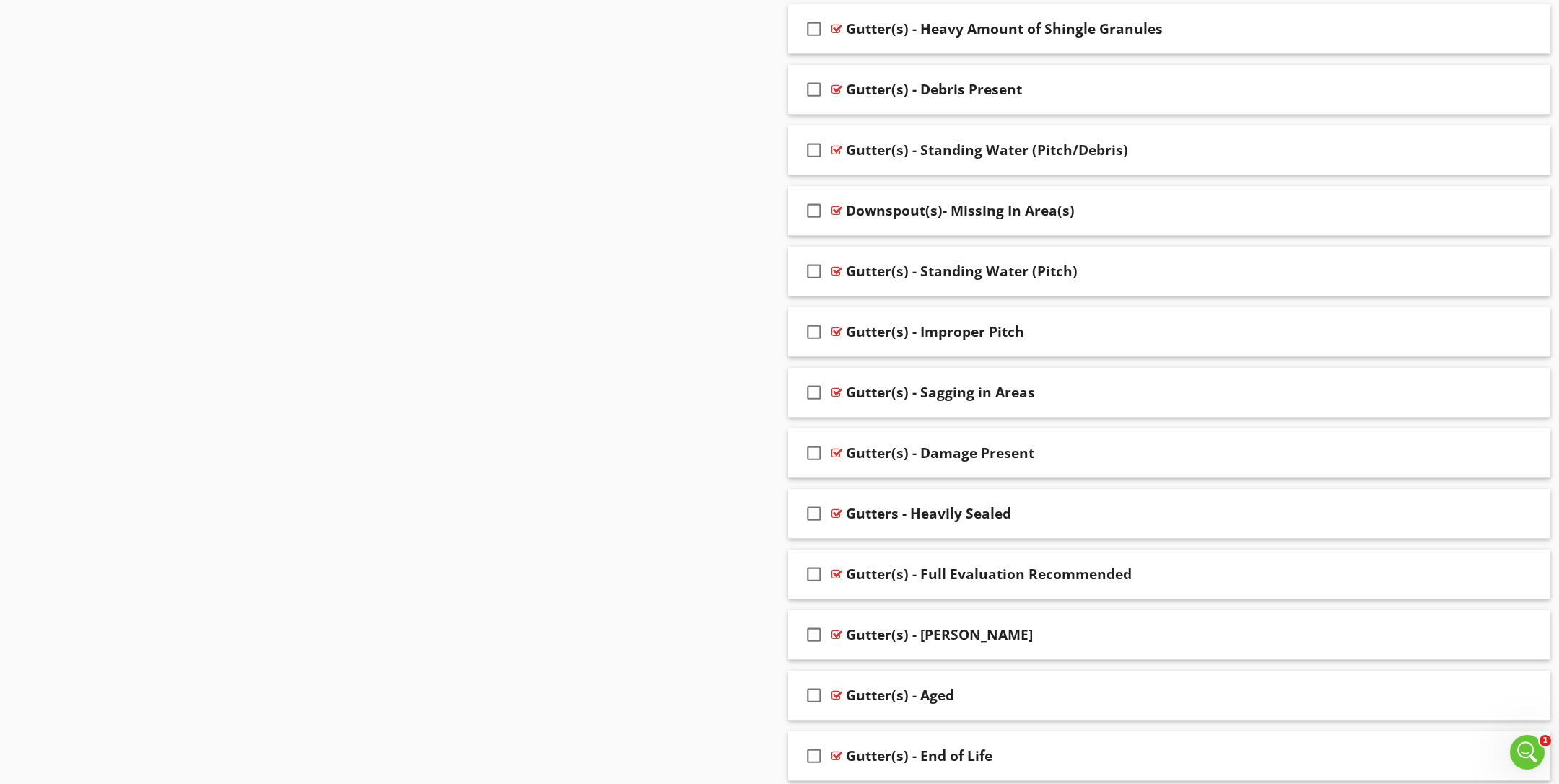
scroll to position [3422, 0]
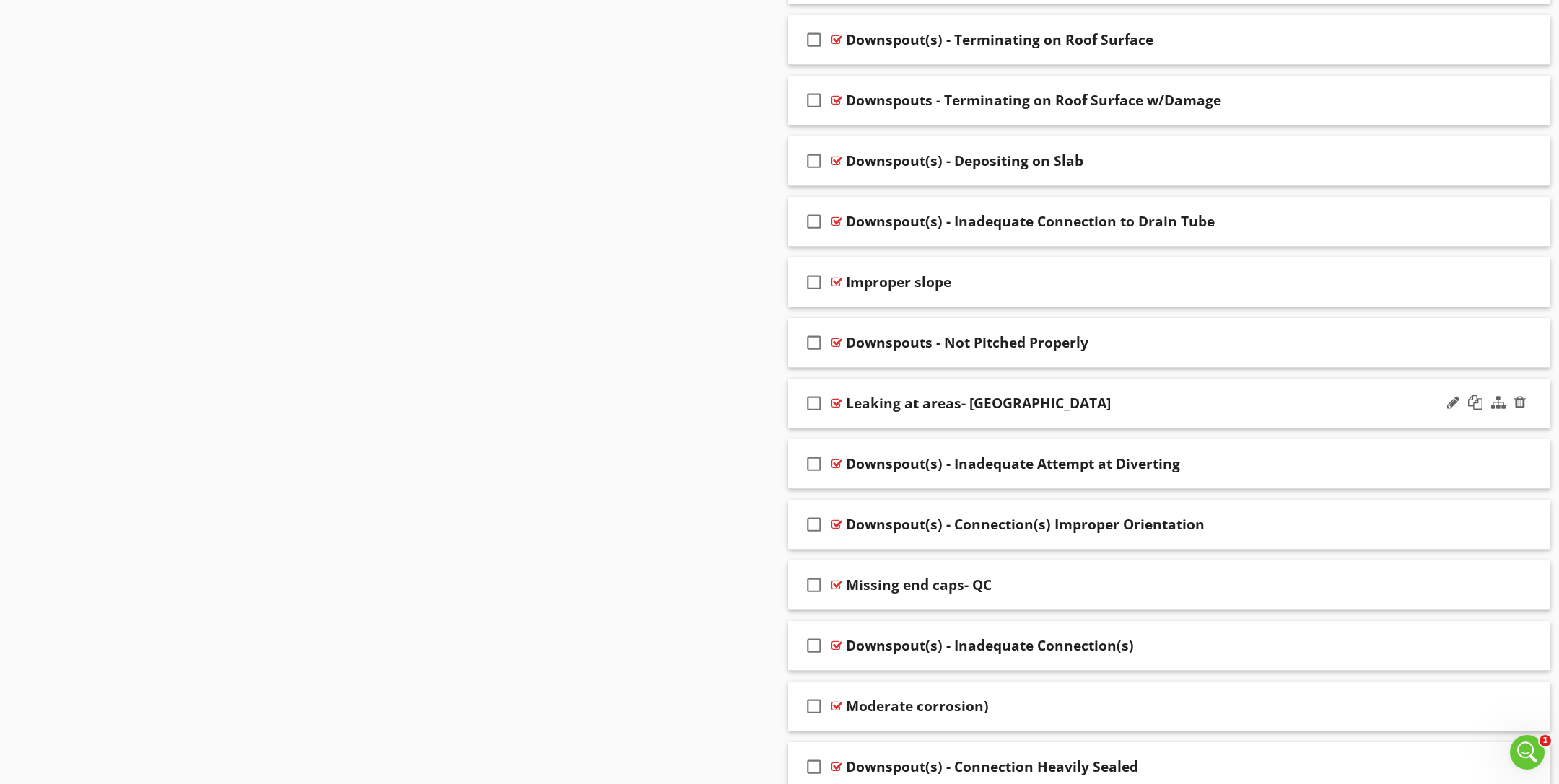
click at [807, 390] on icon "check_box_outline_blank" at bounding box center [814, 403] width 23 height 35
click at [814, 576] on icon "check_box_outline_blank" at bounding box center [814, 585] width 23 height 35
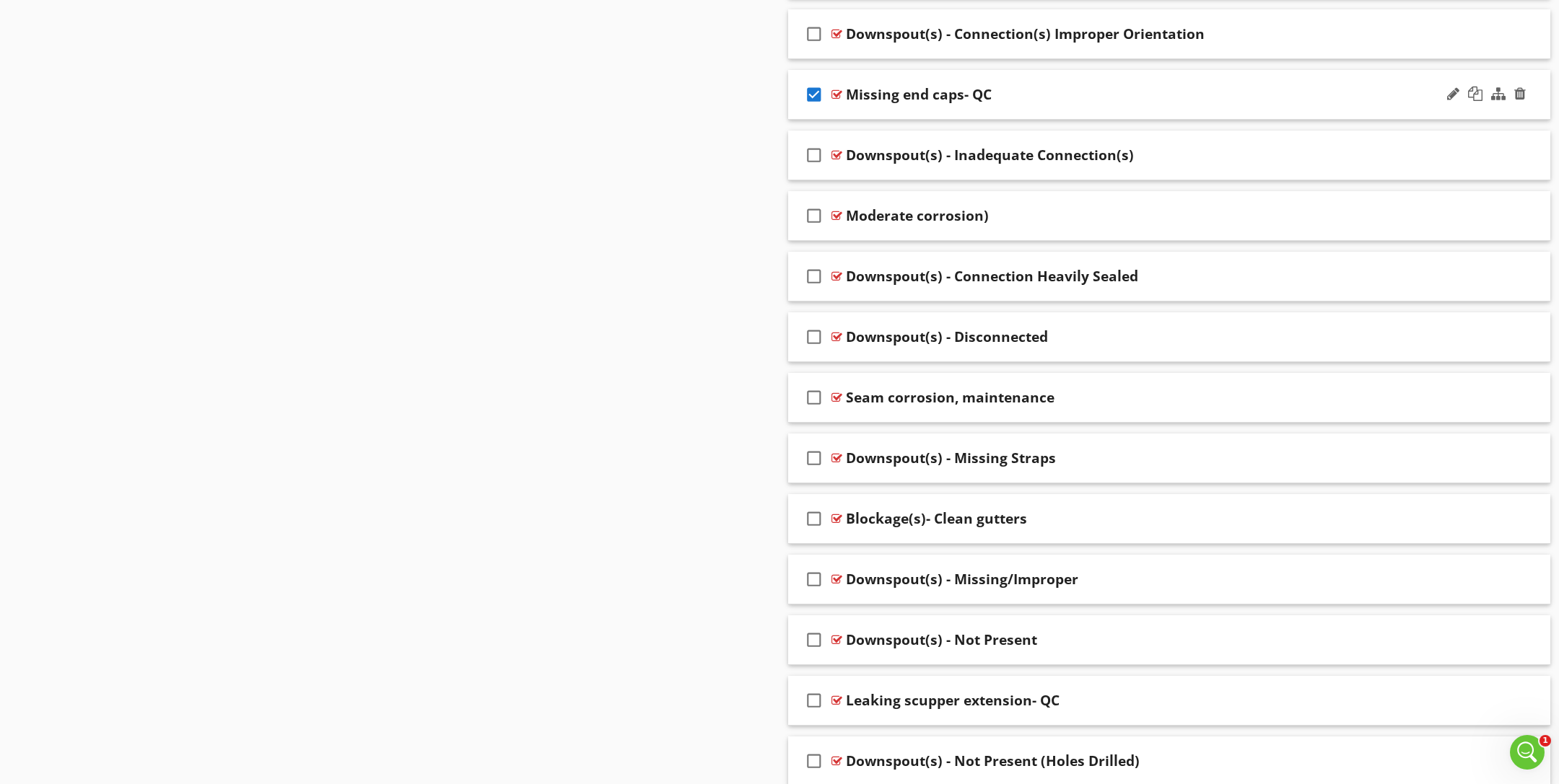
scroll to position [4002, 0]
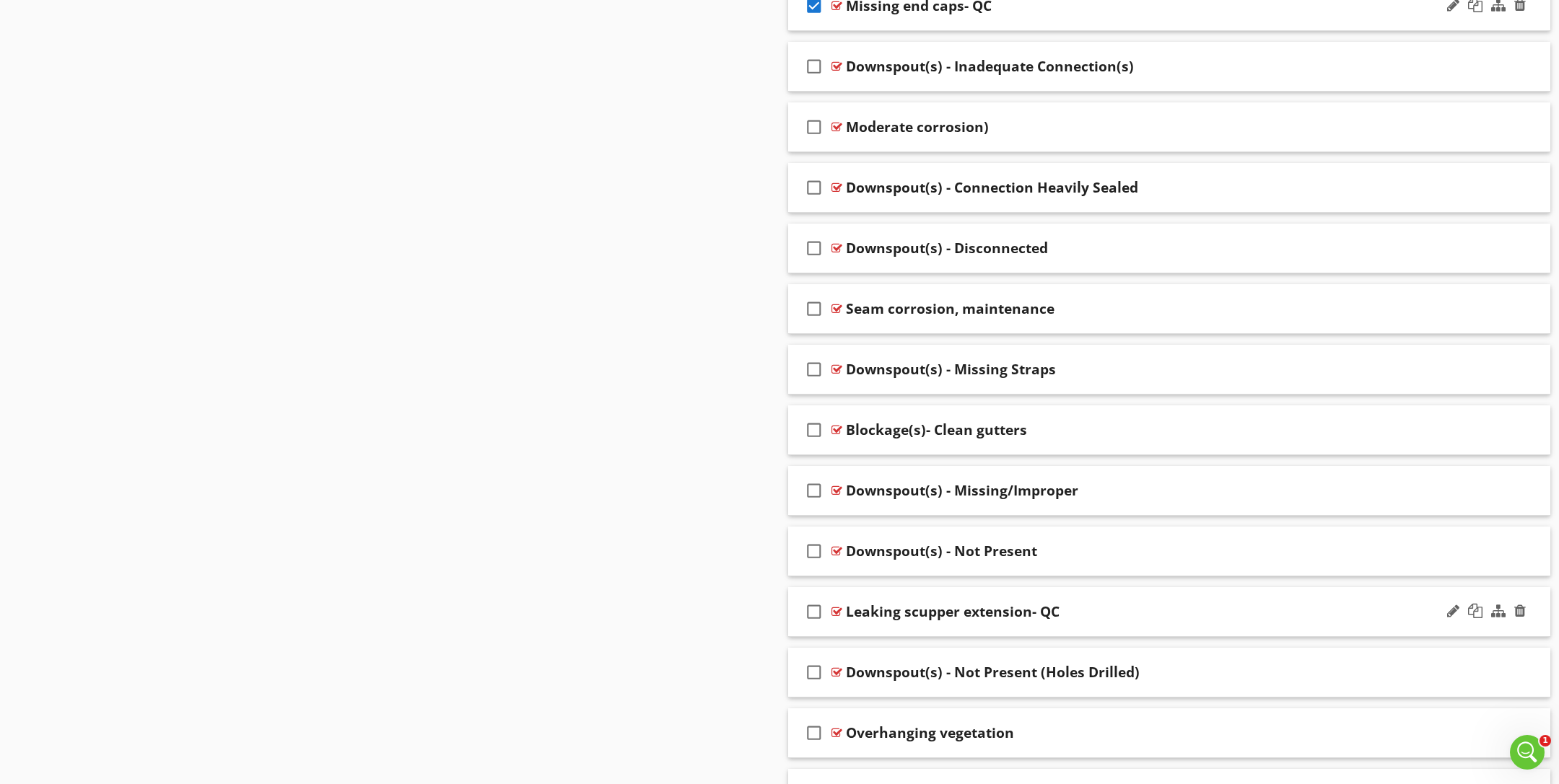
click at [812, 604] on icon "check_box_outline_blank" at bounding box center [814, 612] width 23 height 35
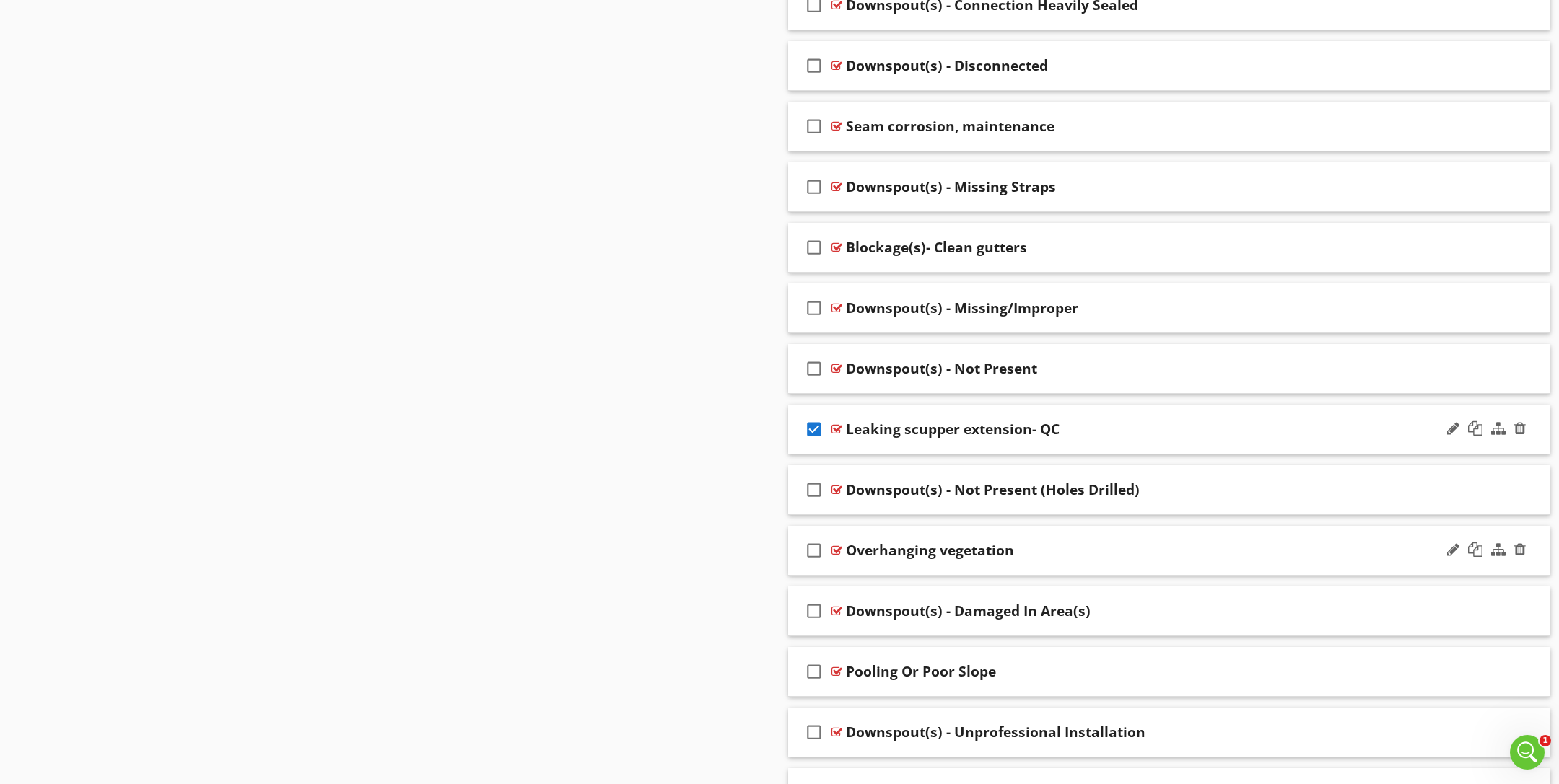
click at [842, 545] on div at bounding box center [836, 551] width 11 height 12
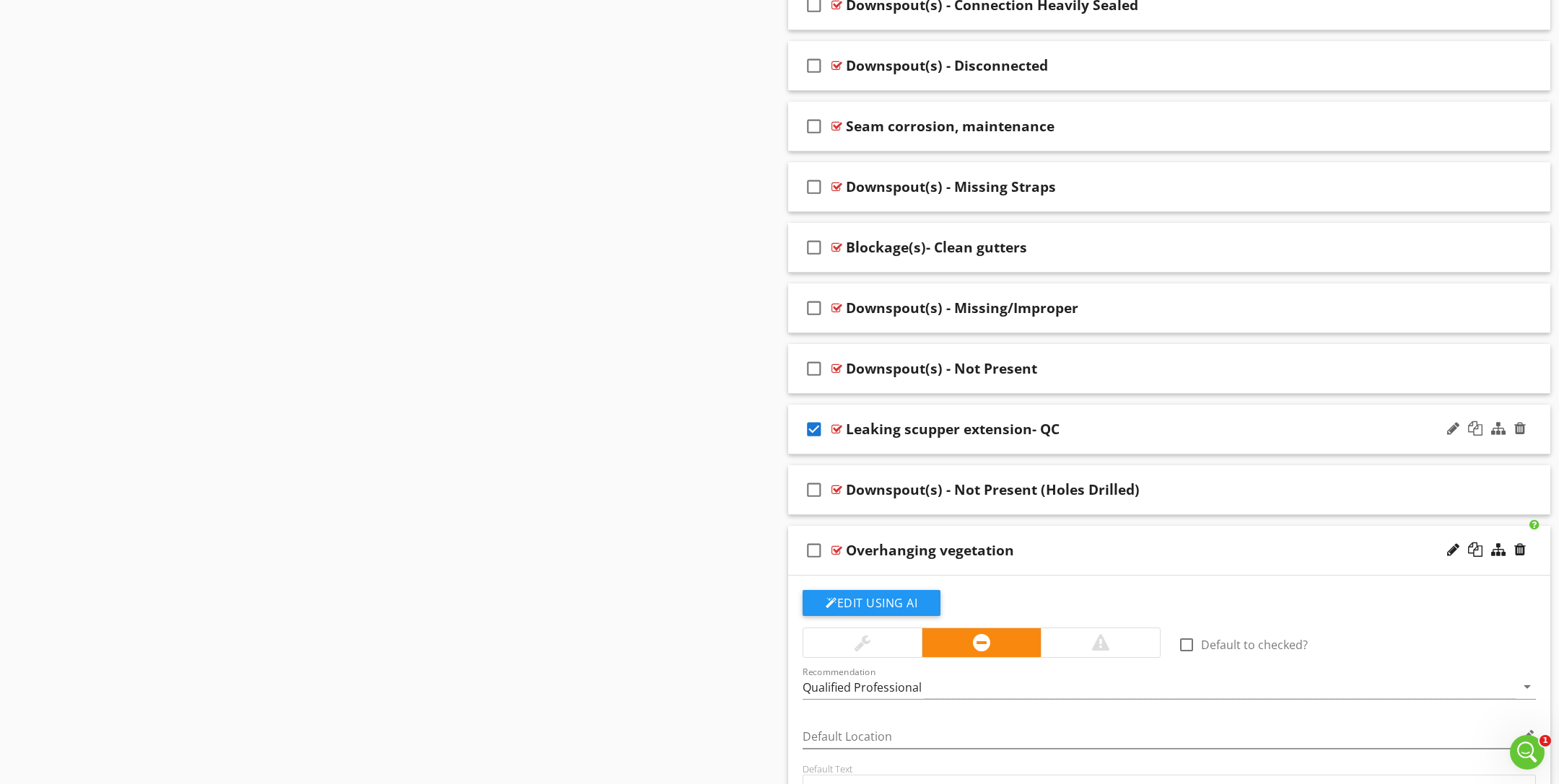
scroll to position [4393, 0]
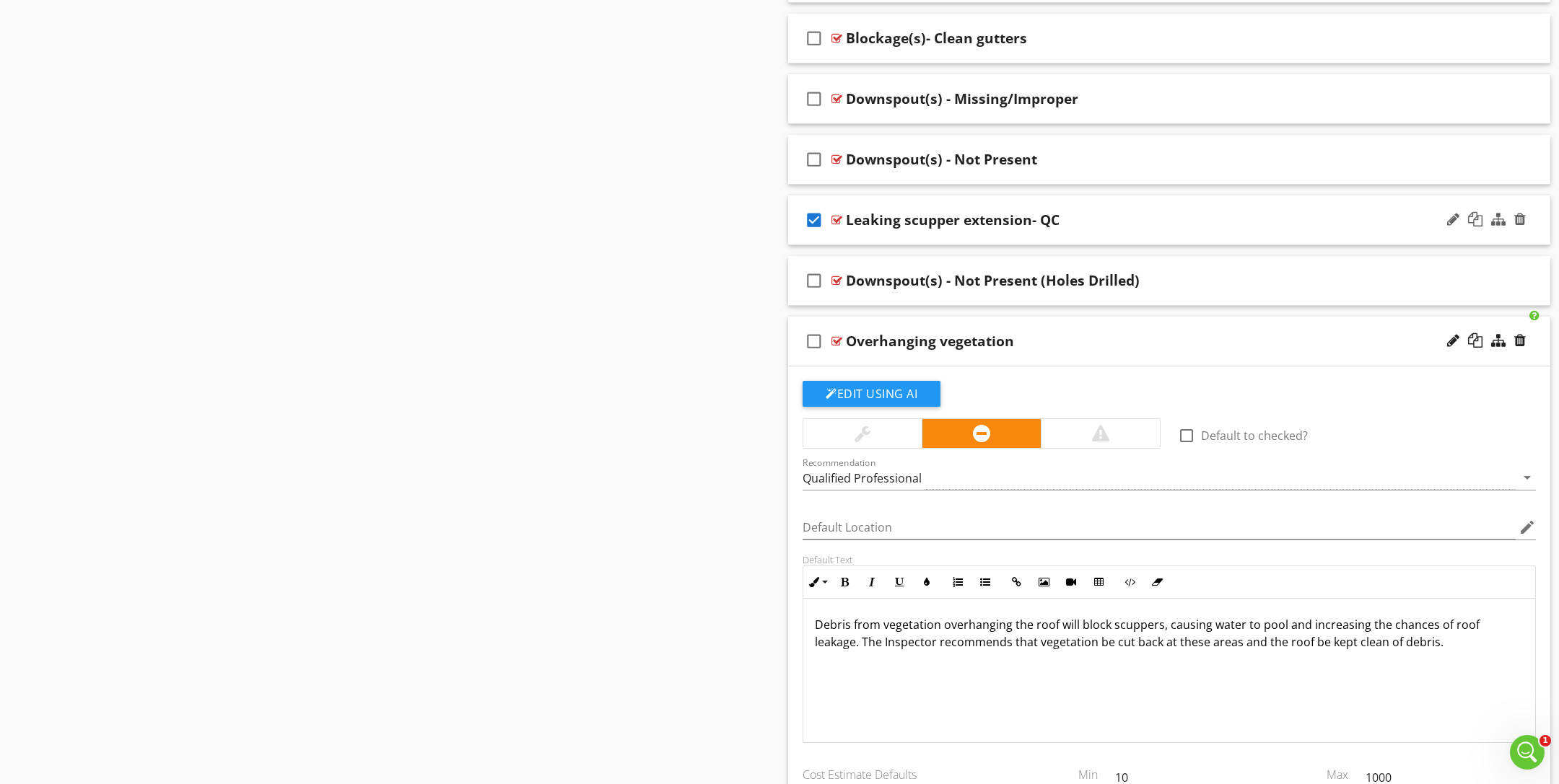
click at [819, 332] on icon "check_box_outline_blank" at bounding box center [814, 341] width 23 height 35
click at [834, 336] on div at bounding box center [836, 342] width 11 height 12
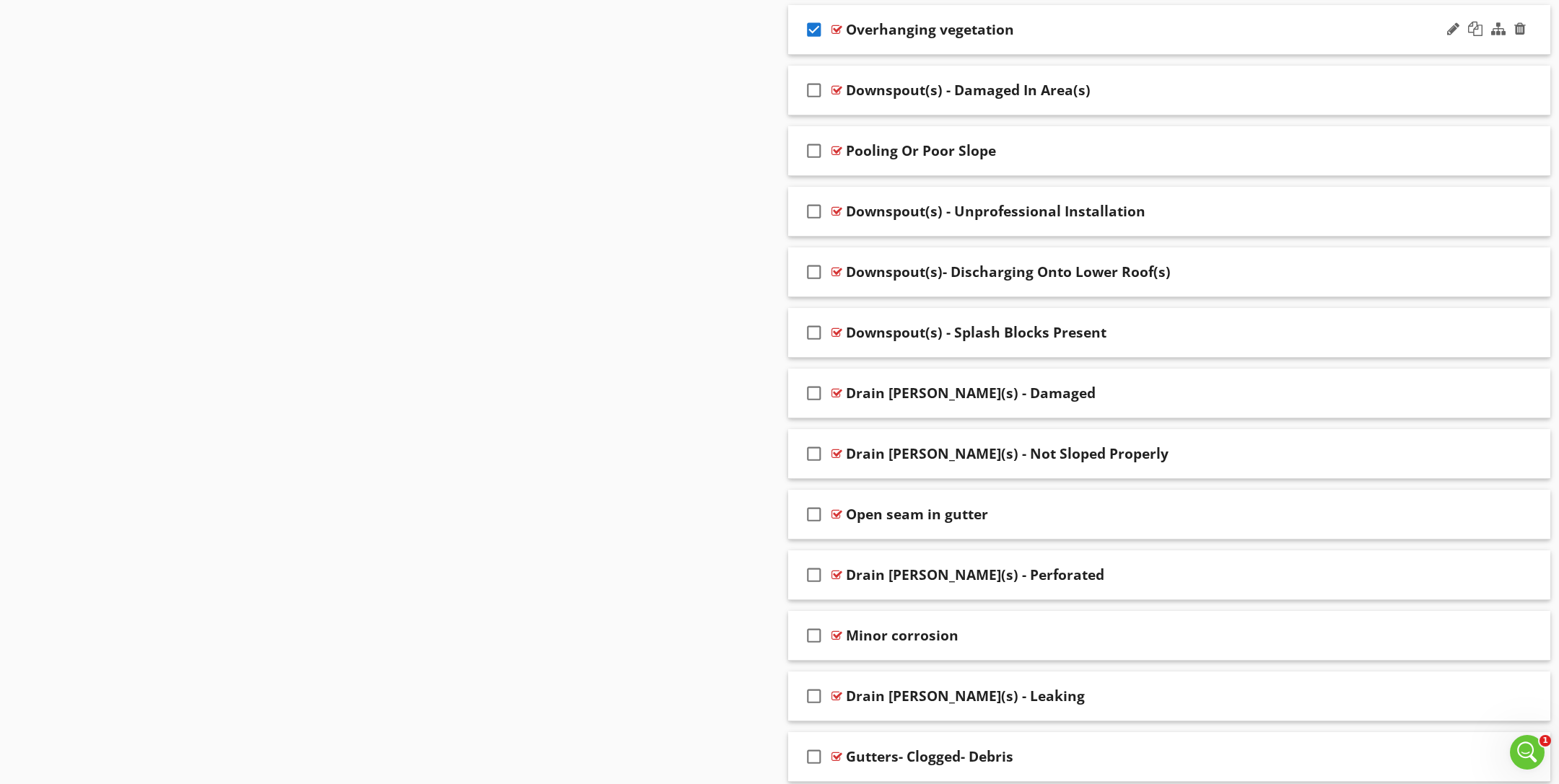
scroll to position [4728, 0]
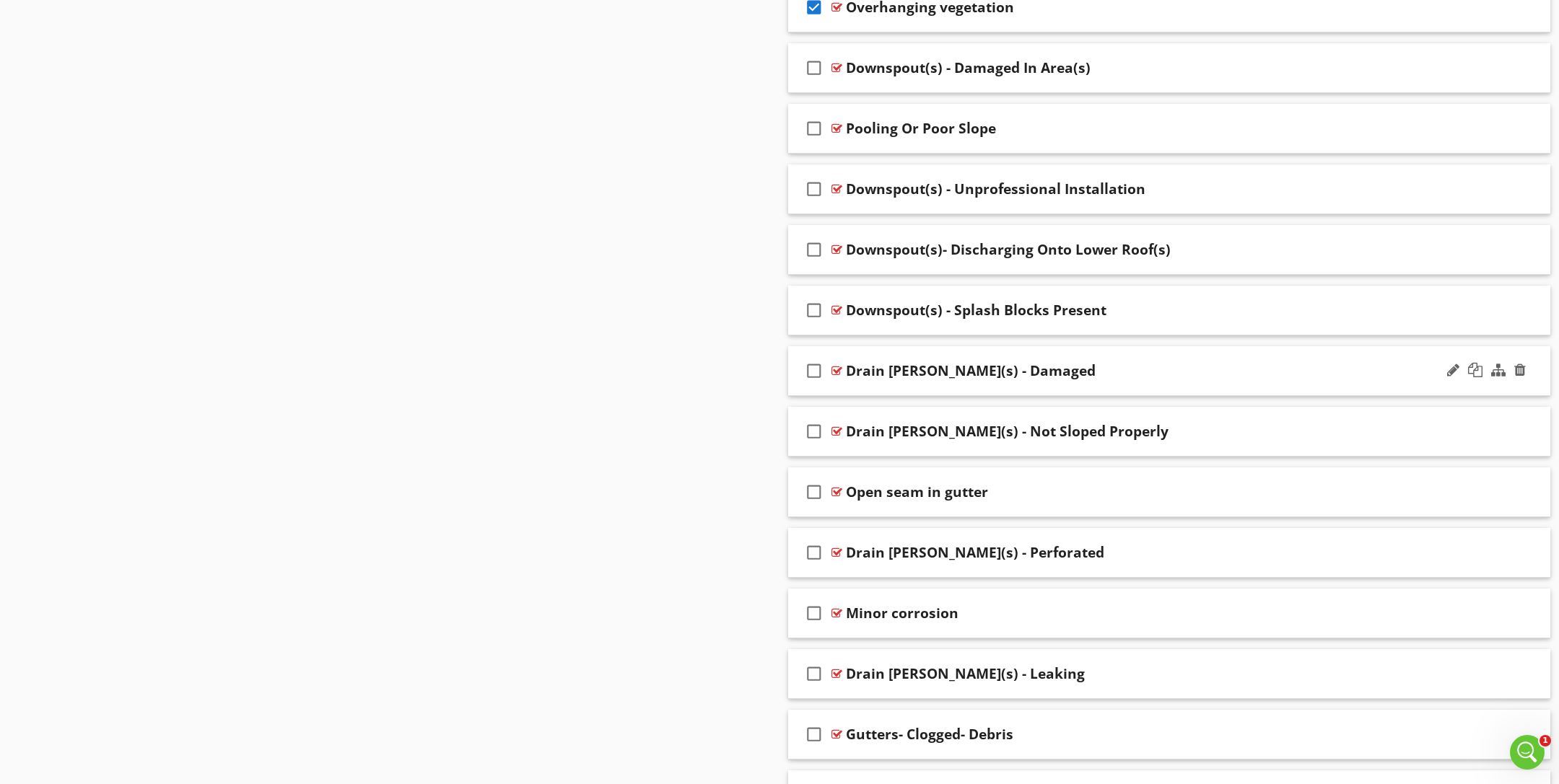
click at [836, 365] on div at bounding box center [836, 371] width 11 height 12
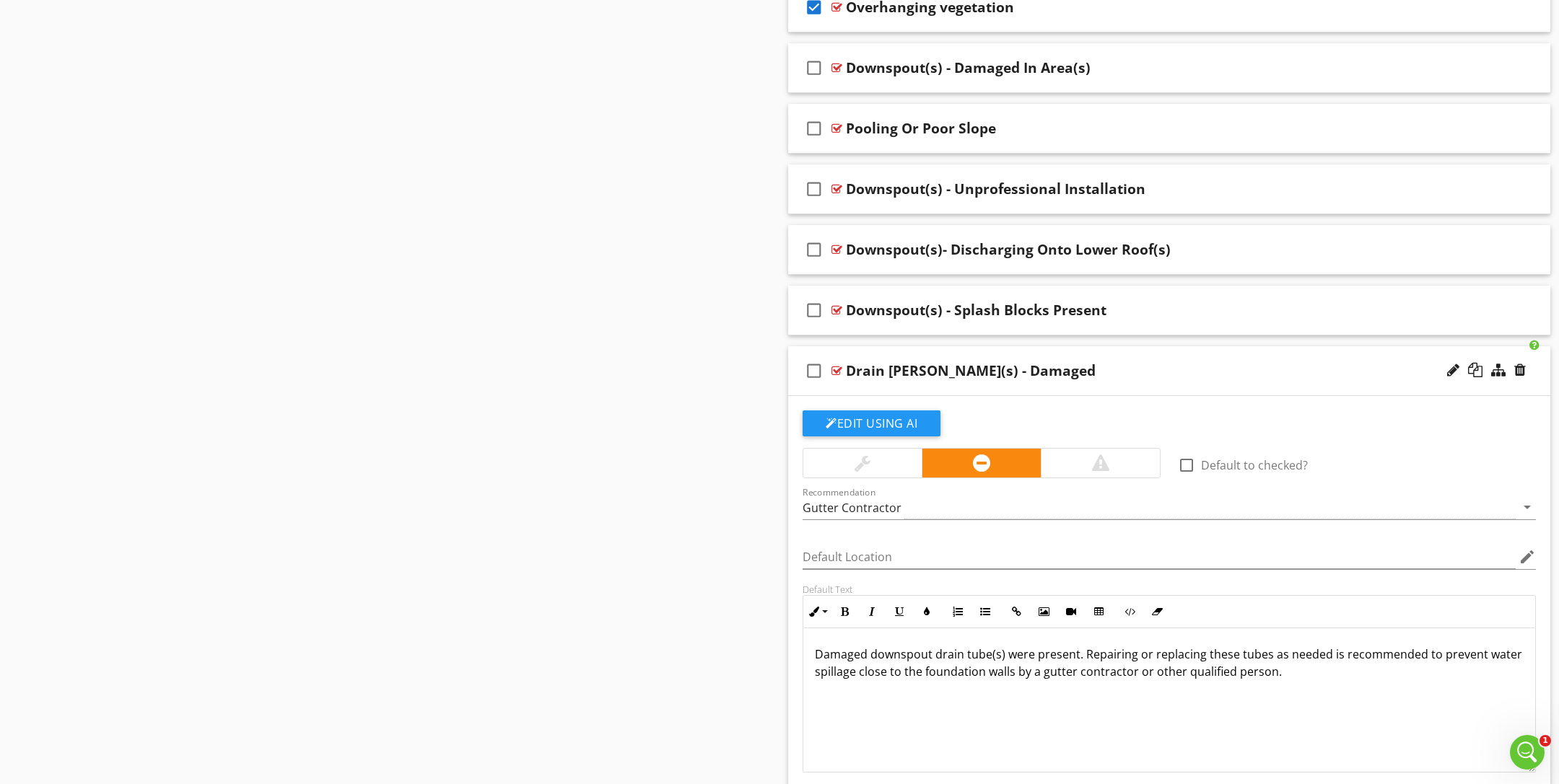
click at [838, 365] on div at bounding box center [836, 371] width 11 height 12
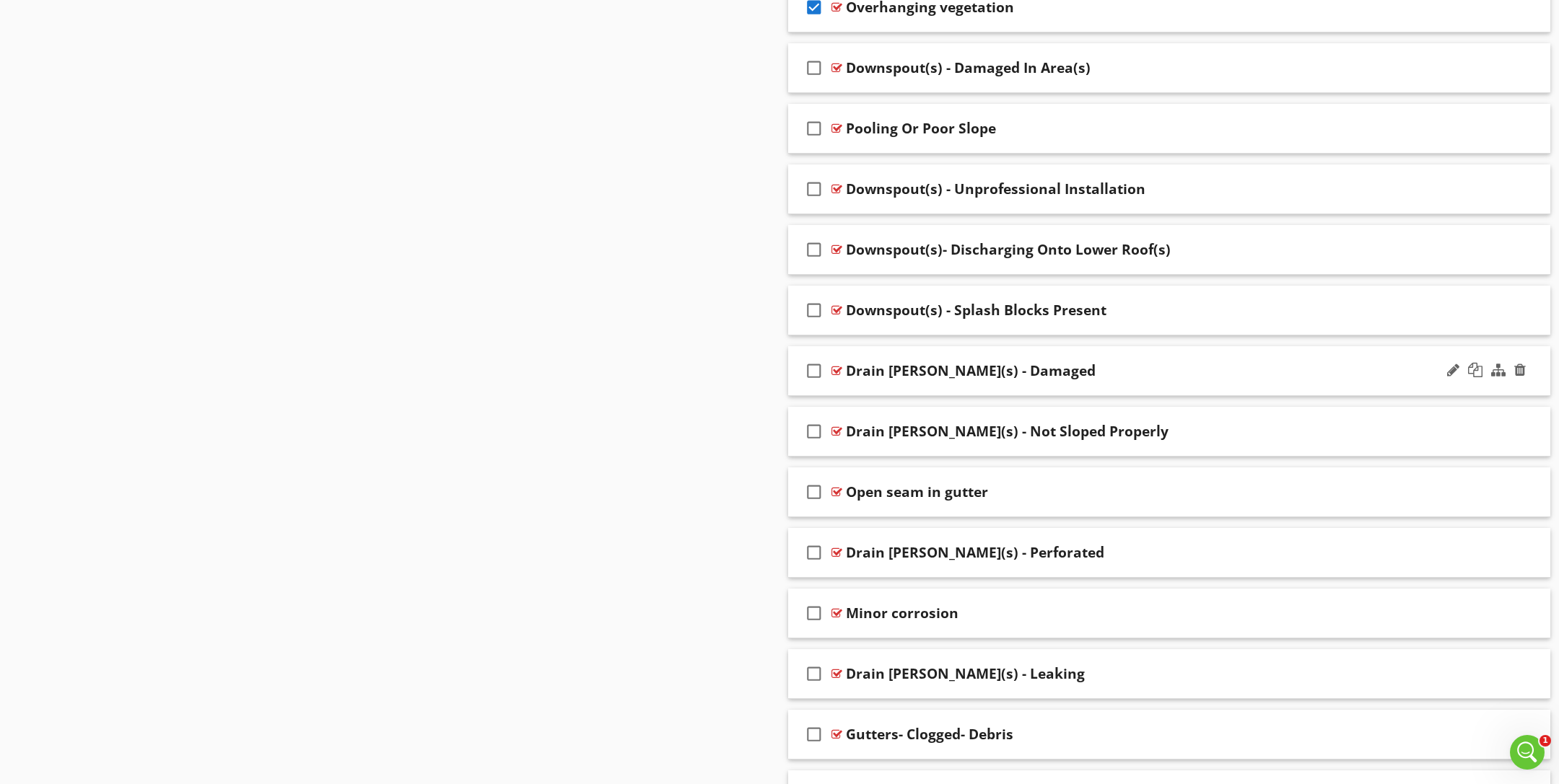
click at [821, 354] on icon "check_box_outline_blank" at bounding box center [814, 370] width 23 height 35
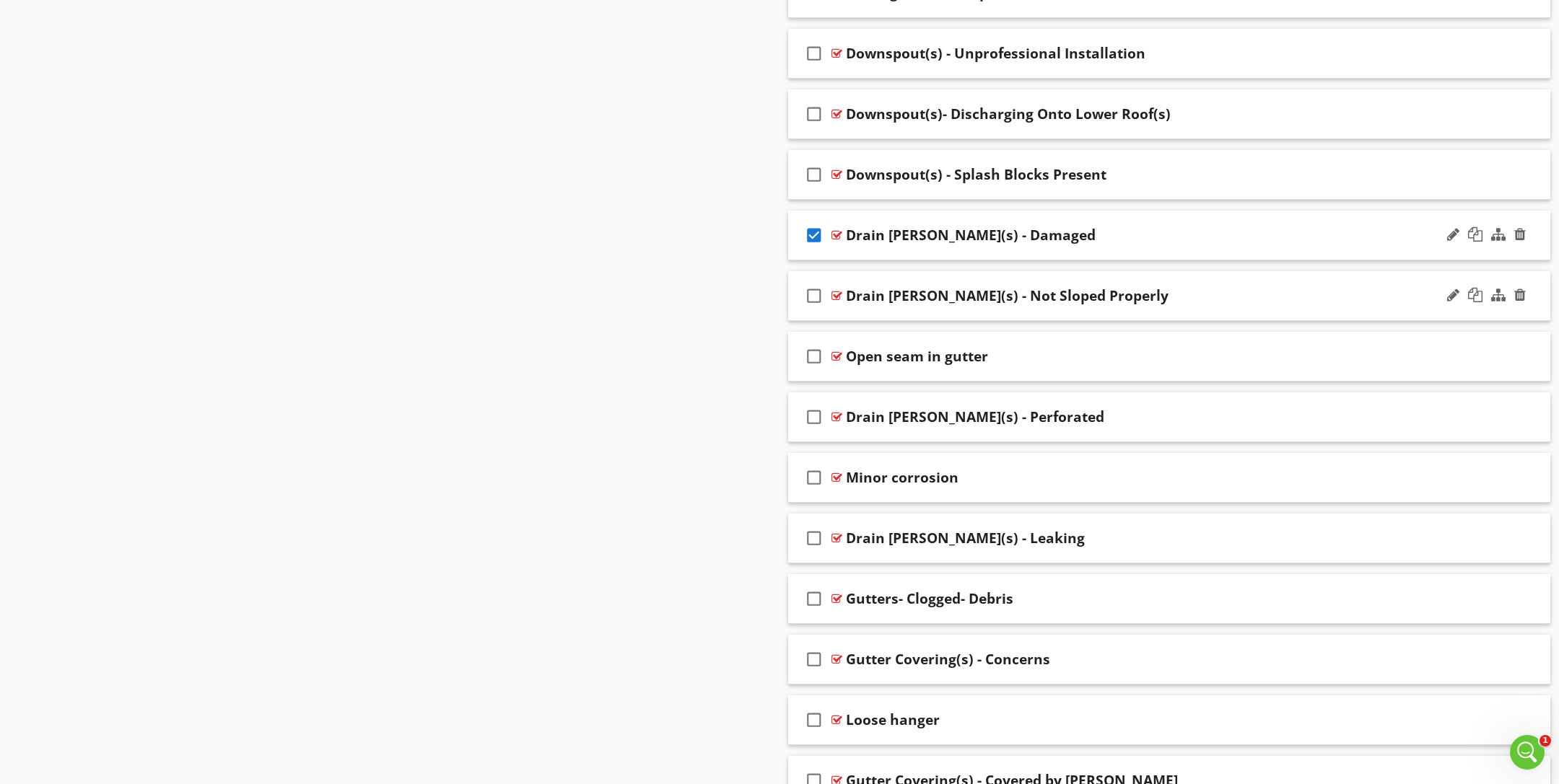
scroll to position [4876, 0]
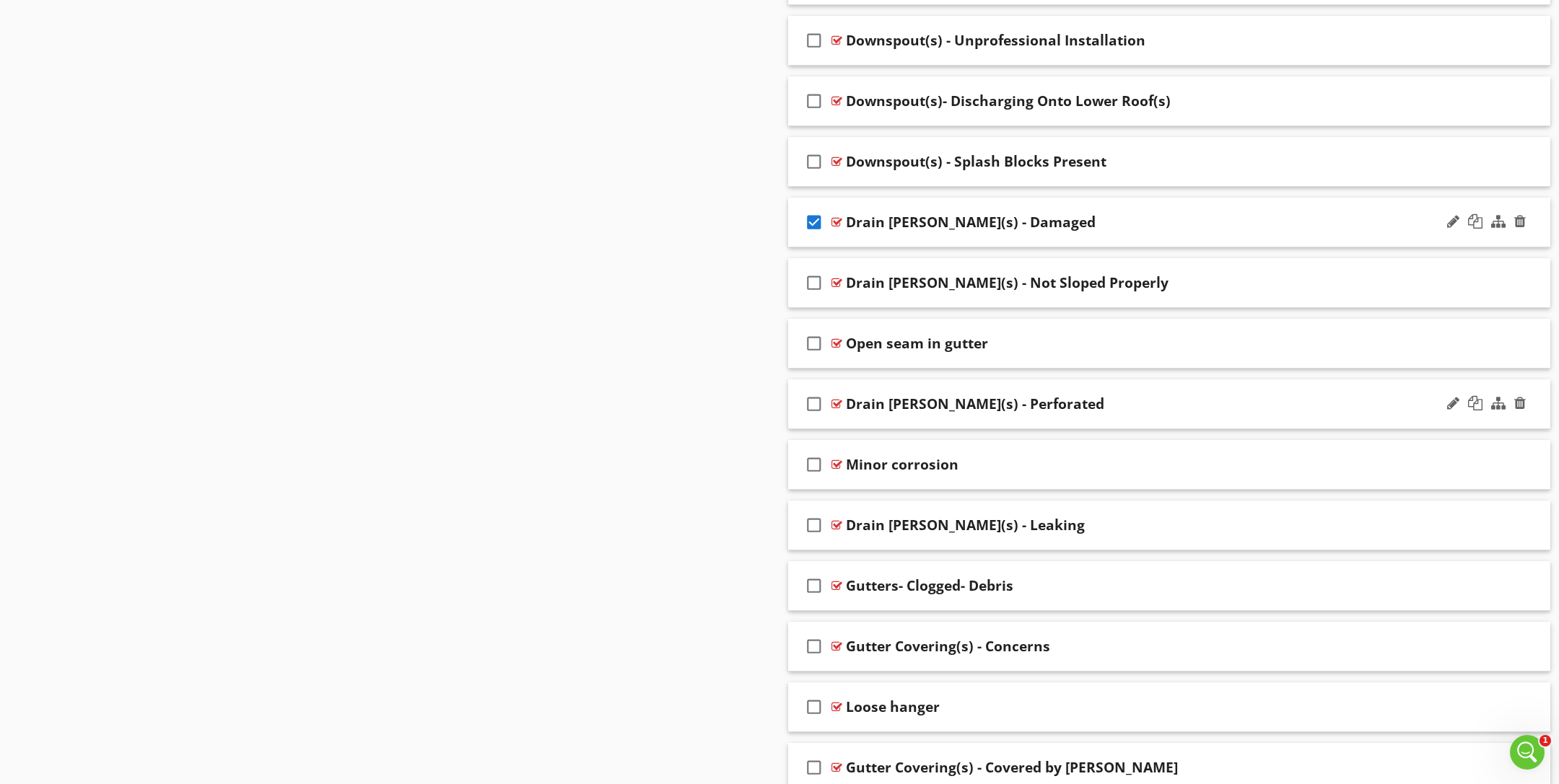
click at [820, 391] on icon "check_box_outline_blank" at bounding box center [814, 403] width 23 height 35
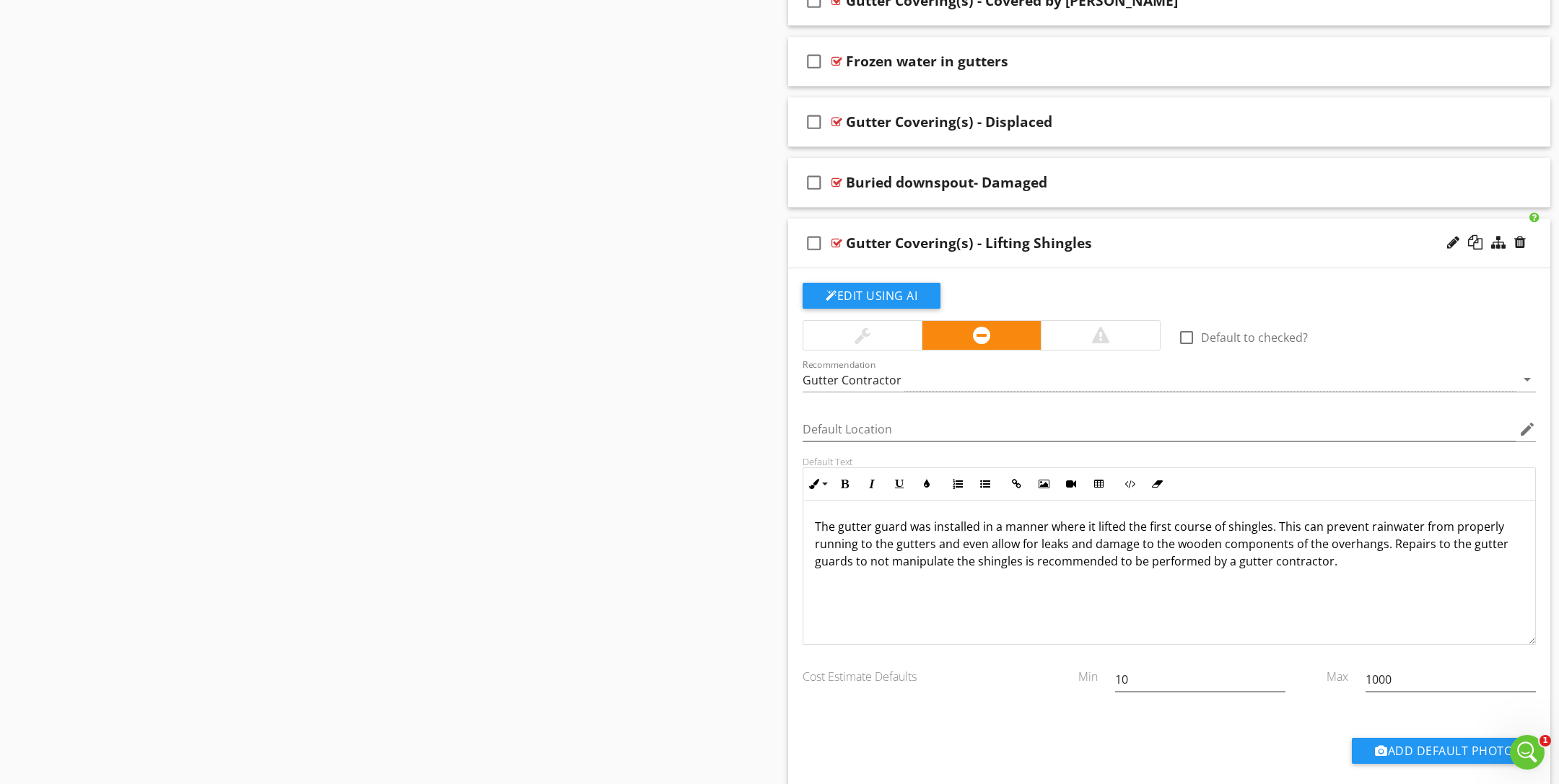
scroll to position [5621, 0]
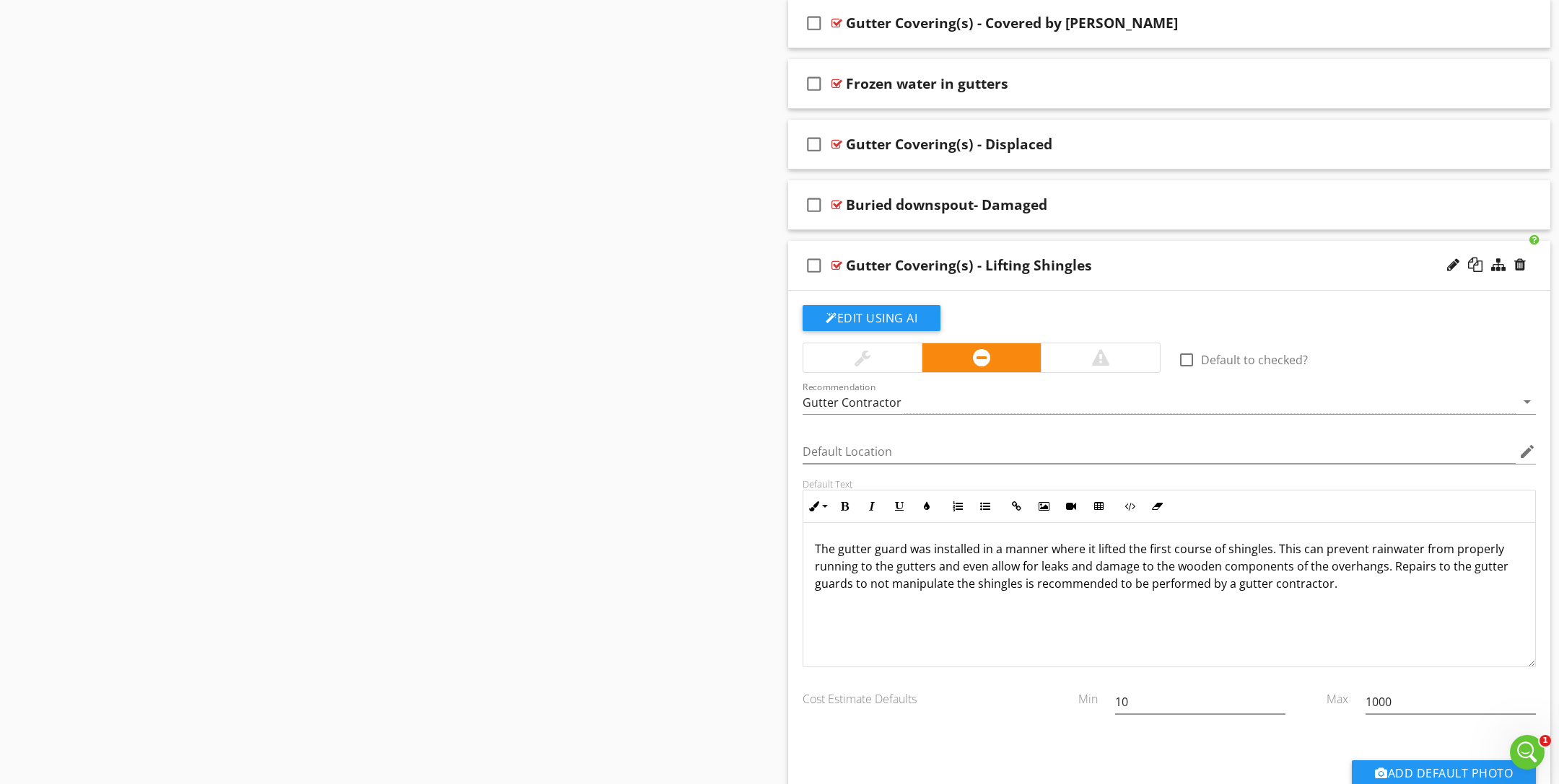
click at [842, 246] on div "check_box_outline_blank Gutter Covering(s) - Lifting Shingles" at bounding box center [1169, 266] width 762 height 50
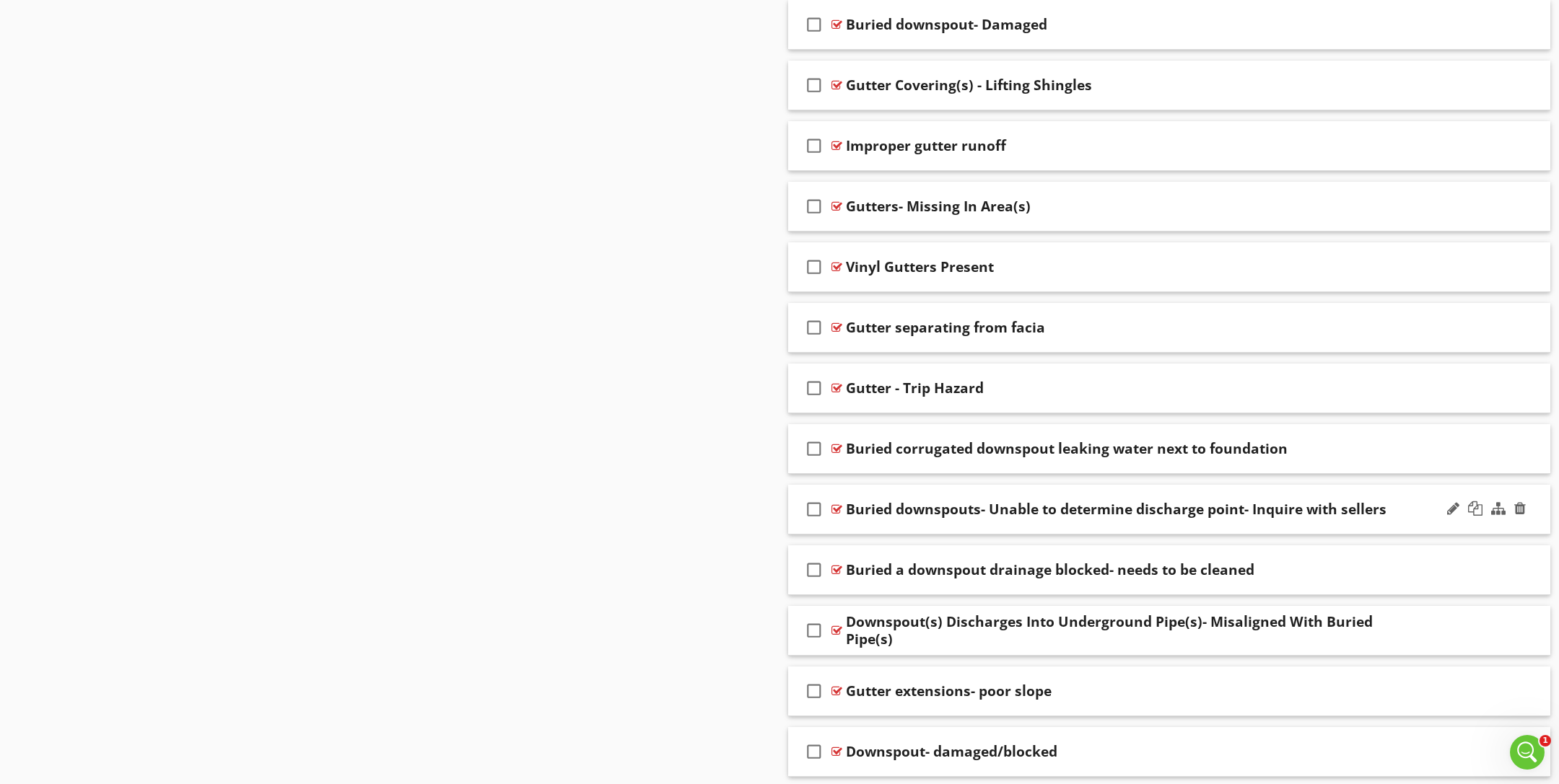
scroll to position [5803, 0]
click at [815, 372] on icon "check_box_outline_blank" at bounding box center [814, 387] width 23 height 35
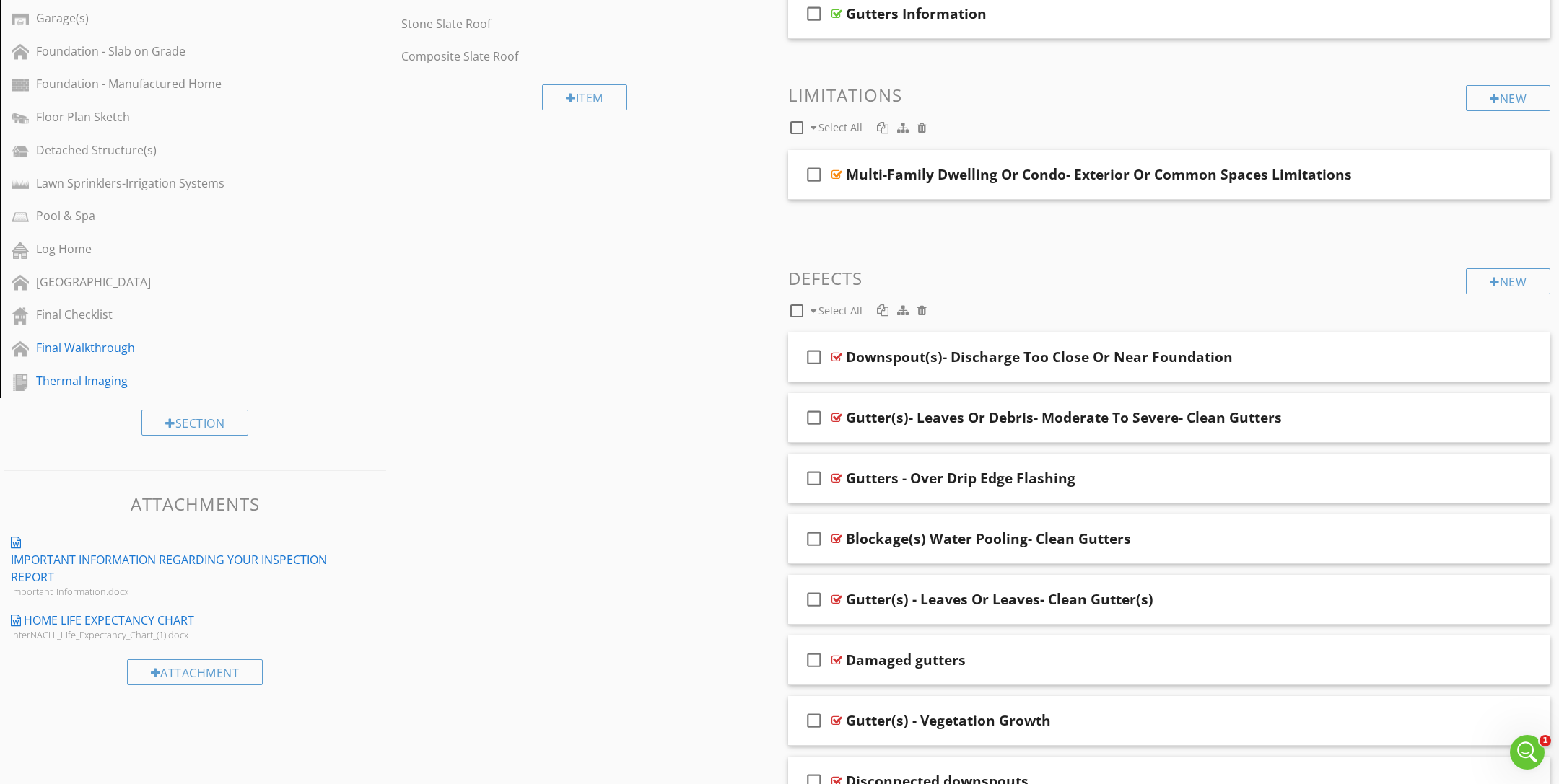
scroll to position [834, 0]
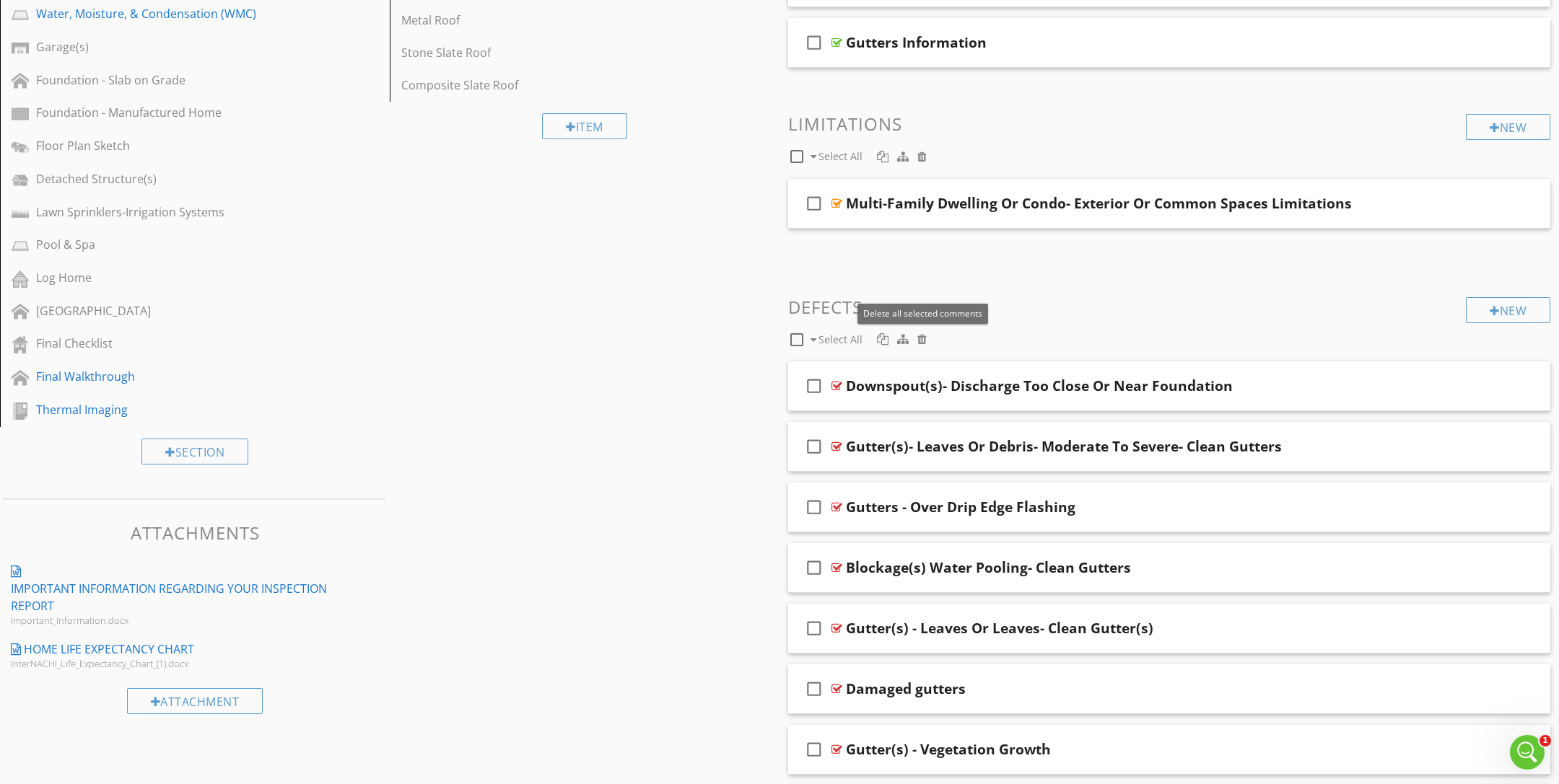
click at [920, 333] on div at bounding box center [922, 339] width 9 height 12
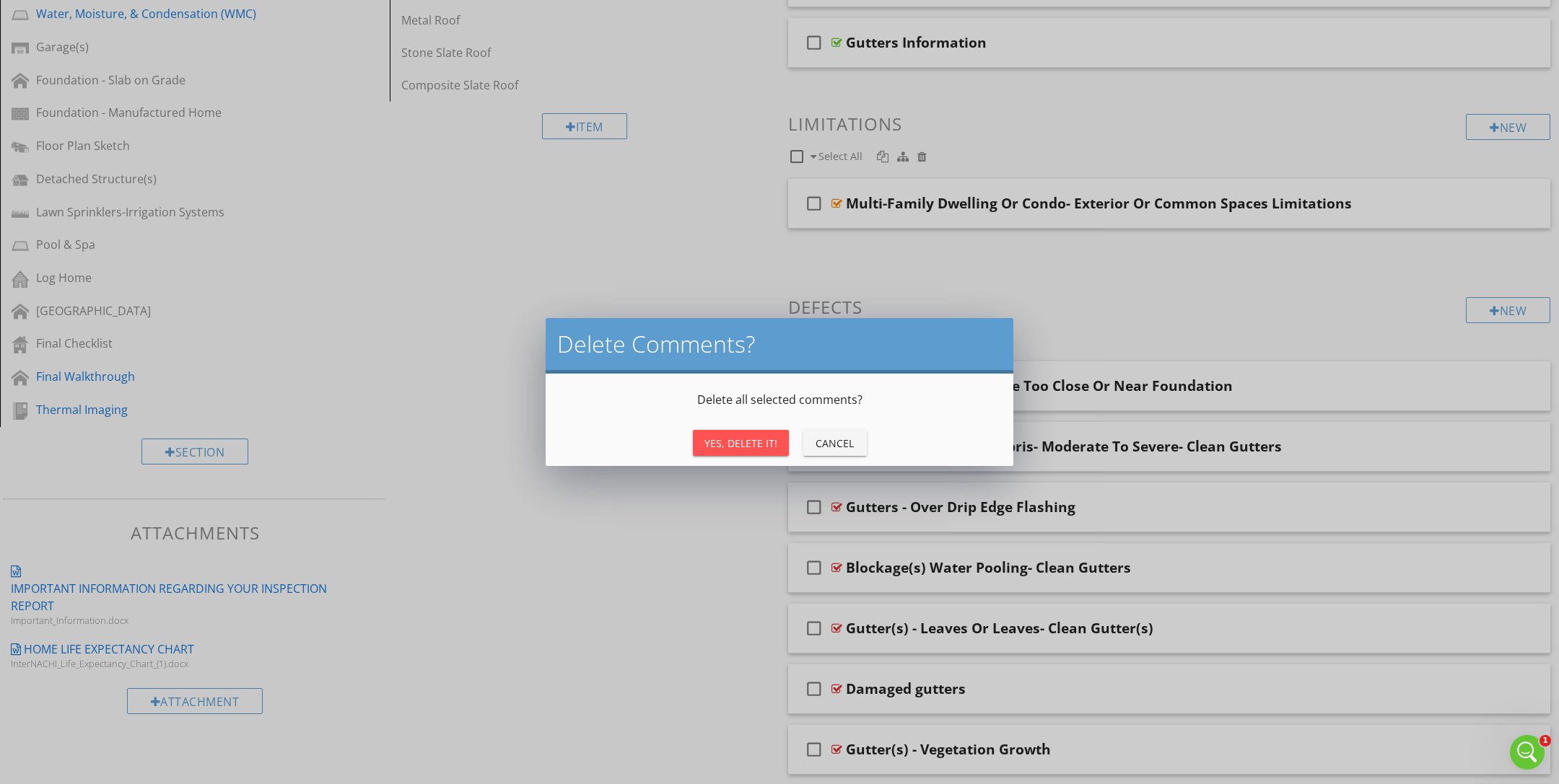
click at [755, 441] on div "Yes, Delete It!" at bounding box center [741, 443] width 73 height 15
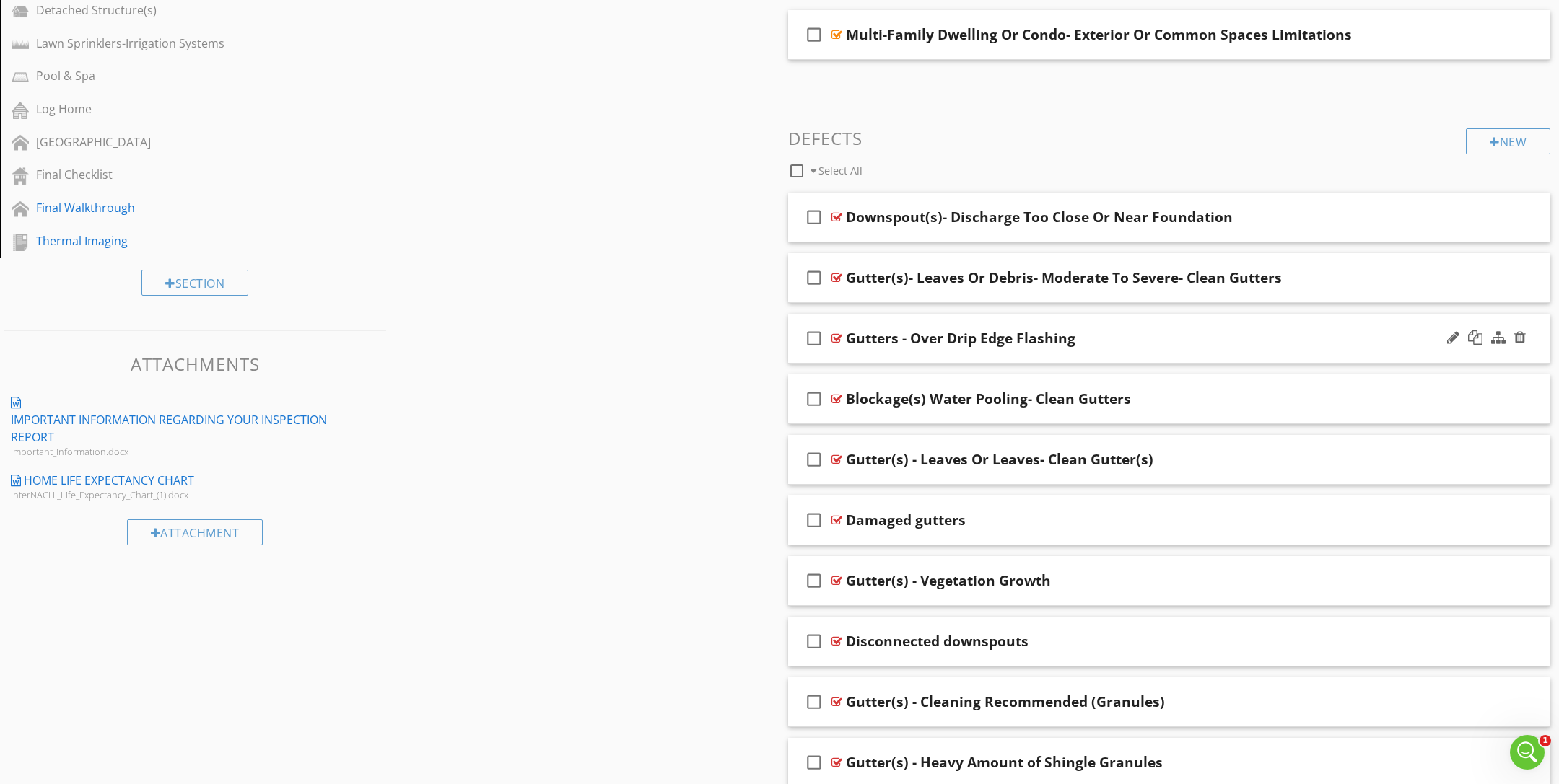
scroll to position [1024, 0]
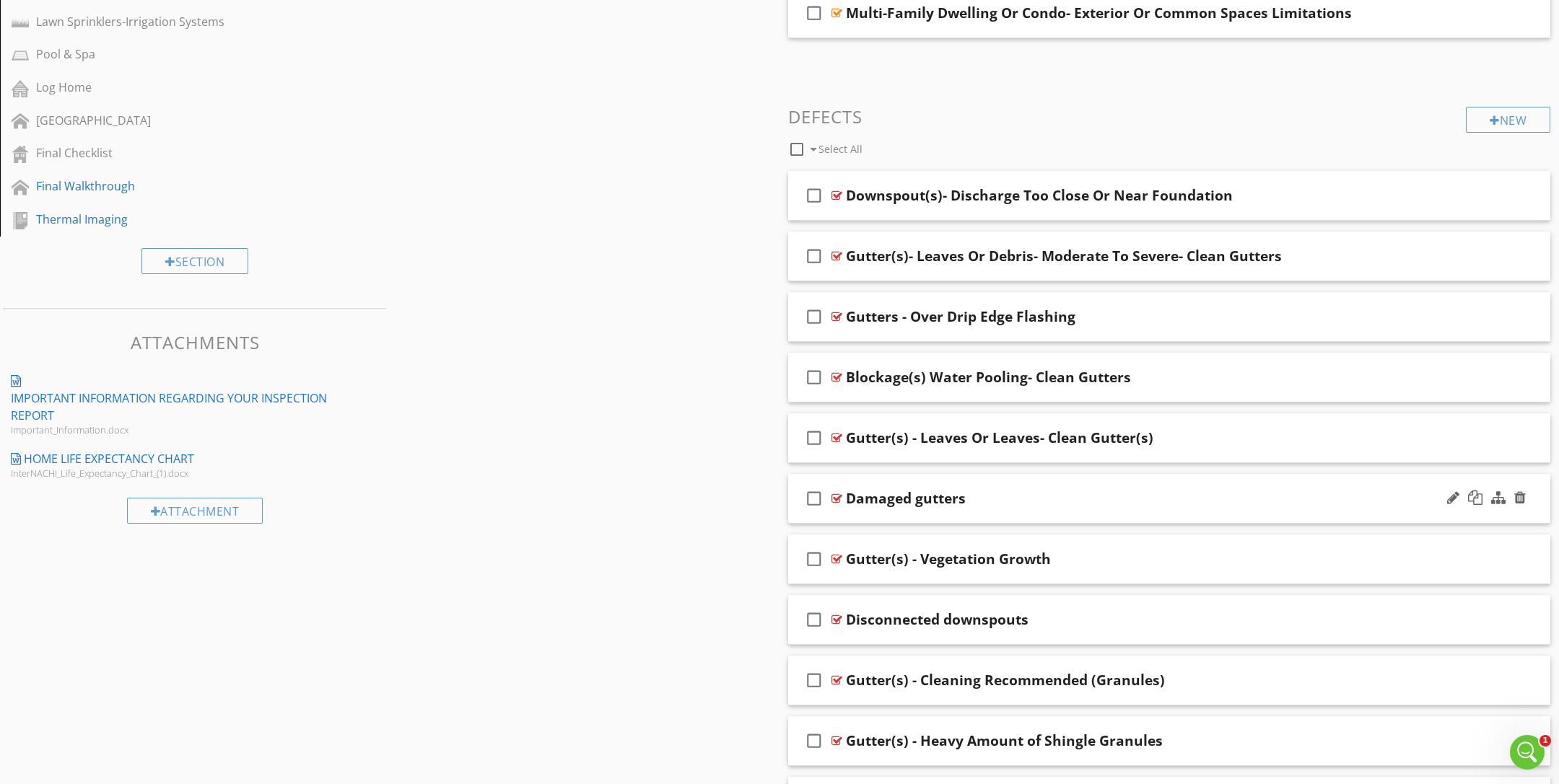
click at [839, 493] on div at bounding box center [836, 499] width 11 height 12
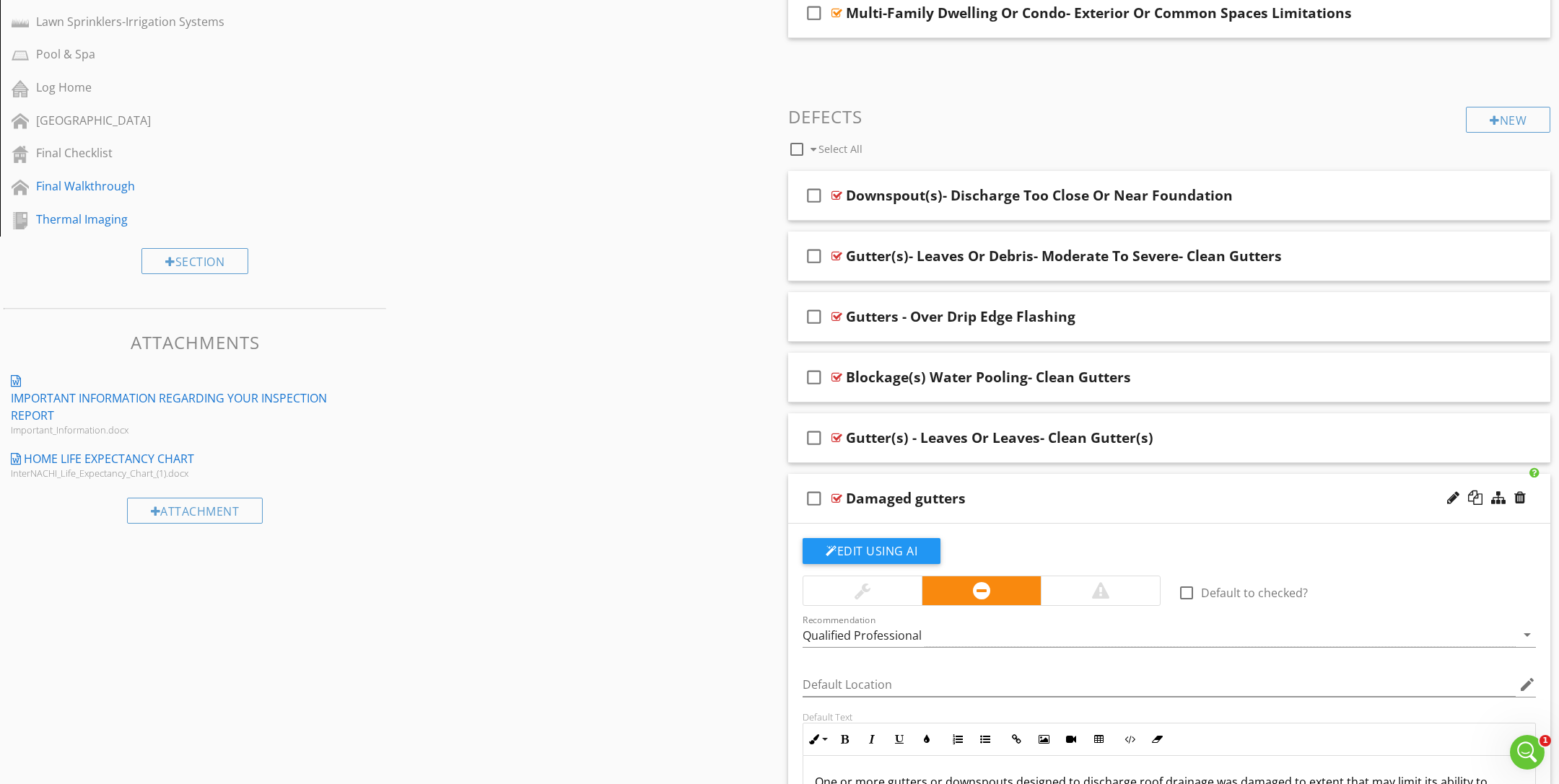
click at [839, 493] on div at bounding box center [836, 499] width 11 height 12
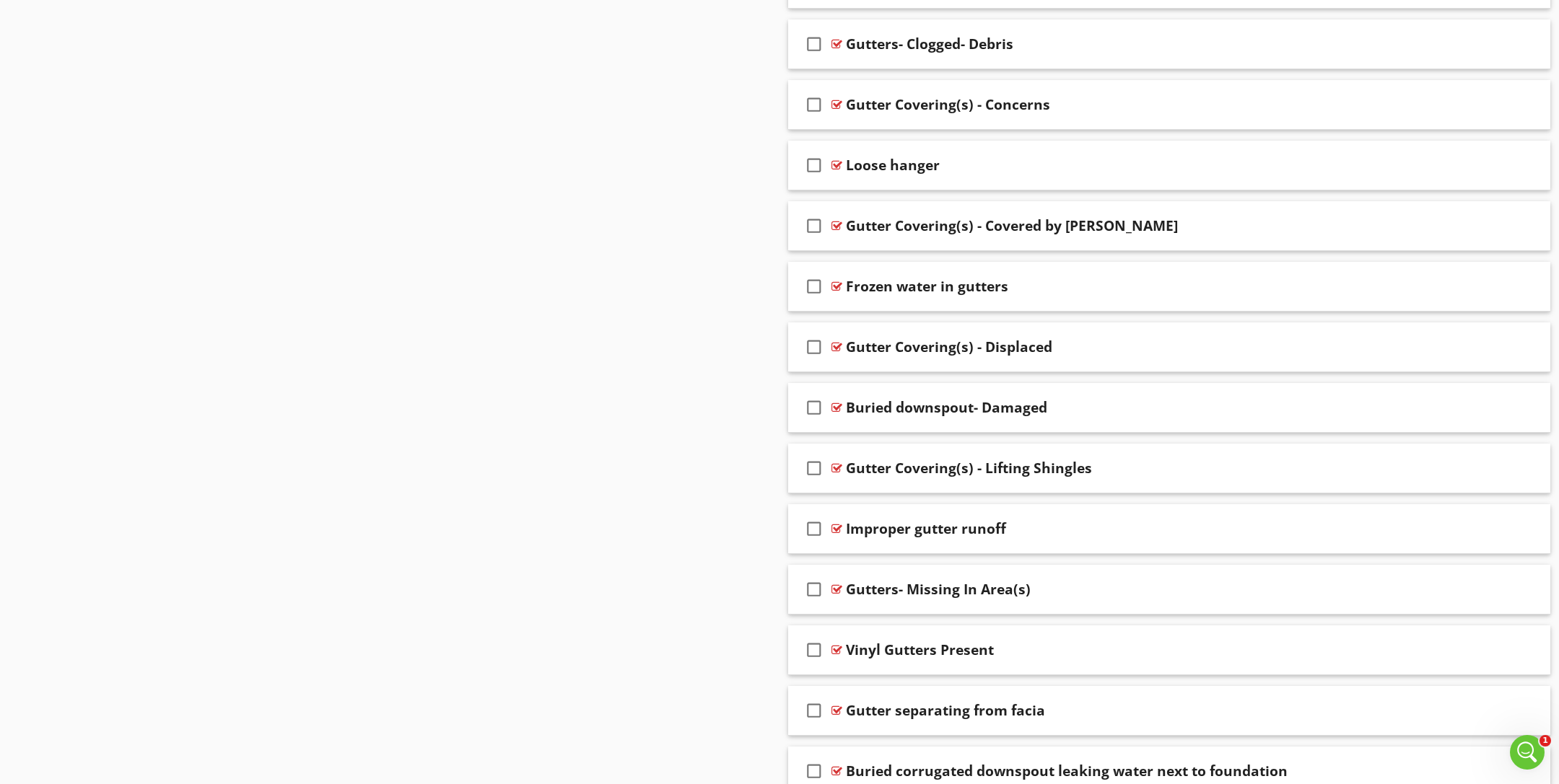
scroll to position [5719, 0]
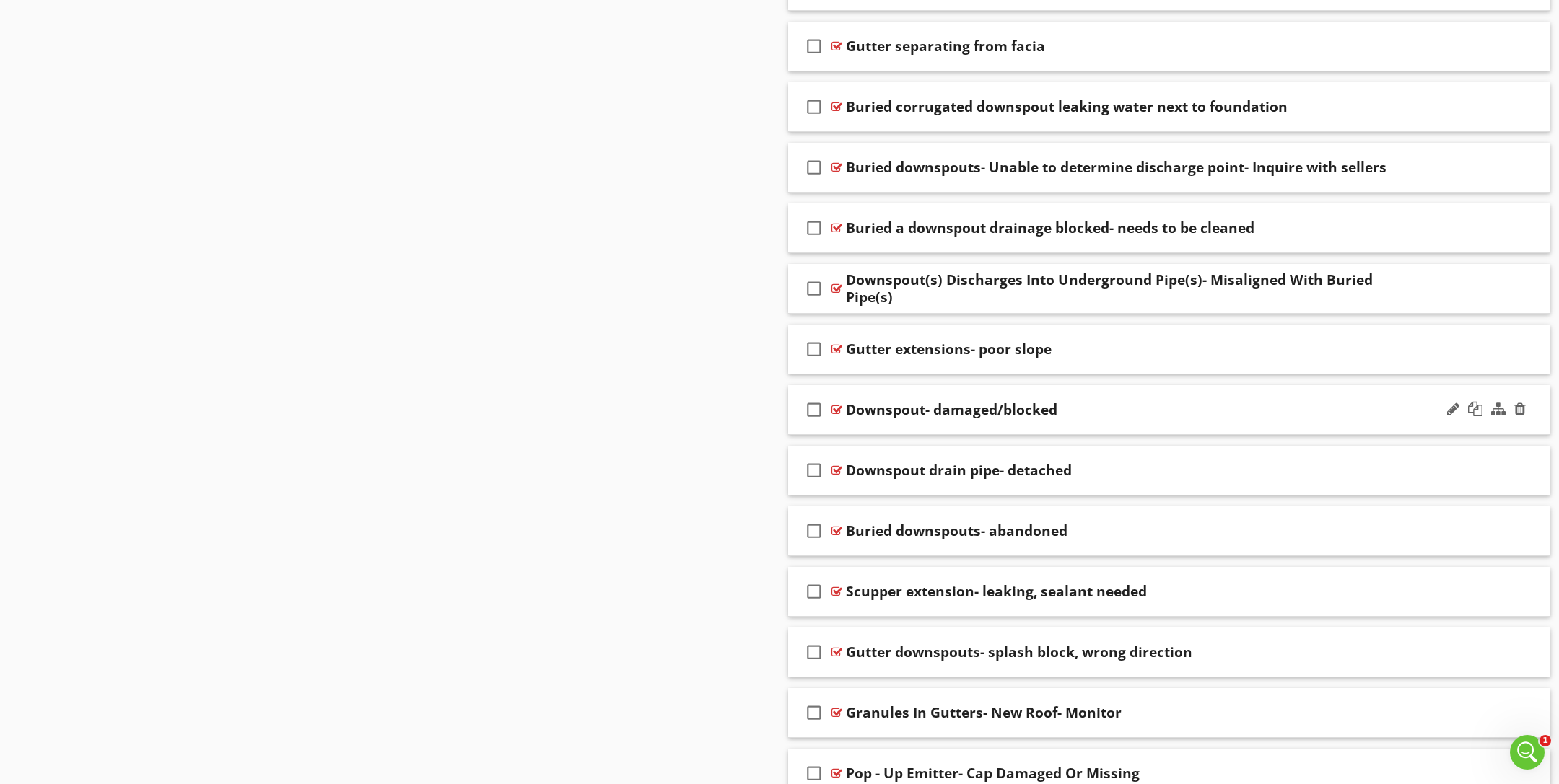
click at [806, 392] on icon "check_box_outline_blank" at bounding box center [814, 409] width 23 height 35
click at [1520, 402] on div at bounding box center [1520, 408] width 12 height 14
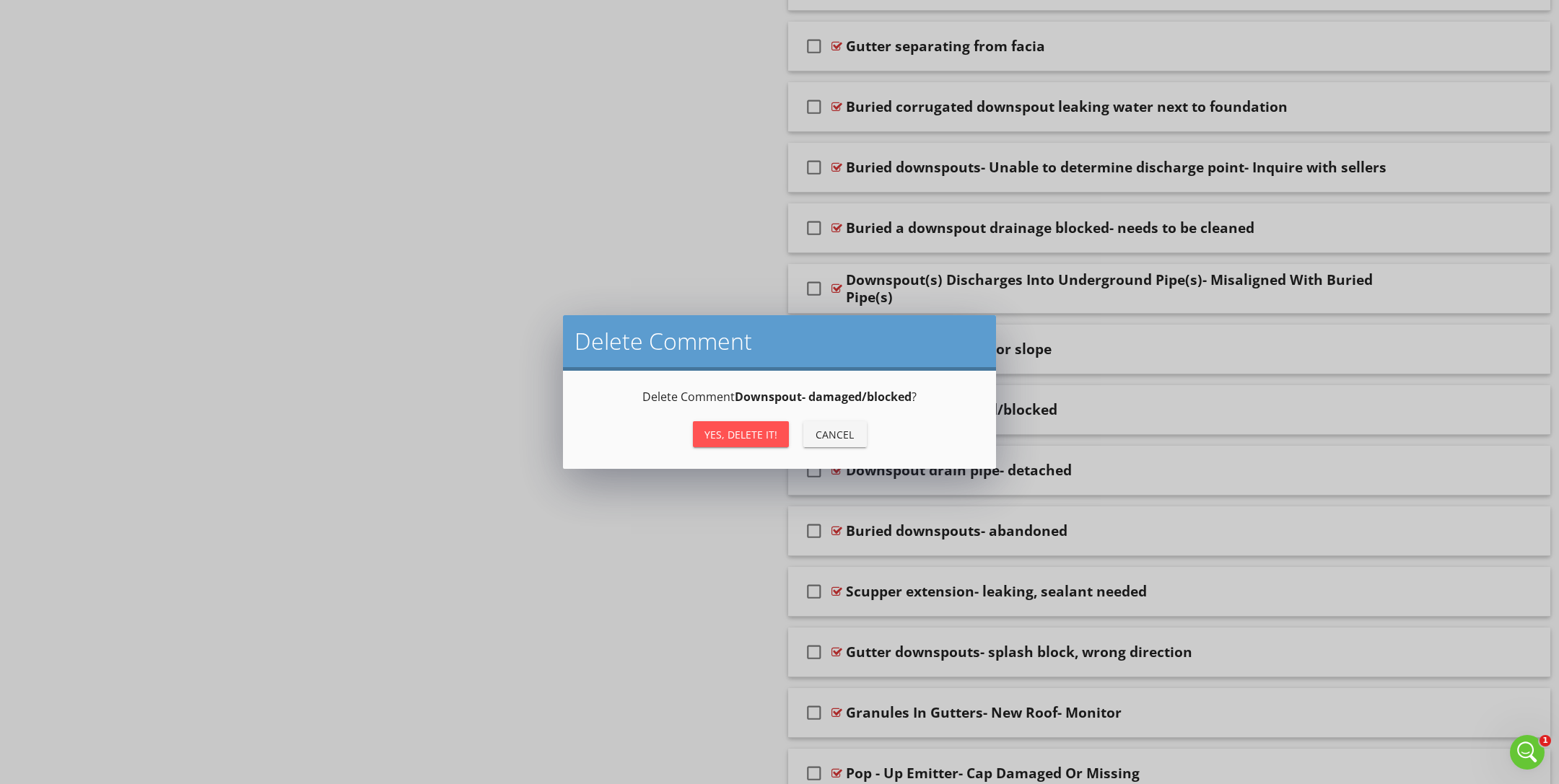
scroll to position [6181, 0]
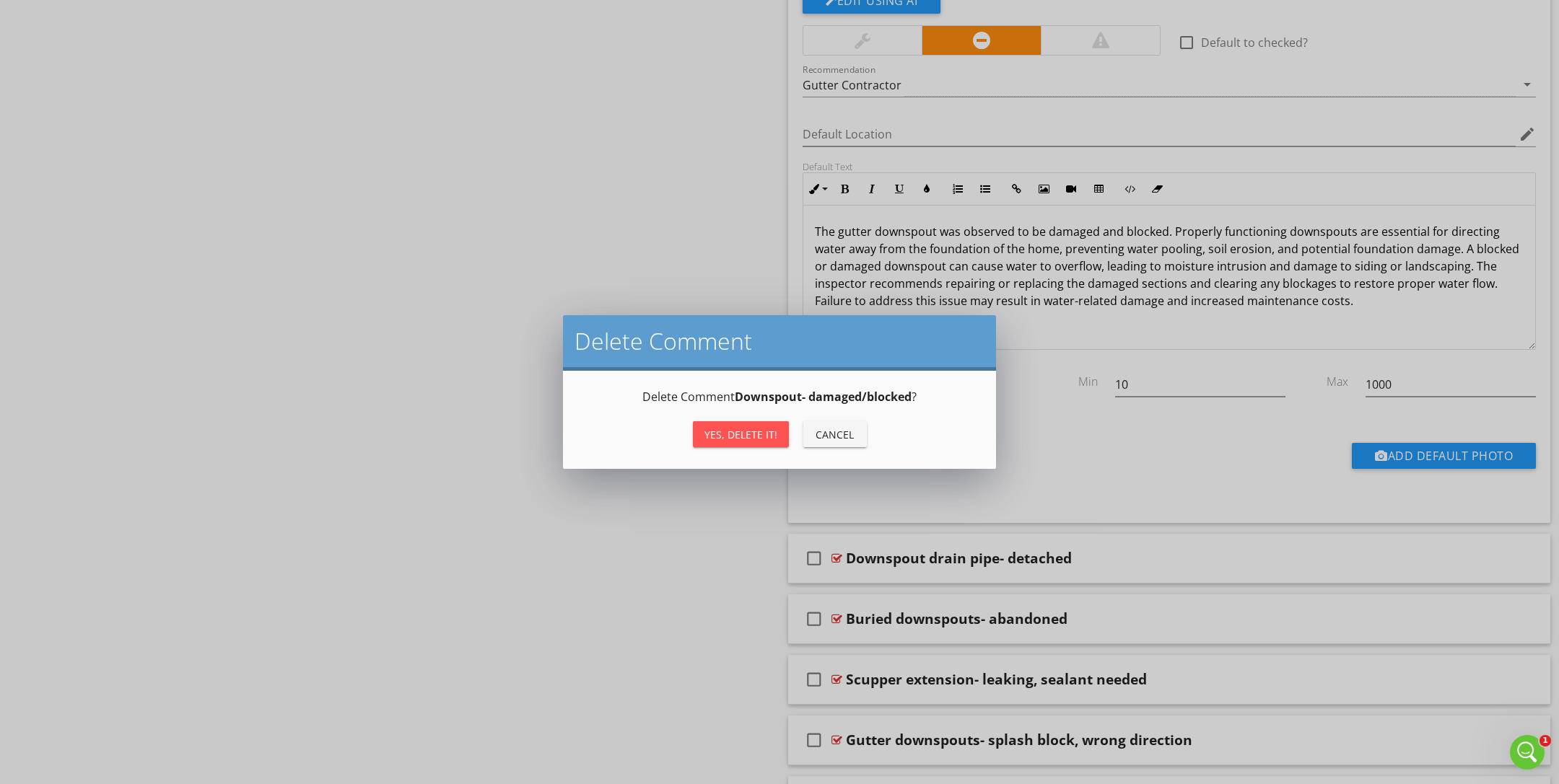
click at [760, 435] on div "Yes, Delete it!" at bounding box center [741, 435] width 73 height 15
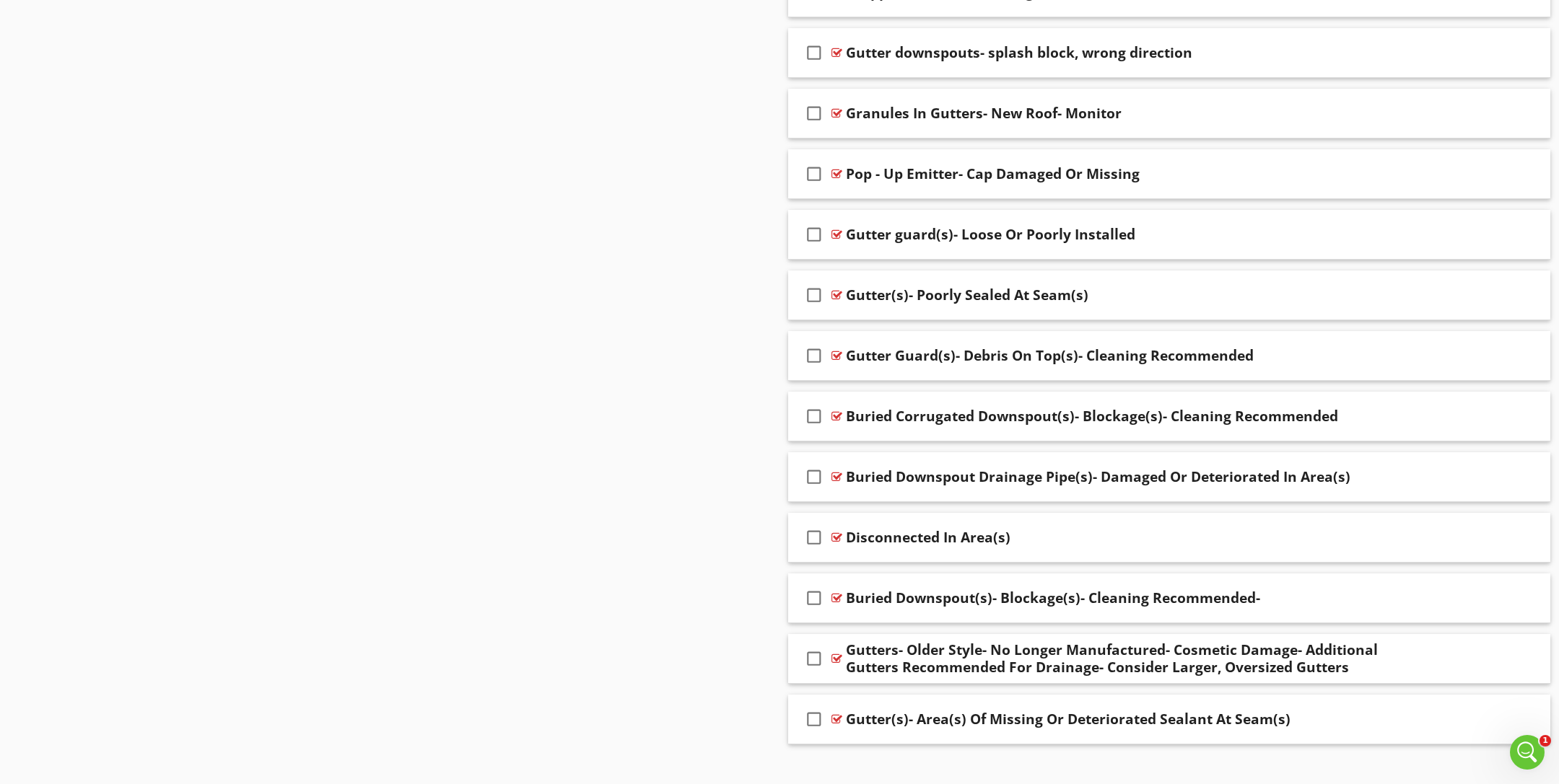
scroll to position [1127, 0]
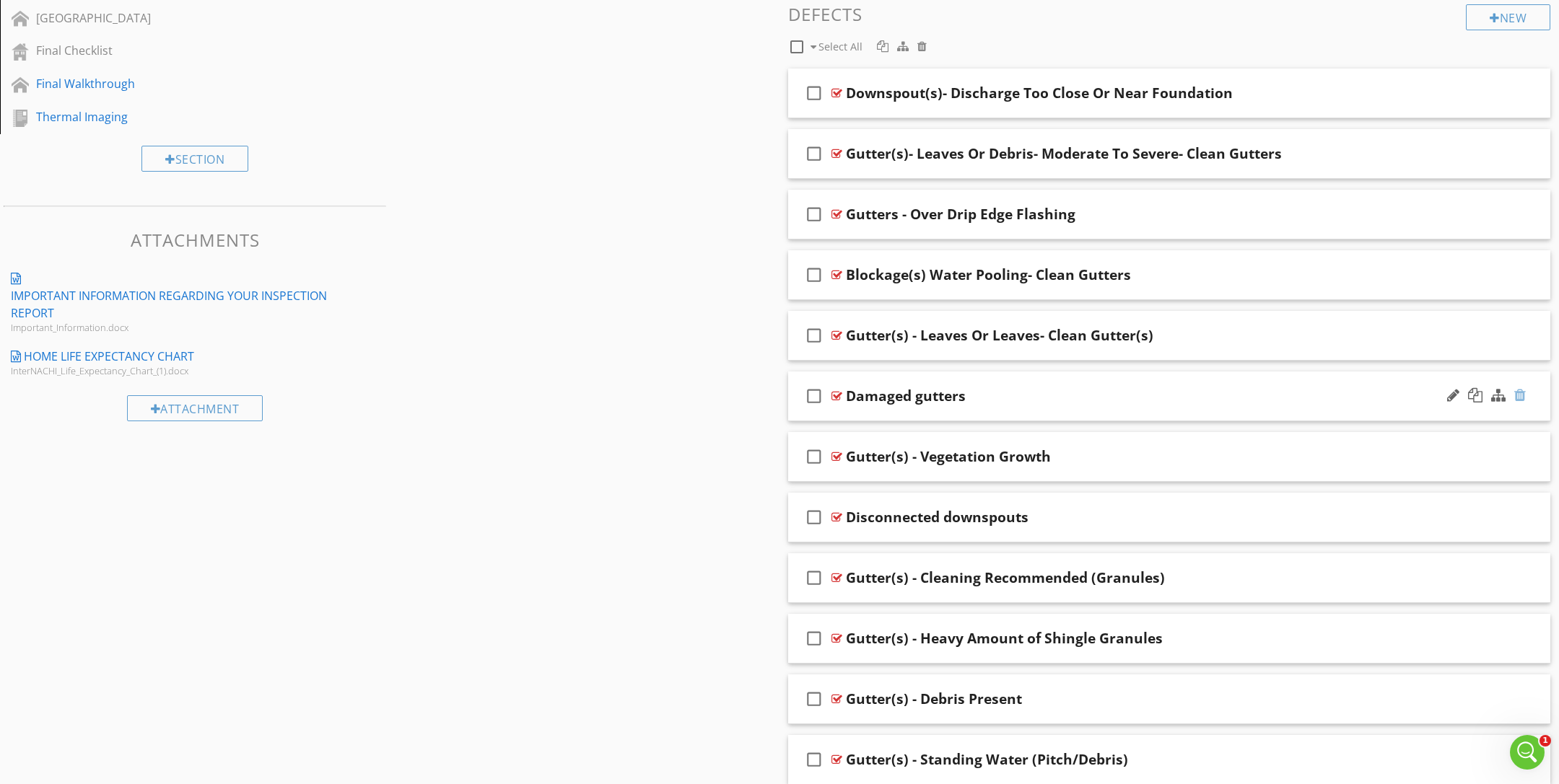
click at [1521, 397] on div at bounding box center [1520, 395] width 12 height 14
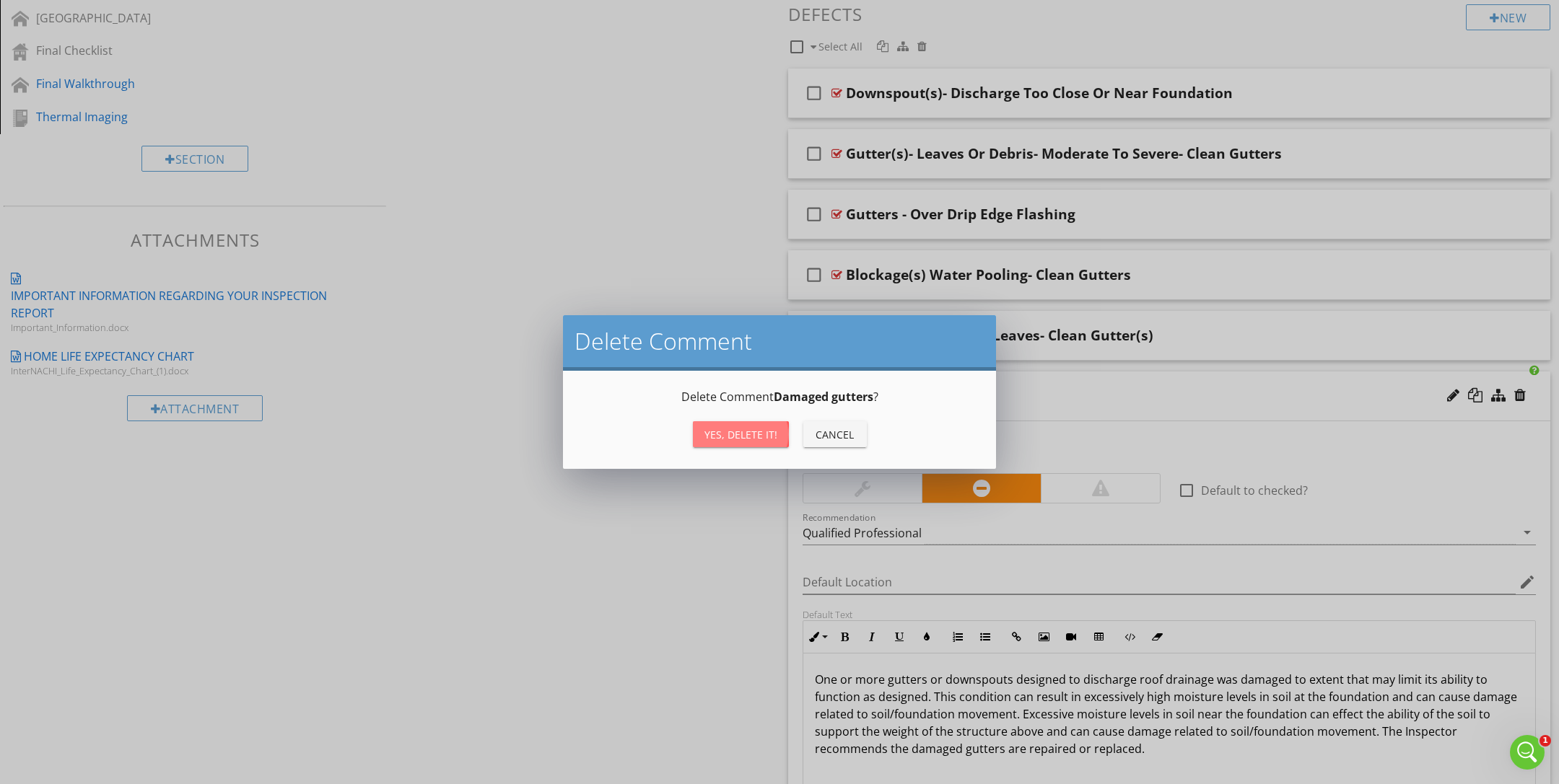
click at [761, 435] on div "Yes, Delete it!" at bounding box center [741, 435] width 73 height 15
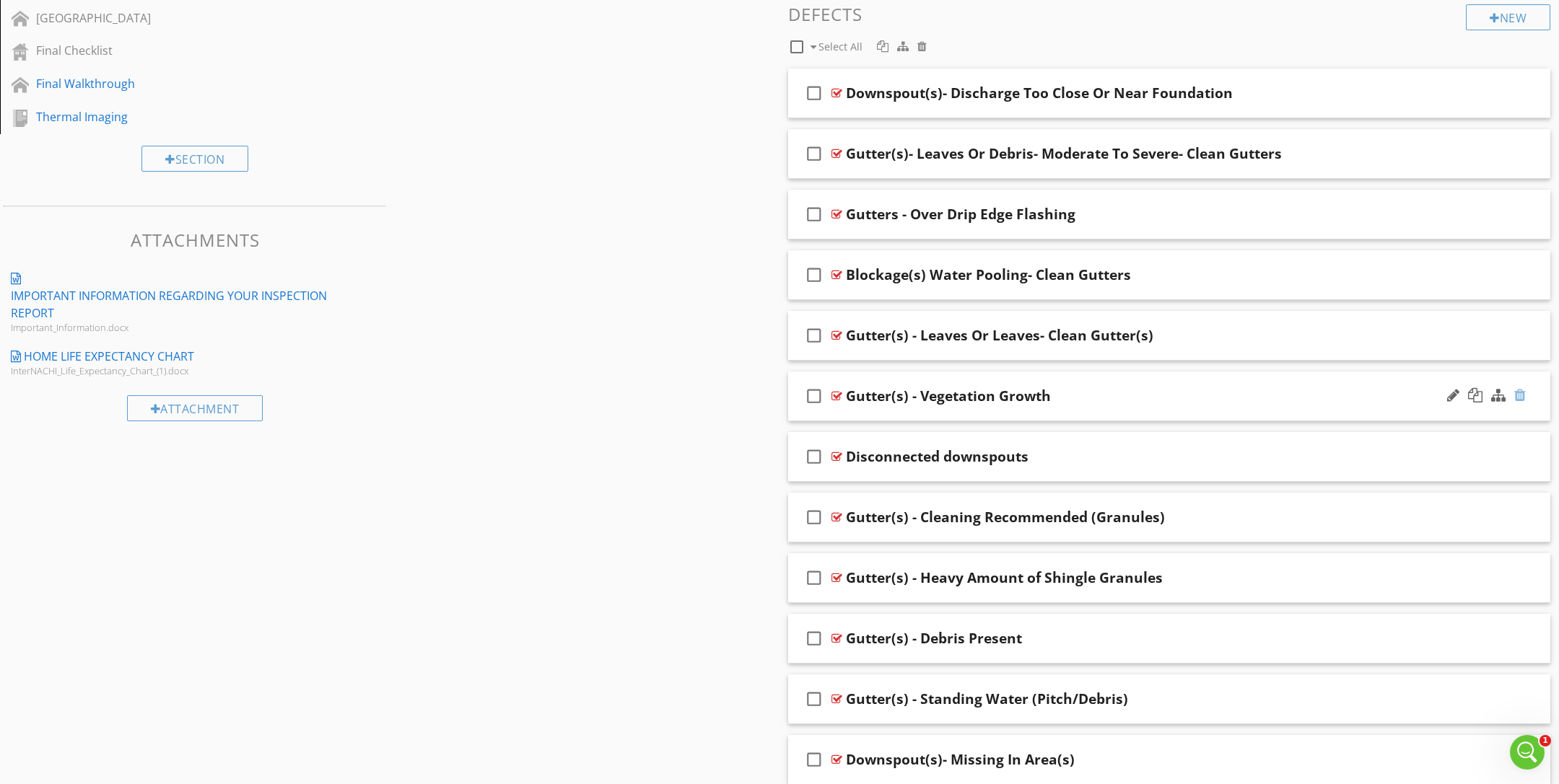
click at [1518, 391] on div at bounding box center [1520, 395] width 12 height 14
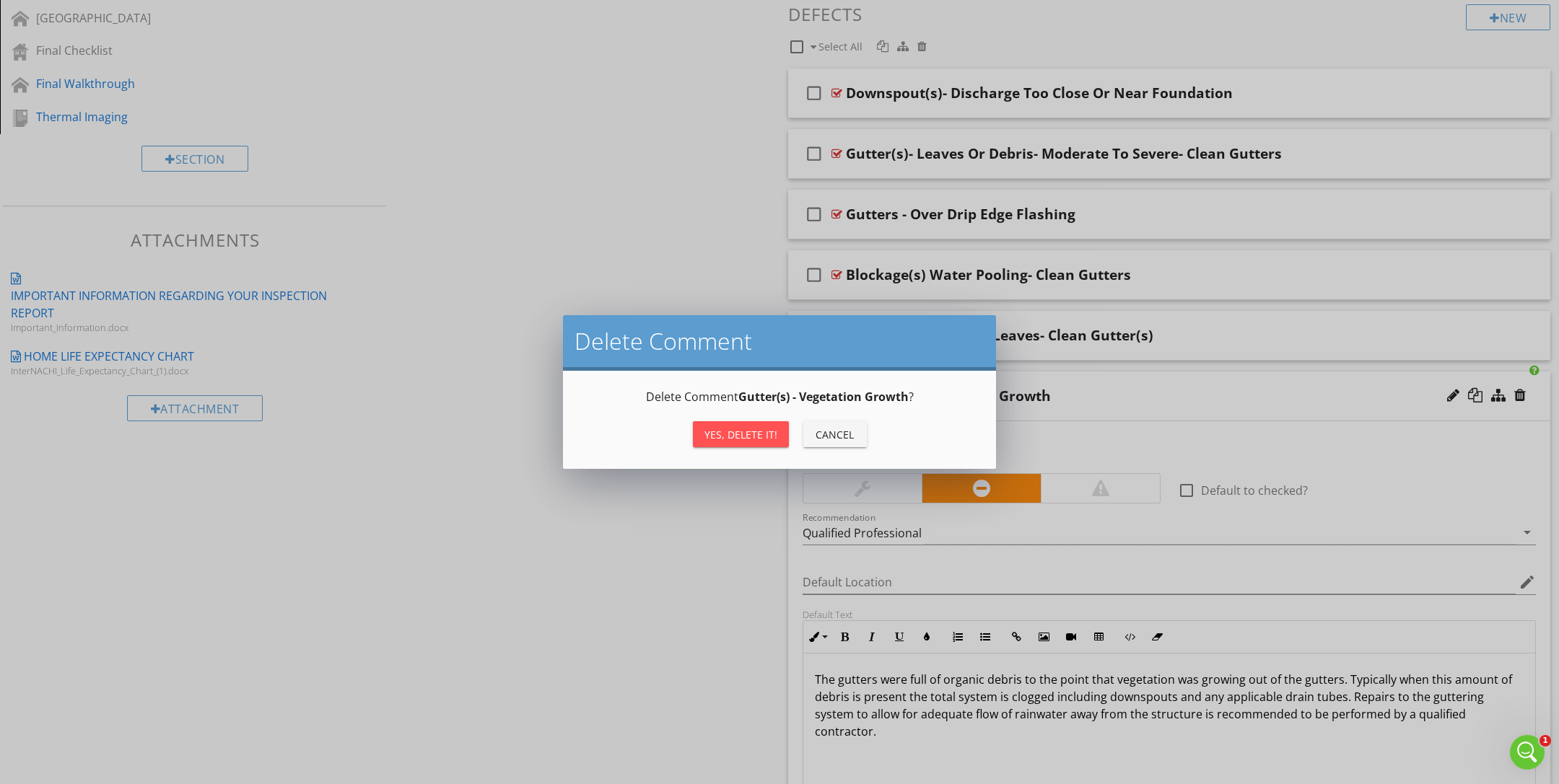
click at [728, 440] on div "Yes, Delete it!" at bounding box center [741, 435] width 73 height 15
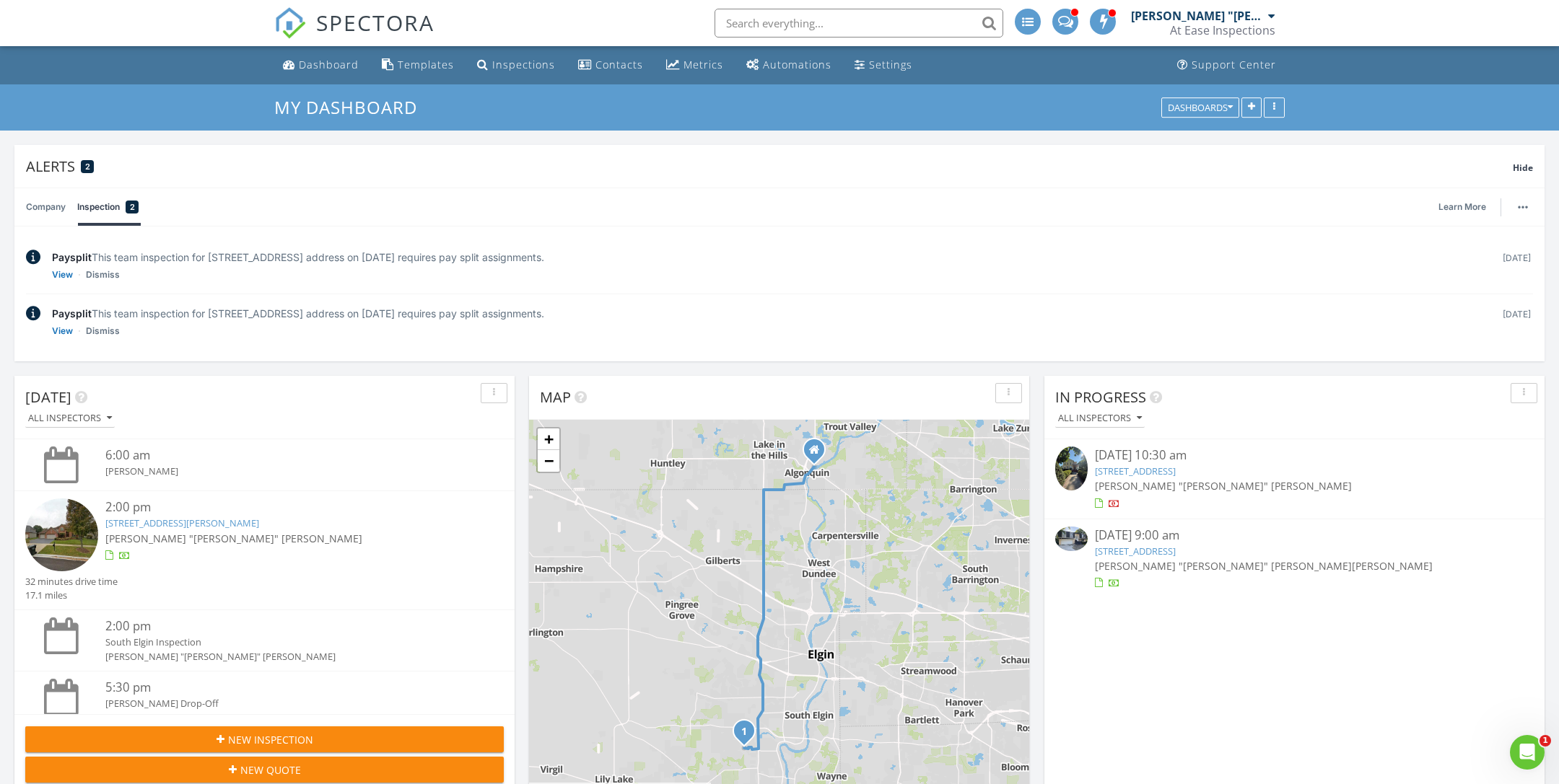
click at [1351, 560] on span "[PERSON_NAME]" at bounding box center [1392, 566] width 81 height 14
click at [1176, 549] on link "157 W Garden Ct, Palatine, IL 60067" at bounding box center [1135, 551] width 81 height 13
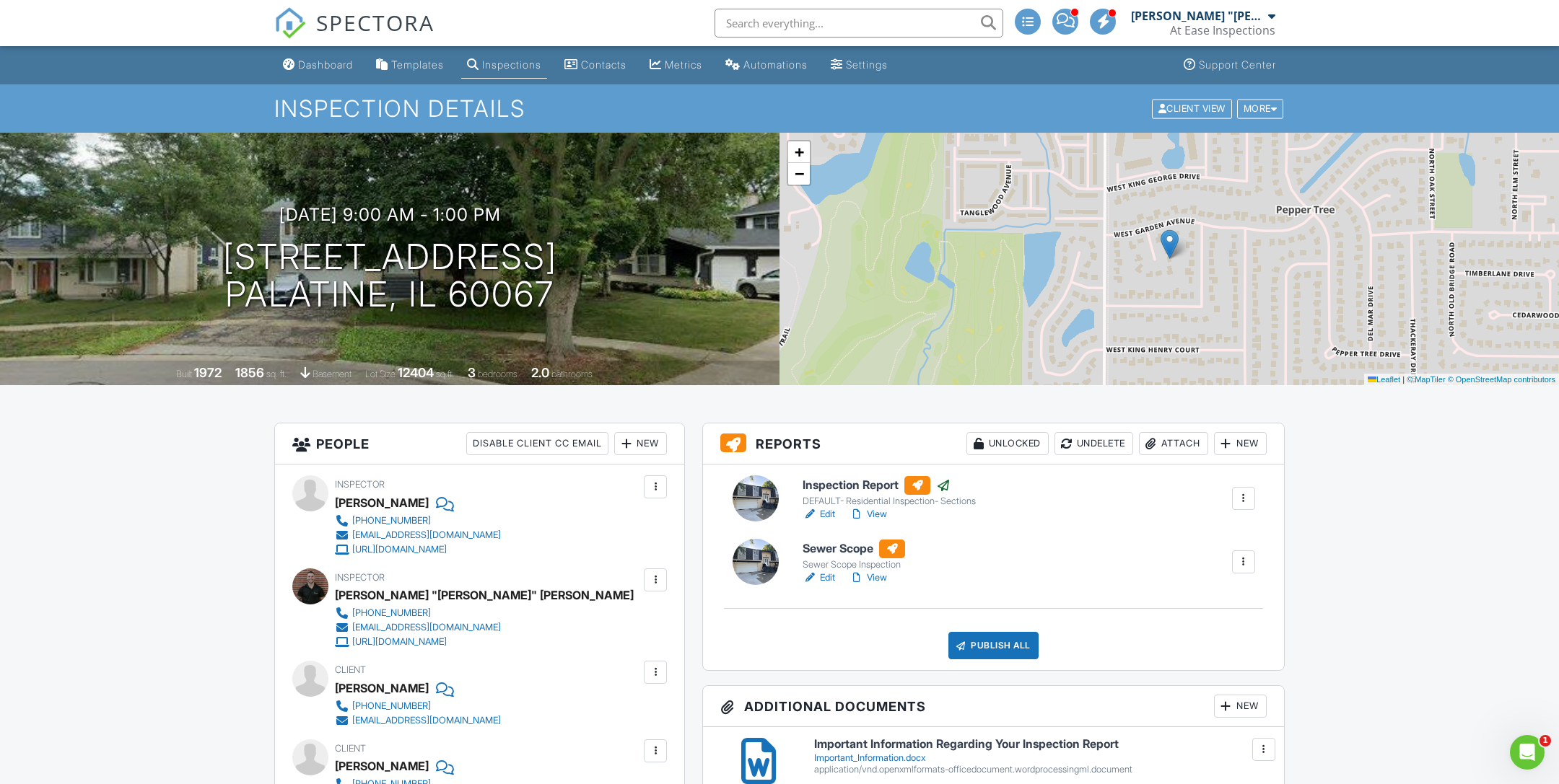
click at [826, 574] on link "Edit" at bounding box center [819, 577] width 32 height 14
